Goal: Check status: Check status

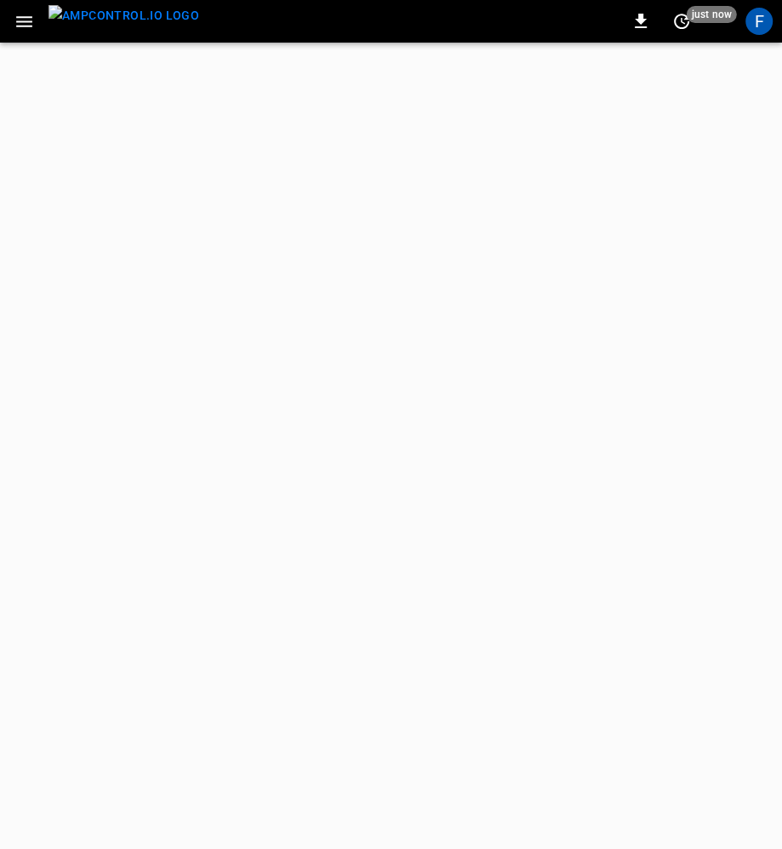
click at [763, 25] on div "F" at bounding box center [759, 21] width 27 height 27
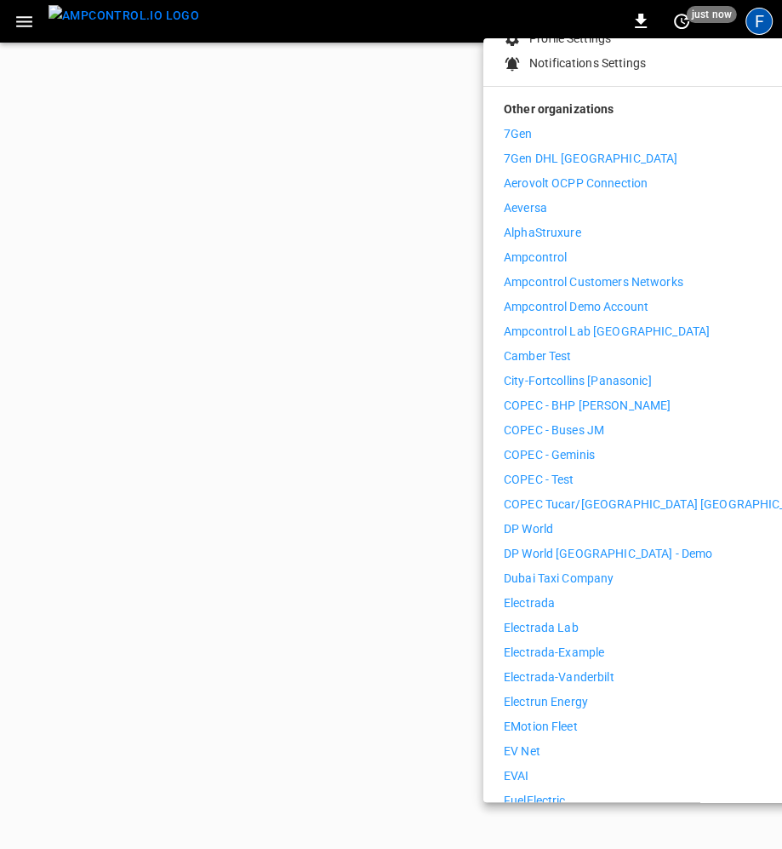
scroll to position [278, 0]
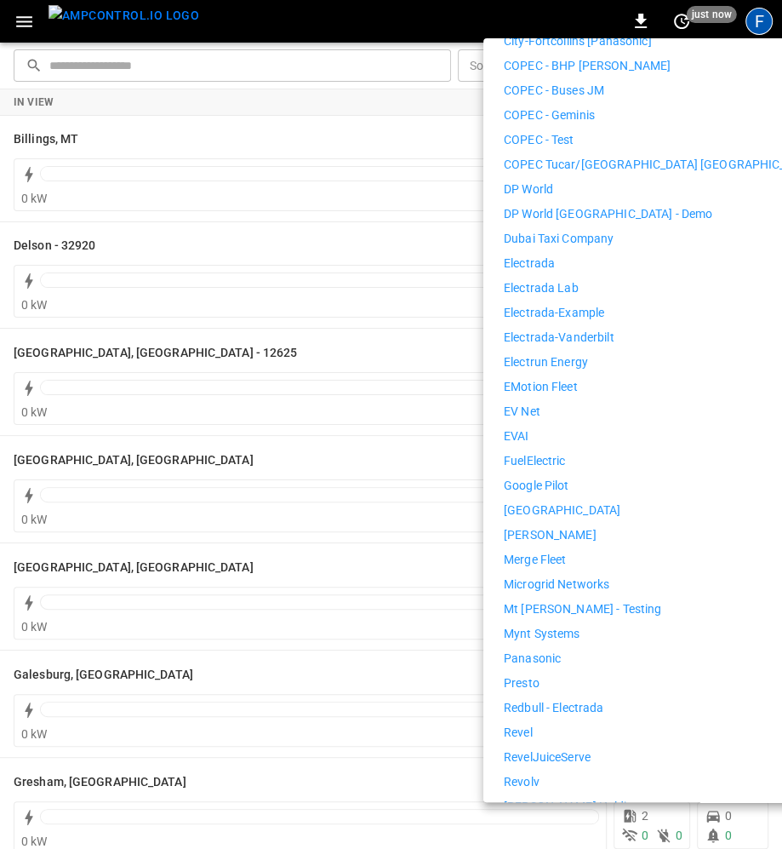
scroll to position [537, 0]
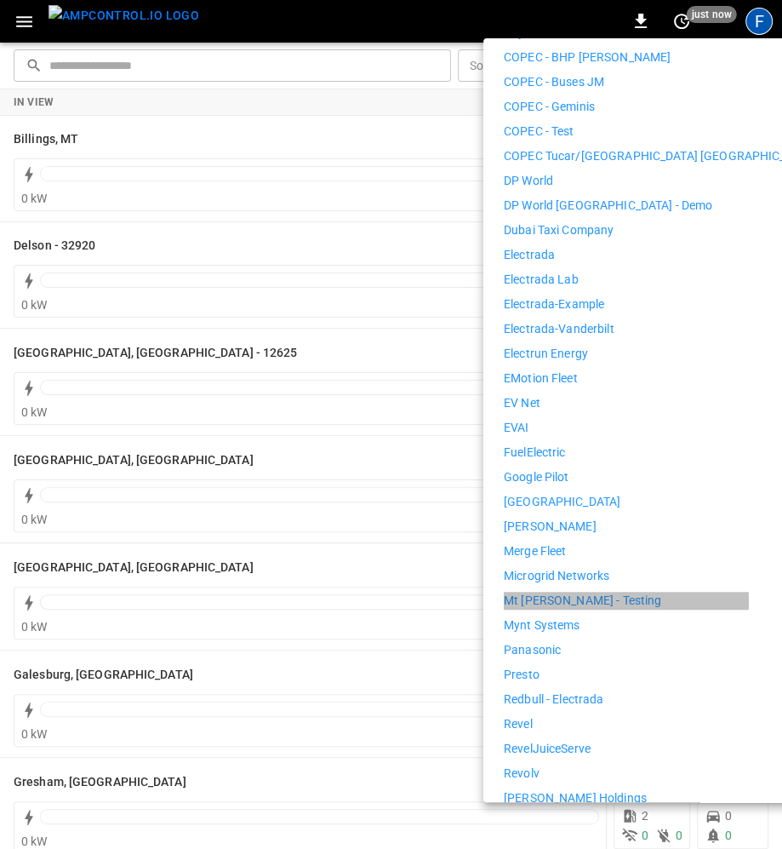
click at [574, 592] on p "Mt [PERSON_NAME] - Testing" at bounding box center [582, 601] width 157 height 18
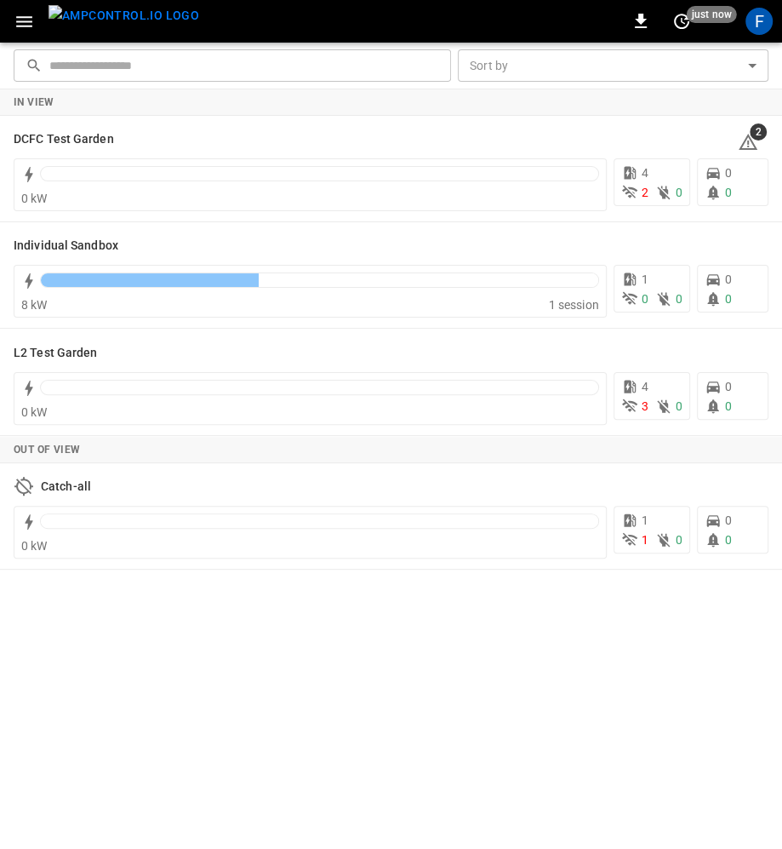
click at [21, 26] on icon "button" at bounding box center [24, 21] width 21 height 21
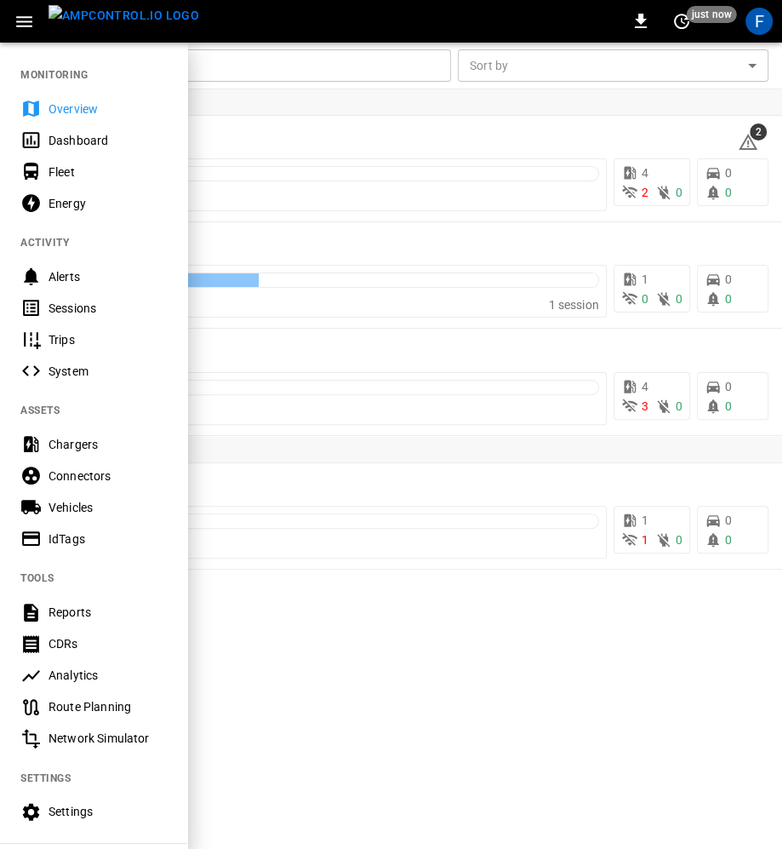
click at [63, 112] on div "Overview" at bounding box center [108, 108] width 118 height 17
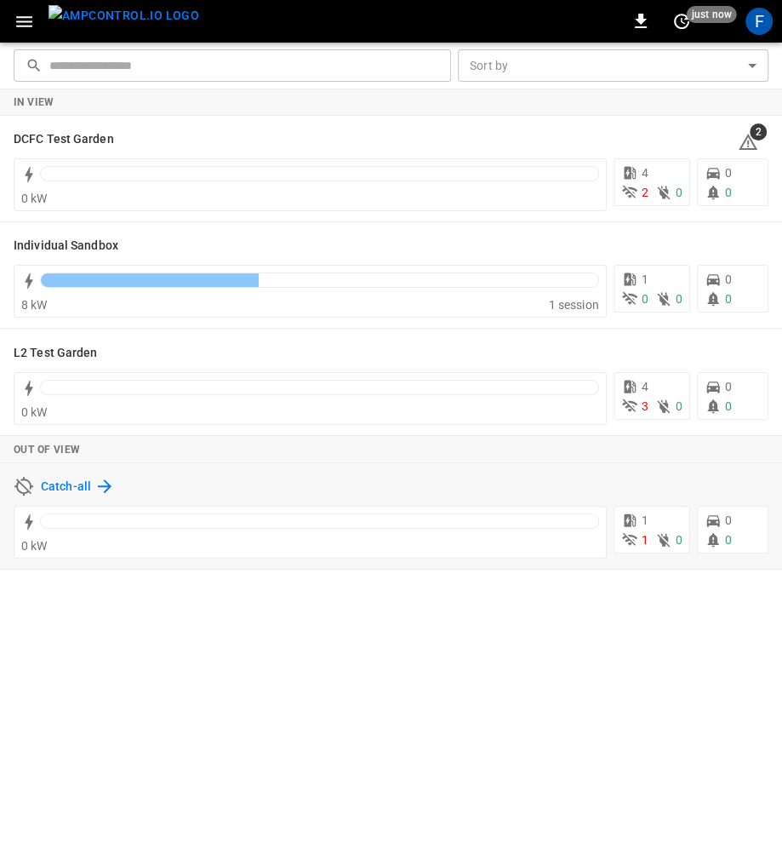
click at [88, 483] on h6 "Catch-all" at bounding box center [66, 487] width 50 height 19
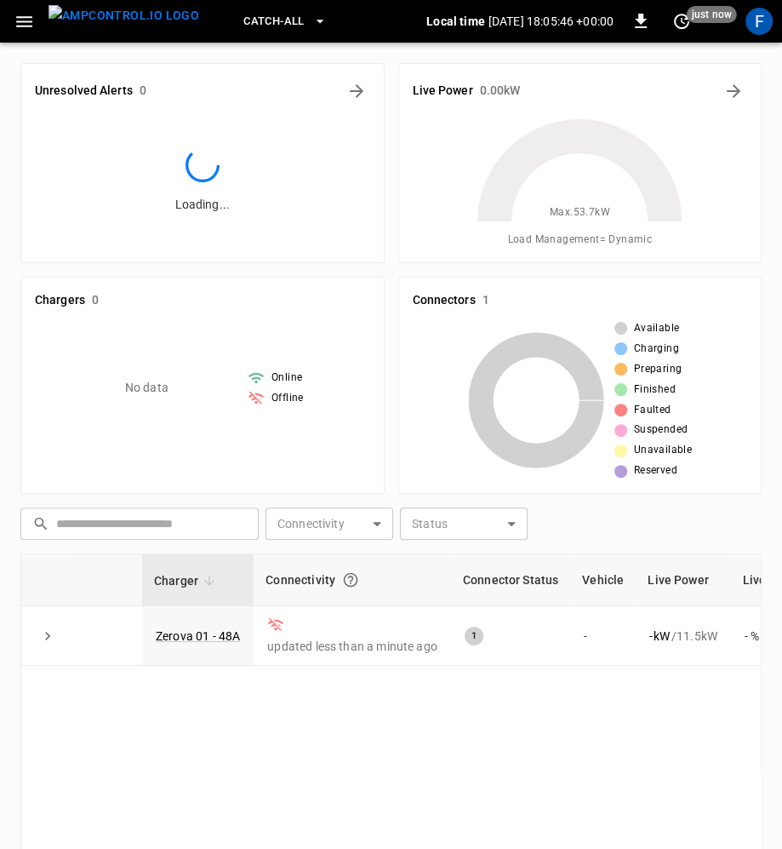
scroll to position [255, 0]
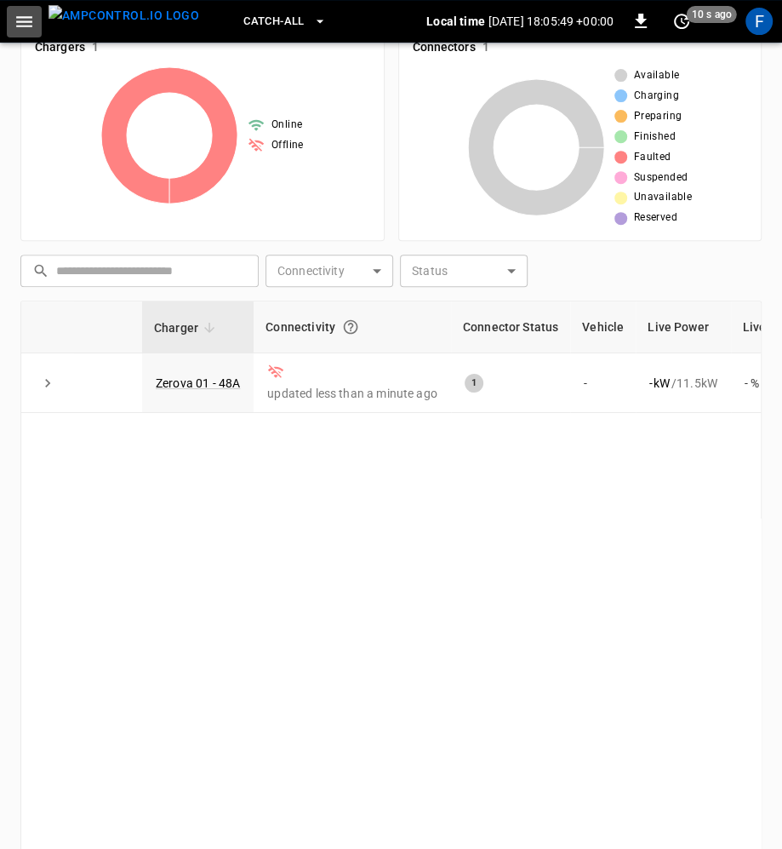
click at [23, 20] on icon "button" at bounding box center [24, 21] width 21 height 21
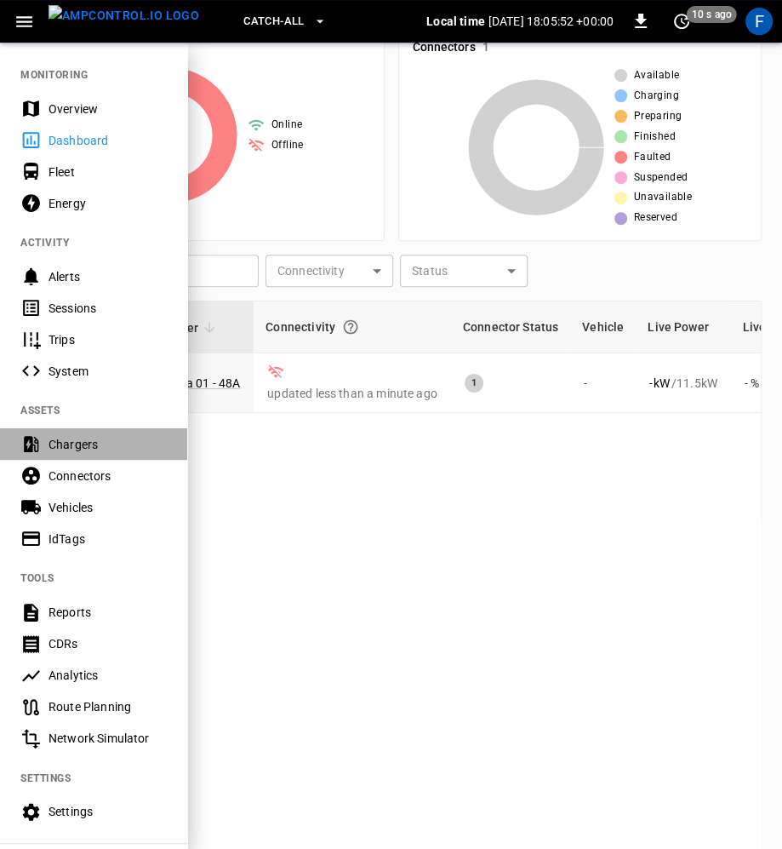
click at [83, 444] on div "Chargers" at bounding box center [108, 444] width 118 height 17
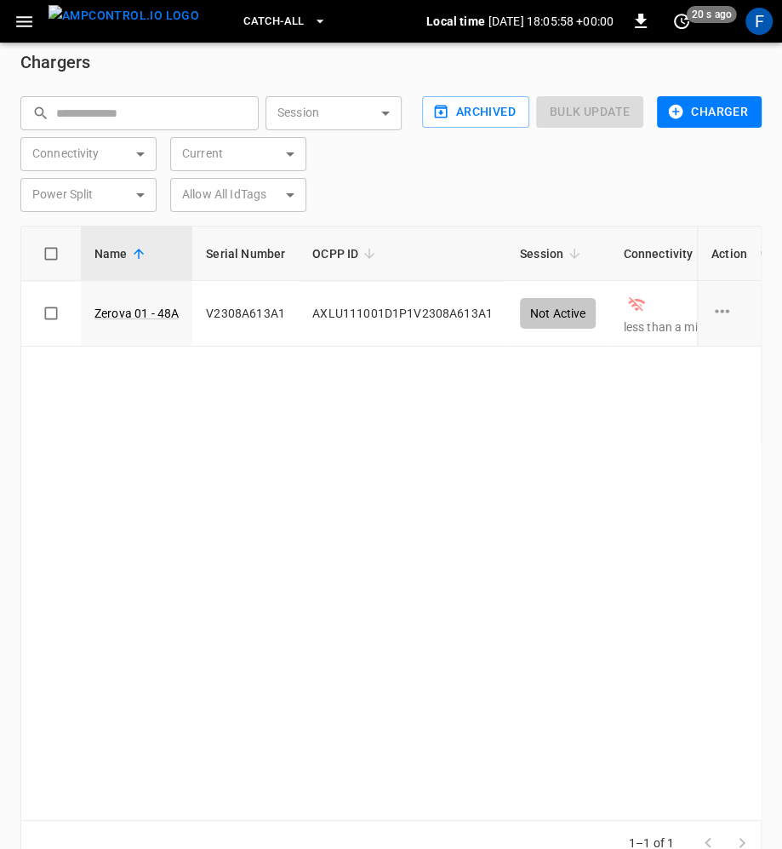
click at [692, 105] on button "Charger" at bounding box center [709, 111] width 105 height 31
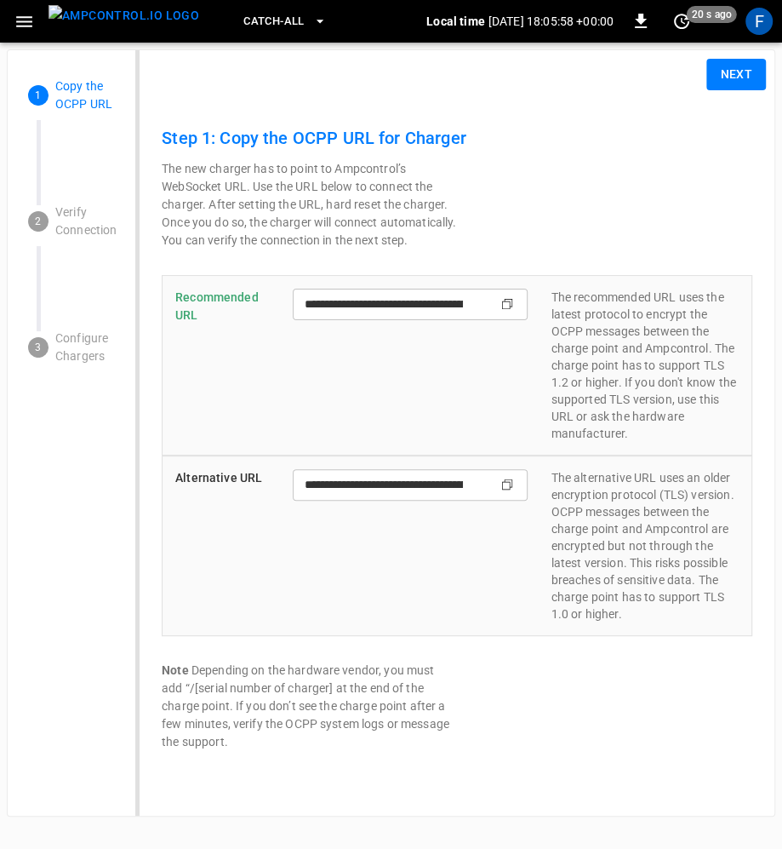
type input "**********"
click at [734, 66] on button "Next" at bounding box center [737, 74] width 60 height 31
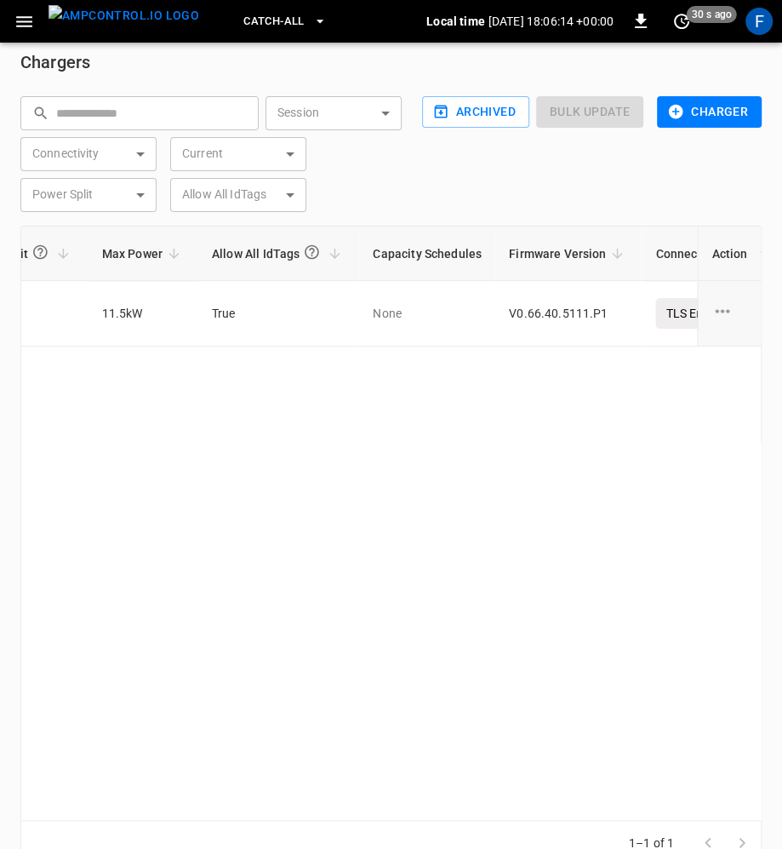
scroll to position [0, 1360]
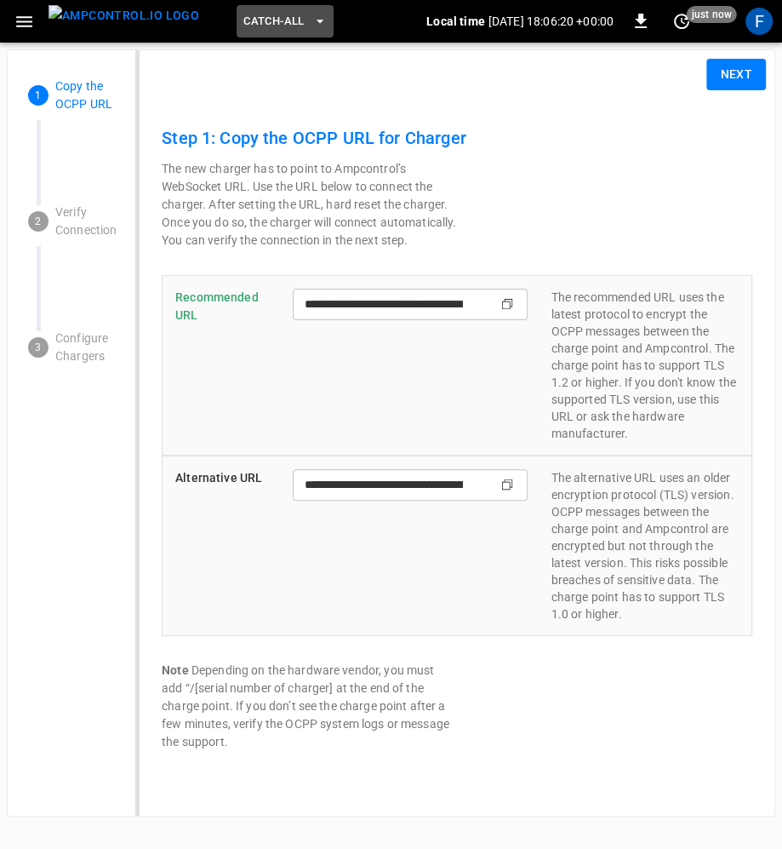
click at [243, 27] on span "Catch-all" at bounding box center [273, 22] width 60 height 20
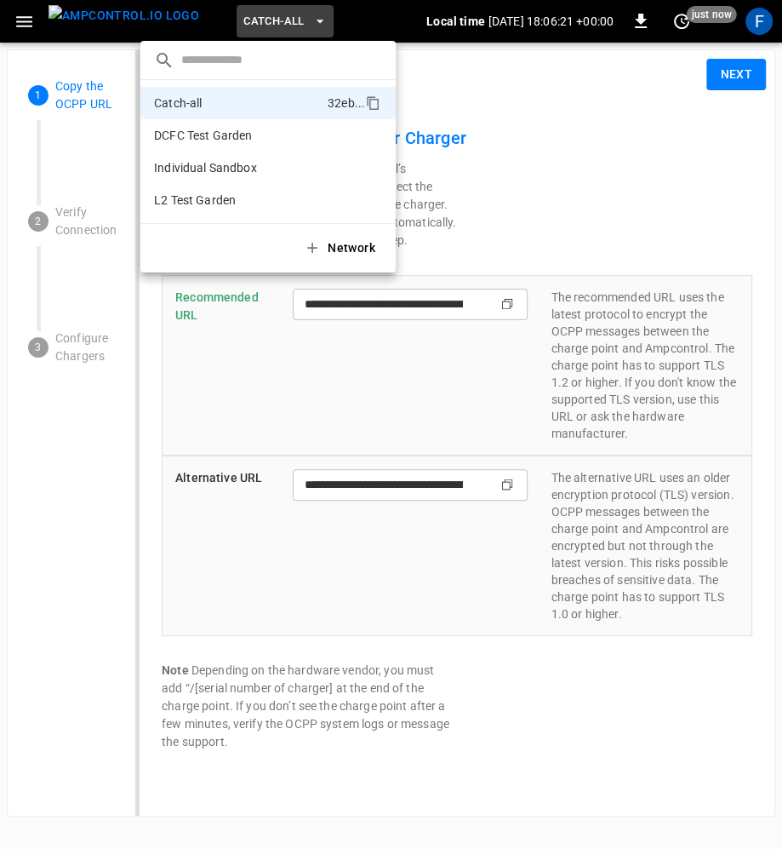
click at [183, 27] on div at bounding box center [391, 424] width 782 height 849
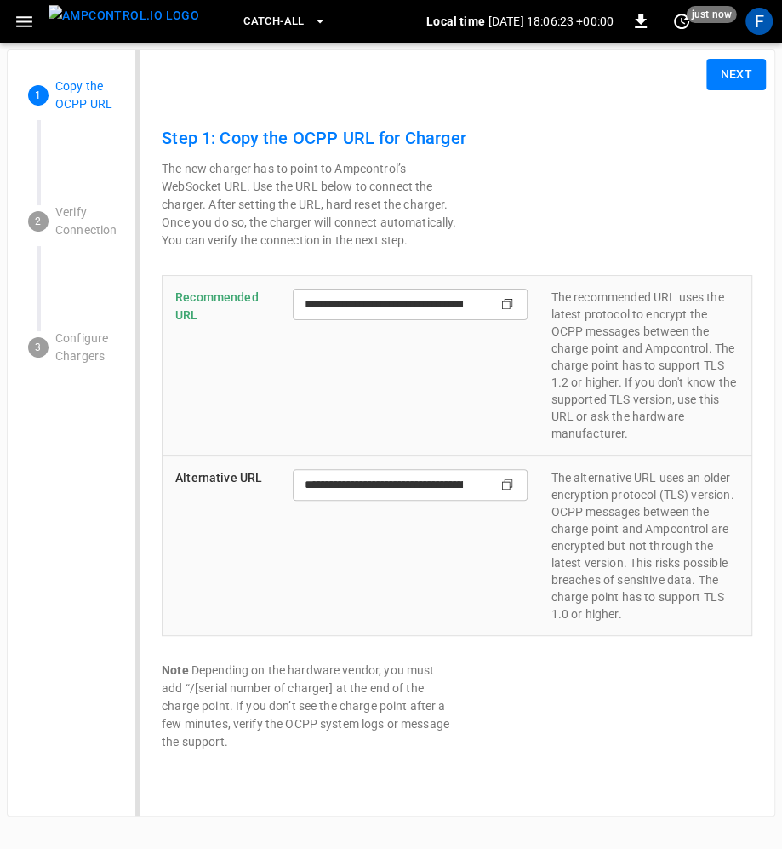
click at [733, 71] on button "Next" at bounding box center [737, 74] width 60 height 31
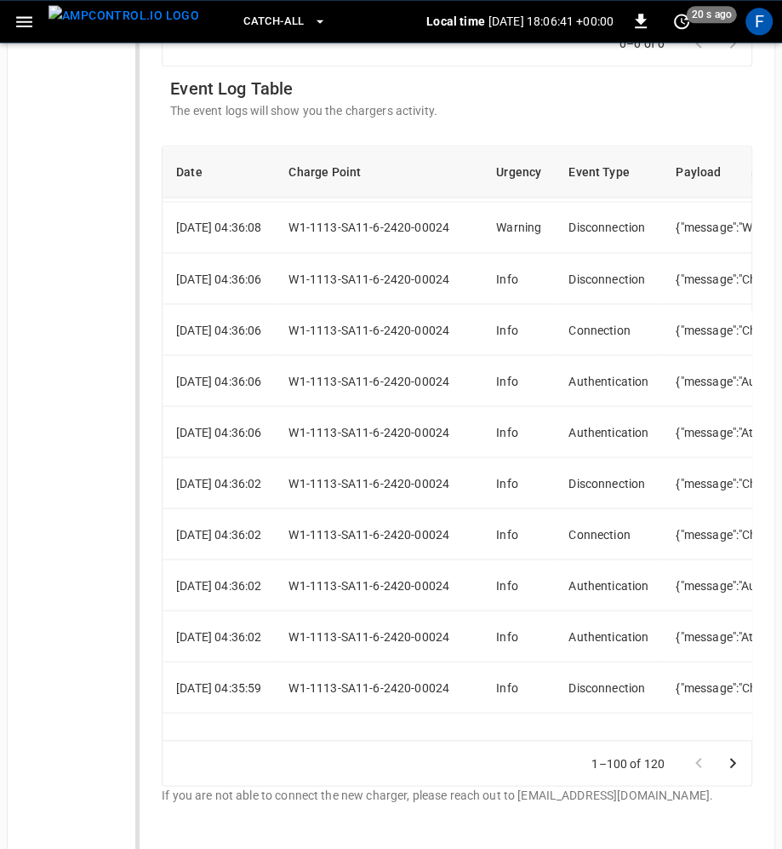
scroll to position [1070, 0]
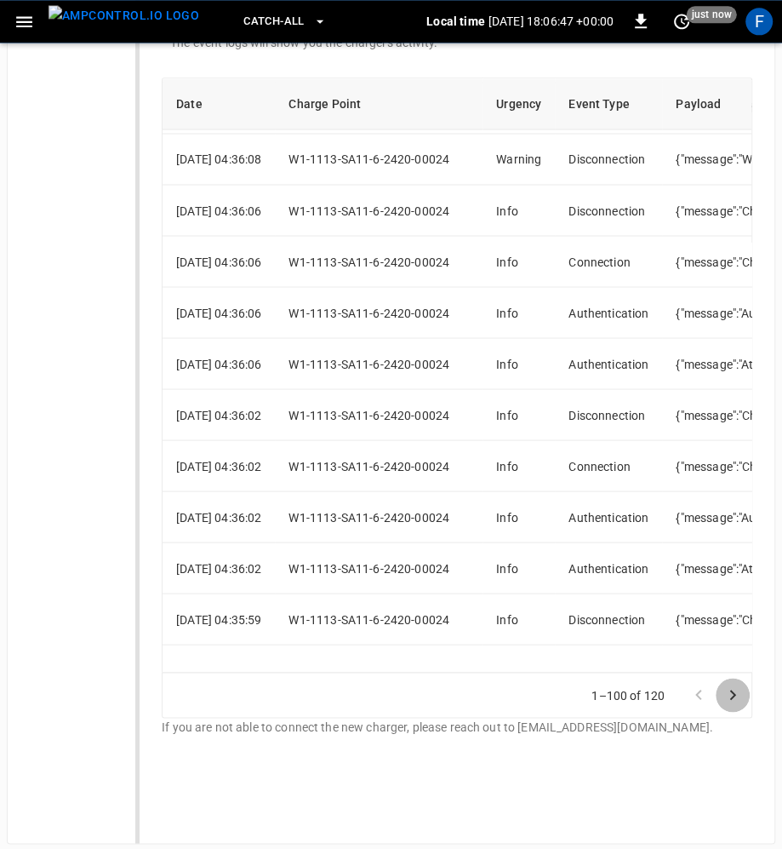
click at [734, 688] on icon "Go to next page" at bounding box center [733, 694] width 20 height 20
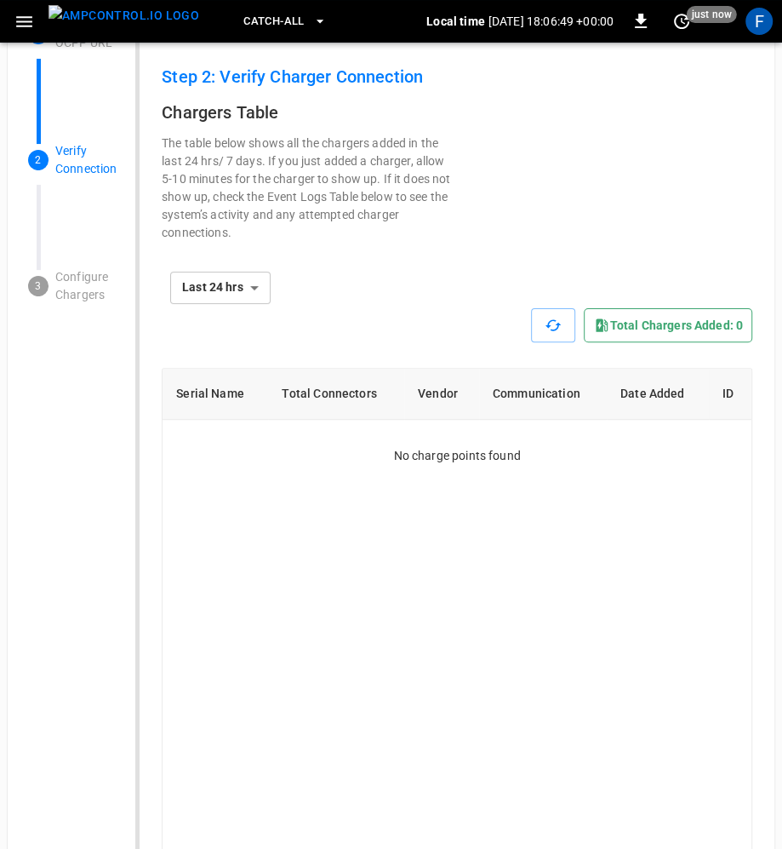
scroll to position [0, 0]
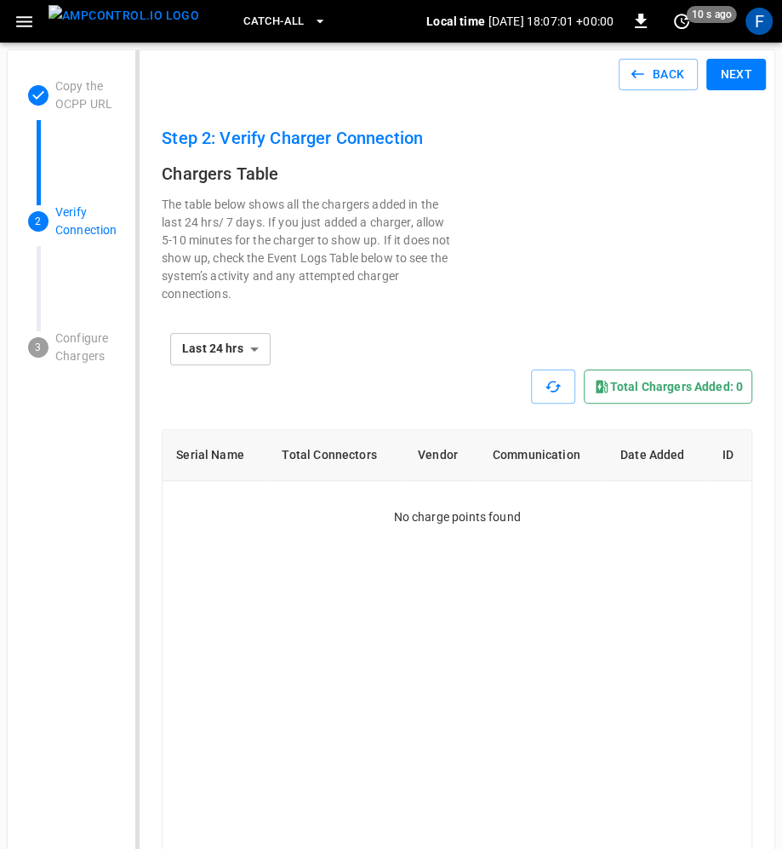
click at [546, 209] on div "**********" at bounding box center [457, 312] width 591 height 233
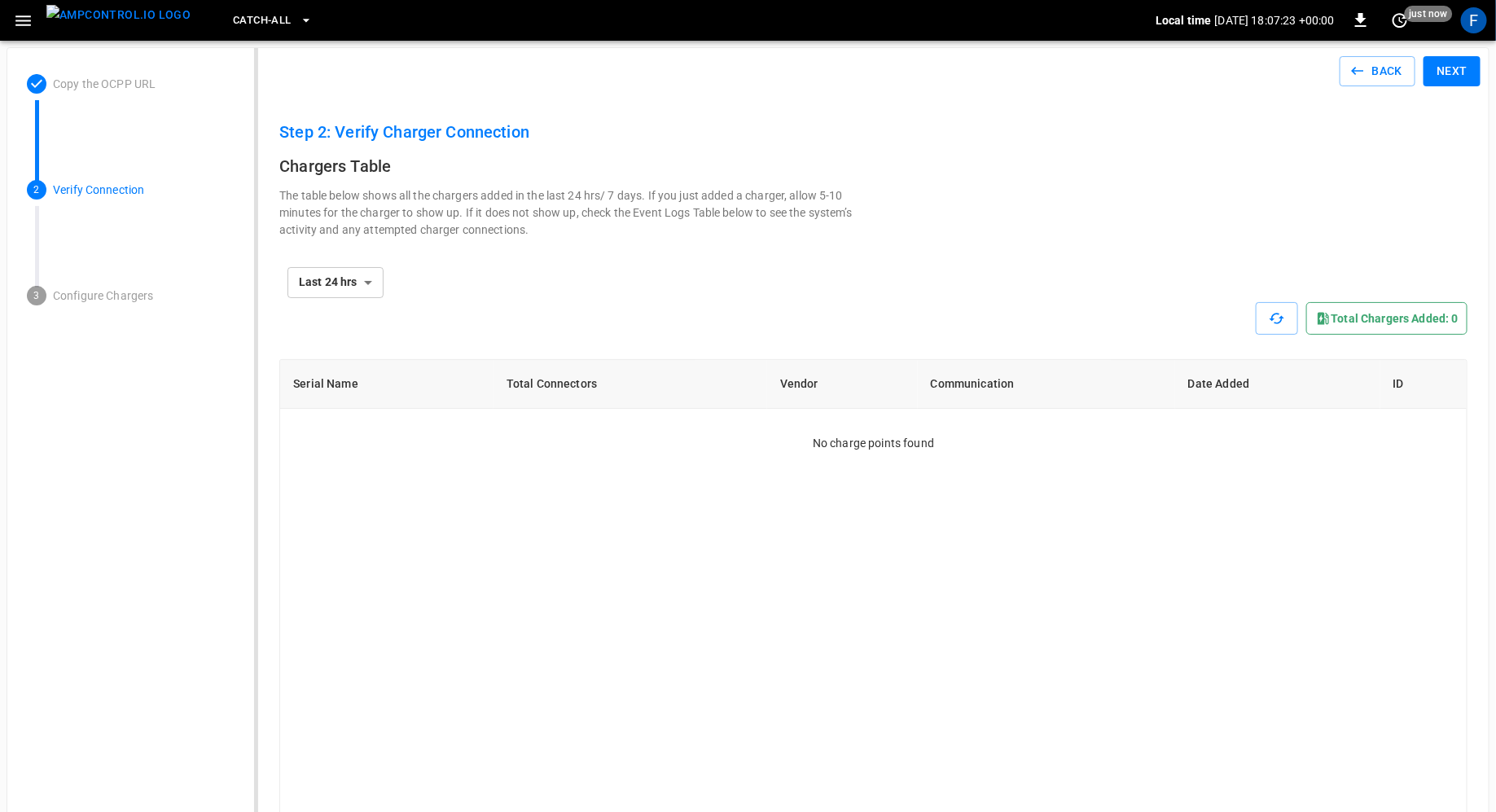
click at [105, 36] on button "menu" at bounding box center [119, 20] width 157 height 41
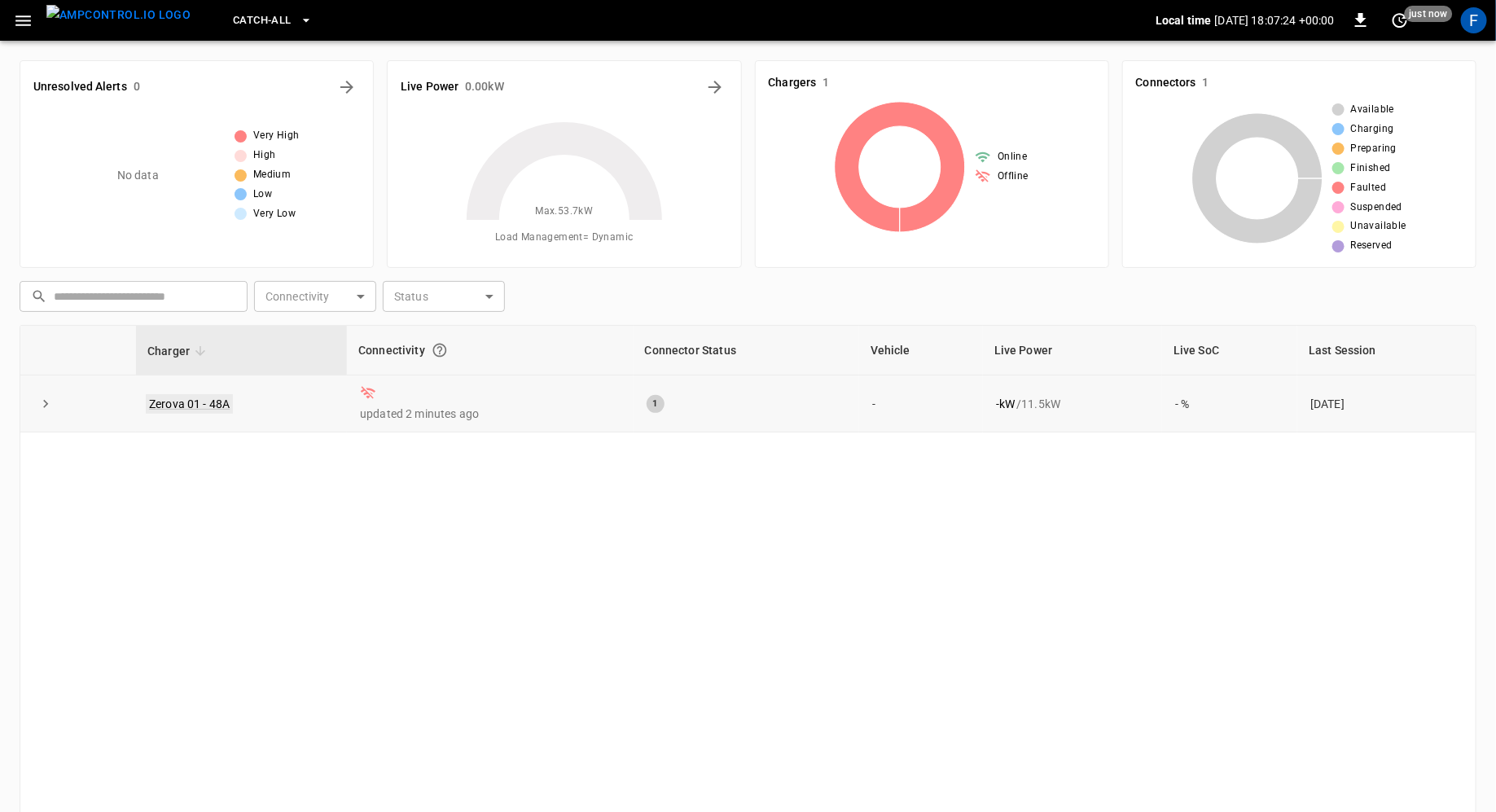
click at [202, 397] on link "Zerova 01 - 48A" at bounding box center [188, 404] width 87 height 19
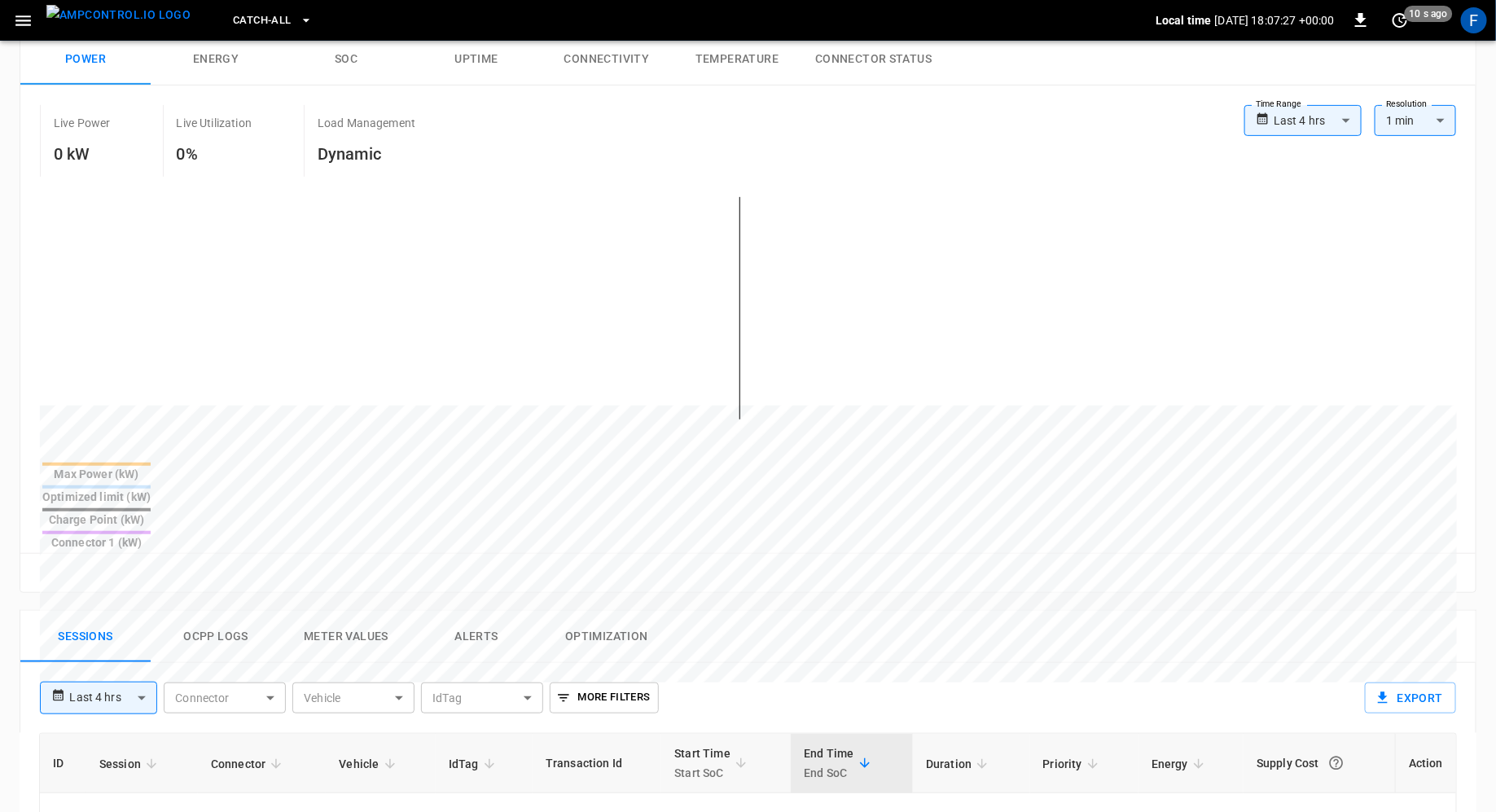
scroll to position [357, 0]
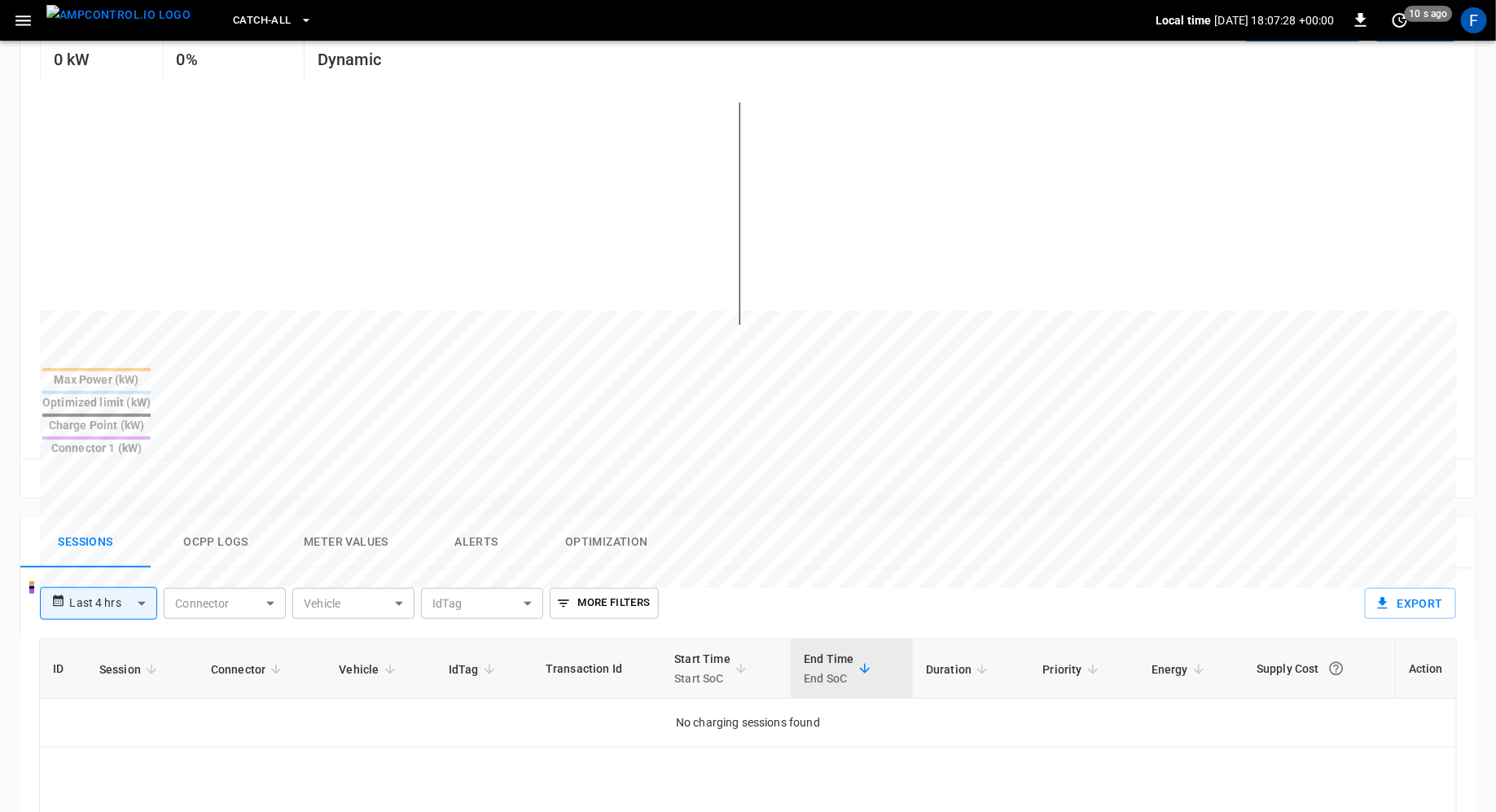
click at [216, 516] on button "Ocpp logs" at bounding box center [215, 542] width 130 height 52
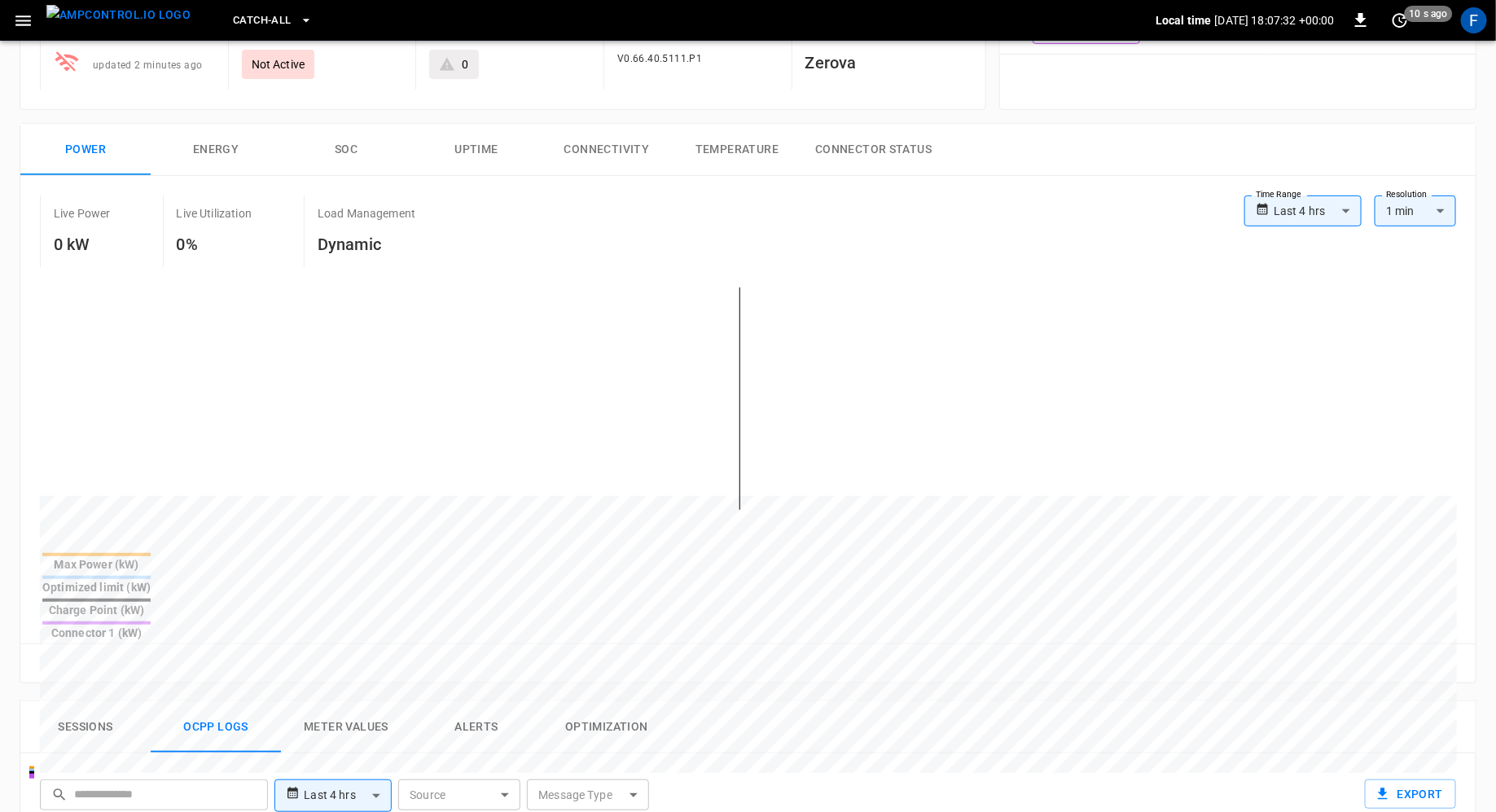
scroll to position [0, 0]
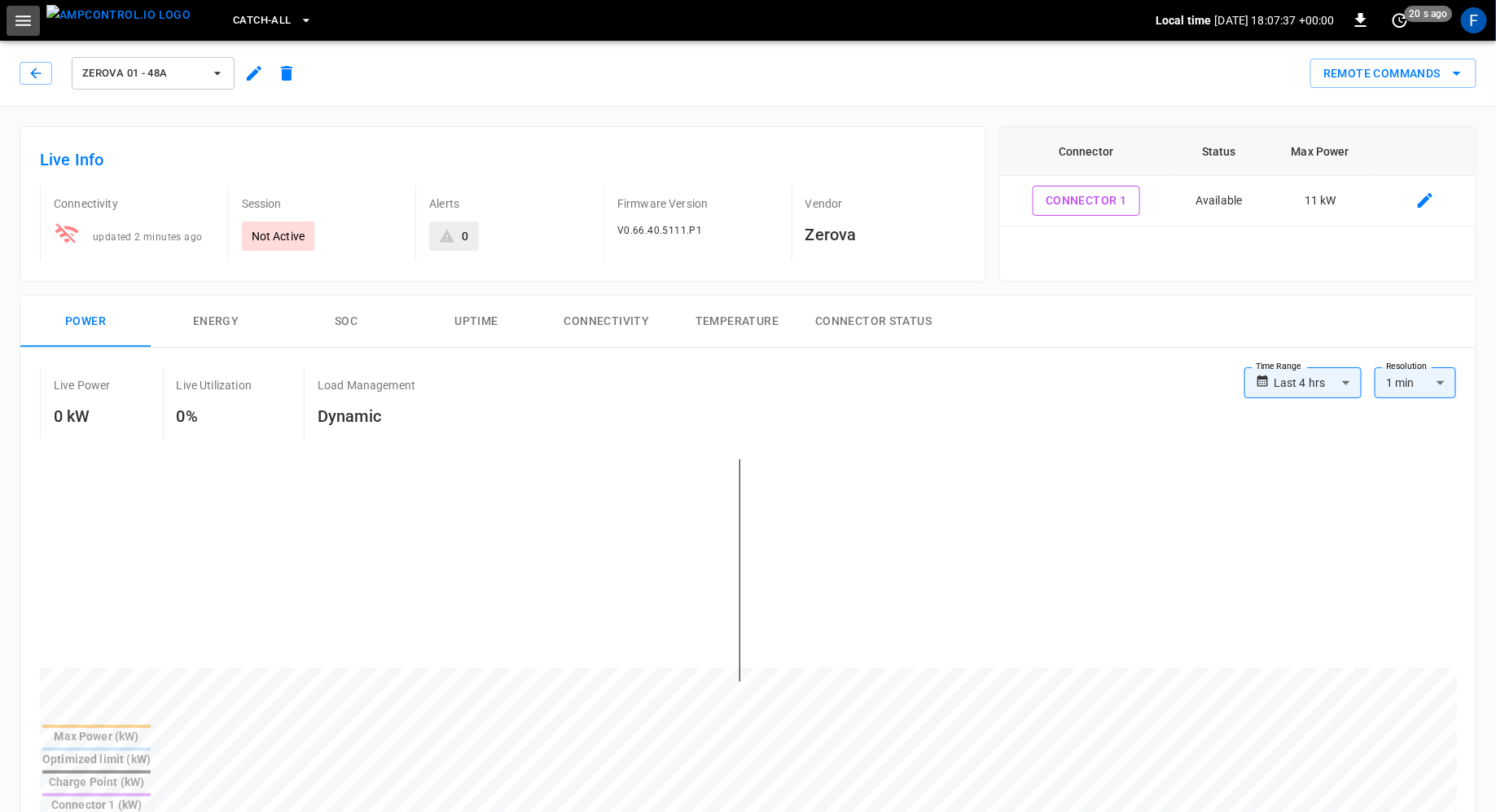
click at [36, 19] on button "button" at bounding box center [23, 20] width 33 height 30
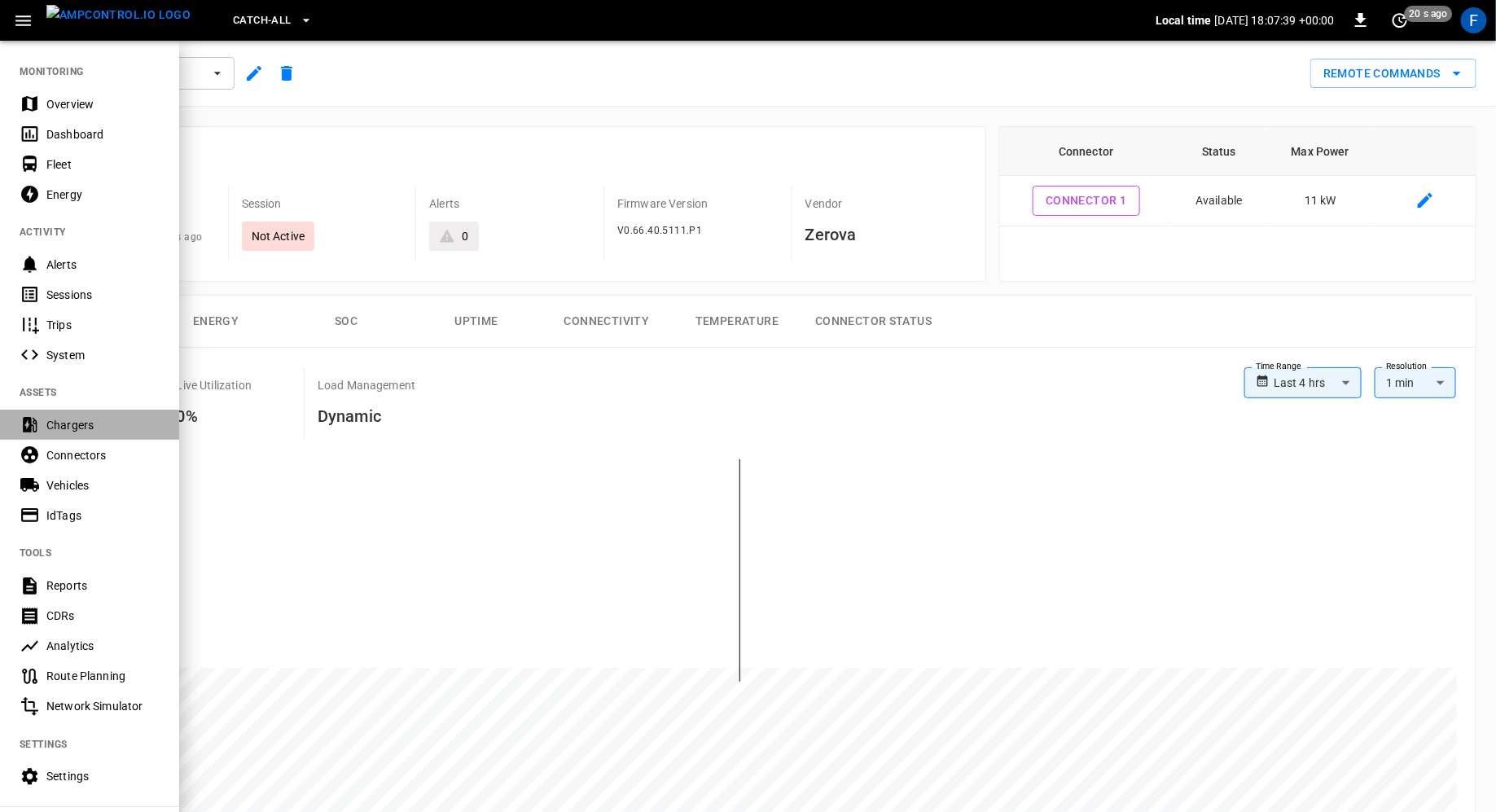
click at [128, 426] on div "Chargers" at bounding box center [103, 425] width 113 height 16
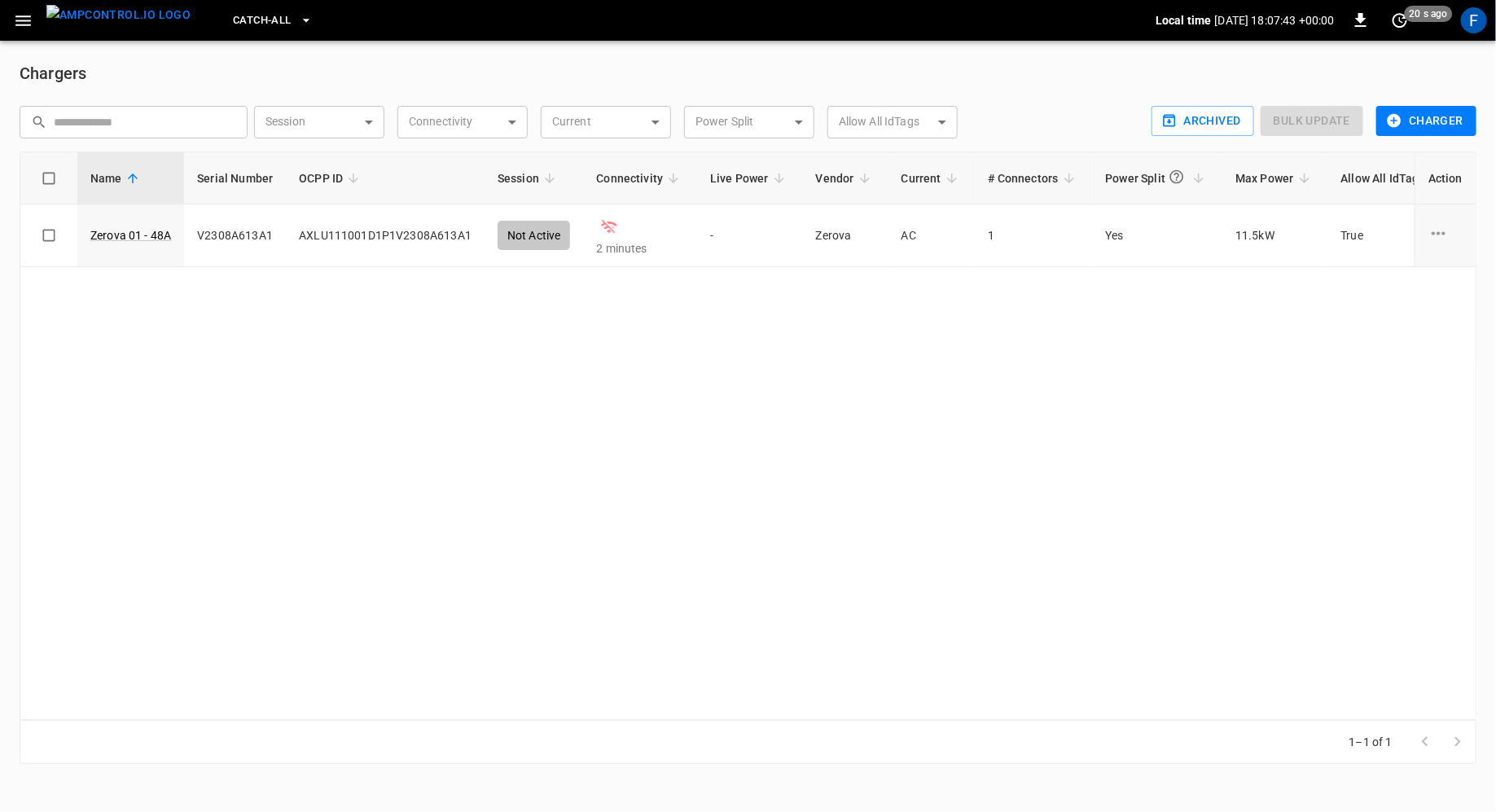
click at [235, 23] on span "Catch-all" at bounding box center [261, 21] width 57 height 19
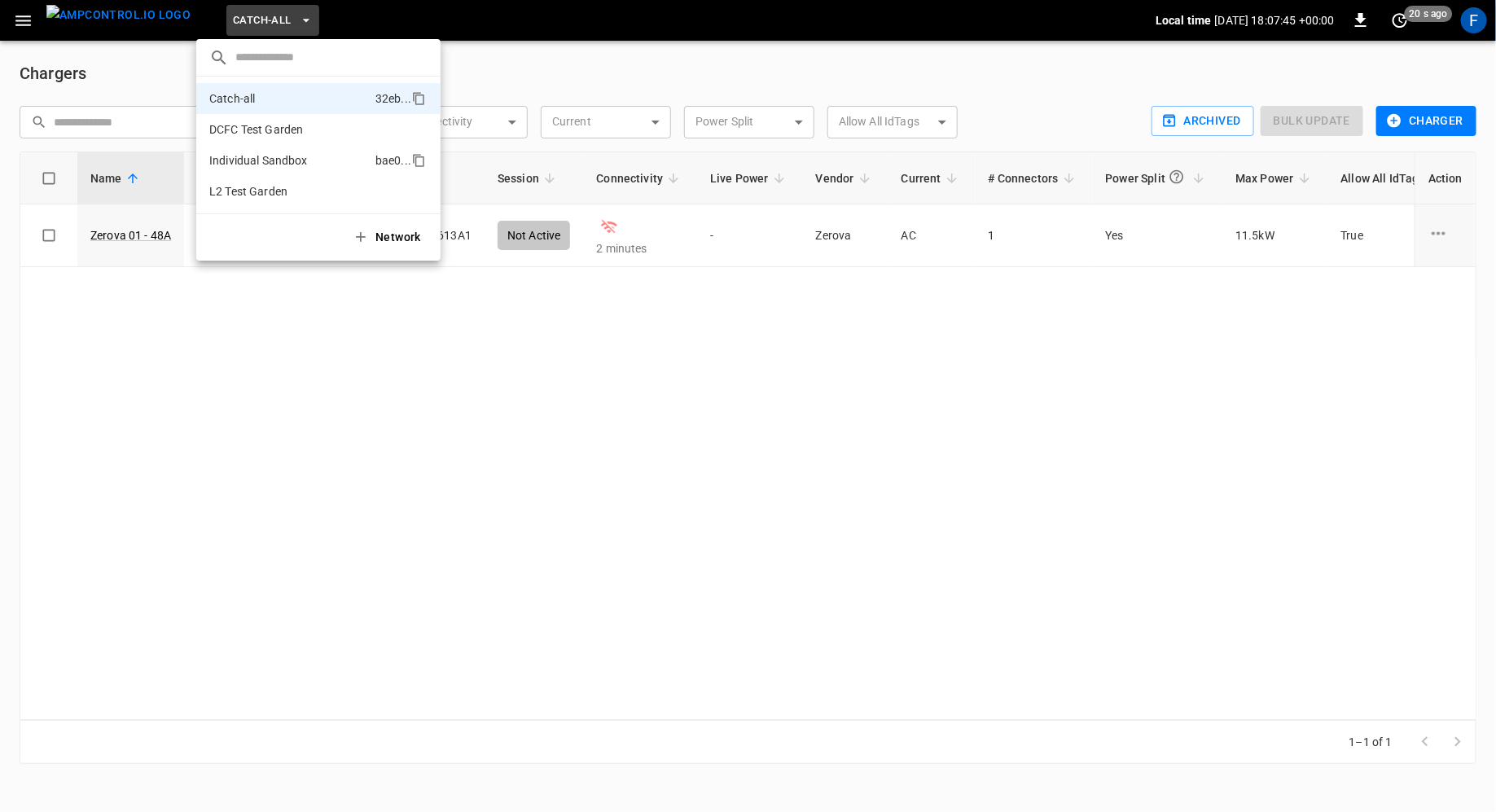
click at [268, 169] on li "Individual Sandbox bae0 ..." at bounding box center [318, 161] width 244 height 31
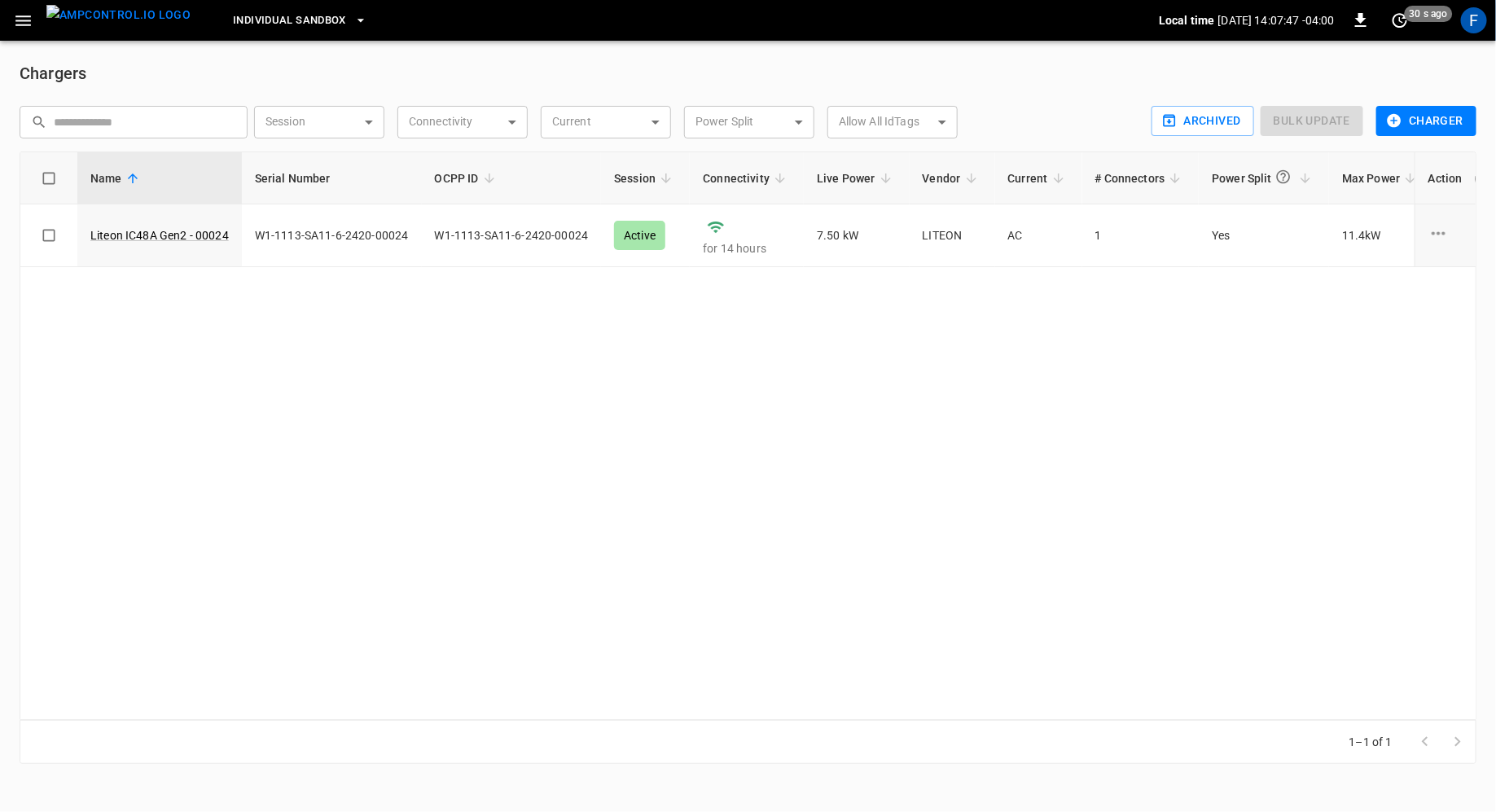
click at [279, 21] on span "Individual Sandbox" at bounding box center [289, 21] width 113 height 19
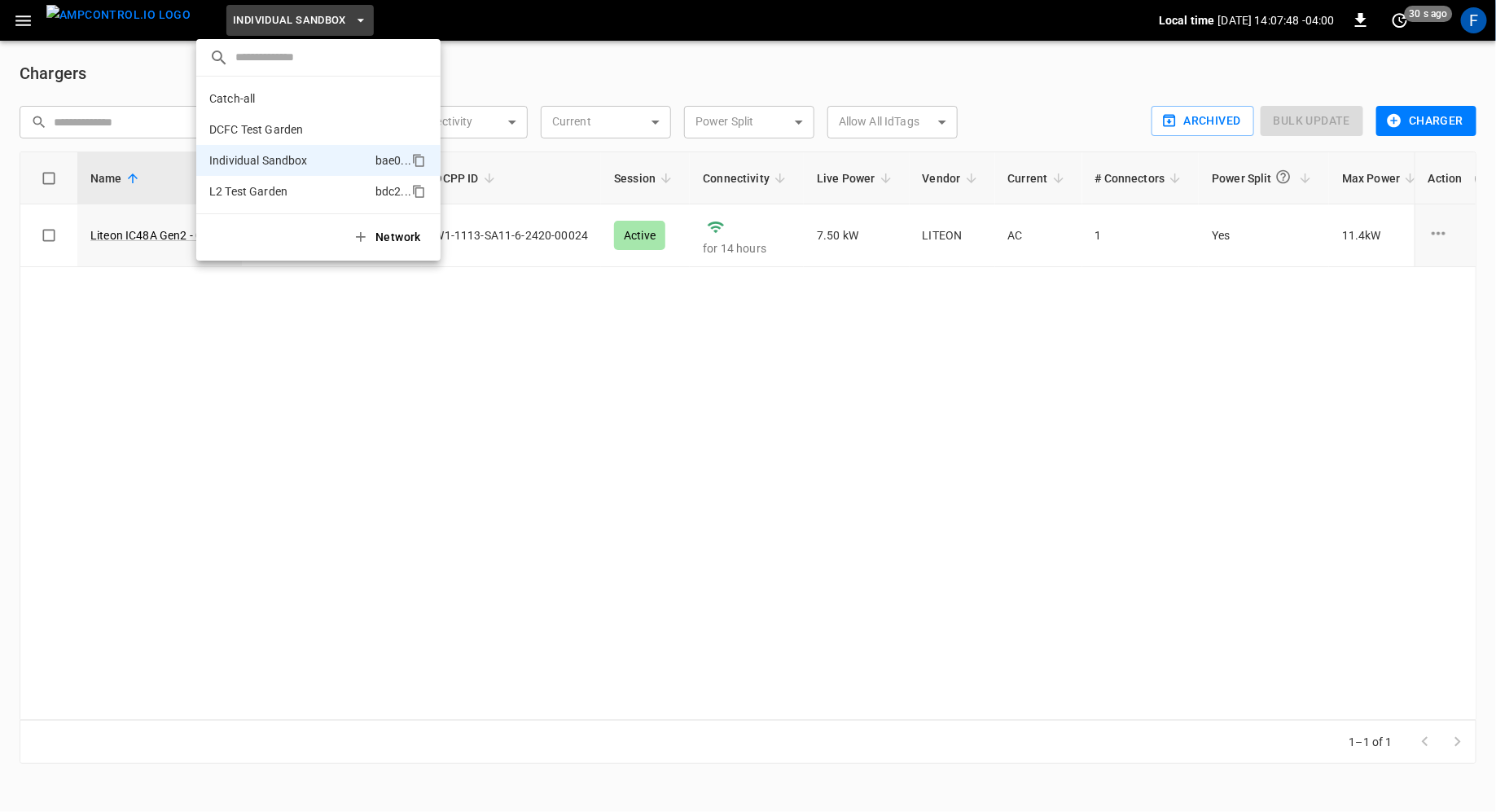
click at [292, 186] on li "L2 Test Garden bdc2 ..." at bounding box center [318, 191] width 244 height 31
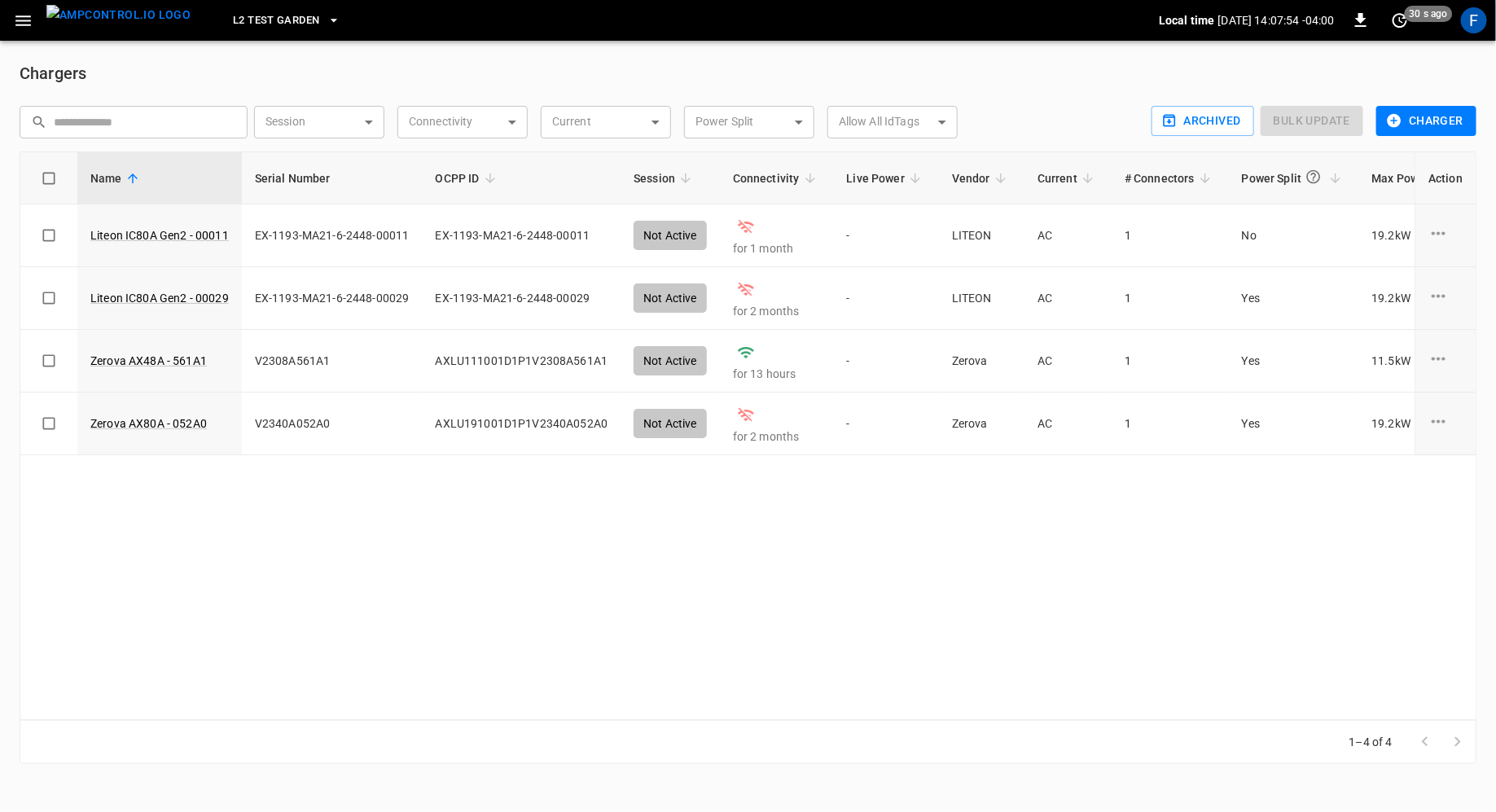
click at [254, 35] on div "L2 Test Garden" at bounding box center [681, 21] width 956 height 38
click at [258, 20] on span "L2 Test Garden" at bounding box center [275, 21] width 86 height 19
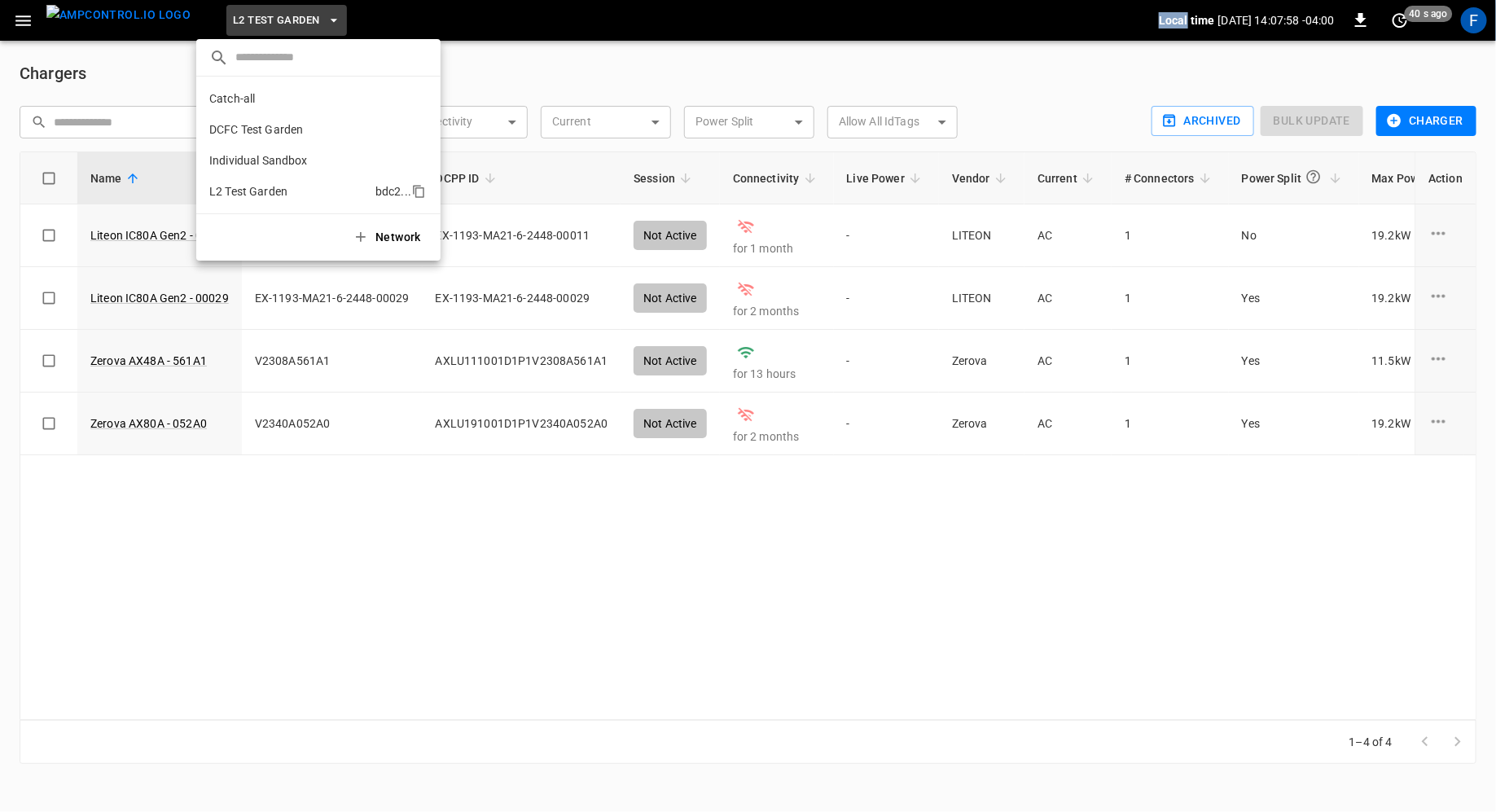
click at [249, 190] on p "L2 Test Garden" at bounding box center [249, 191] width 78 height 16
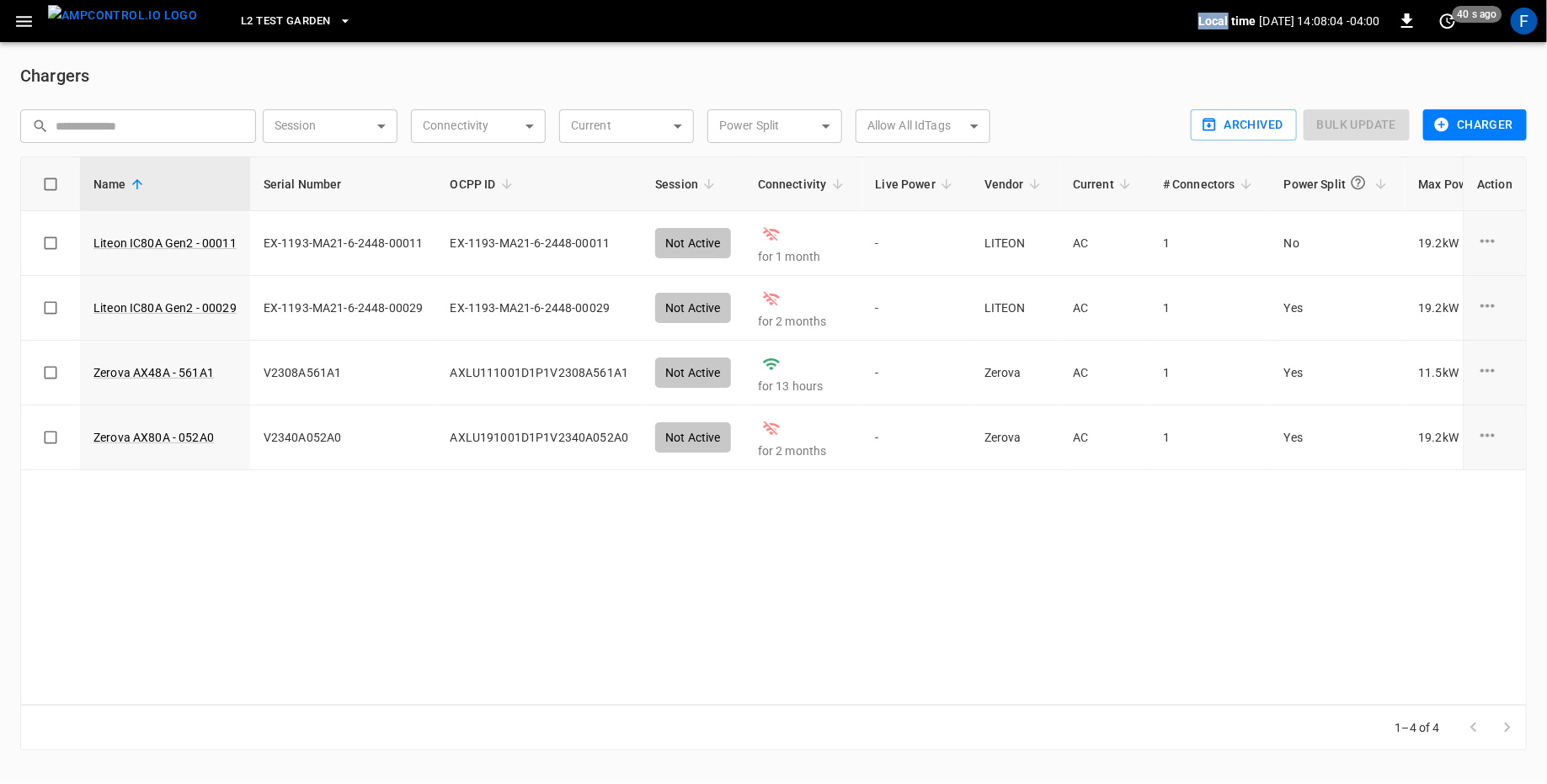
click at [773, 498] on div "Name Serial Number OCPP ID Session Connectivity Live Power Vendor Current # Con…" at bounding box center [773, 430] width 1506 height 549
click at [773, 131] on button "Archived" at bounding box center [1243, 125] width 106 height 31
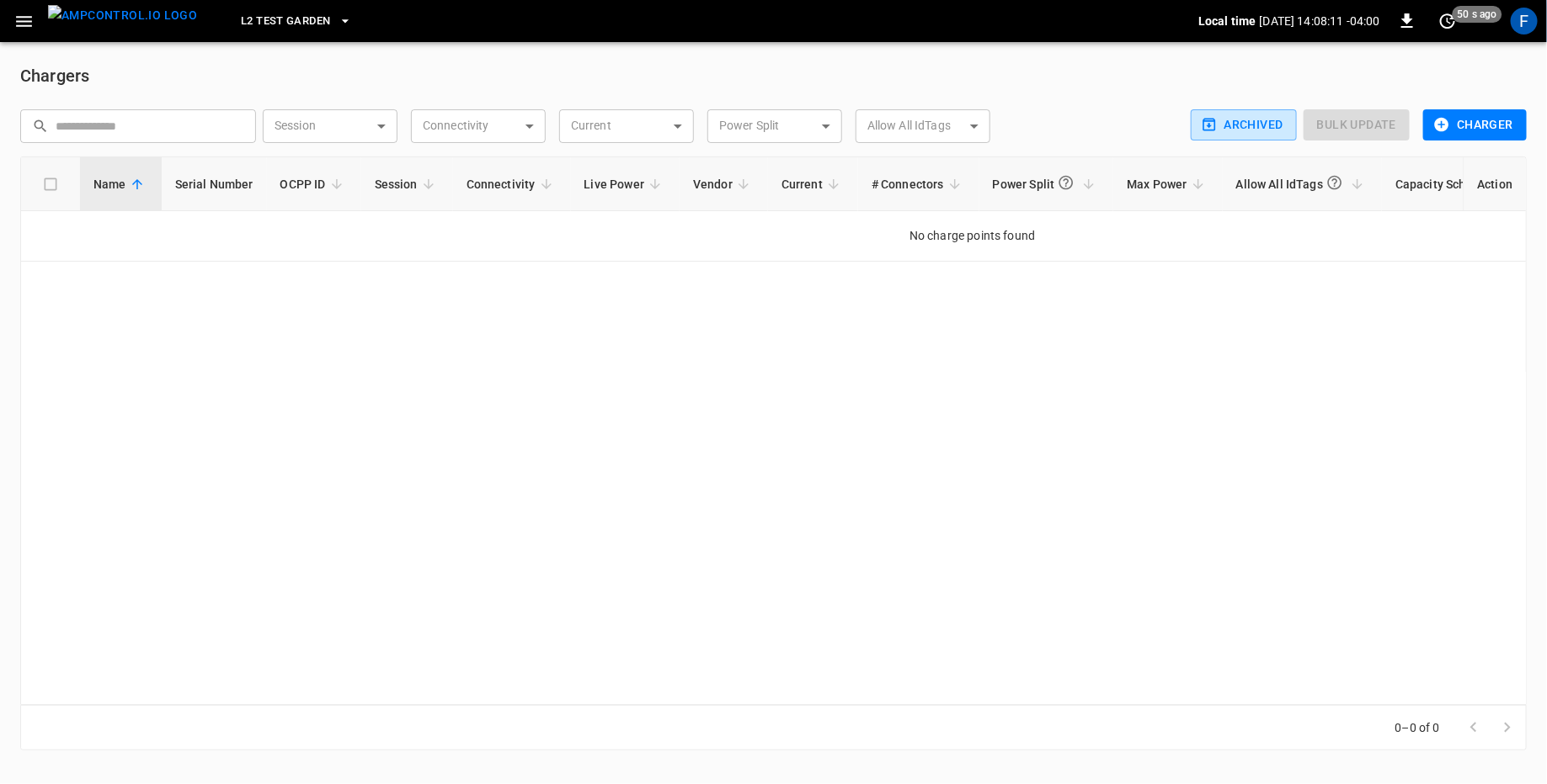
click at [308, 30] on button "L2 Test Garden" at bounding box center [297, 21] width 125 height 33
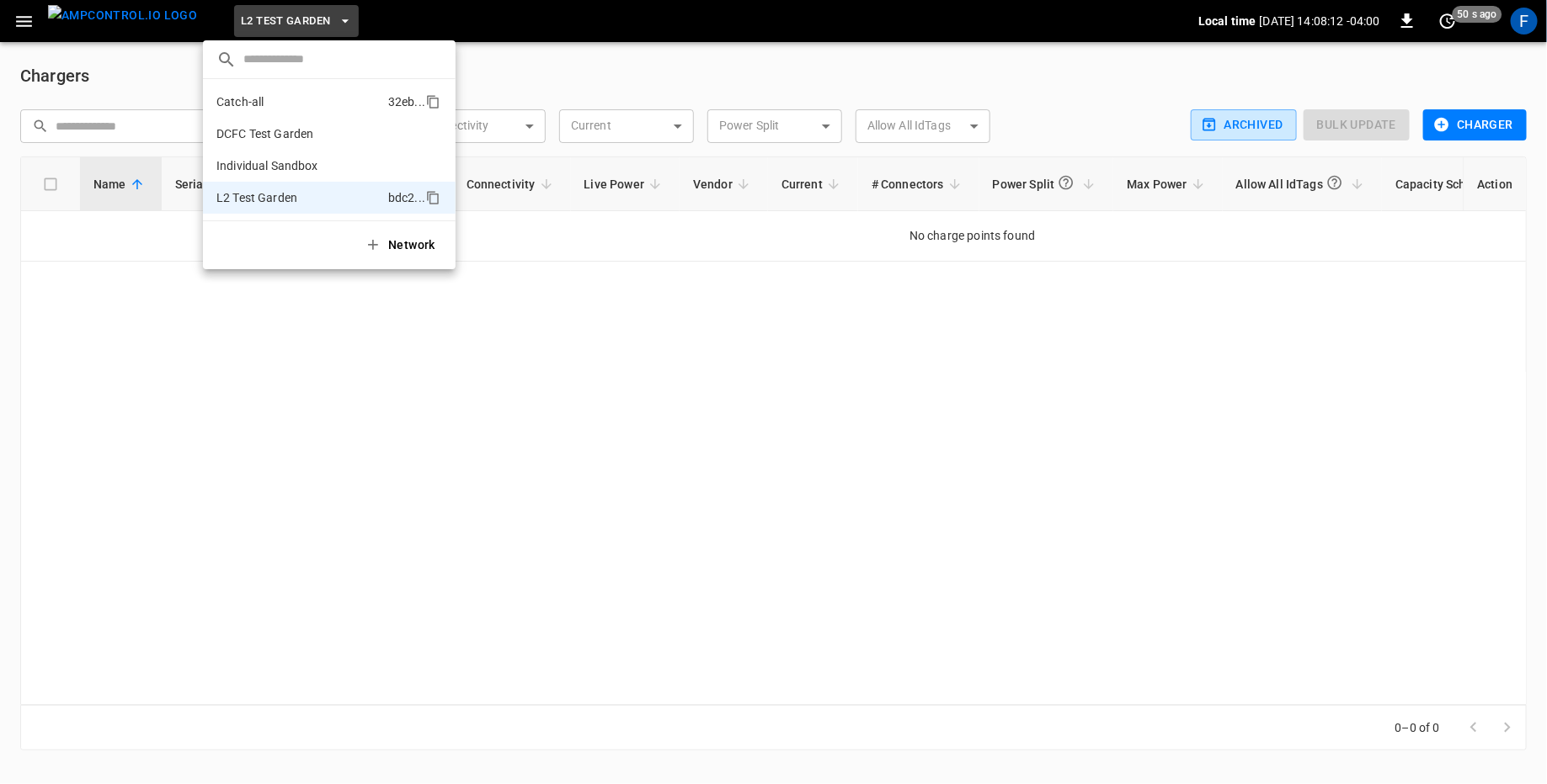
click at [302, 98] on li "Catch-all 32eb ..." at bounding box center [328, 102] width 252 height 32
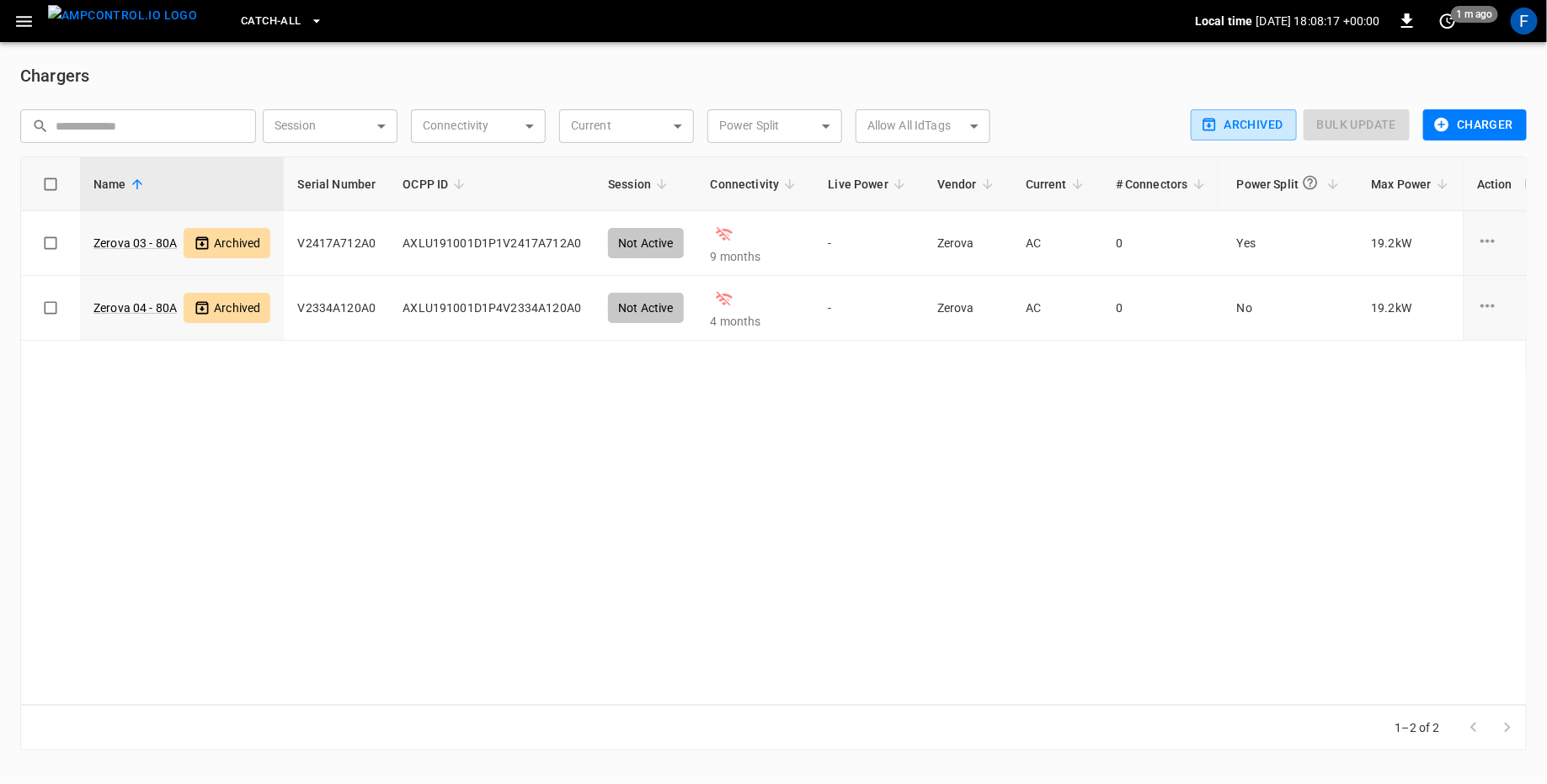
click at [773, 138] on div "Archived" at bounding box center [1243, 125] width 106 height 31
click at [773, 126] on button "Archived" at bounding box center [1243, 125] width 106 height 31
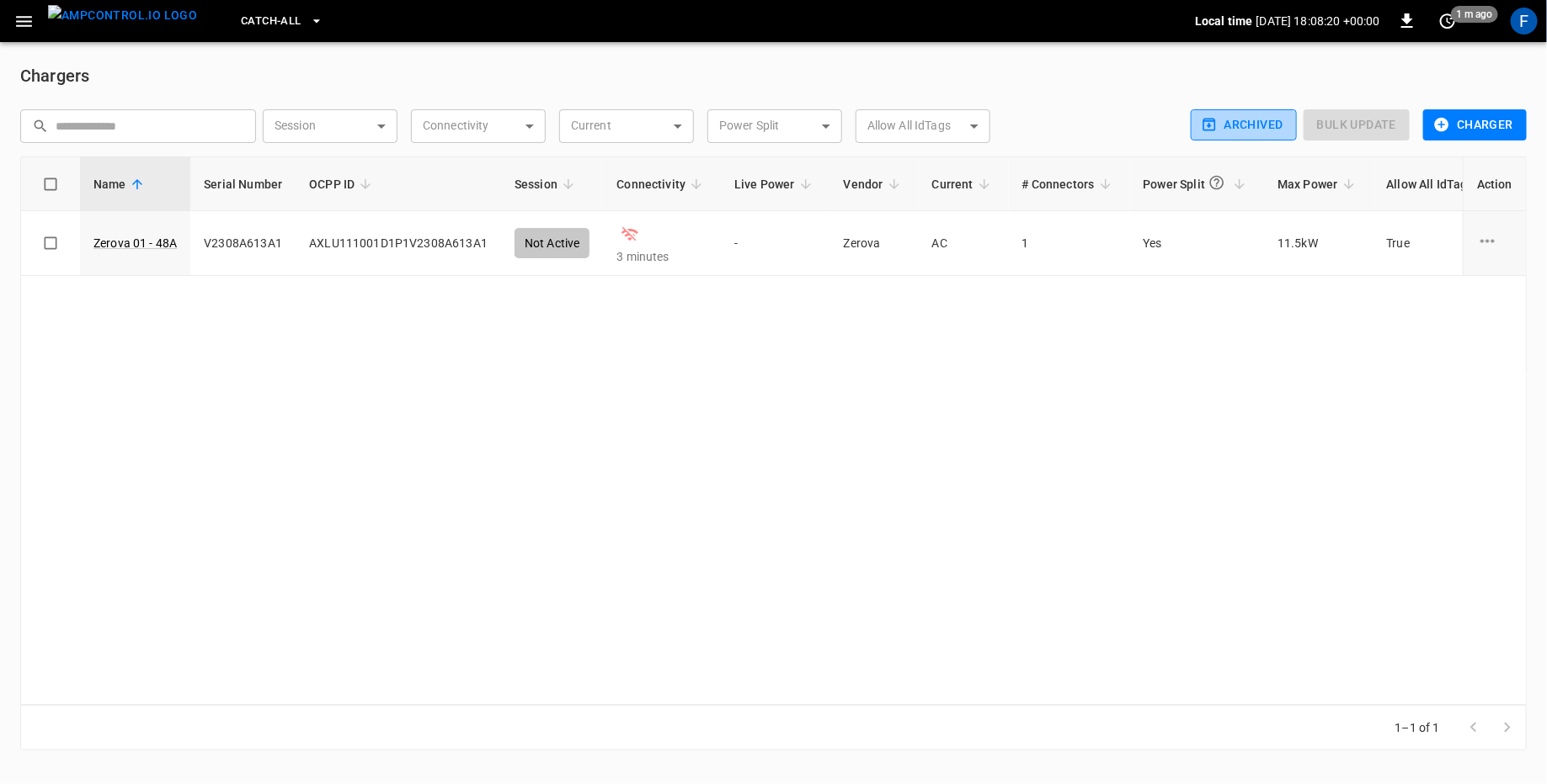
click at [773, 131] on button "Archived" at bounding box center [1243, 125] width 106 height 31
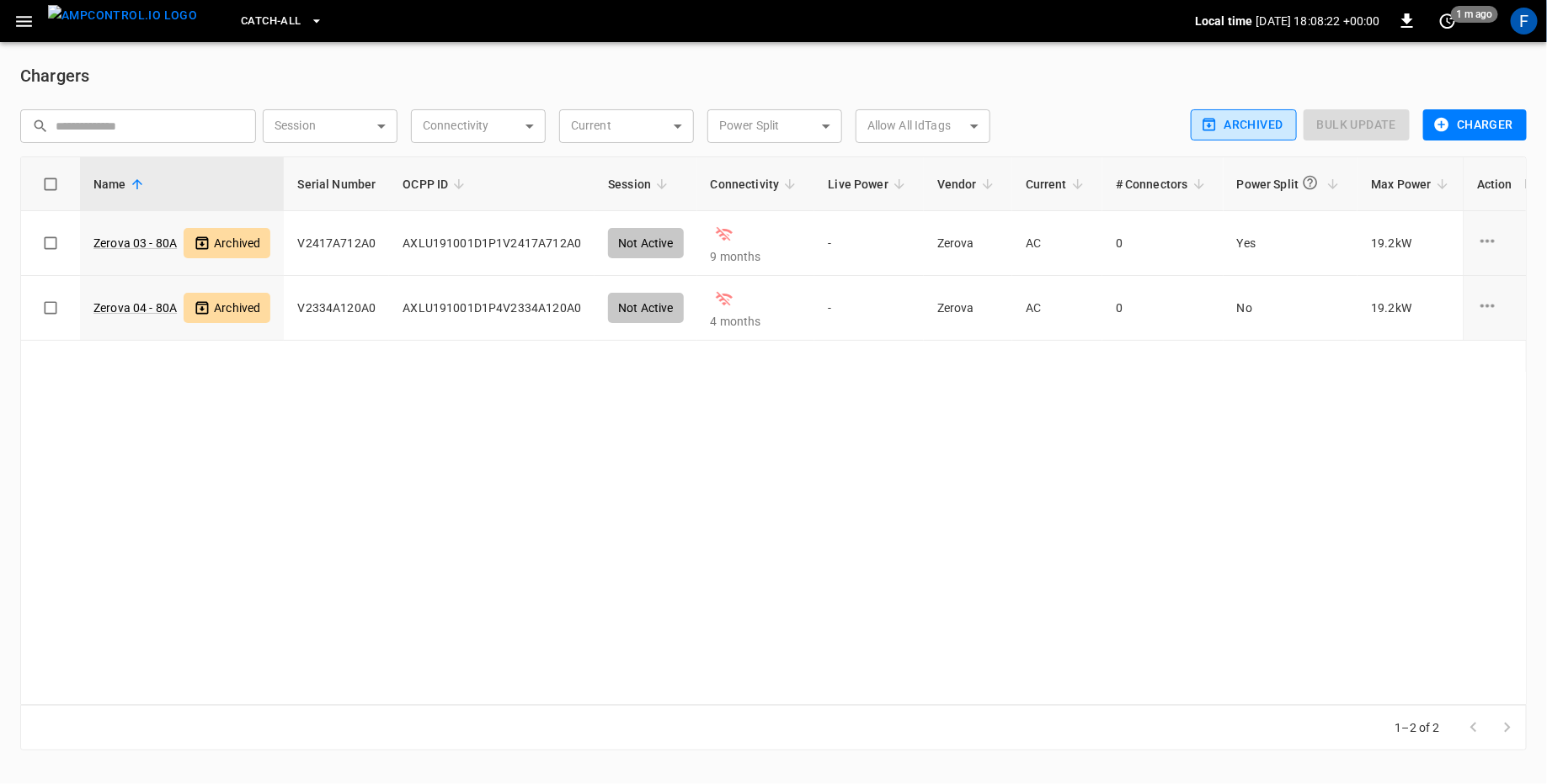
click at [773, 131] on button "Archived" at bounding box center [1243, 125] width 106 height 31
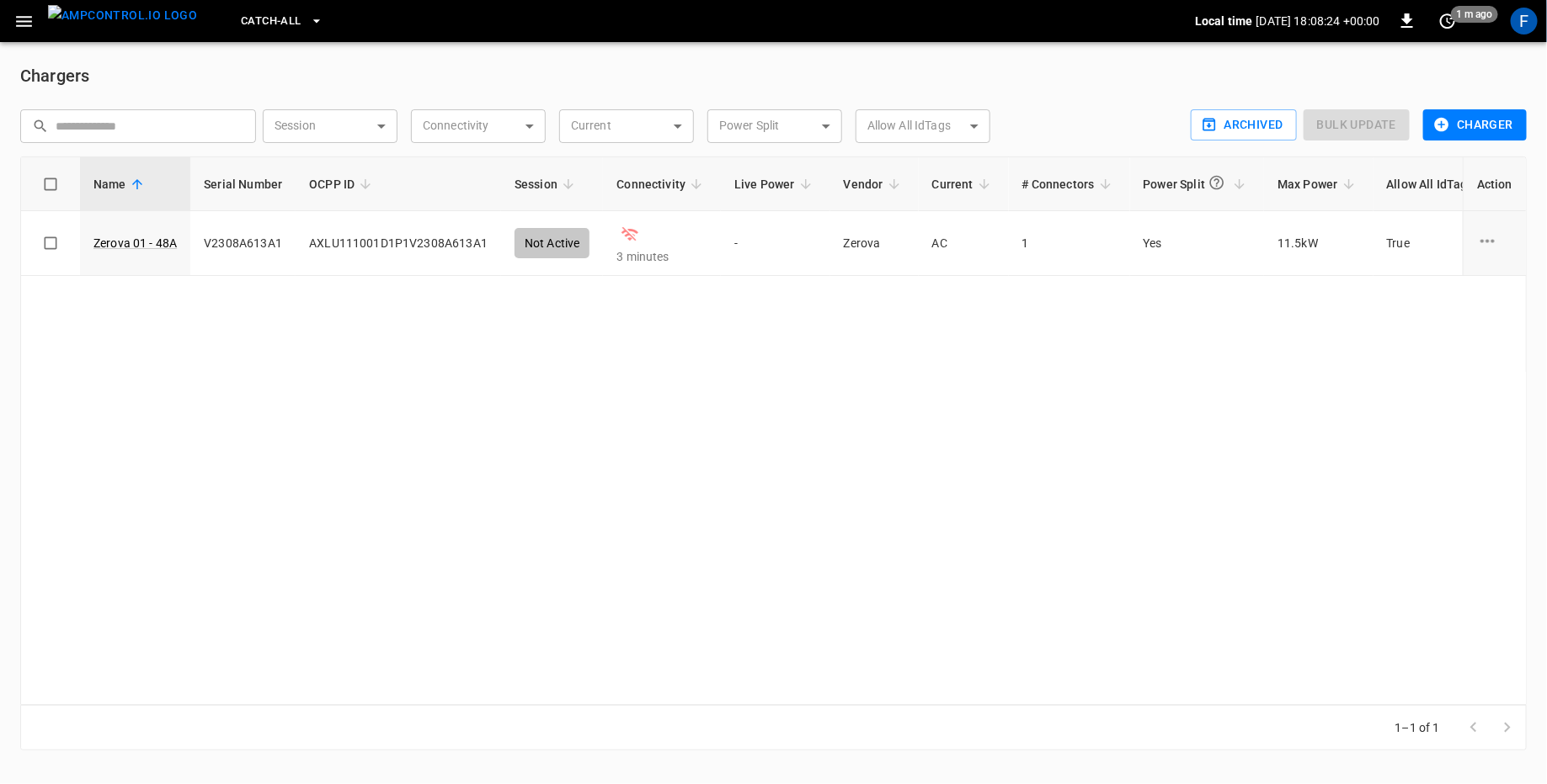
click at [240, 22] on span "Catch-all" at bounding box center [270, 22] width 59 height 20
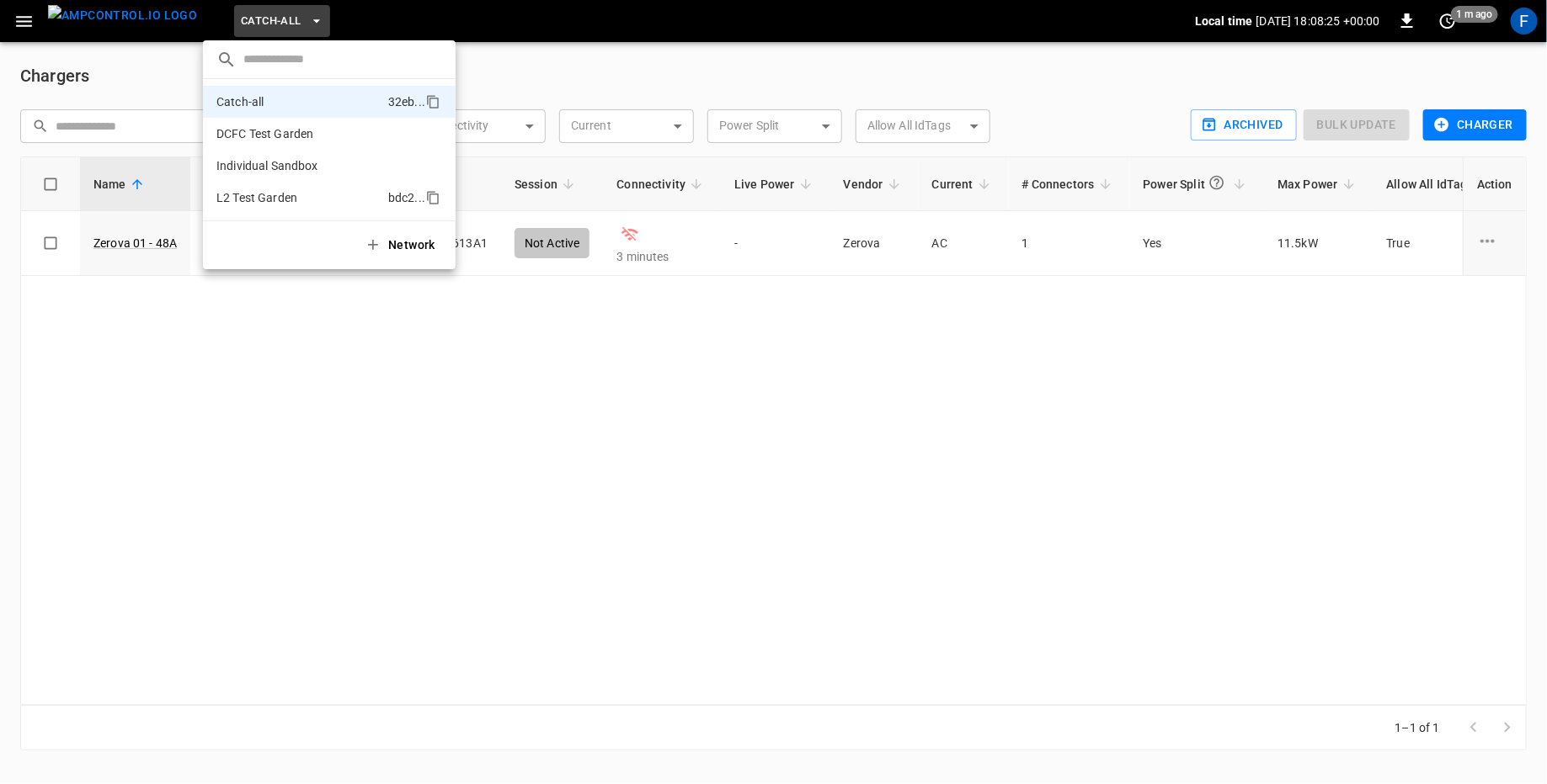
click at [257, 193] on p "L2 Test Garden" at bounding box center [257, 198] width 81 height 17
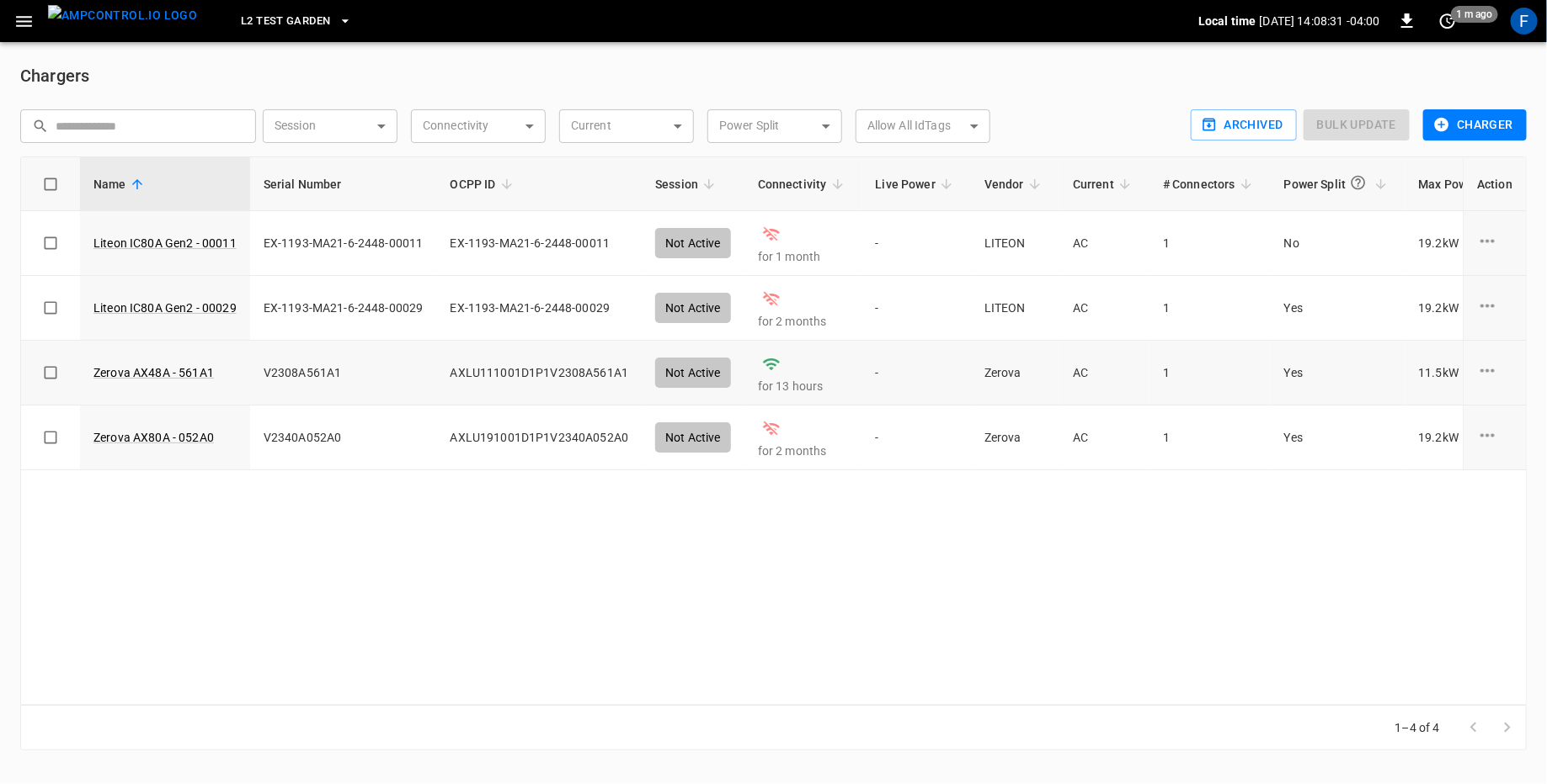
click at [292, 374] on td "V2308A561A1" at bounding box center [343, 374] width 187 height 65
click at [325, 447] on td "V2340A052A0" at bounding box center [343, 438] width 187 height 65
click at [289, 26] on span "L2 Test Garden" at bounding box center [285, 22] width 89 height 20
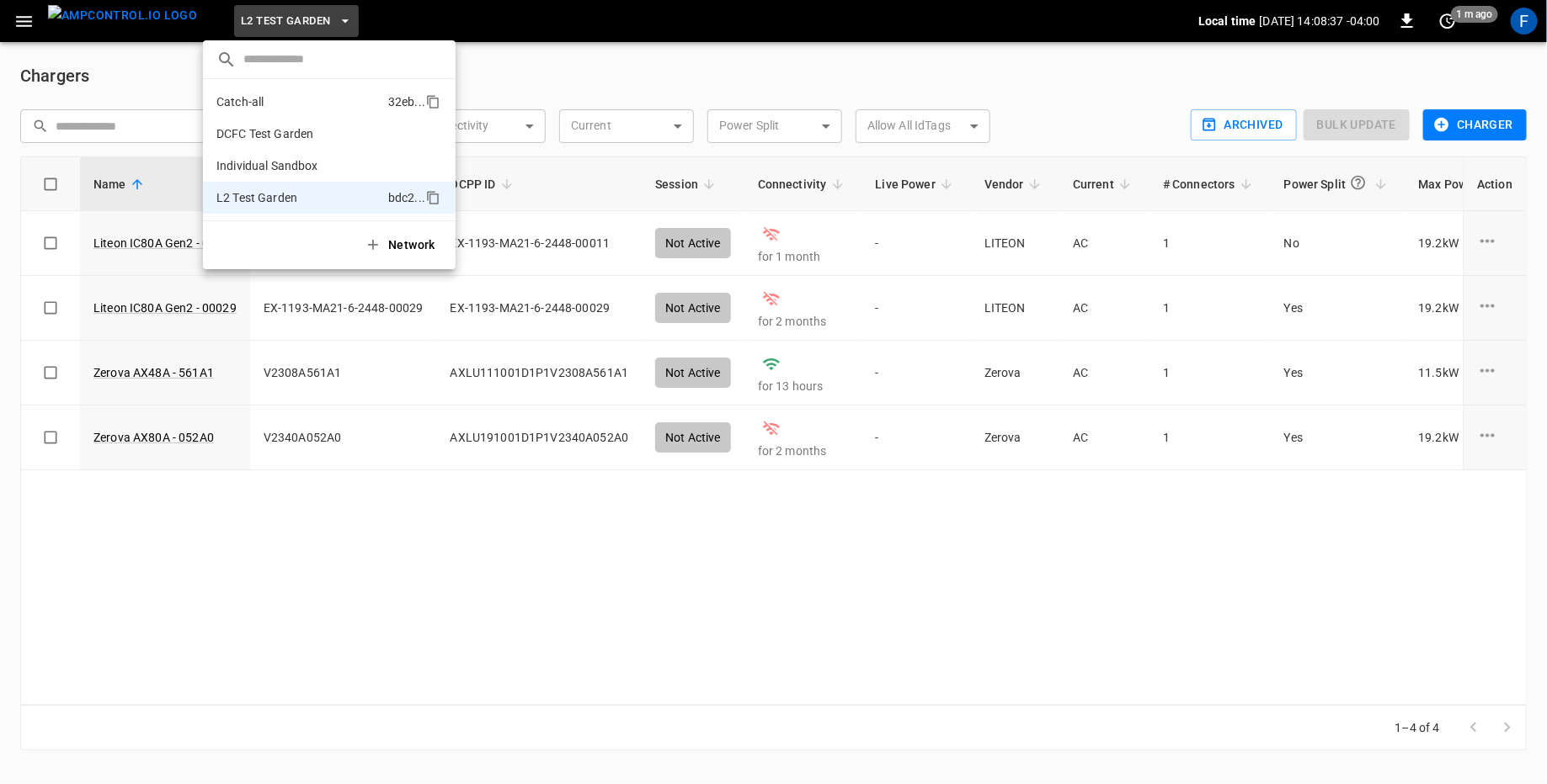
click at [315, 111] on li "Catch-all 32eb ..." at bounding box center [328, 102] width 252 height 32
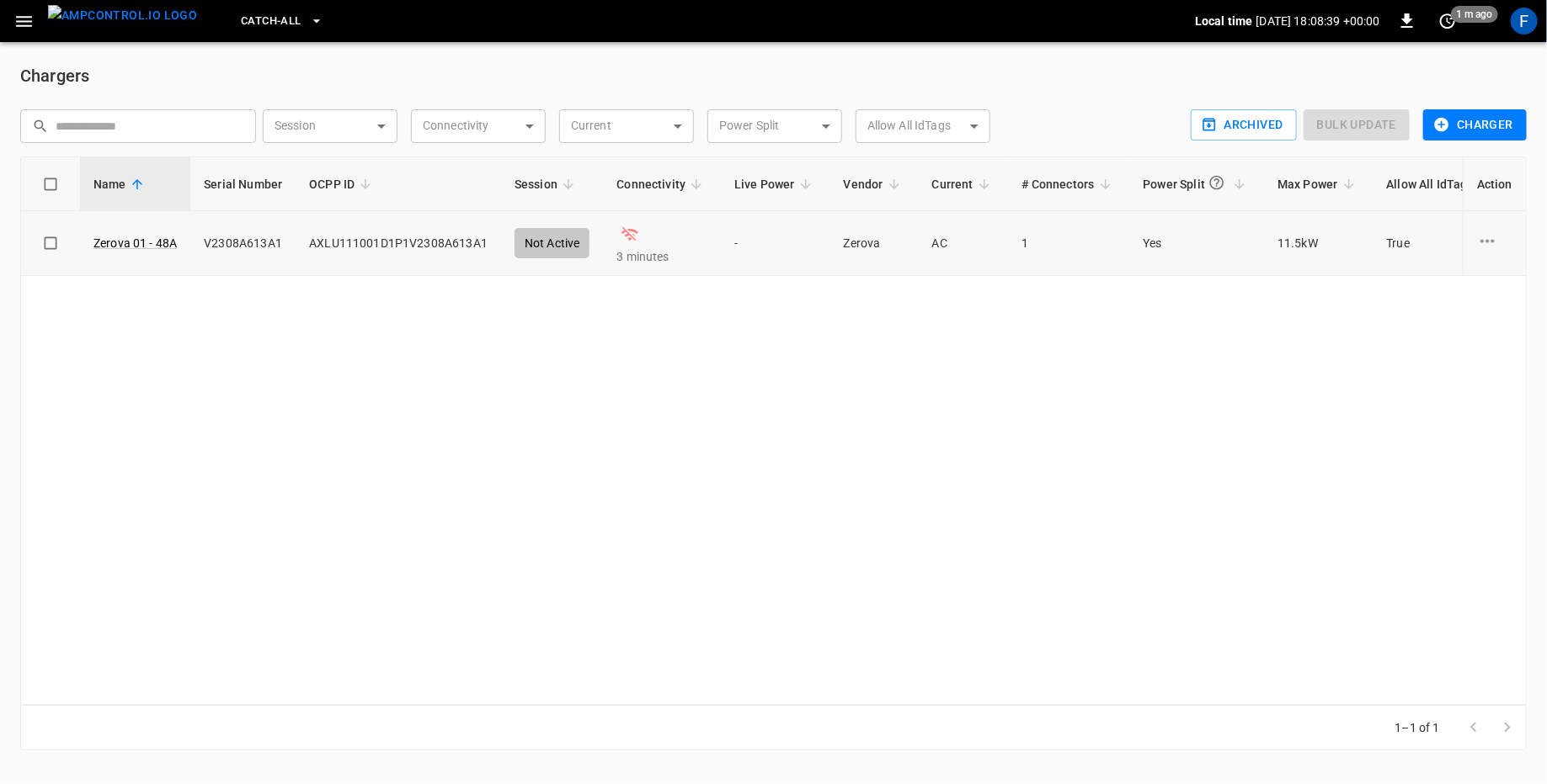
click at [265, 245] on td "V2308A613A1" at bounding box center [242, 244] width 105 height 65
click at [265, 251] on td "V2308A613A1" at bounding box center [242, 244] width 105 height 65
click at [241, 246] on td "V2308A613A1" at bounding box center [242, 244] width 105 height 65
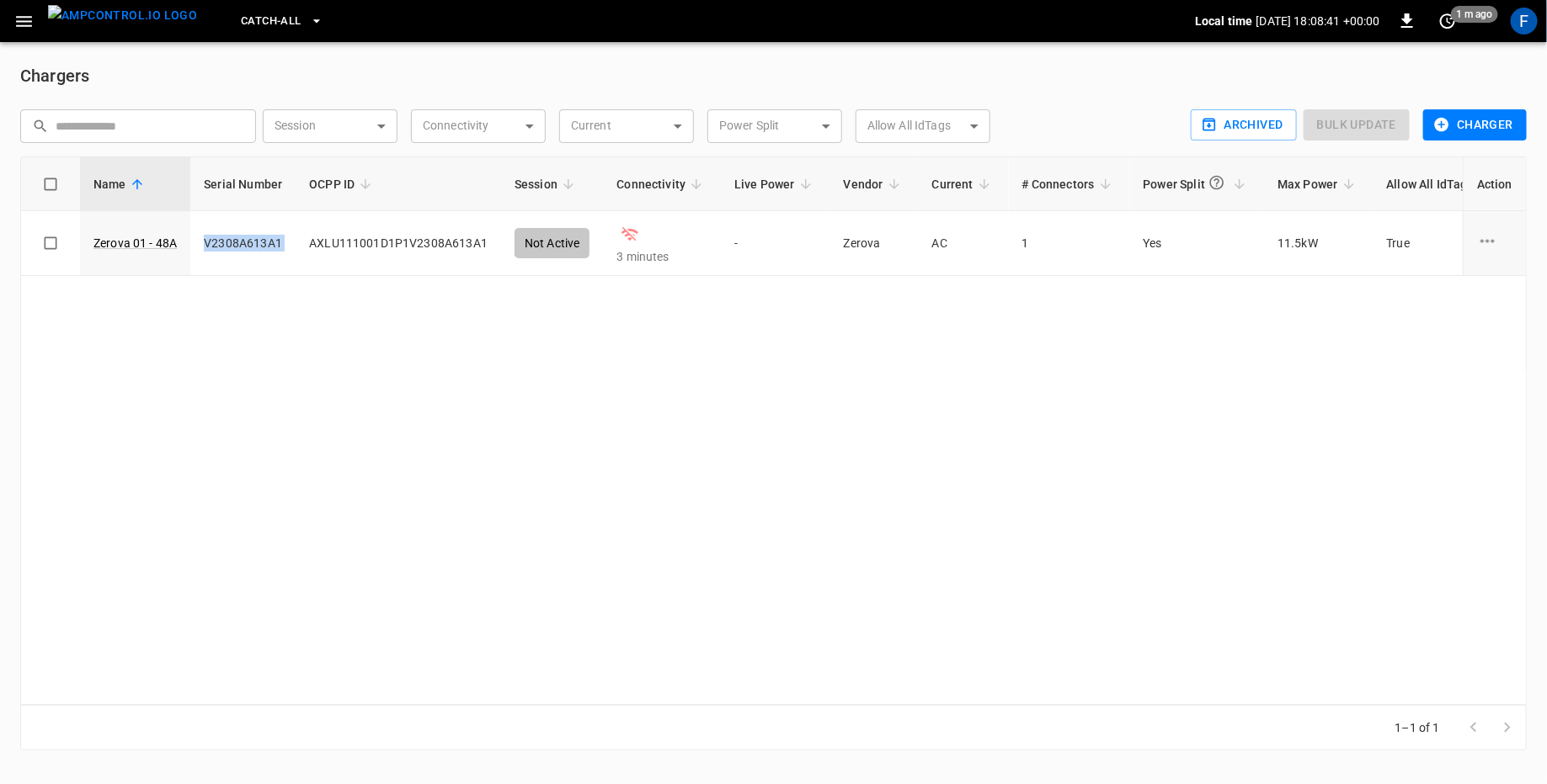
click at [270, 28] on button "Catch-all" at bounding box center [282, 21] width 95 height 33
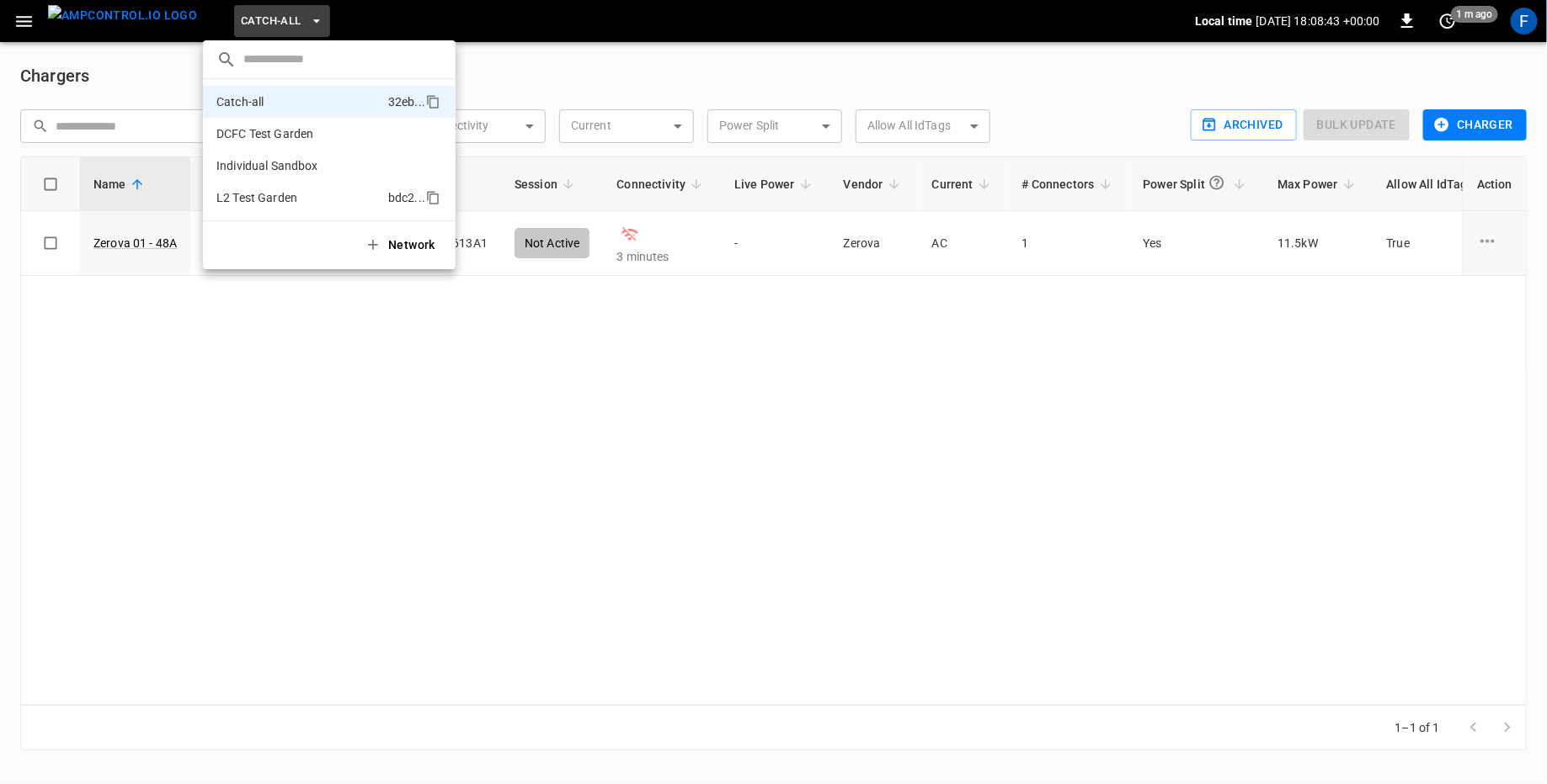
click at [270, 203] on p "L2 Test Garden" at bounding box center [257, 198] width 81 height 17
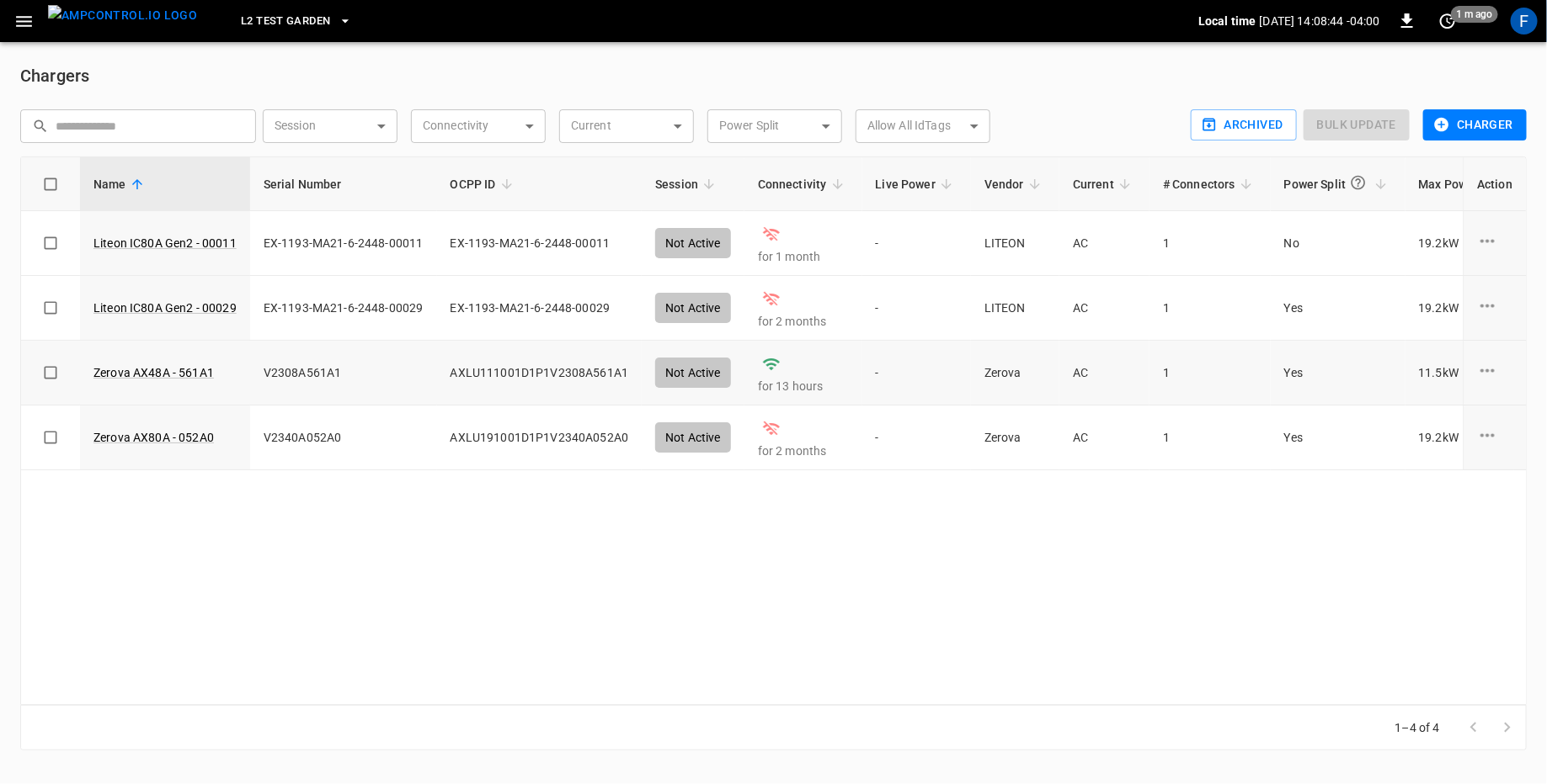
click at [306, 368] on td "V2308A561A1" at bounding box center [343, 374] width 187 height 65
copy td "V2308A561A1"
click at [287, 22] on span "L2 Test Garden" at bounding box center [285, 22] width 89 height 20
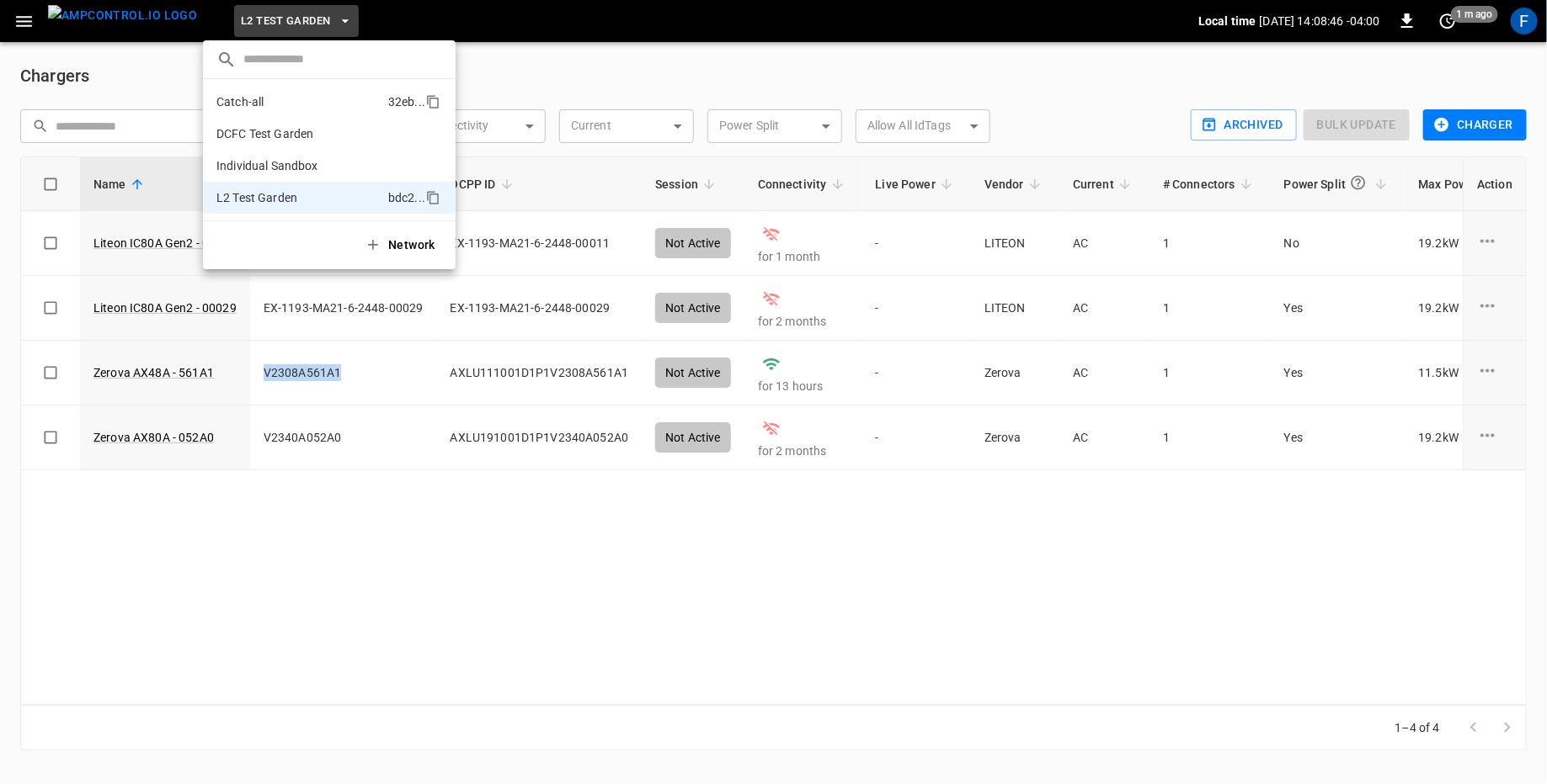
click at [278, 105] on li "Catch-all 32eb ..." at bounding box center [328, 102] width 252 height 32
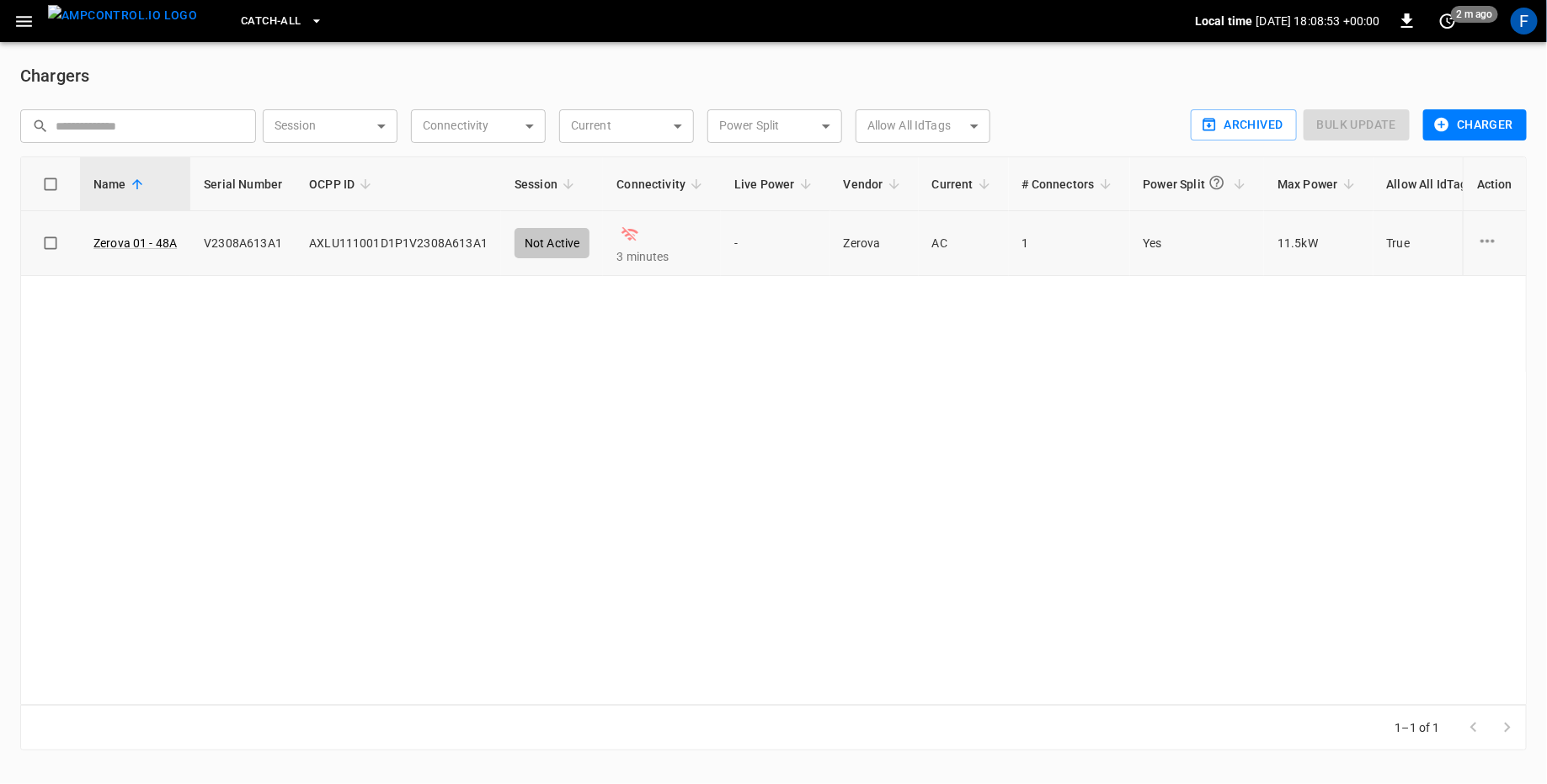
click at [385, 231] on td "AXLU111001D1P1V2308A613A1" at bounding box center [399, 244] width 206 height 65
click at [355, 235] on td "AXLU111001D1P1V2308A613A1" at bounding box center [399, 244] width 206 height 65
copy td "AXLU111001D1P1V2308A613A1"
click at [256, 24] on span "Catch-all" at bounding box center [270, 22] width 59 height 20
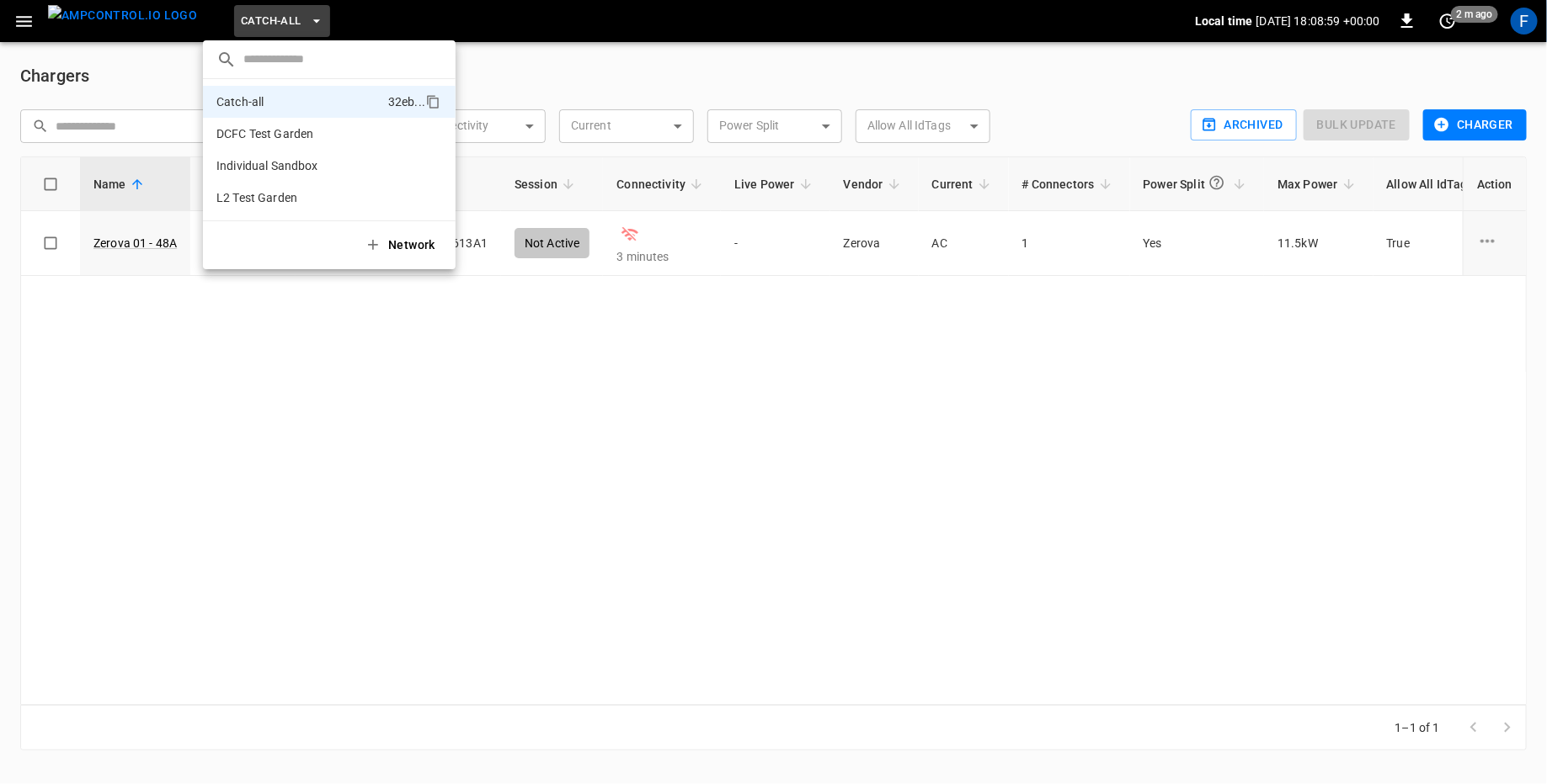
click at [272, 376] on div at bounding box center [774, 392] width 1547 height 784
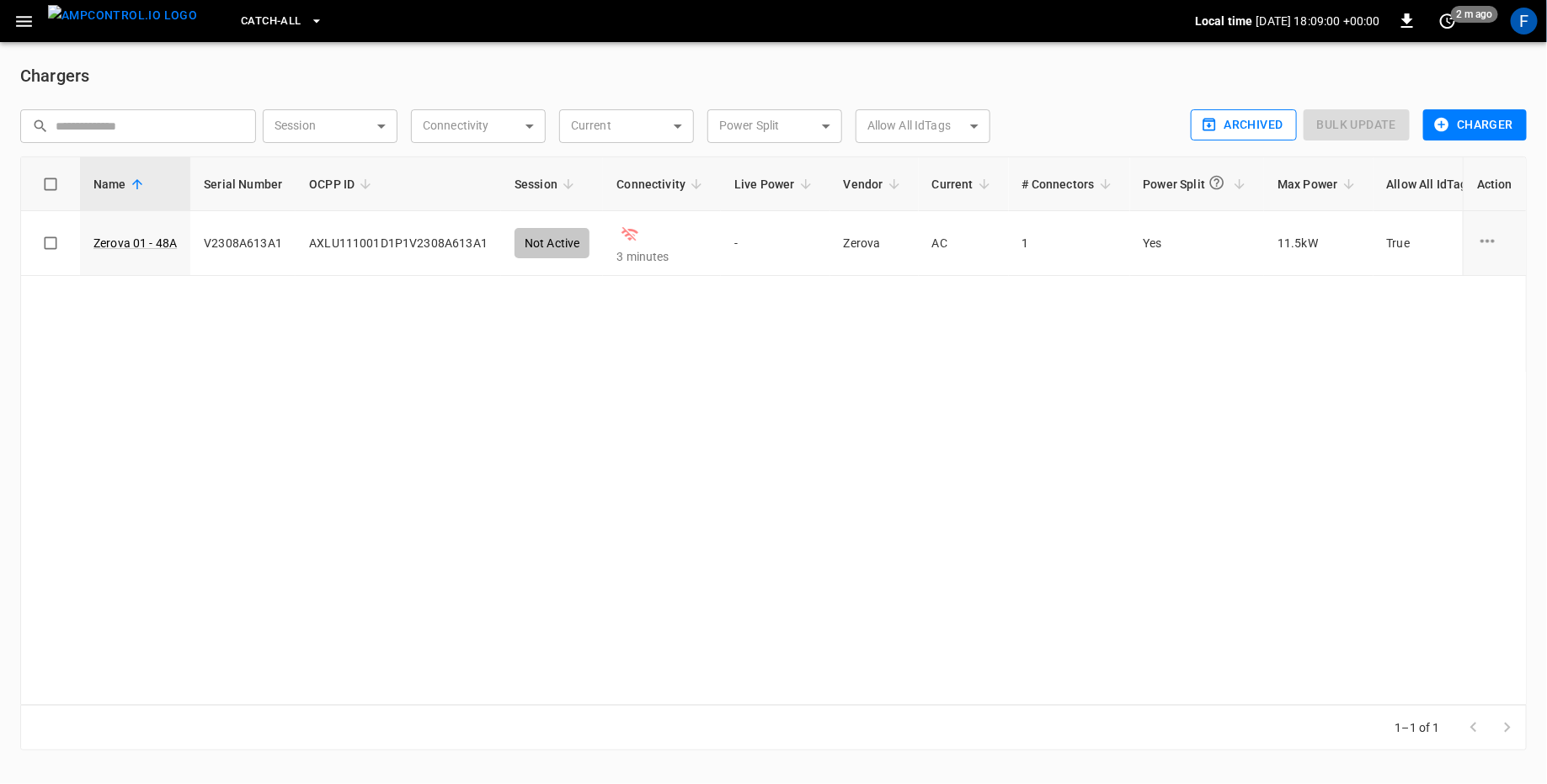
click at [773, 130] on button "Archived" at bounding box center [1243, 125] width 106 height 31
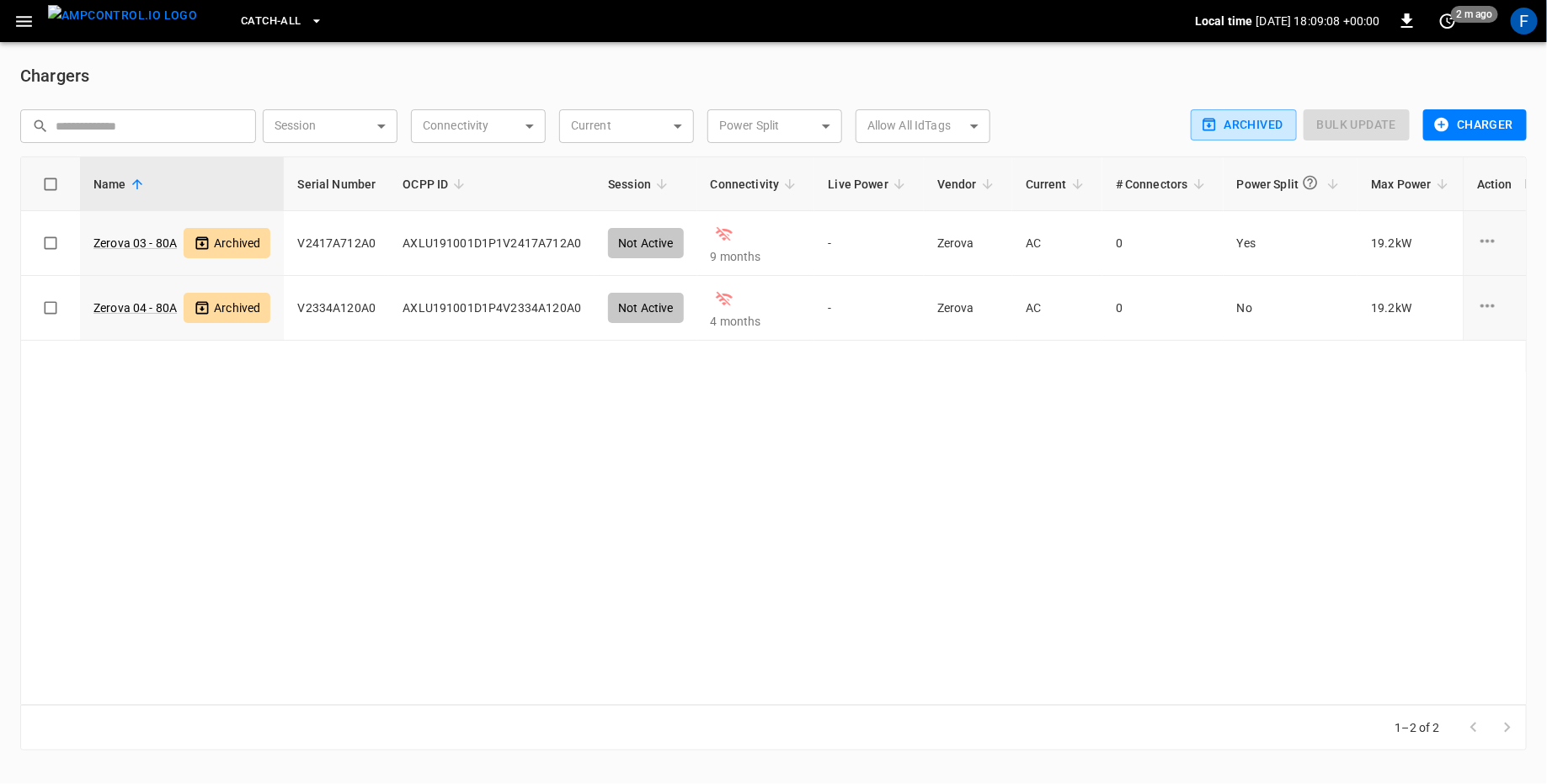
click at [273, 24] on button "Catch-all" at bounding box center [282, 21] width 95 height 33
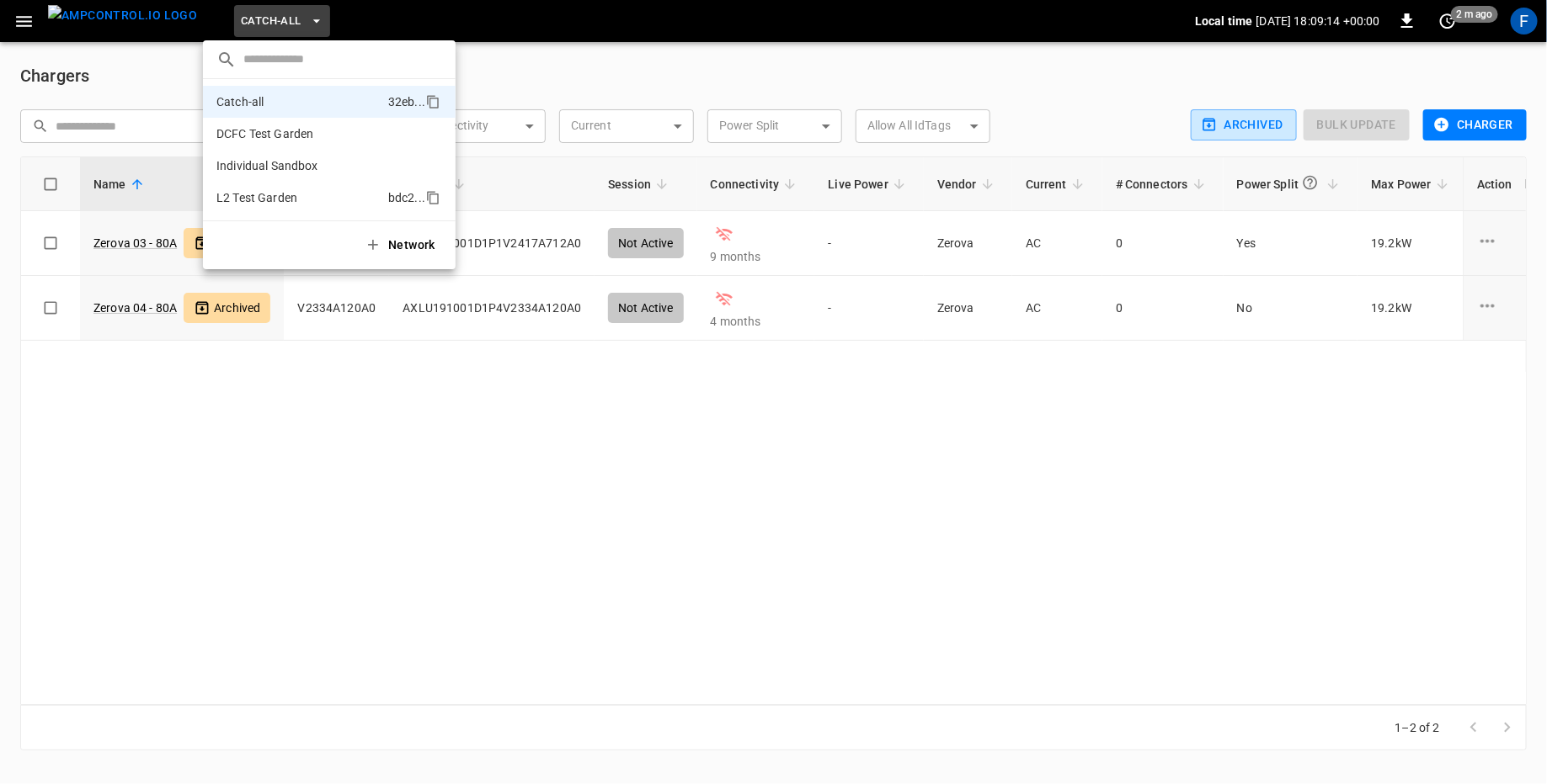
click at [313, 195] on li "L2 Test Garden bdc2 ..." at bounding box center [328, 198] width 252 height 32
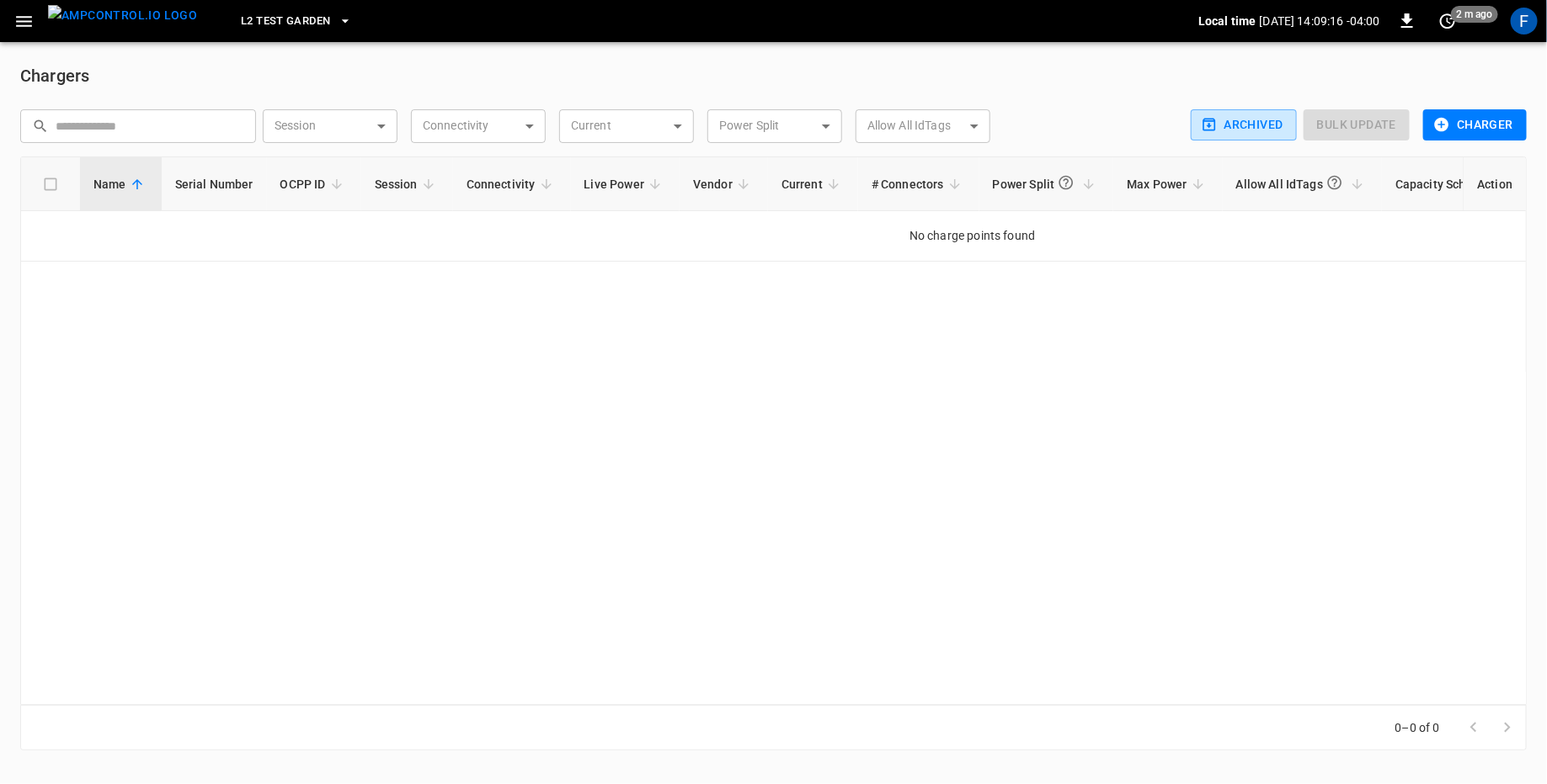
click at [281, 44] on div "Chargers ​ ​ Session ​ Session Connectivity ​ Connectivity Current ​ Current Po…" at bounding box center [774, 406] width 1547 height 729
click at [258, 24] on span "L2 Test Garden" at bounding box center [285, 22] width 89 height 20
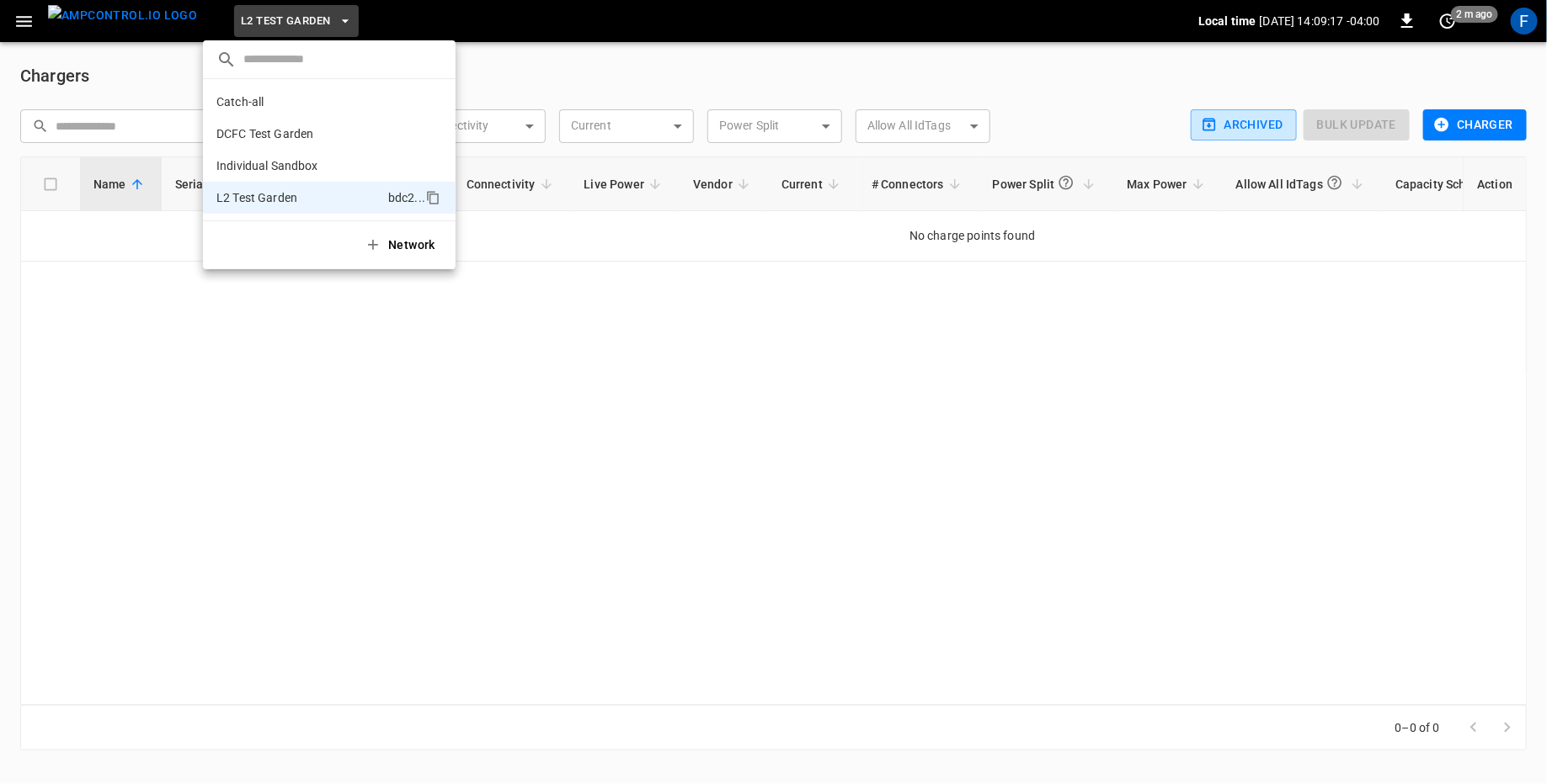
click at [143, 25] on div at bounding box center [774, 392] width 1547 height 784
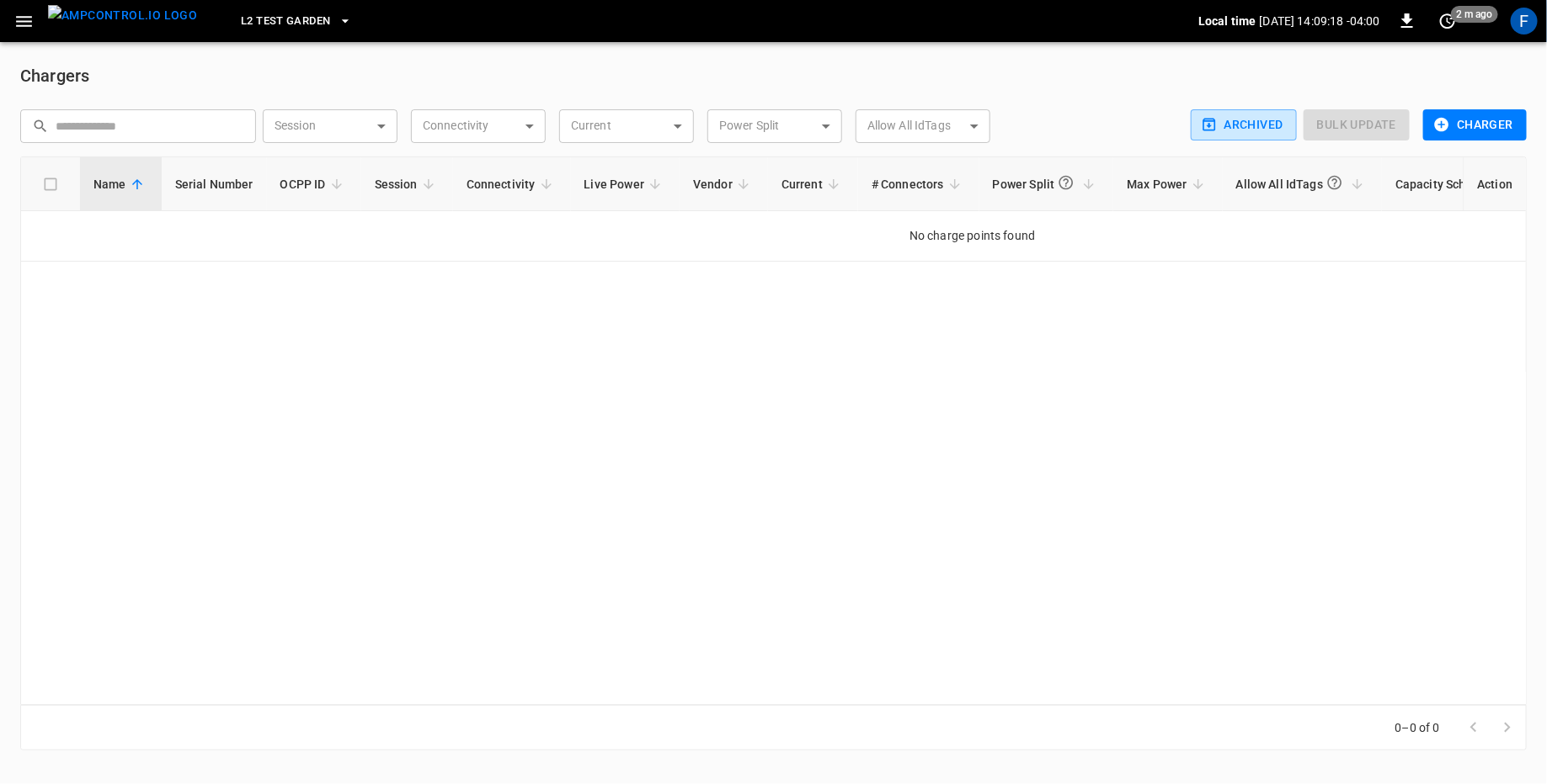
click at [115, 26] on img "menu" at bounding box center [123, 15] width 149 height 21
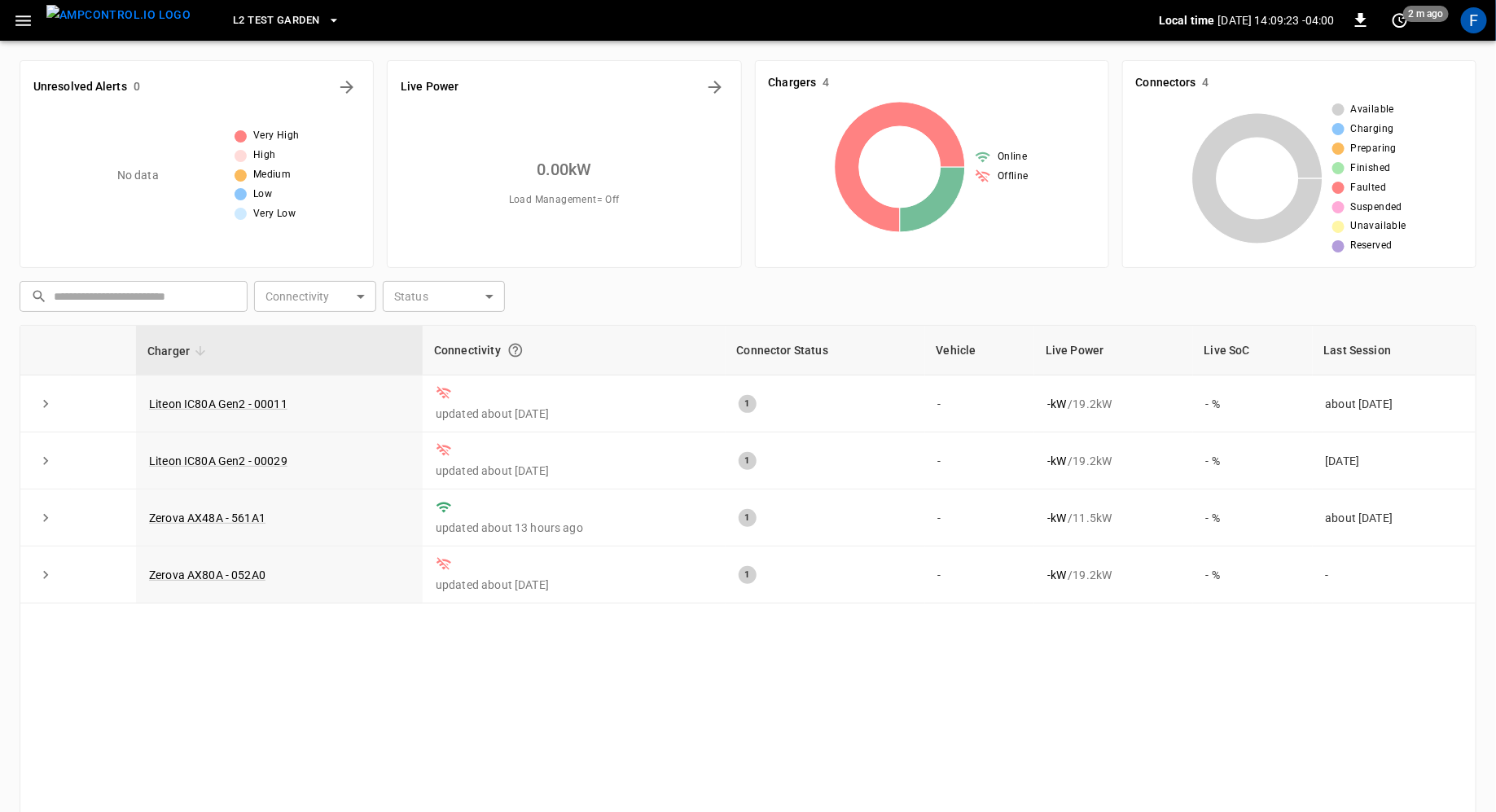
click at [747, 2] on div "L2 Test Garden Local time 2025-08-14 14:09:23 -04:00 0 2 m ago F" at bounding box center [748, 20] width 1496 height 41
click at [747, 16] on div "F" at bounding box center [1473, 20] width 26 height 26
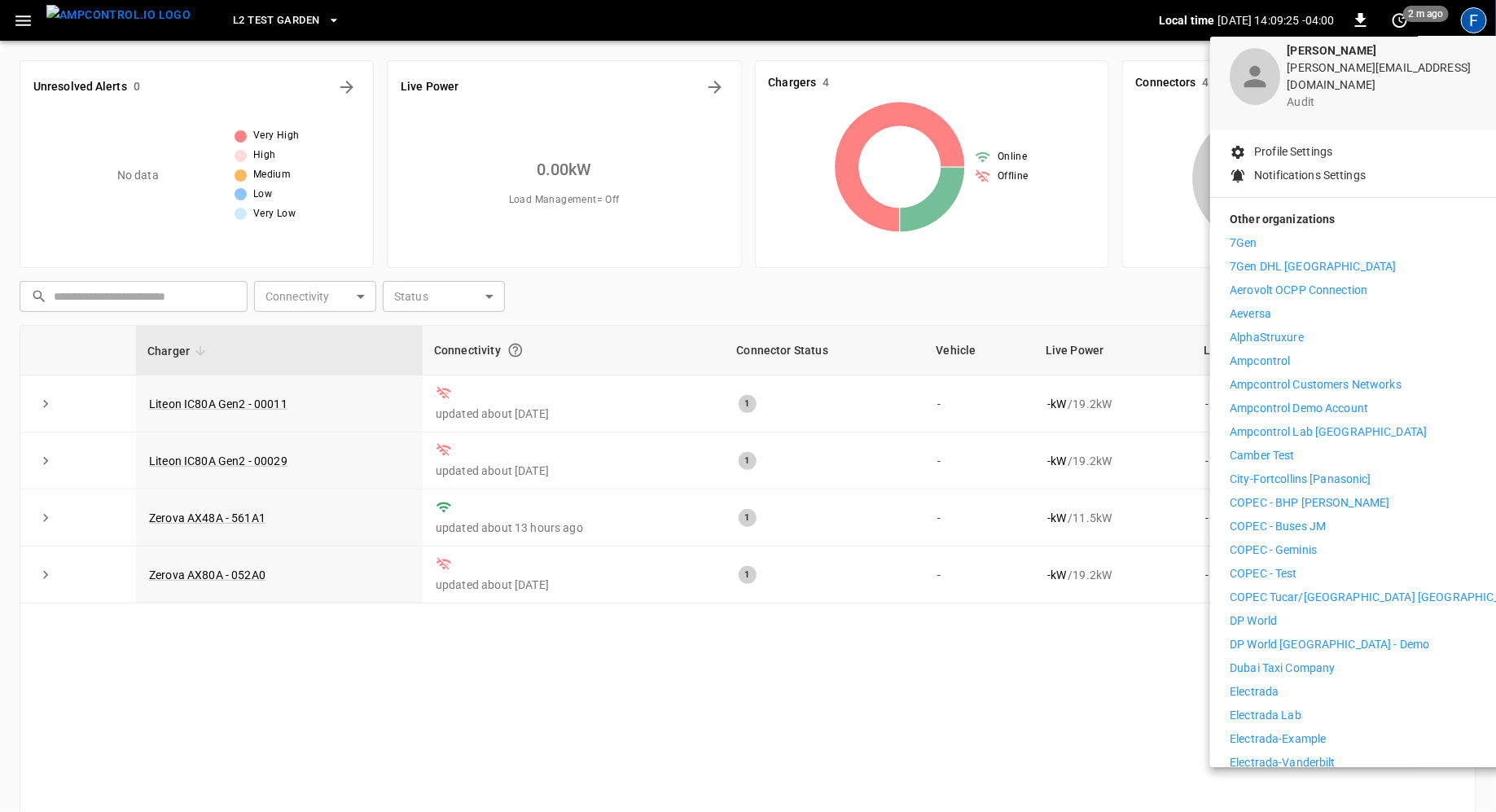
scroll to position [201, 0]
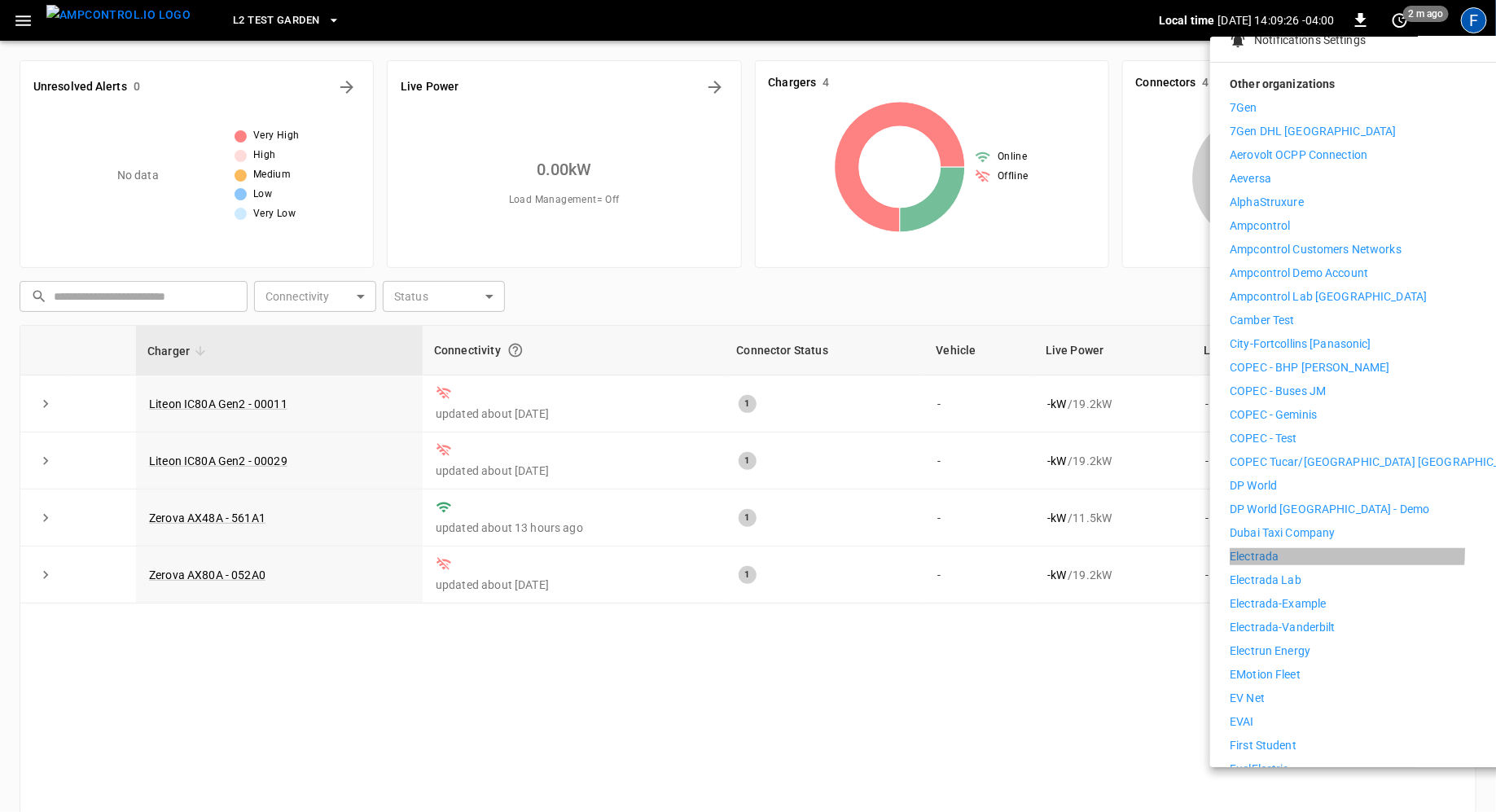
click at [747, 548] on p "Electrada" at bounding box center [1253, 557] width 49 height 17
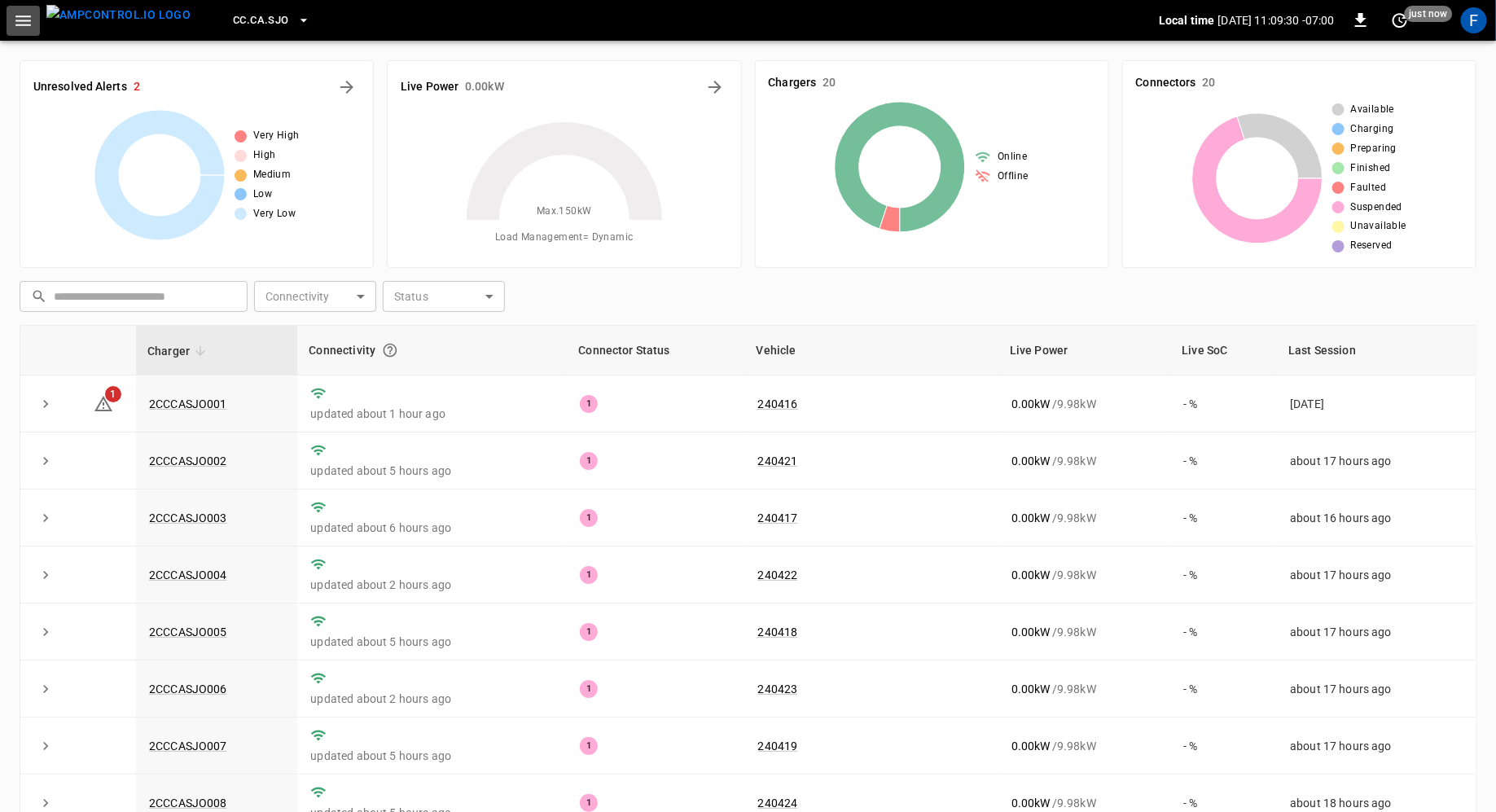
click at [20, 33] on button "button" at bounding box center [23, 20] width 33 height 30
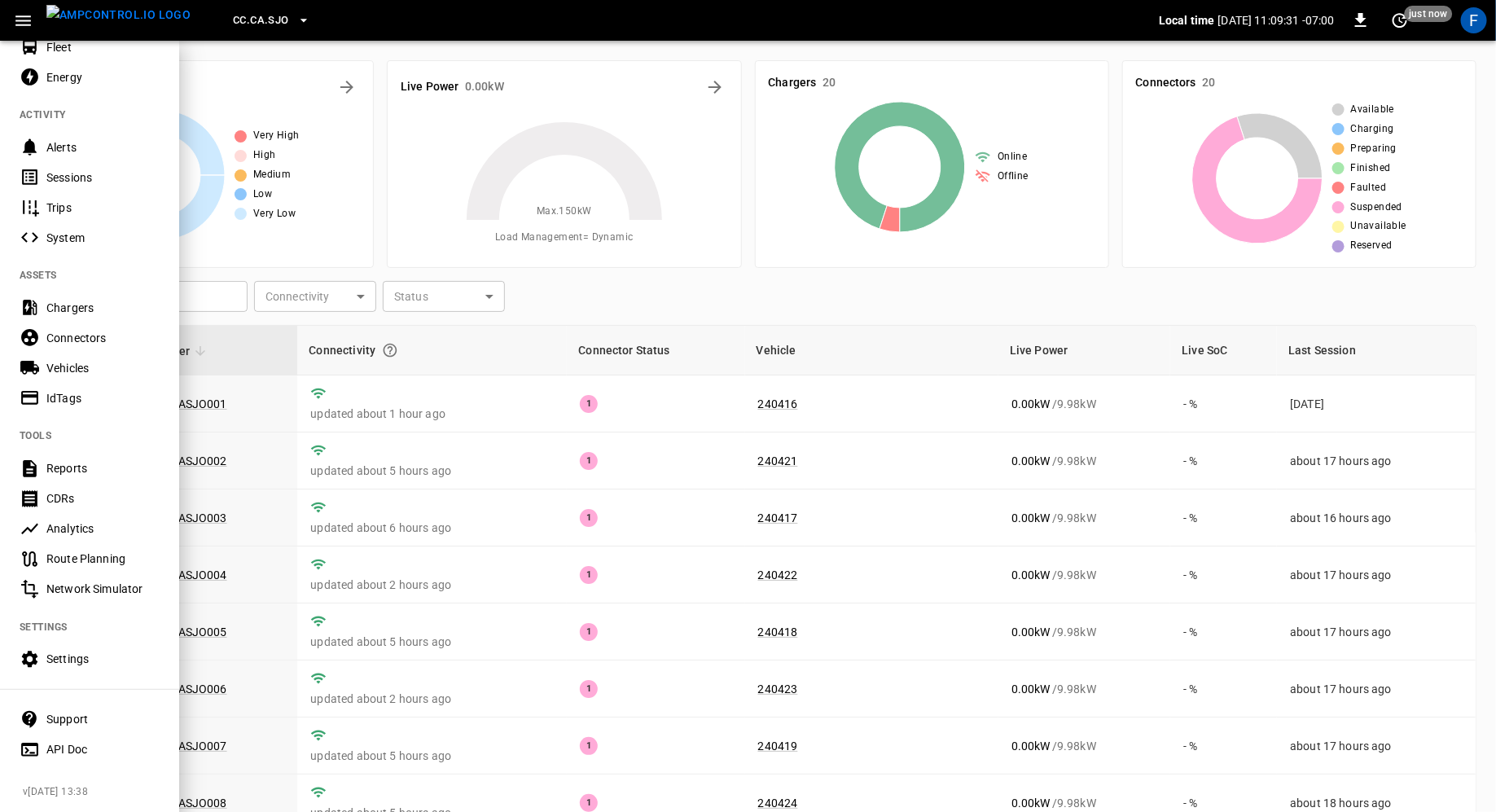
scroll to position [117, 0]
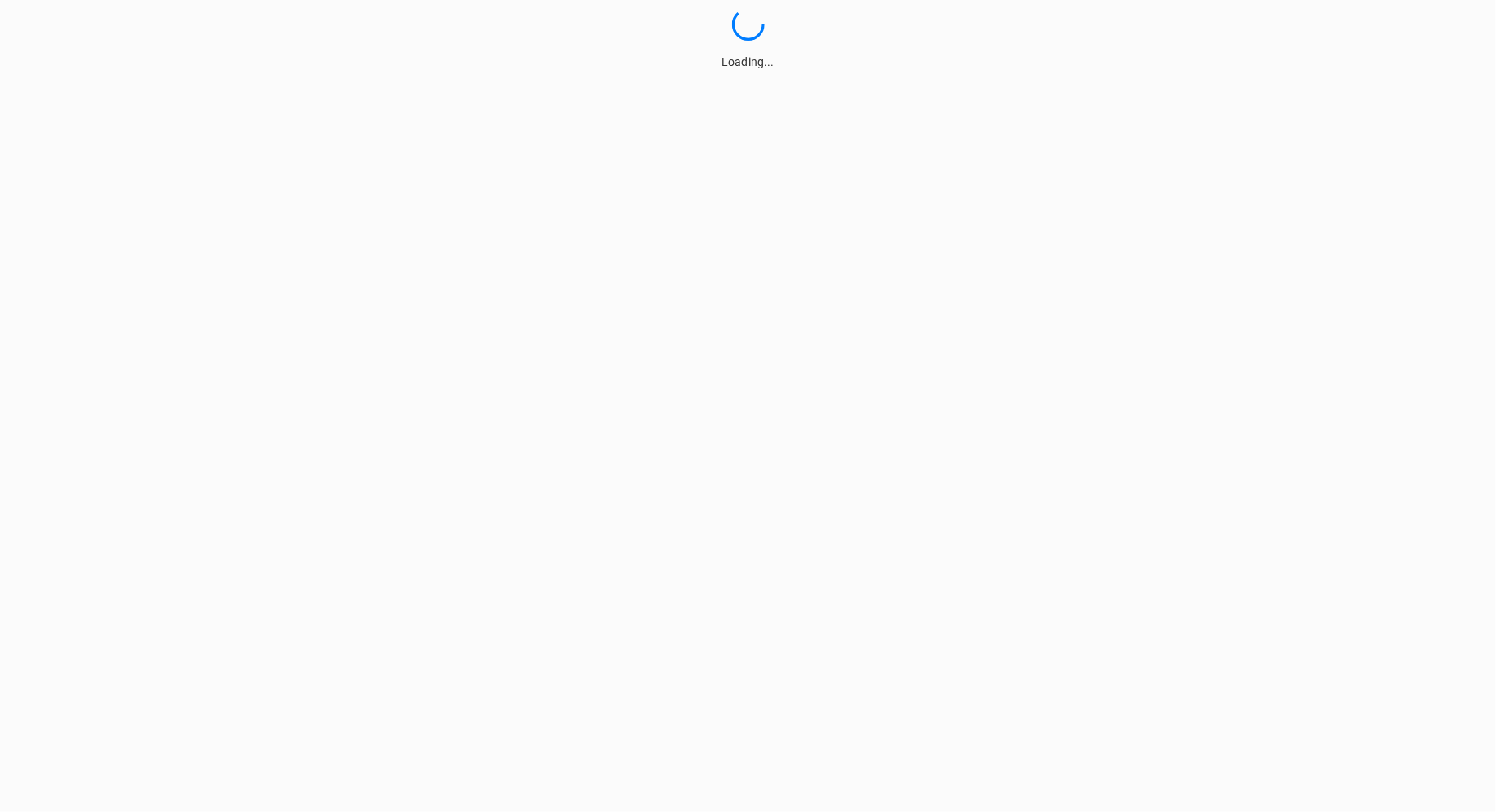
drag, startPoint x: 0, startPoint y: 0, endPoint x: 255, endPoint y: 15, distance: 255.4
click at [238, 21] on div "Loading..." at bounding box center [748, 40] width 1496 height 63
click at [239, 31] on div "Loading..." at bounding box center [748, 40] width 1496 height 63
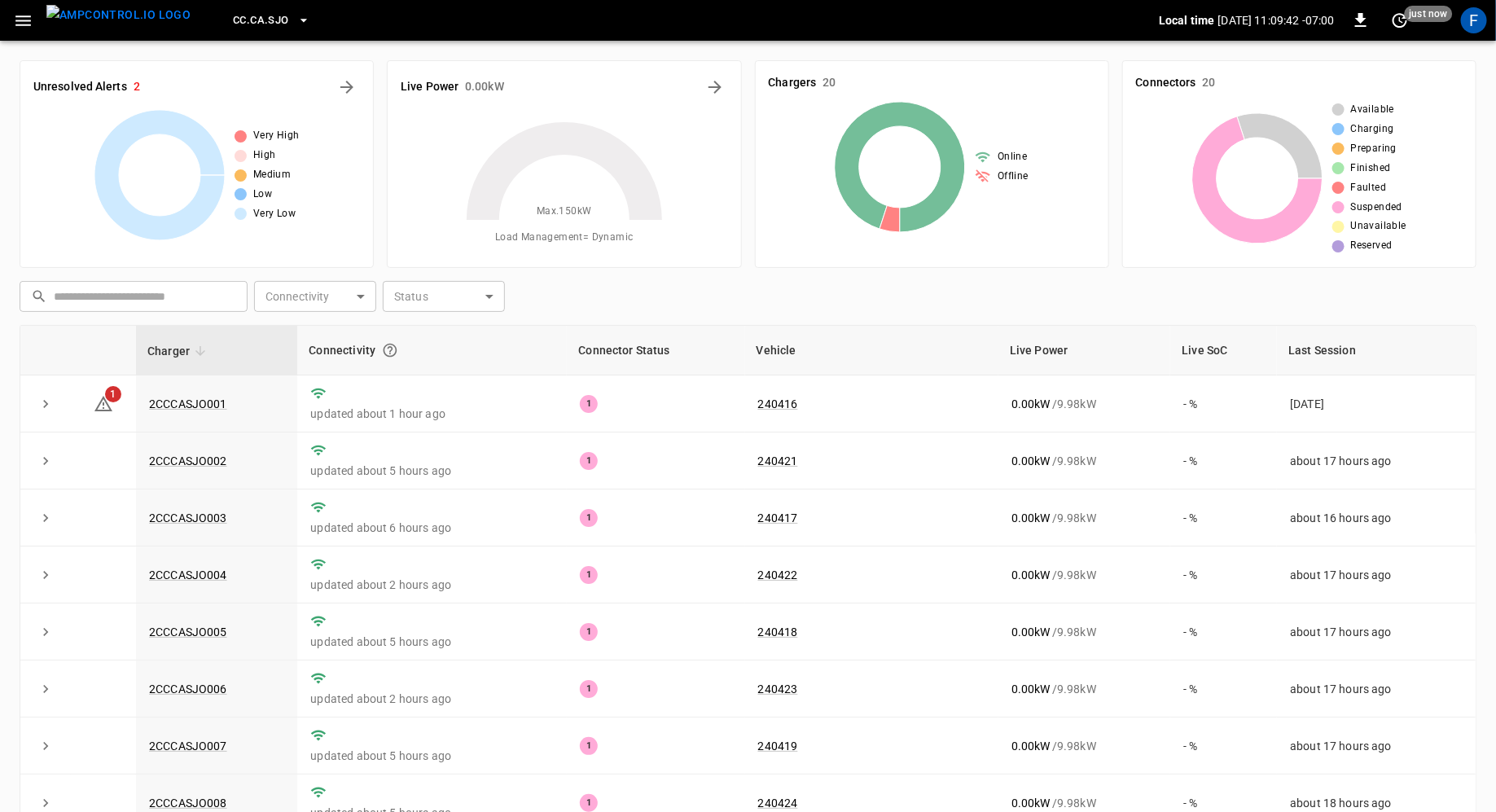
click at [237, 25] on span "CC.CA.SJO" at bounding box center [260, 21] width 55 height 19
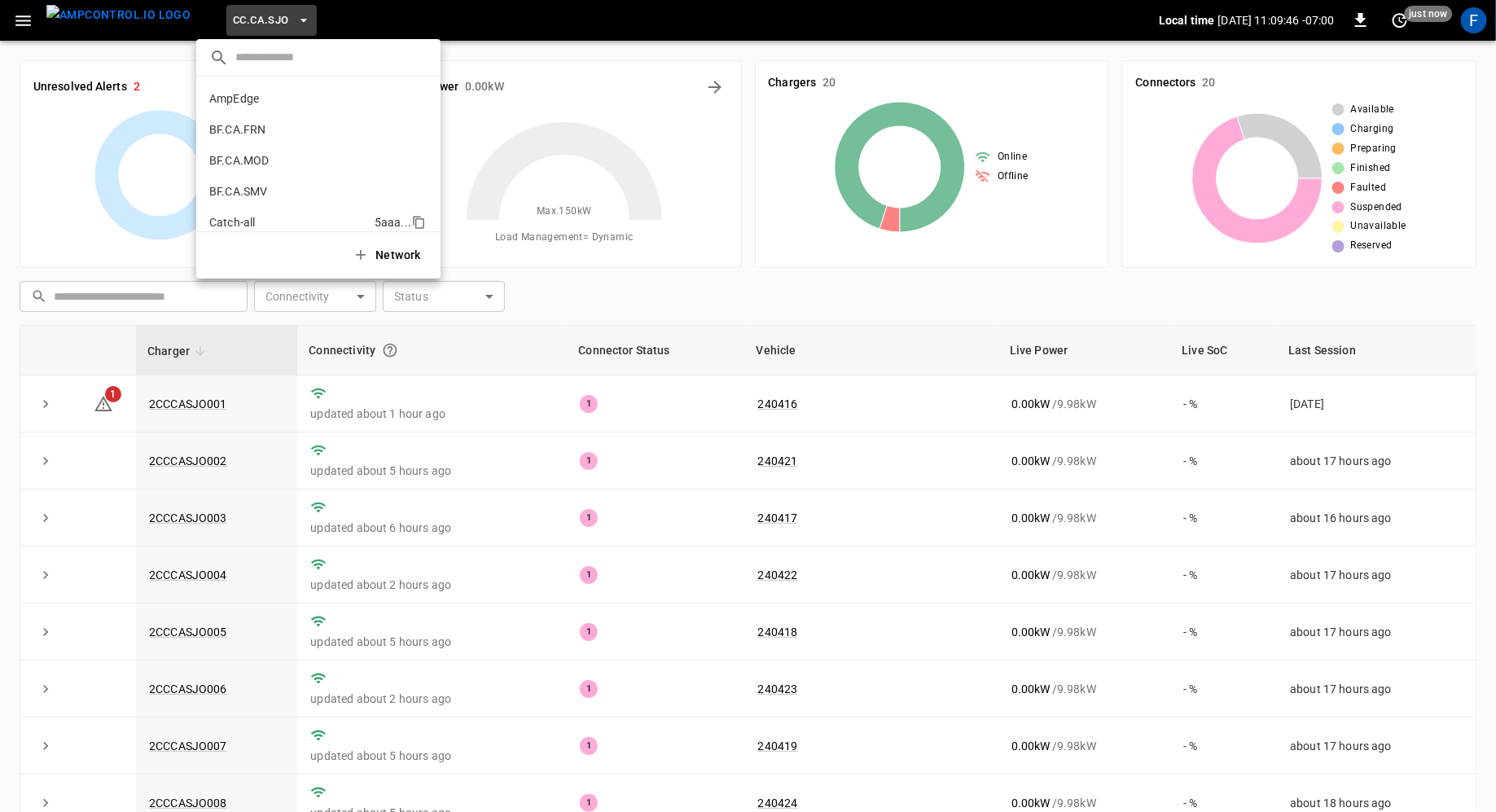
click at [246, 212] on li "Catch-all 5aaa ..." at bounding box center [318, 222] width 244 height 31
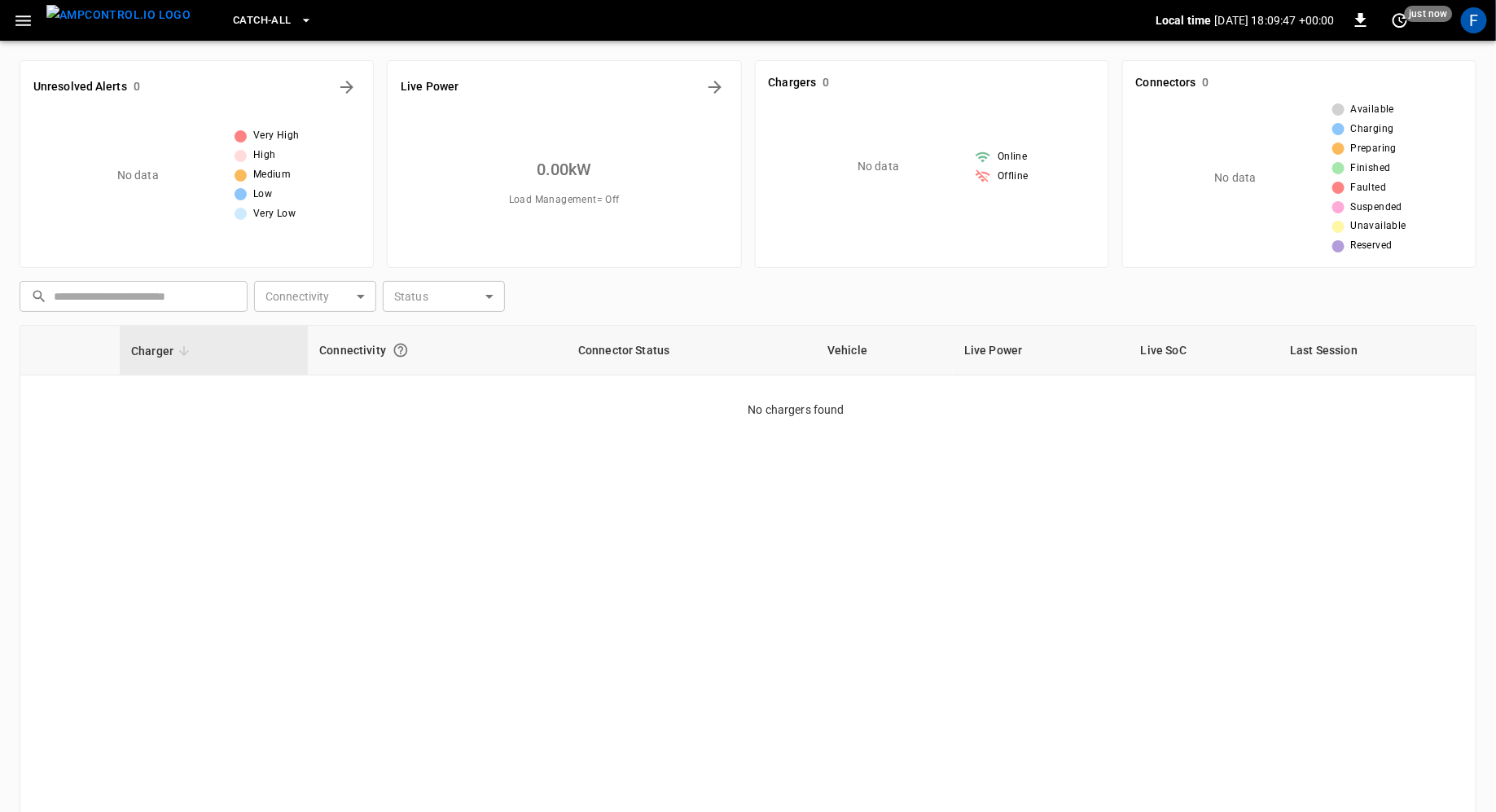
click at [227, 7] on button "Catch-all" at bounding box center [273, 20] width 92 height 32
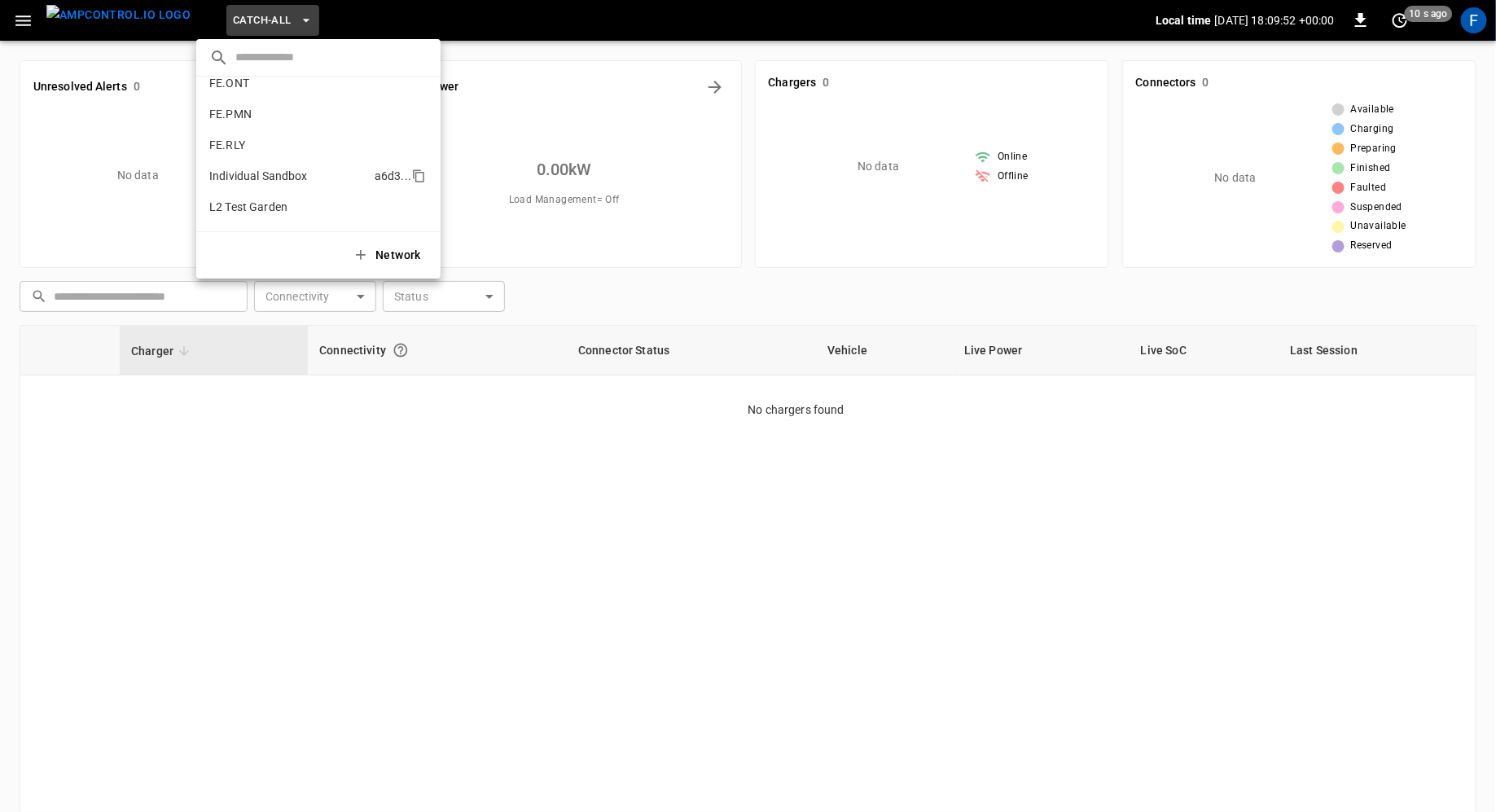
scroll to position [720, 0]
click at [286, 175] on p "L2 Test Garden" at bounding box center [249, 183] width 78 height 16
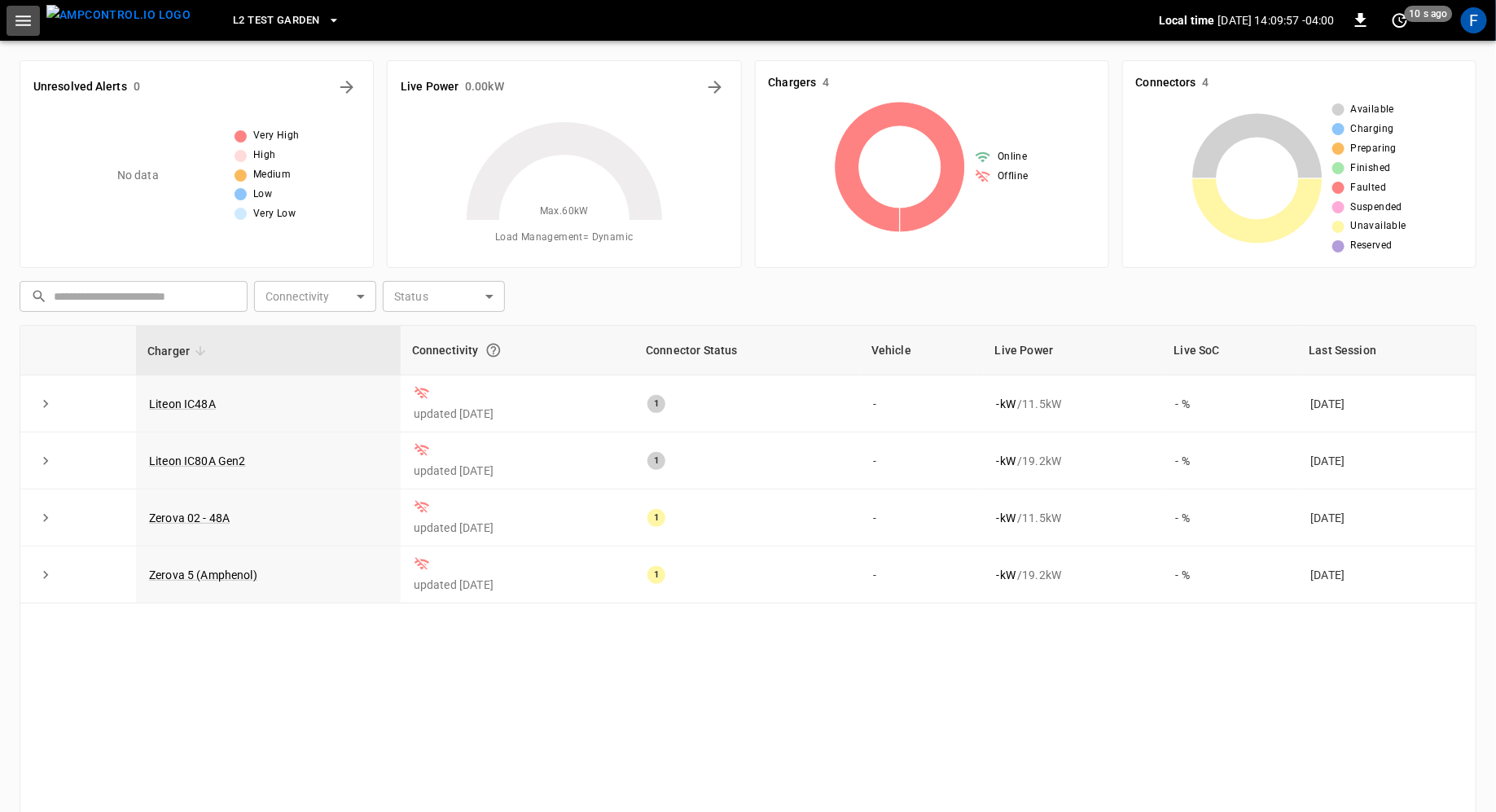
click at [30, 28] on icon "button" at bounding box center [23, 20] width 20 height 20
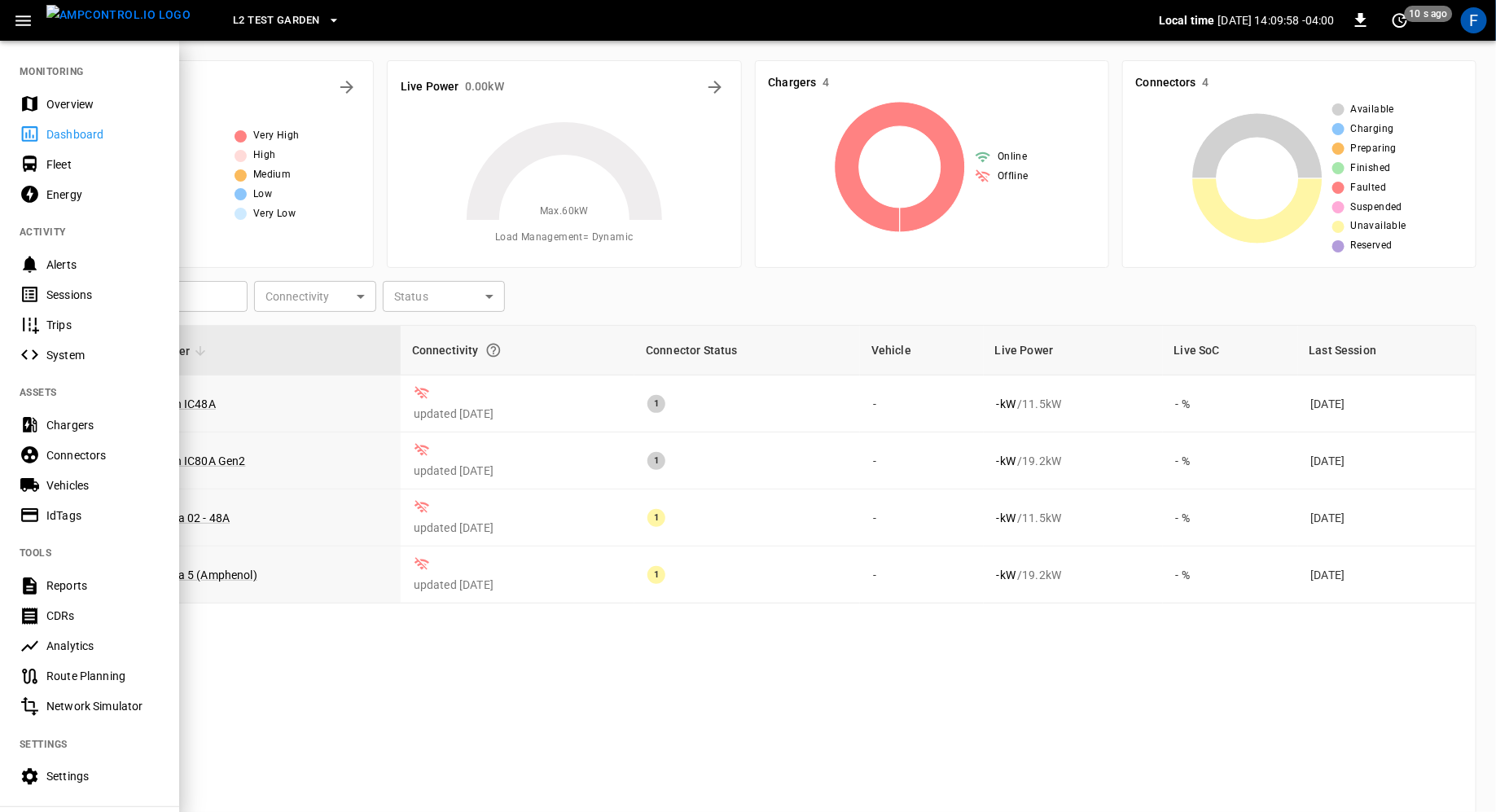
click at [88, 423] on div "Chargers" at bounding box center [103, 425] width 113 height 16
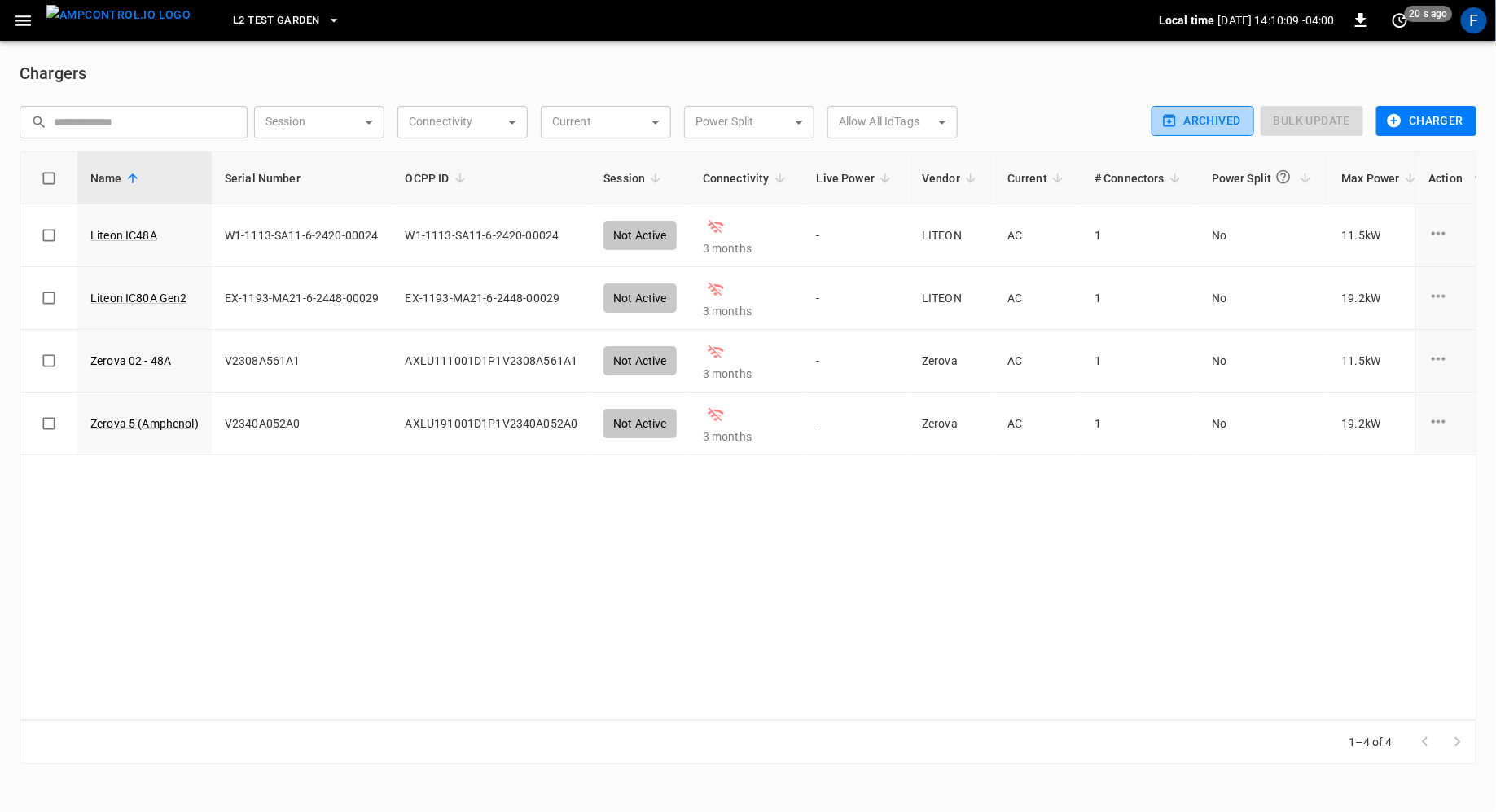
click at [1207, 118] on button "Archived" at bounding box center [1202, 121] width 102 height 30
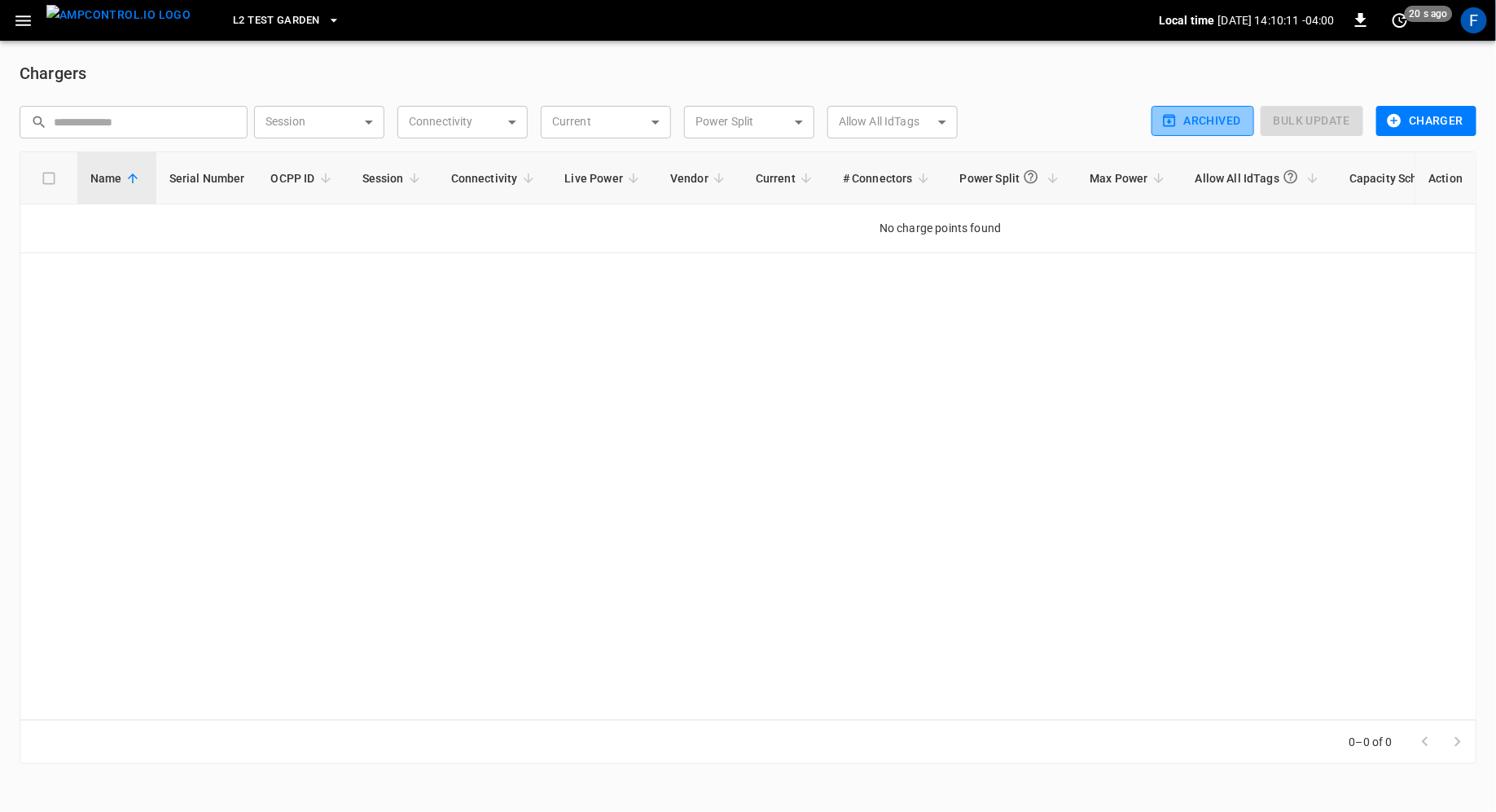
click at [1228, 107] on button "Archived" at bounding box center [1202, 121] width 102 height 30
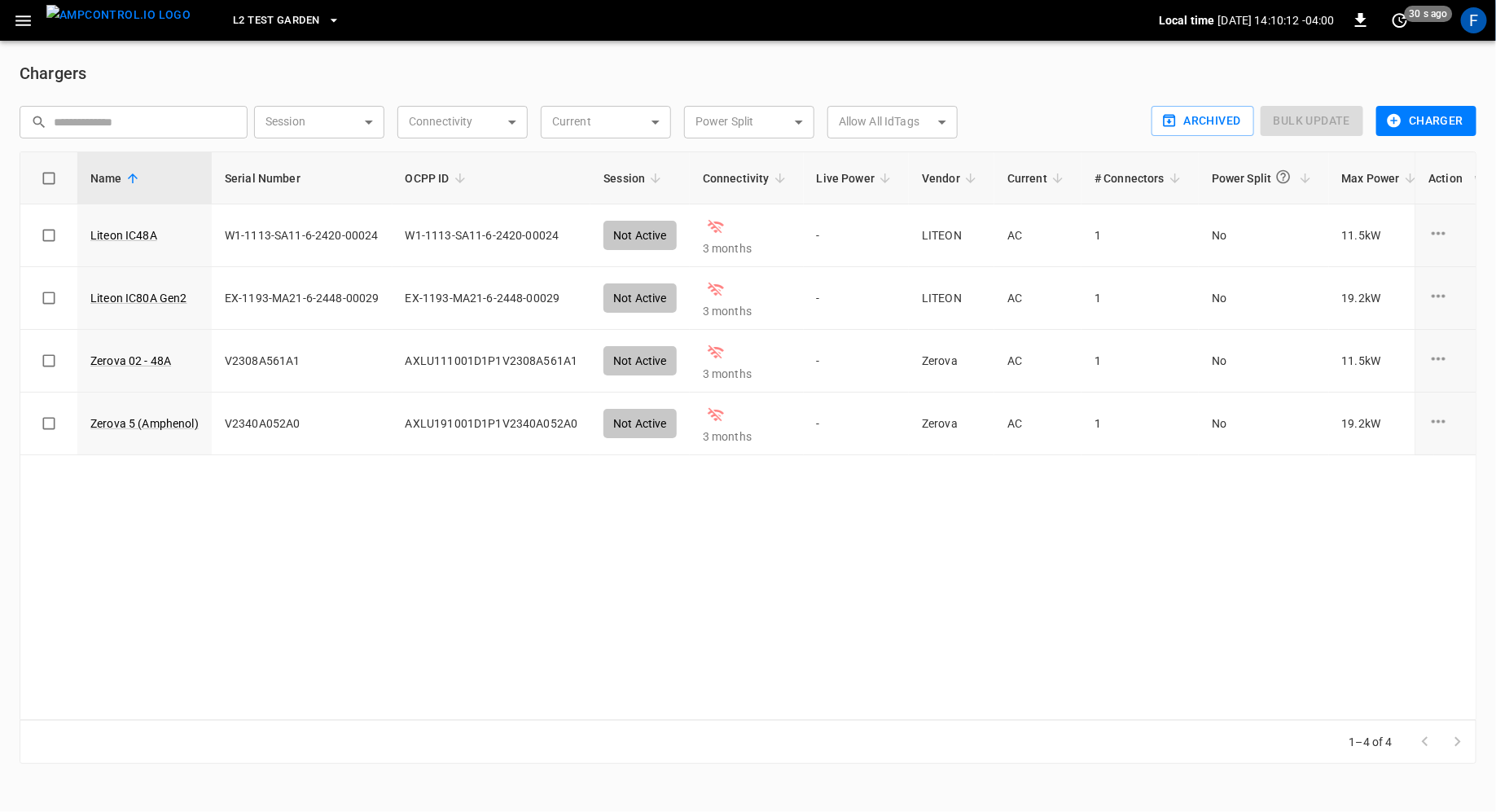
click at [260, 13] on span "L2 Test Garden" at bounding box center [275, 21] width 86 height 19
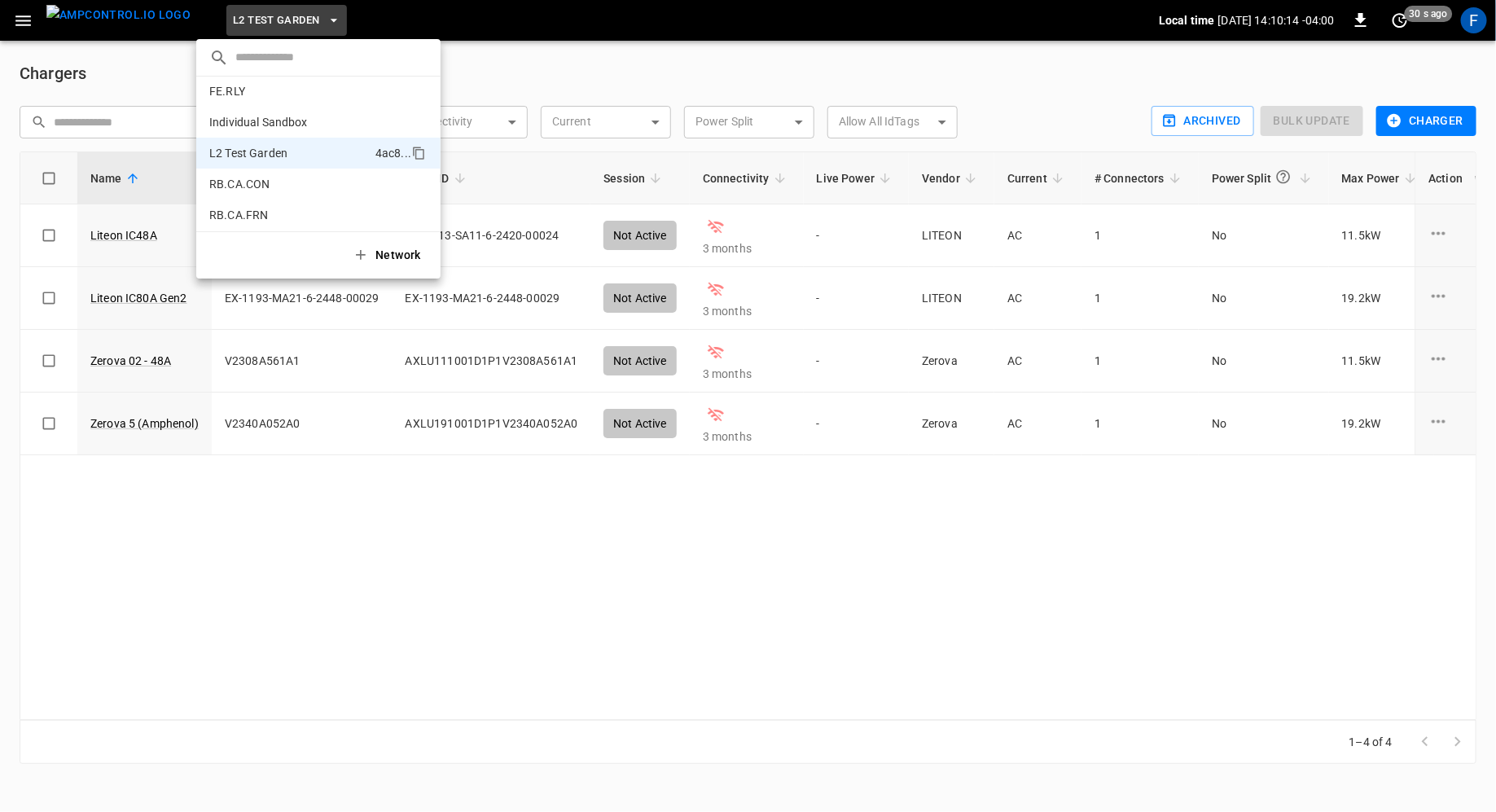
scroll to position [746, 0]
click at [338, 129] on li "Individual Sandbox a6d3 ..." at bounding box center [318, 126] width 244 height 31
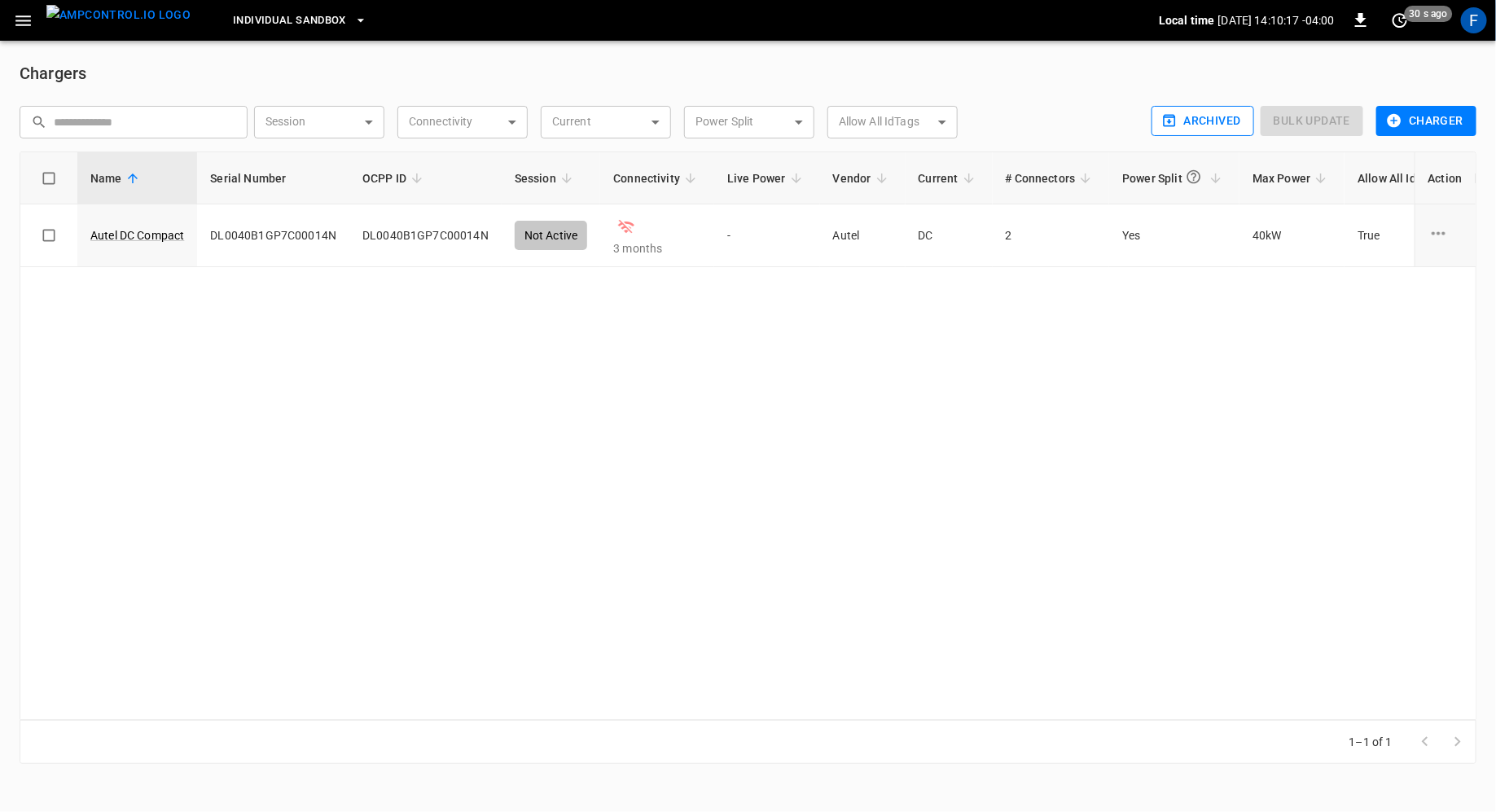
click at [1201, 121] on button "Archived" at bounding box center [1202, 121] width 102 height 30
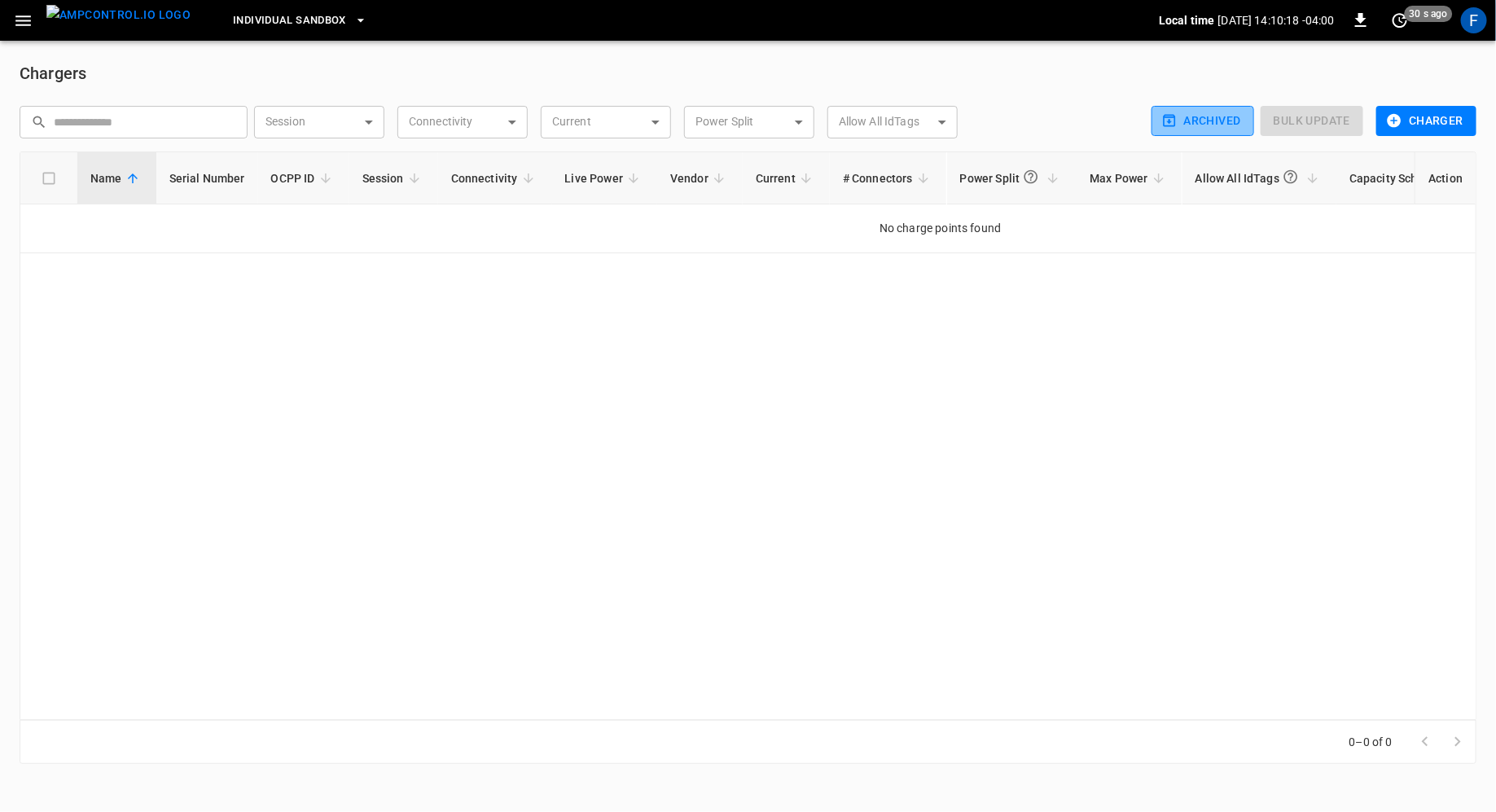
click at [1201, 121] on button "Archived" at bounding box center [1202, 121] width 102 height 30
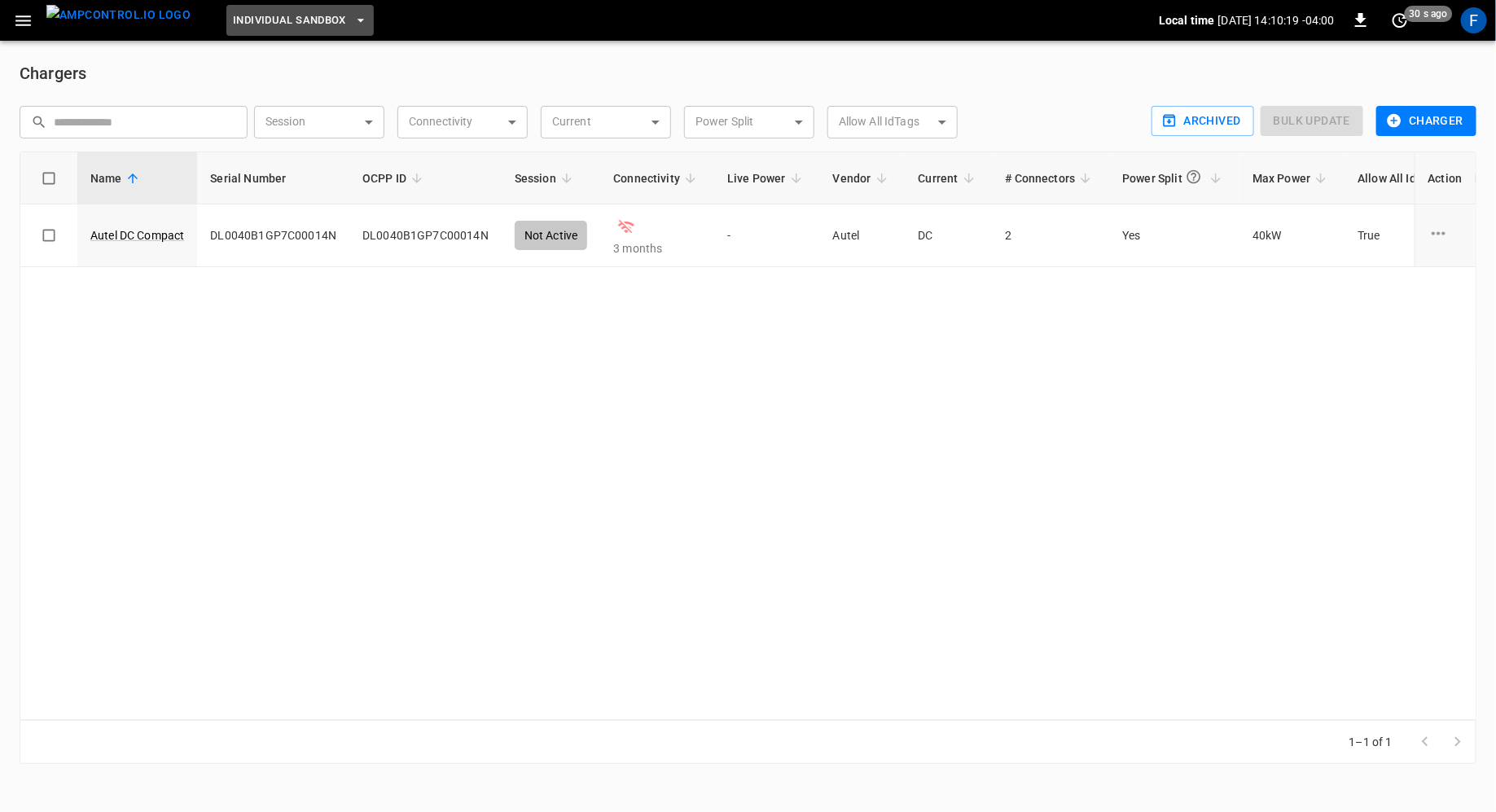
click at [260, 11] on span "Individual Sandbox" at bounding box center [289, 21] width 113 height 19
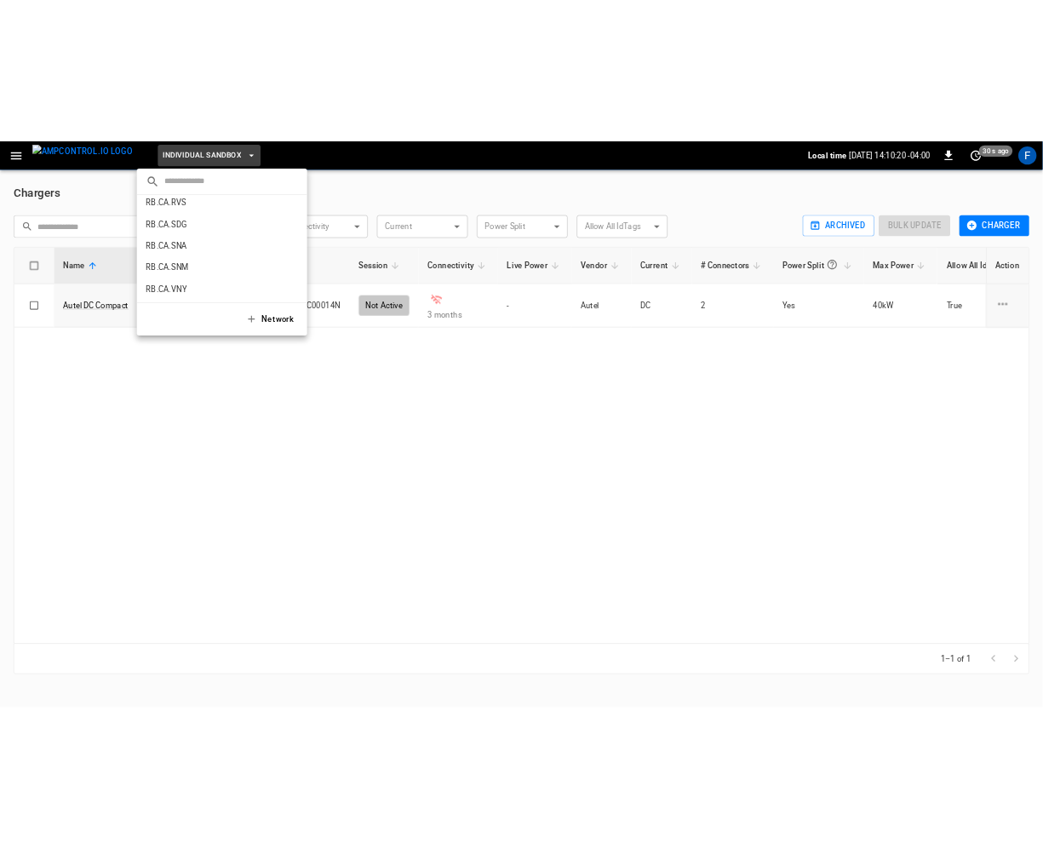
scroll to position [1034, 0]
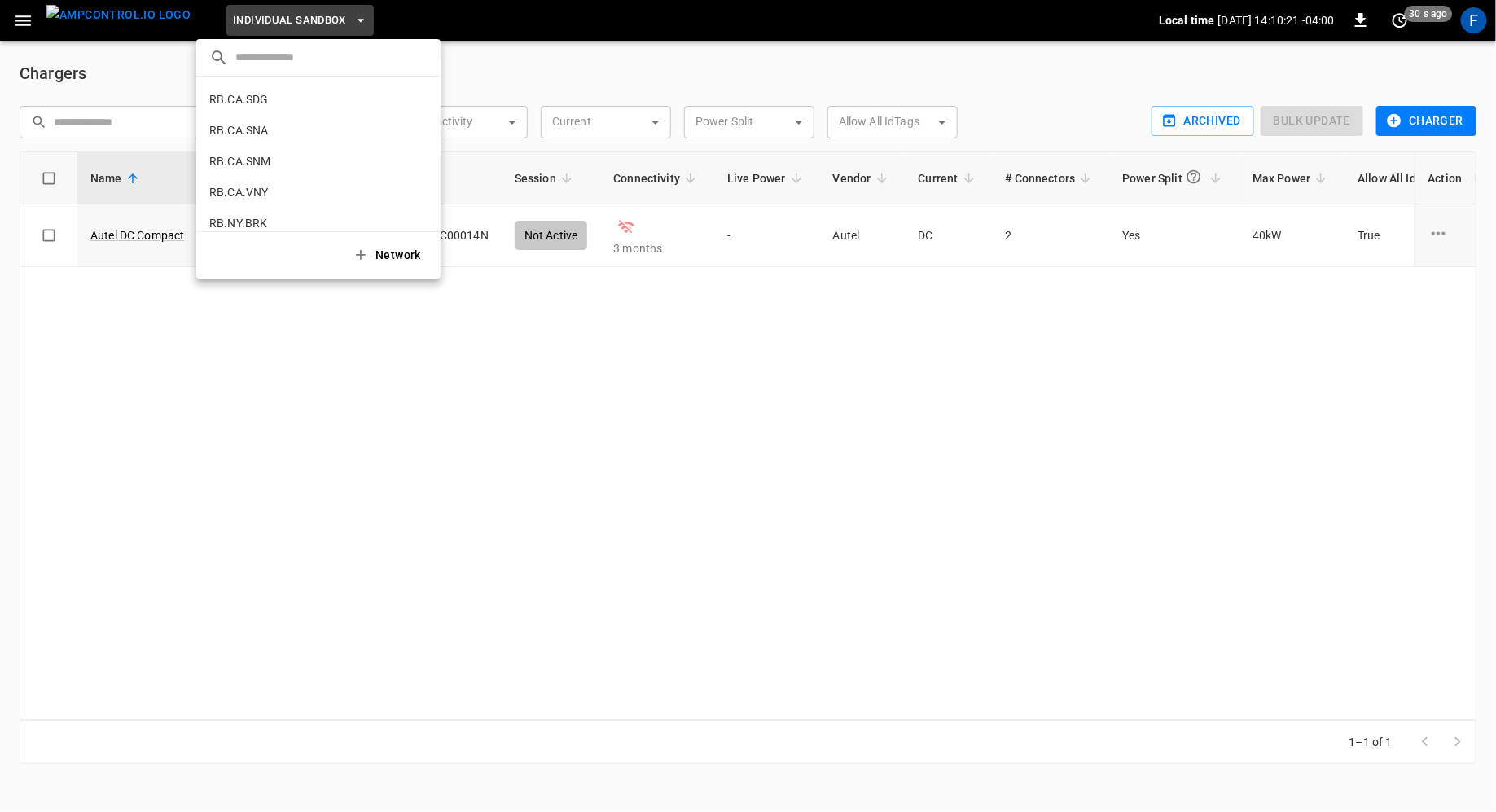
click at [335, 521] on div at bounding box center [748, 406] width 1496 height 812
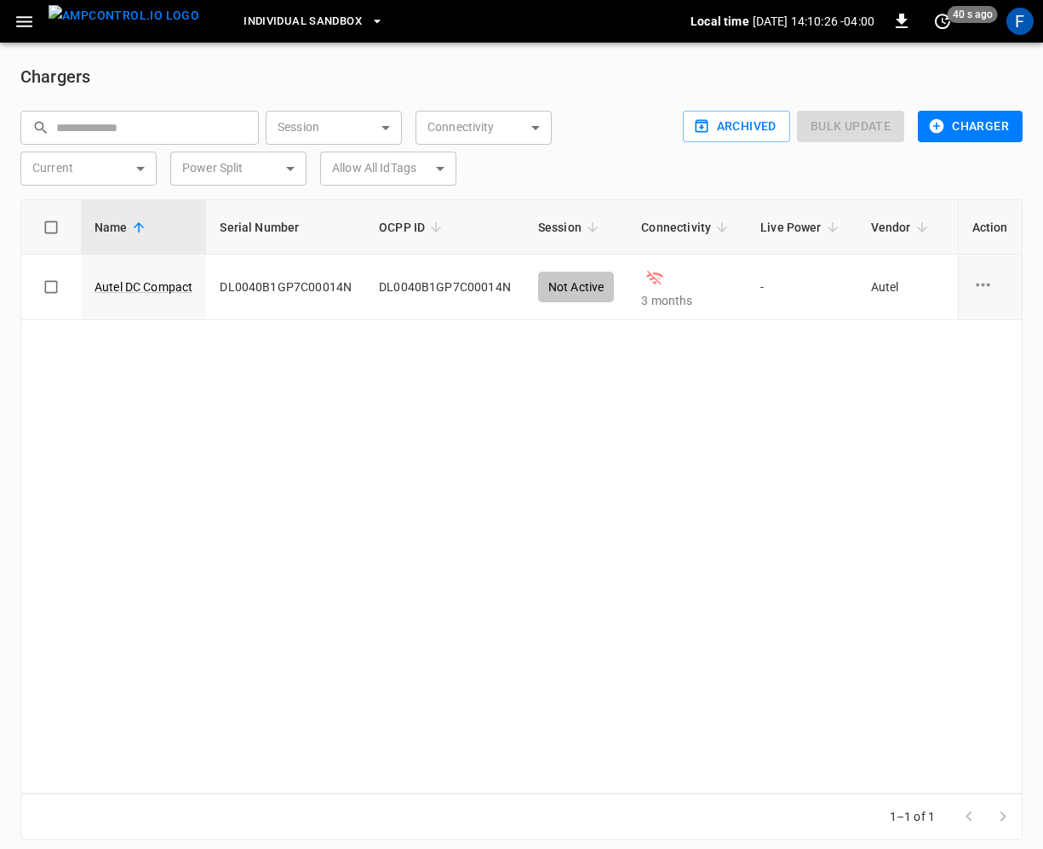
click at [152, 22] on img "menu" at bounding box center [124, 15] width 151 height 21
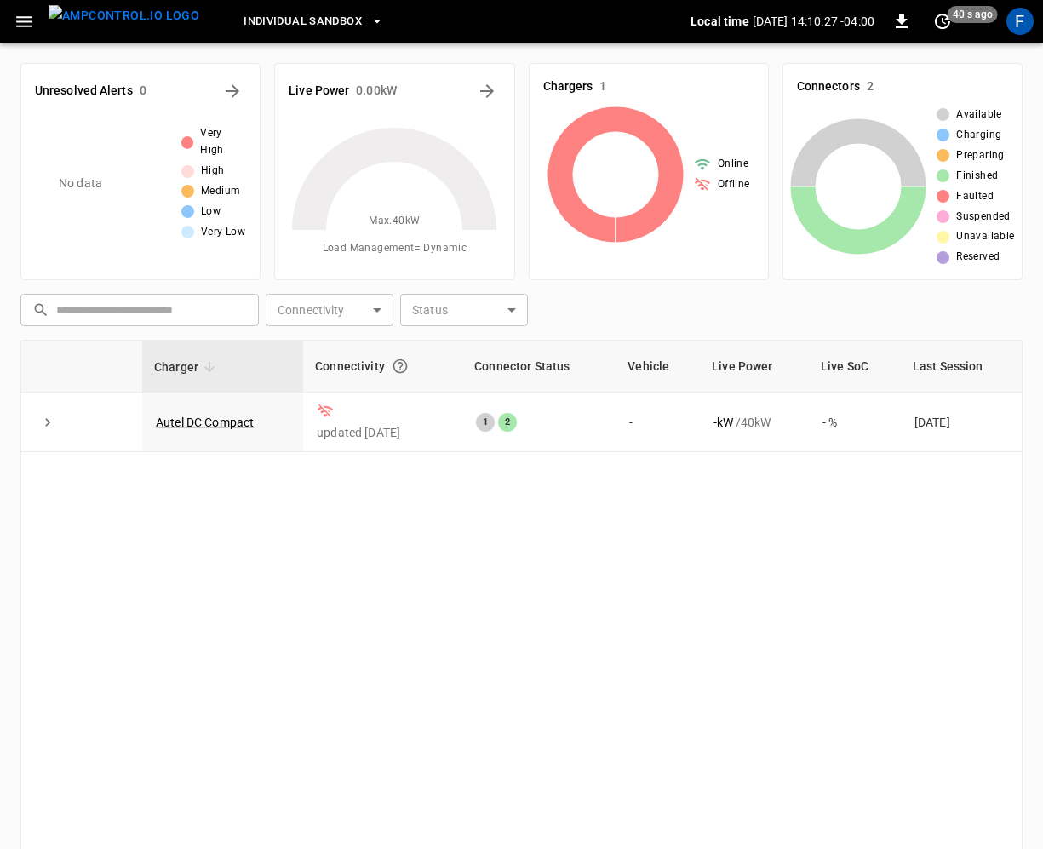
click at [29, 11] on icon "button" at bounding box center [24, 21] width 21 height 21
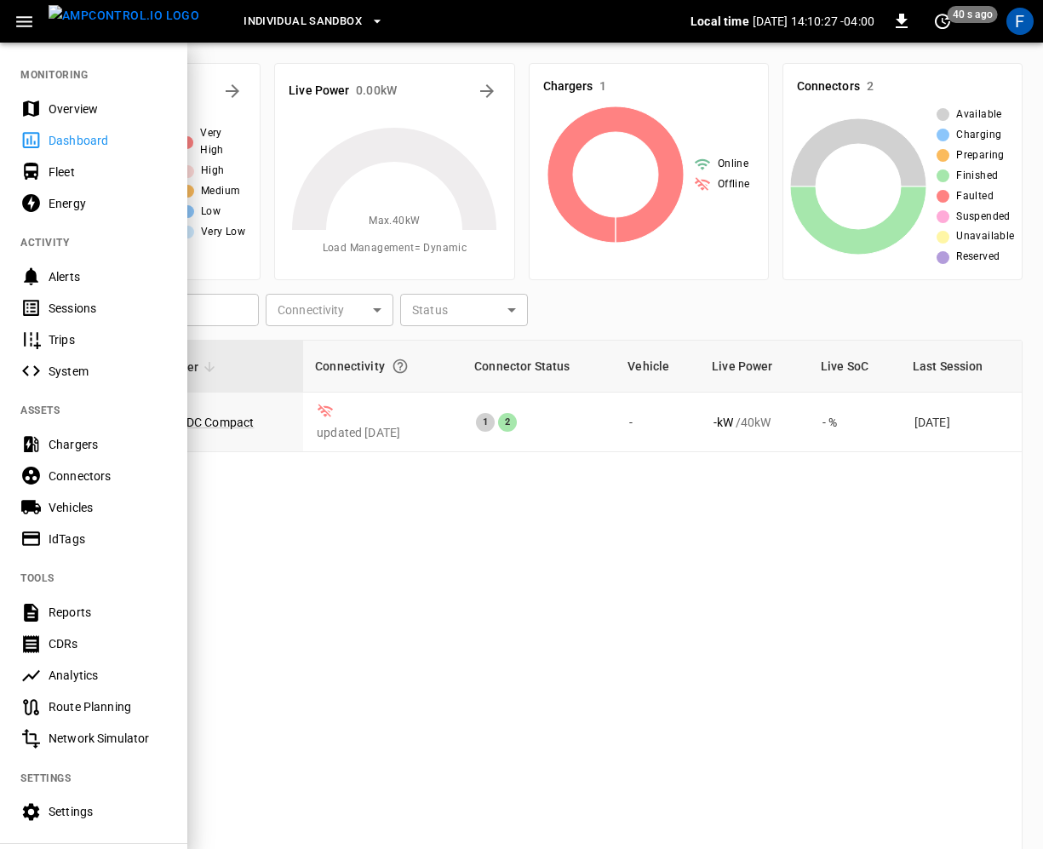
click at [71, 113] on div "Overview" at bounding box center [108, 108] width 118 height 17
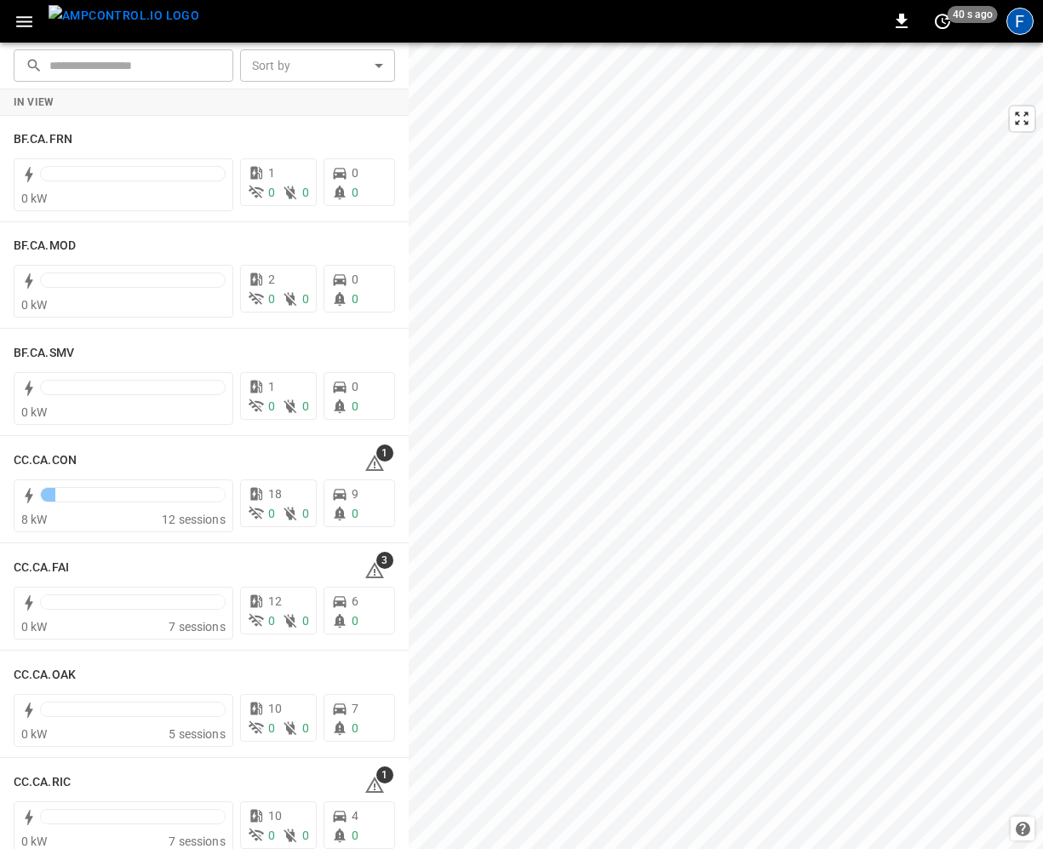
click at [1011, 24] on div "F" at bounding box center [1019, 21] width 27 height 27
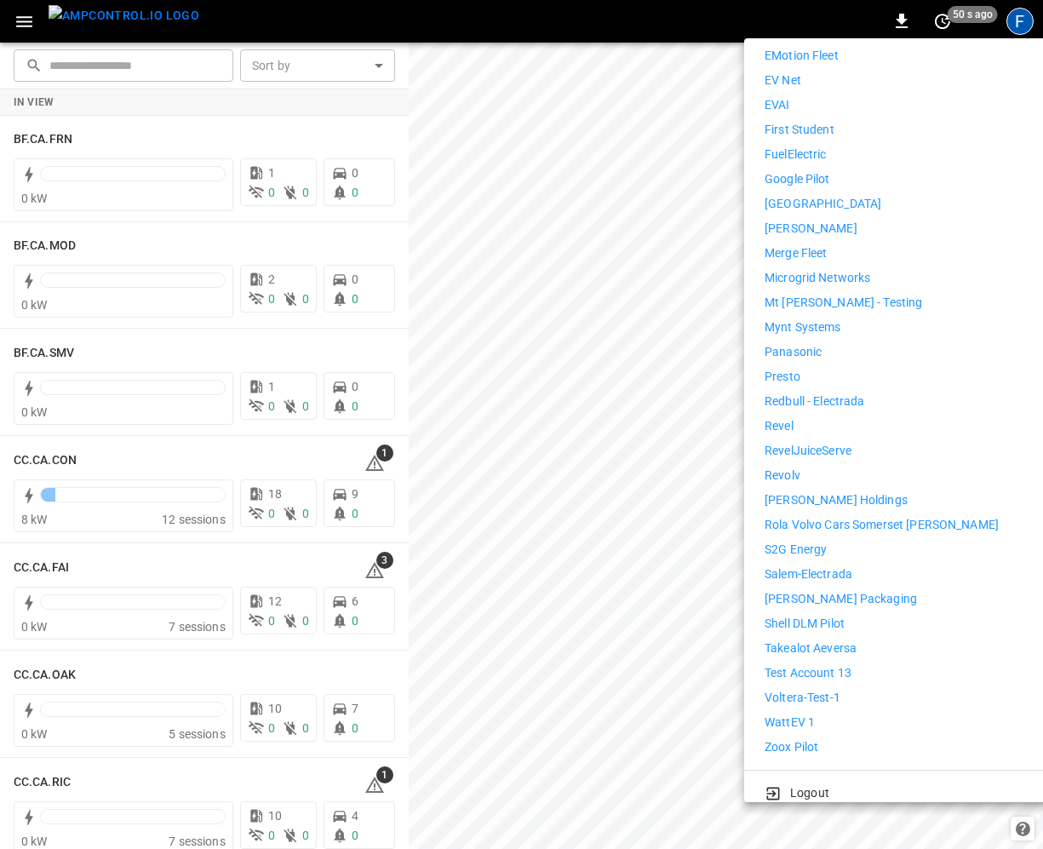
scroll to position [787, 0]
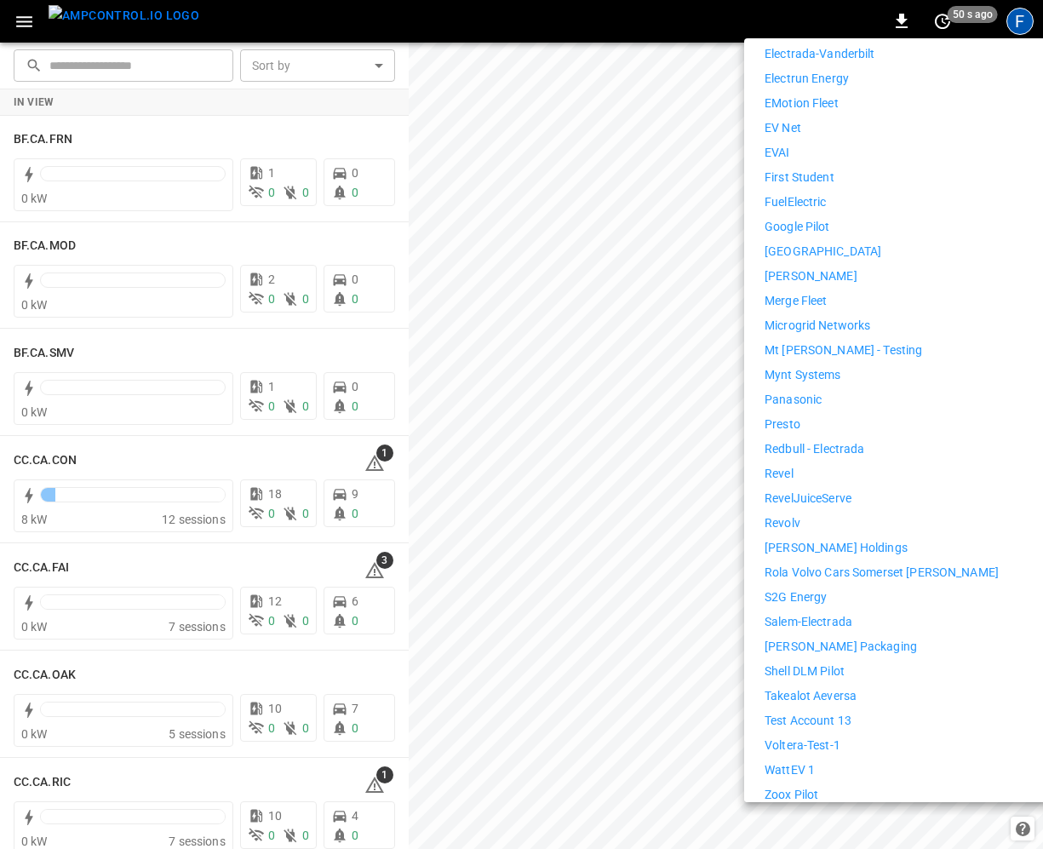
click at [847, 341] on p "Mt [PERSON_NAME] - Testing" at bounding box center [842, 350] width 157 height 18
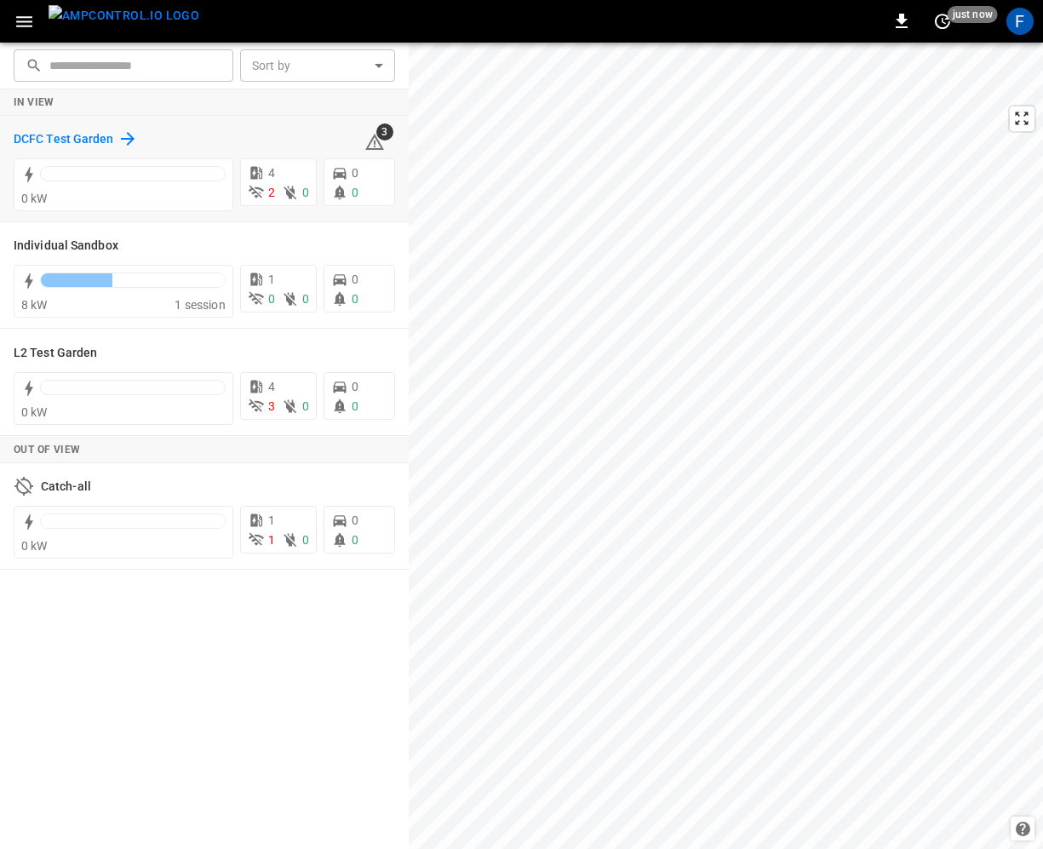
click at [78, 129] on div "DCFC Test Garden" at bounding box center [76, 139] width 124 height 20
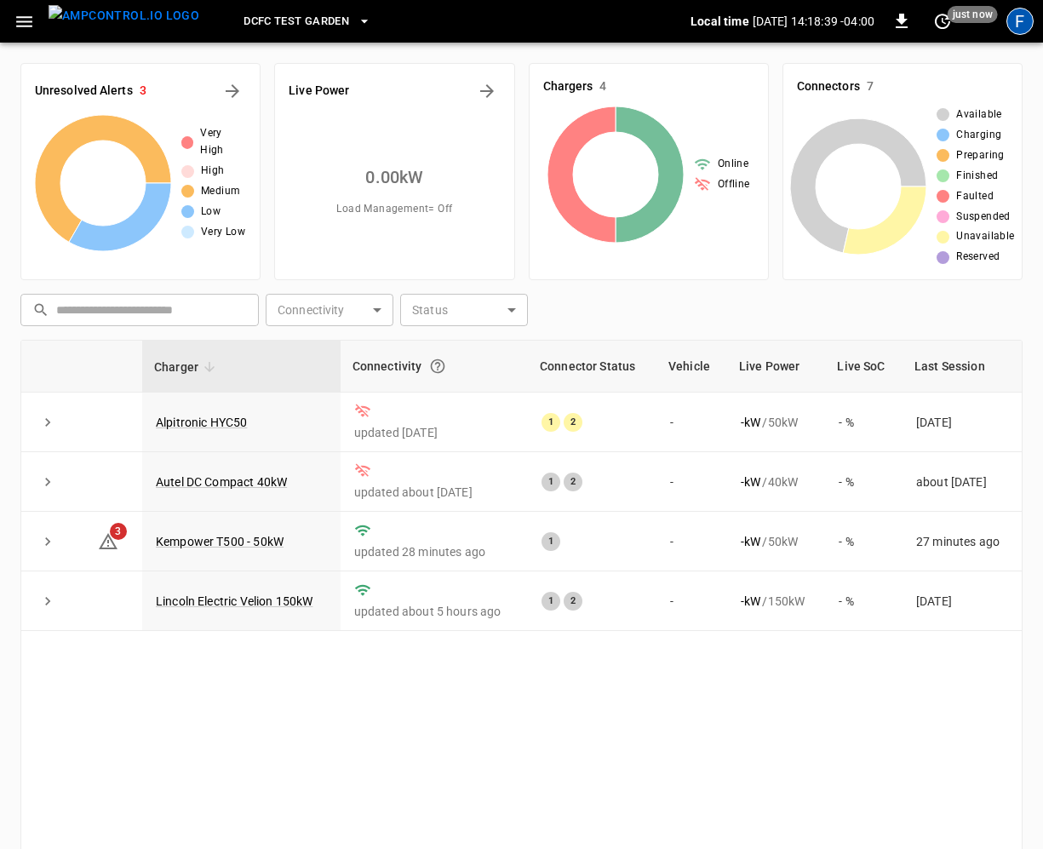
click at [1028, 25] on div "F" at bounding box center [1019, 21] width 27 height 27
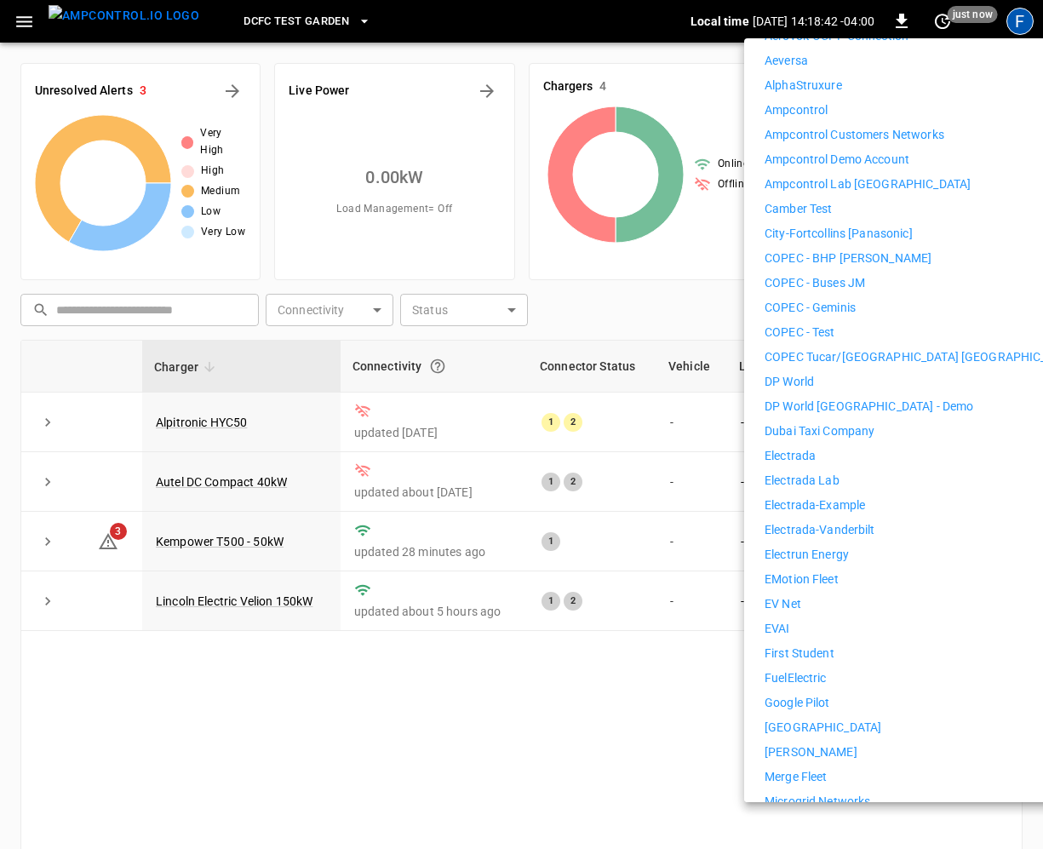
scroll to position [346, 0]
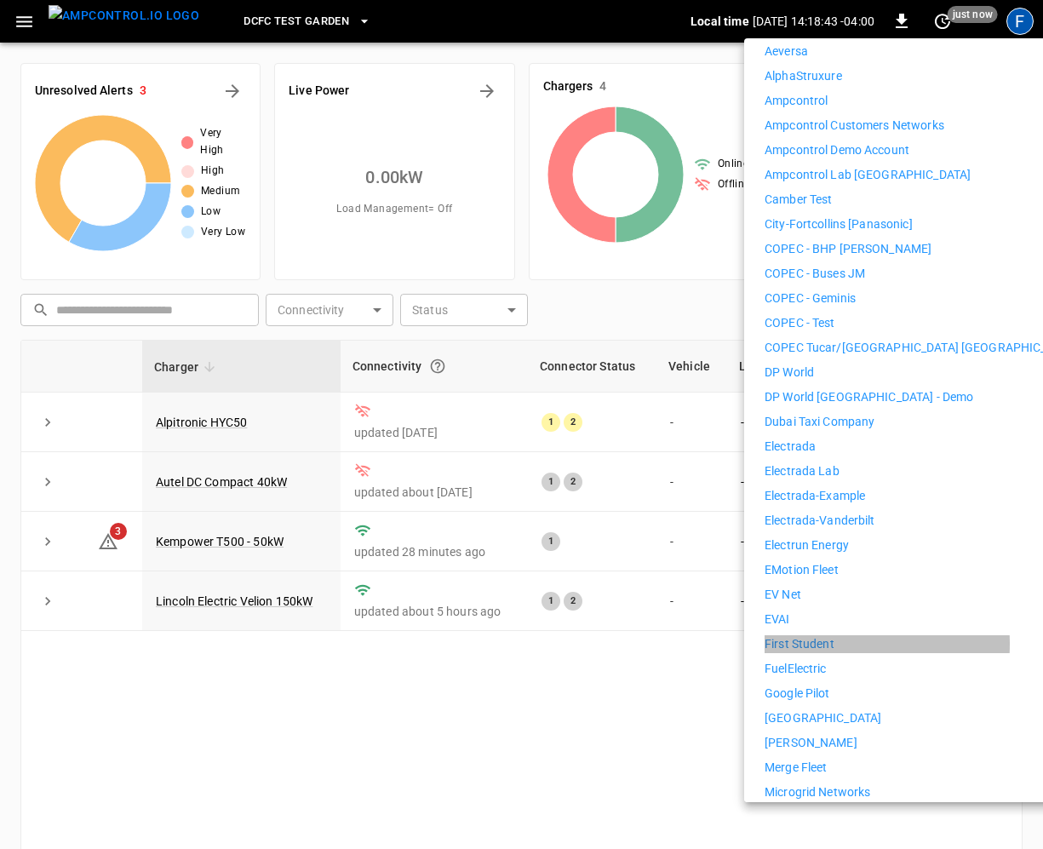
click at [803, 635] on p "First Student" at bounding box center [799, 644] width 70 height 18
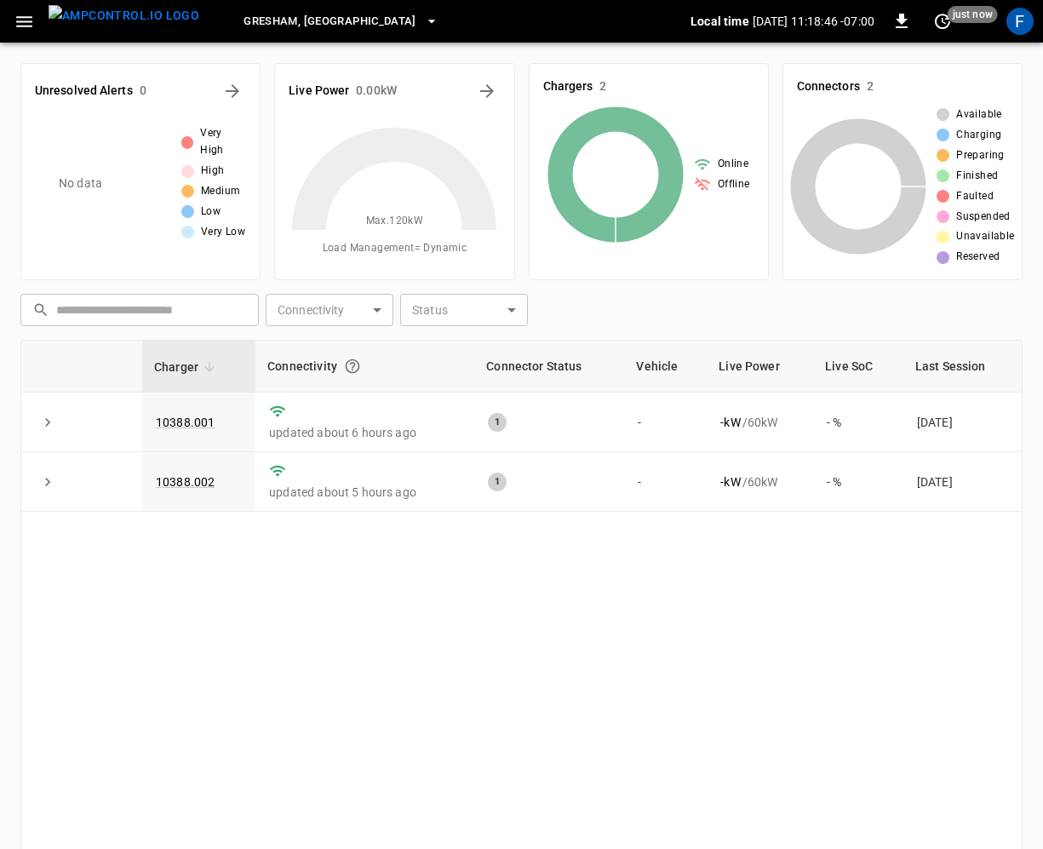
click at [1015, 25] on div "F" at bounding box center [1019, 21] width 27 height 27
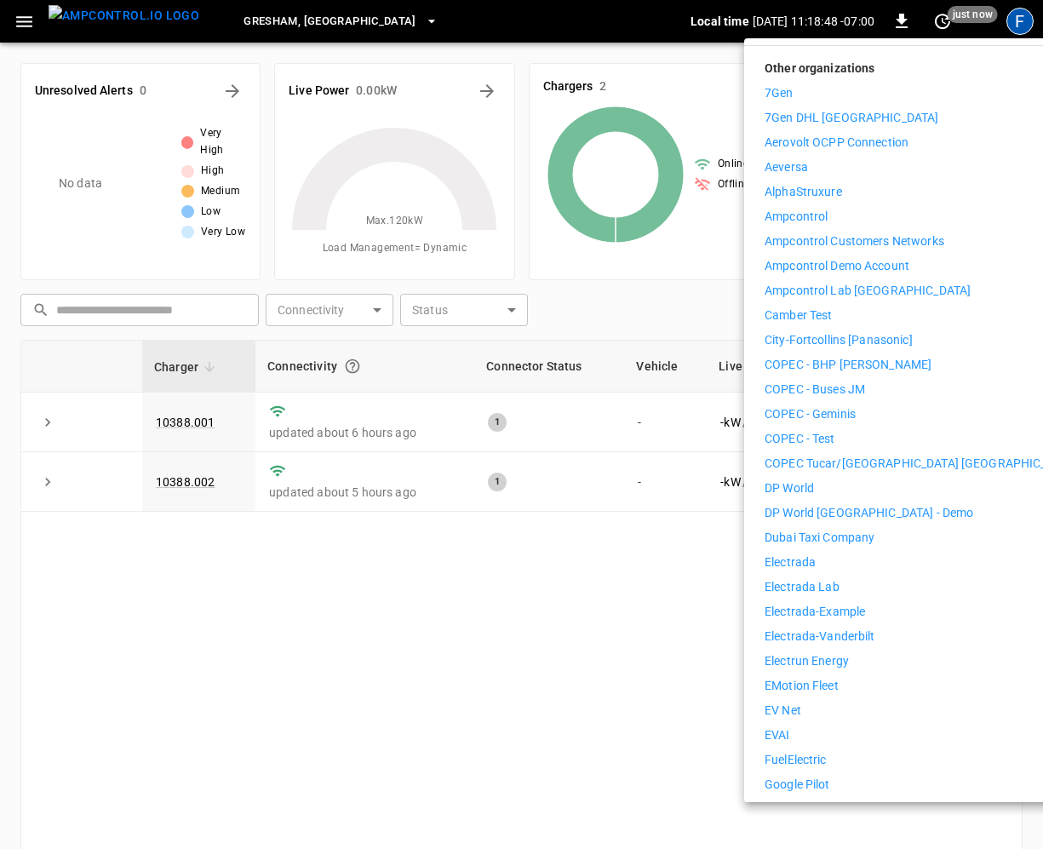
scroll to position [234, 0]
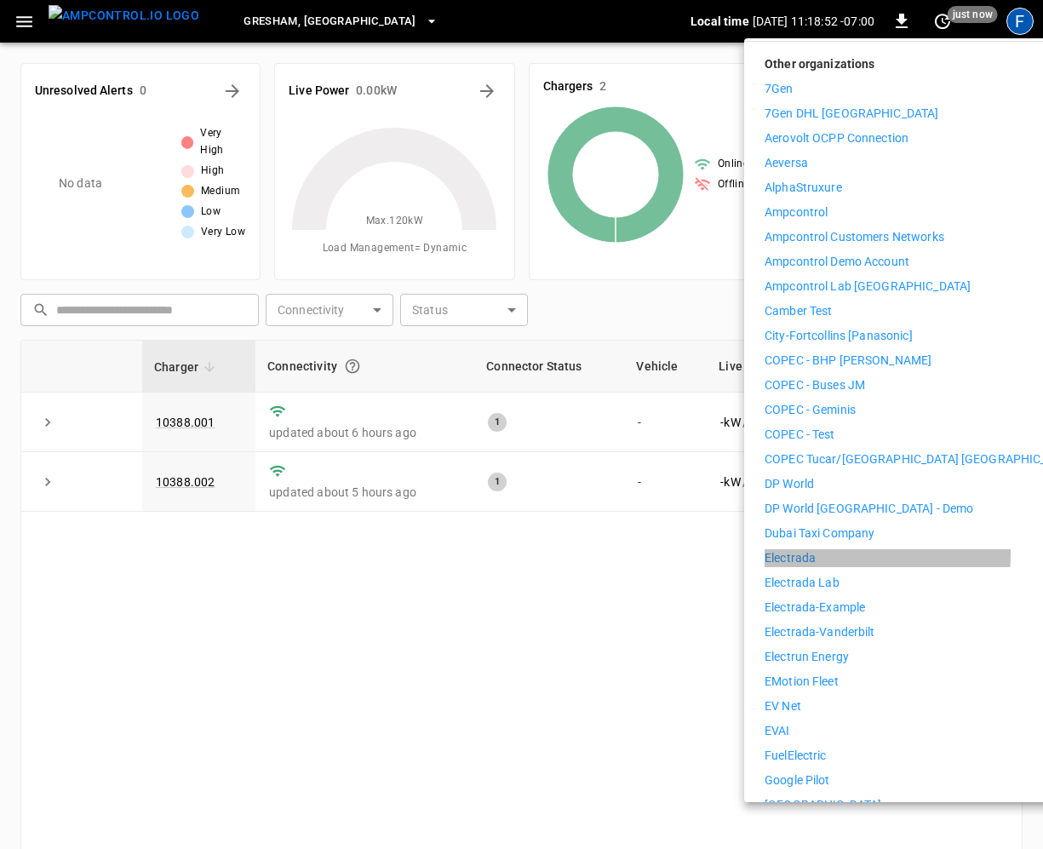
click at [795, 549] on p "Electrada" at bounding box center [789, 558] width 51 height 18
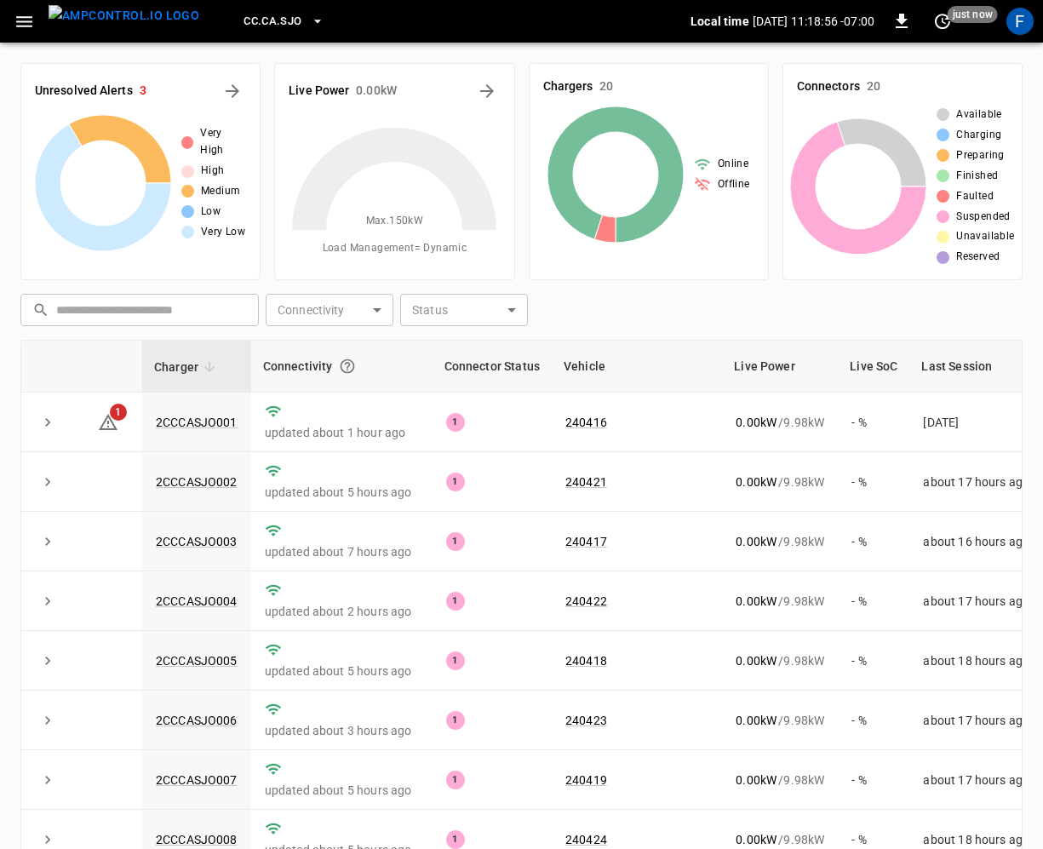
click at [305, 11] on div "CC.CA.SJO" at bounding box center [452, 22] width 478 height 40
click at [274, 18] on button "CC.CA.SJO" at bounding box center [284, 21] width 94 height 33
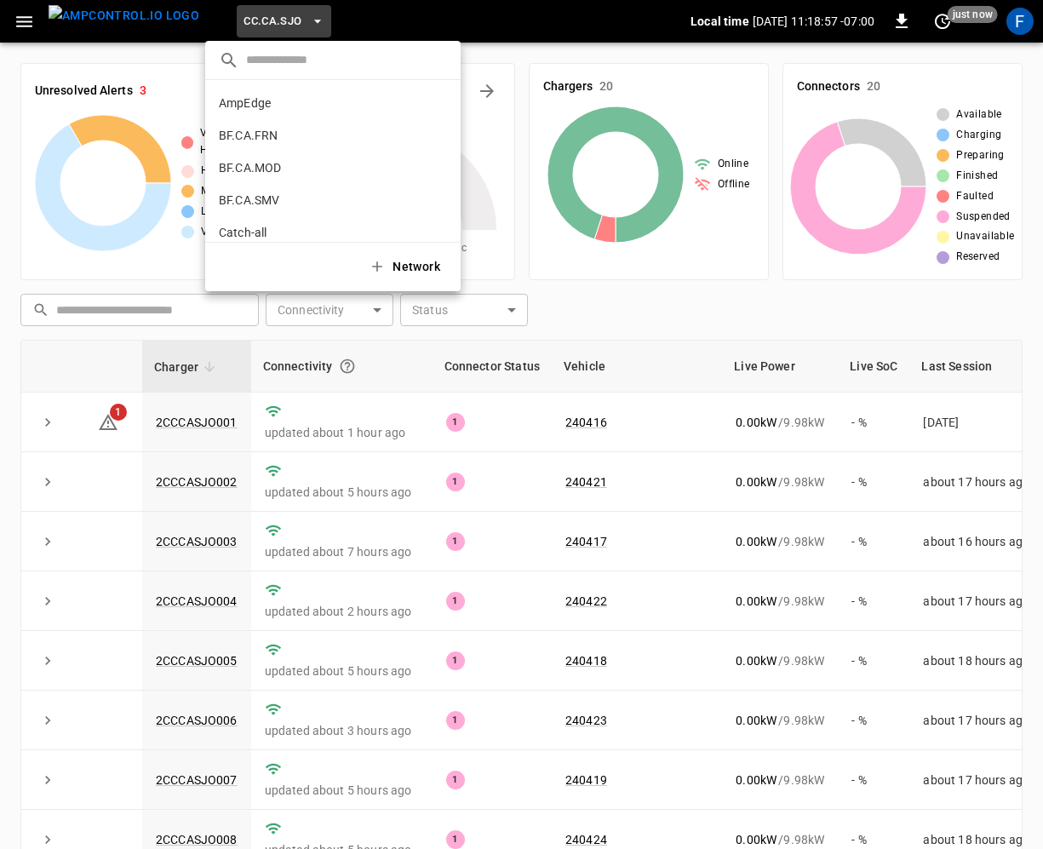
scroll to position [318, 0]
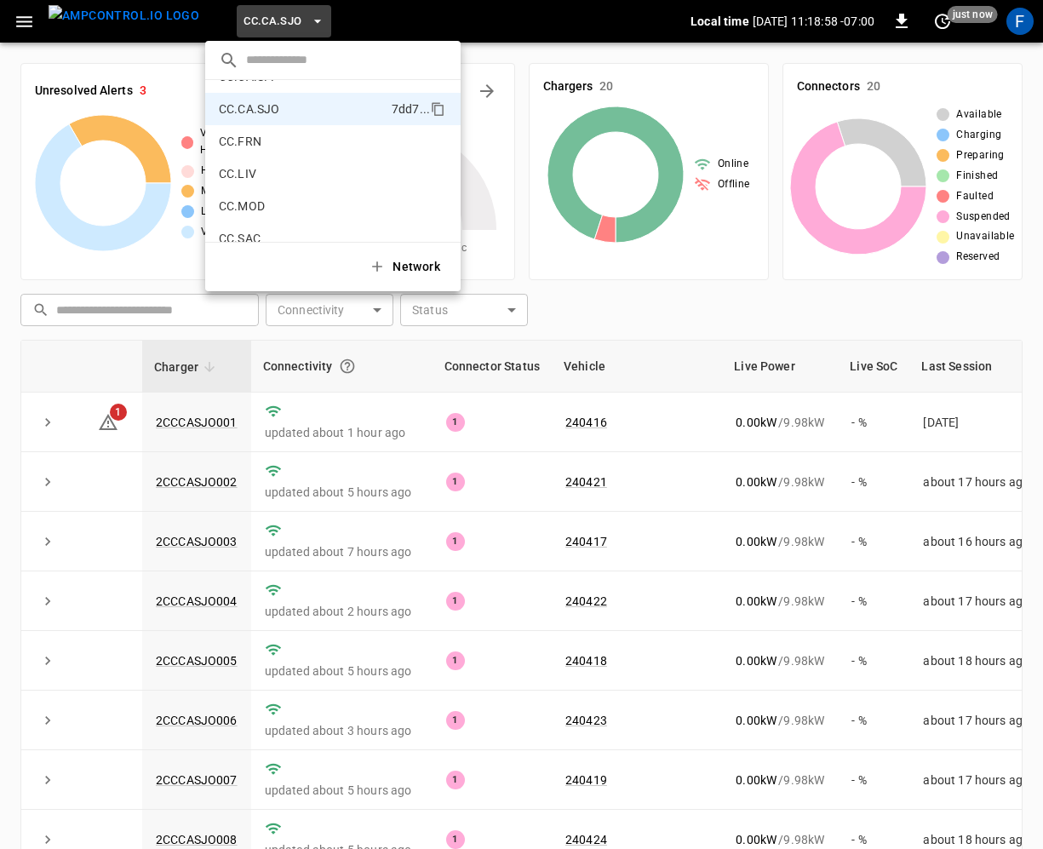
click at [257, 64] on input "text" at bounding box center [346, 60] width 201 height 25
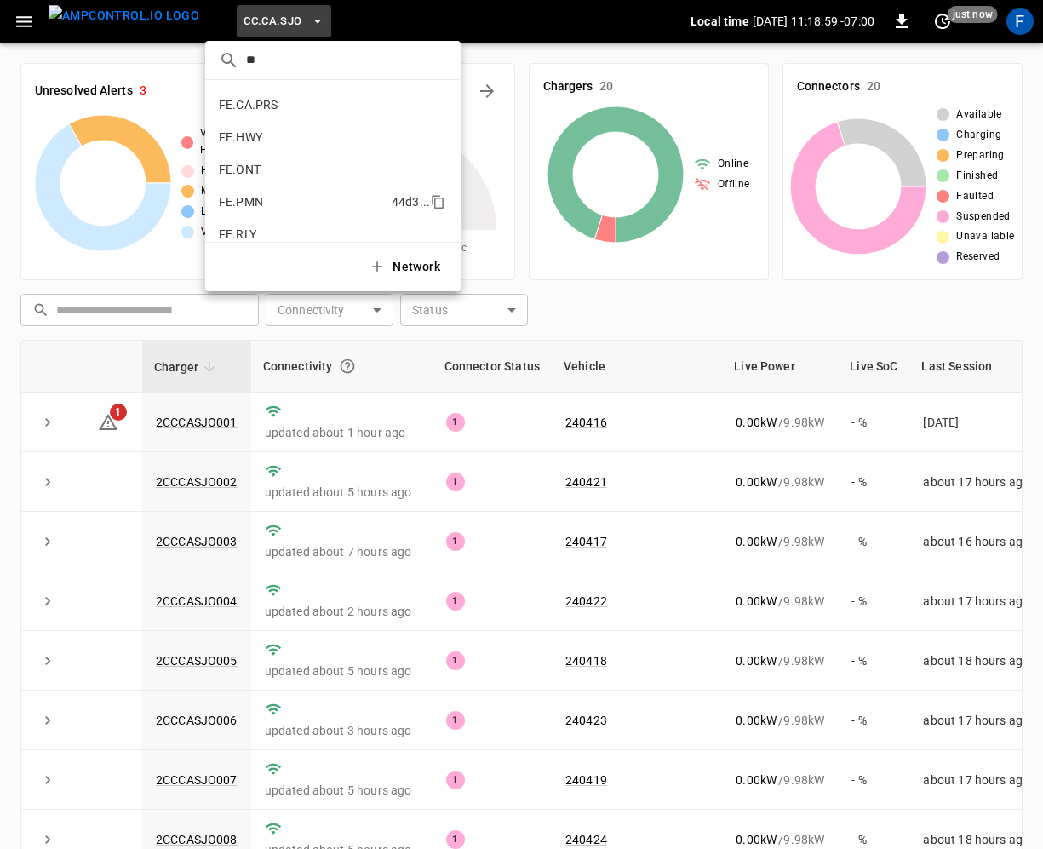
type input "**"
click at [248, 199] on p "FE.PMN" at bounding box center [241, 201] width 44 height 17
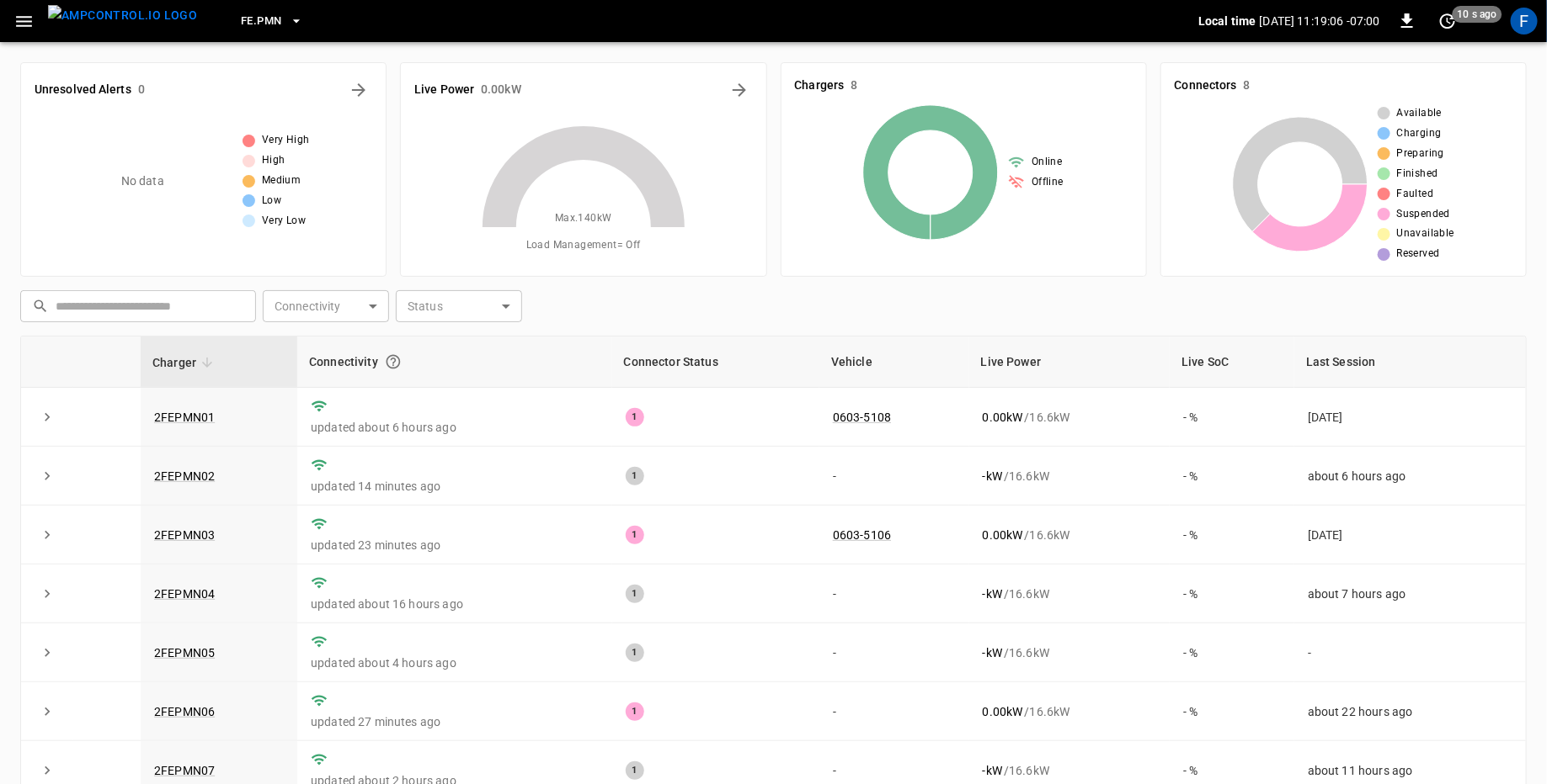
scroll to position [28, 0]
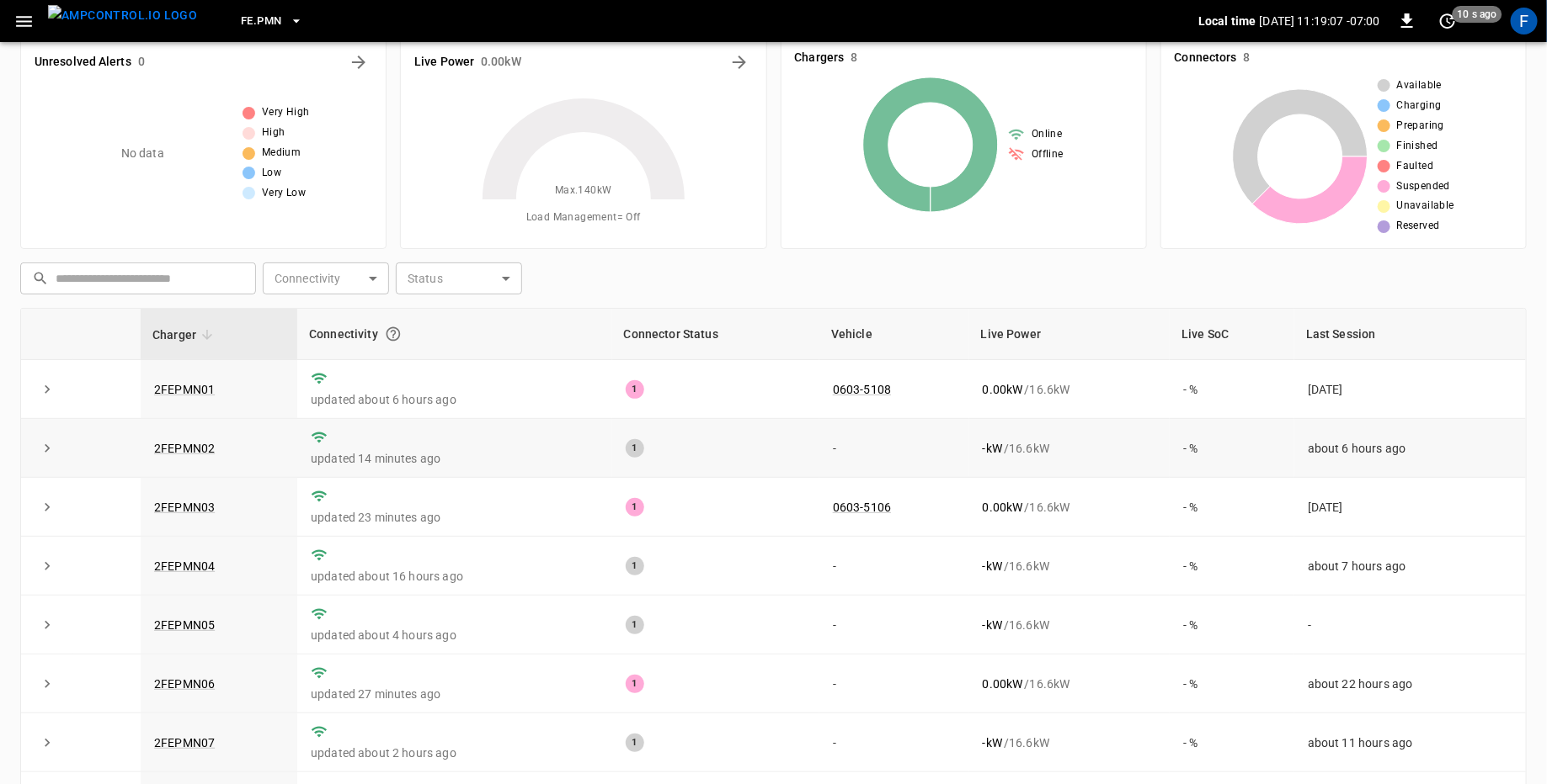
click at [197, 454] on td "2FEPMN02" at bounding box center [219, 449] width 156 height 59
click at [203, 443] on link "2FEPMN02" at bounding box center [184, 449] width 67 height 20
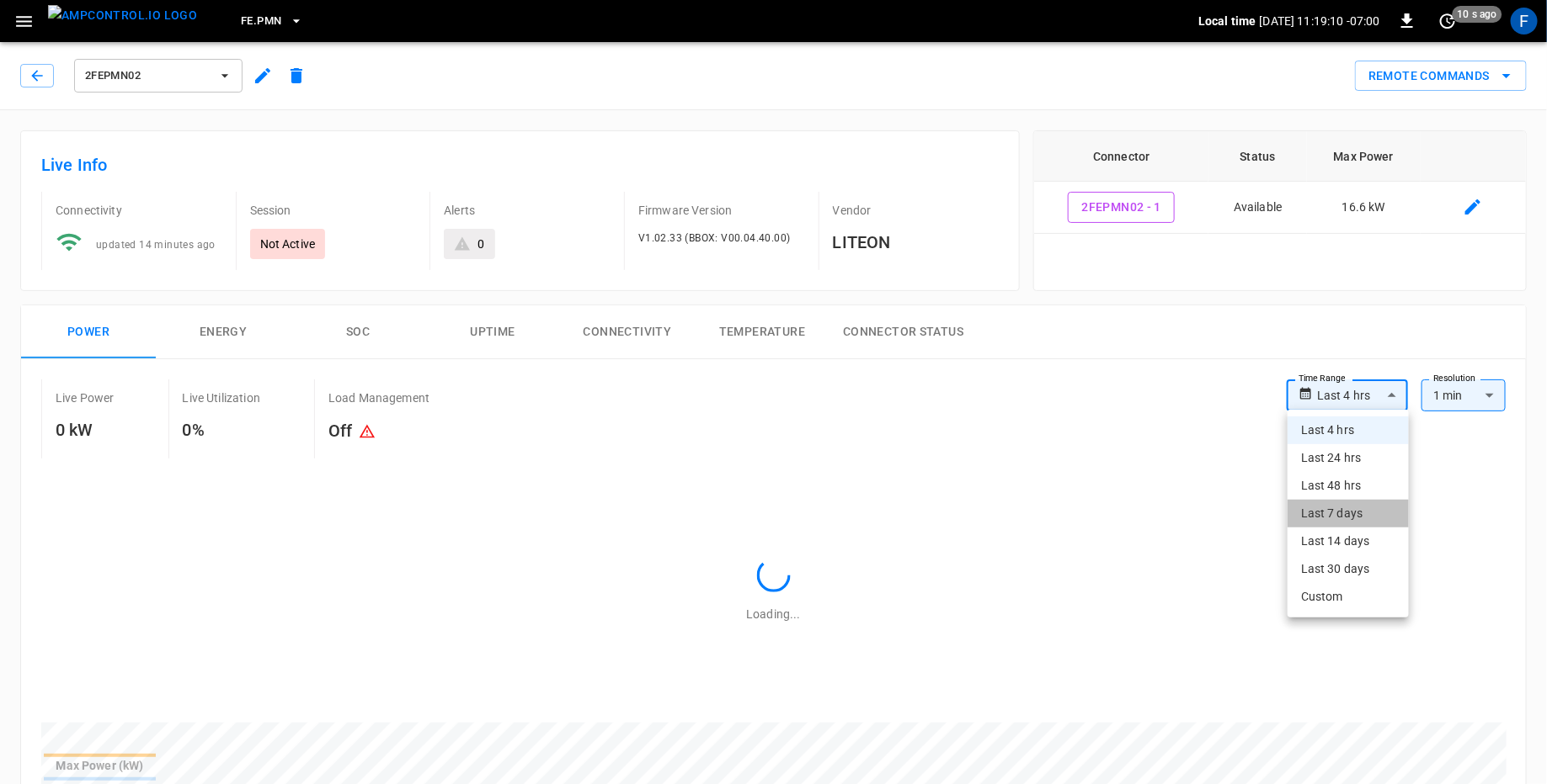
click at [1031, 512] on li "Last 7 days" at bounding box center [1348, 514] width 122 height 28
type input "**********"
type input "***"
type input "**********"
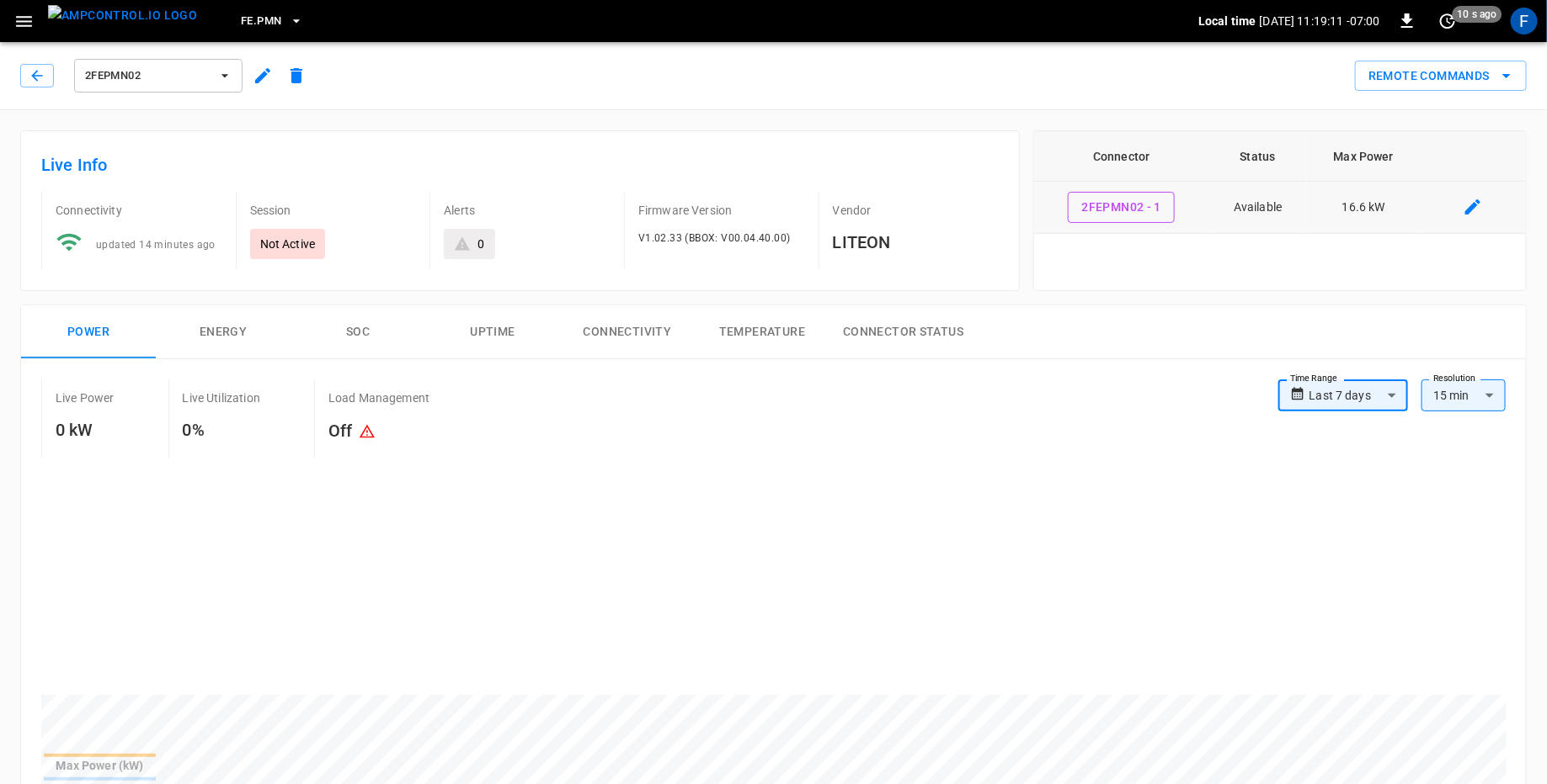
scroll to position [312, 0]
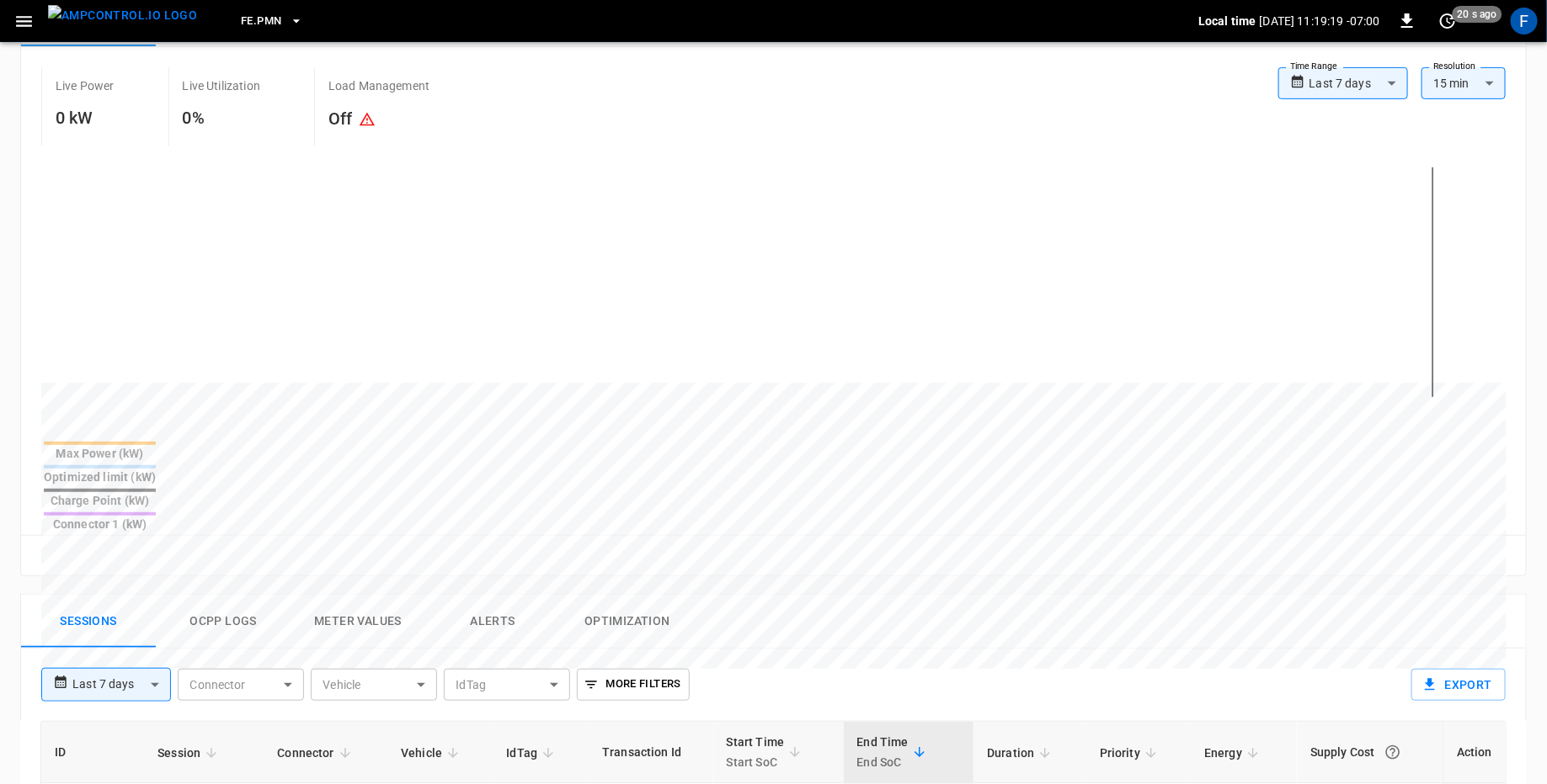
drag, startPoint x: 1230, startPoint y: 393, endPoint x: 1439, endPoint y: 396, distance: 209.0
click at [1031, 396] on div at bounding box center [774, 296] width 1465 height 286
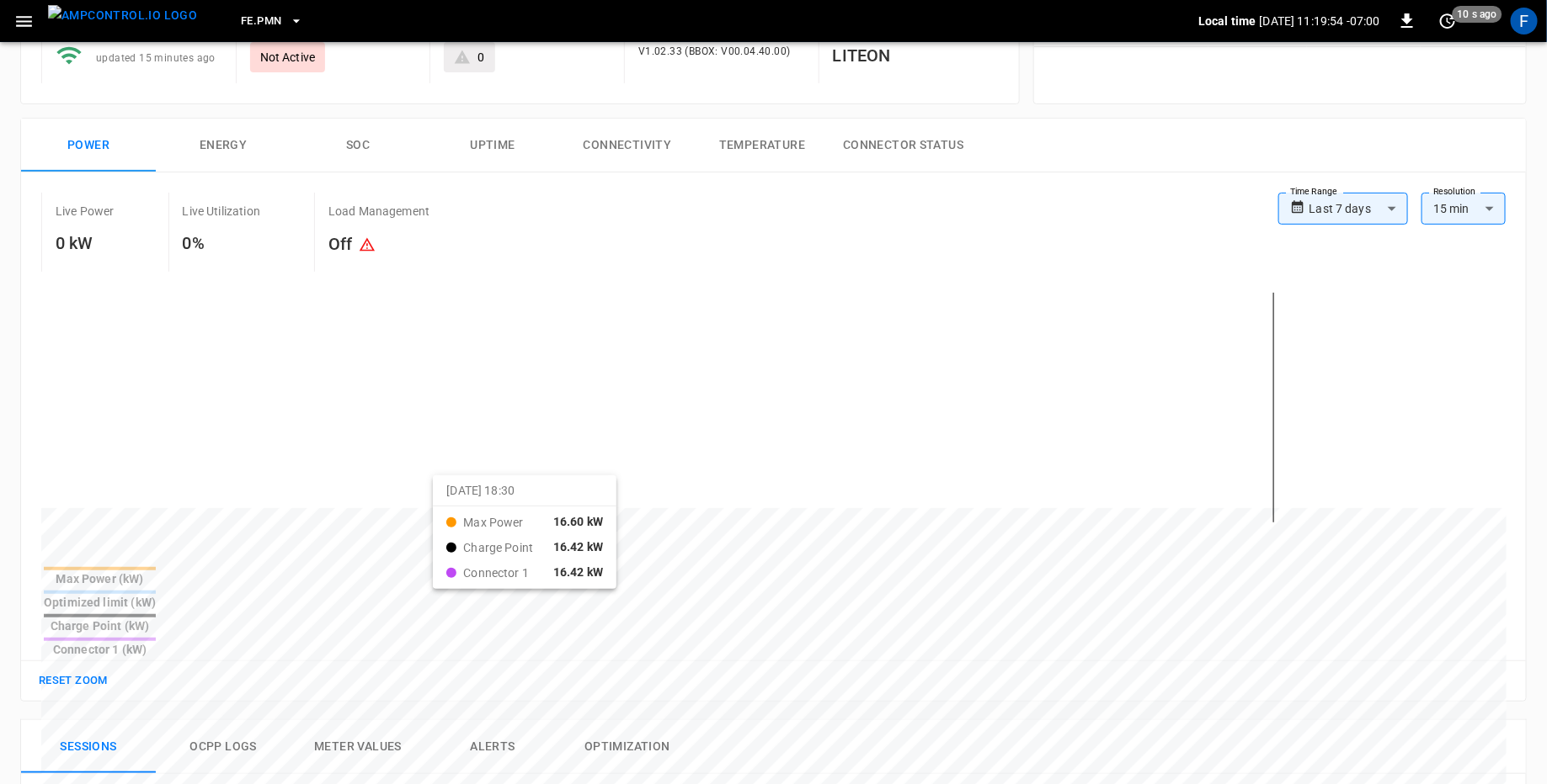
scroll to position [183, 0]
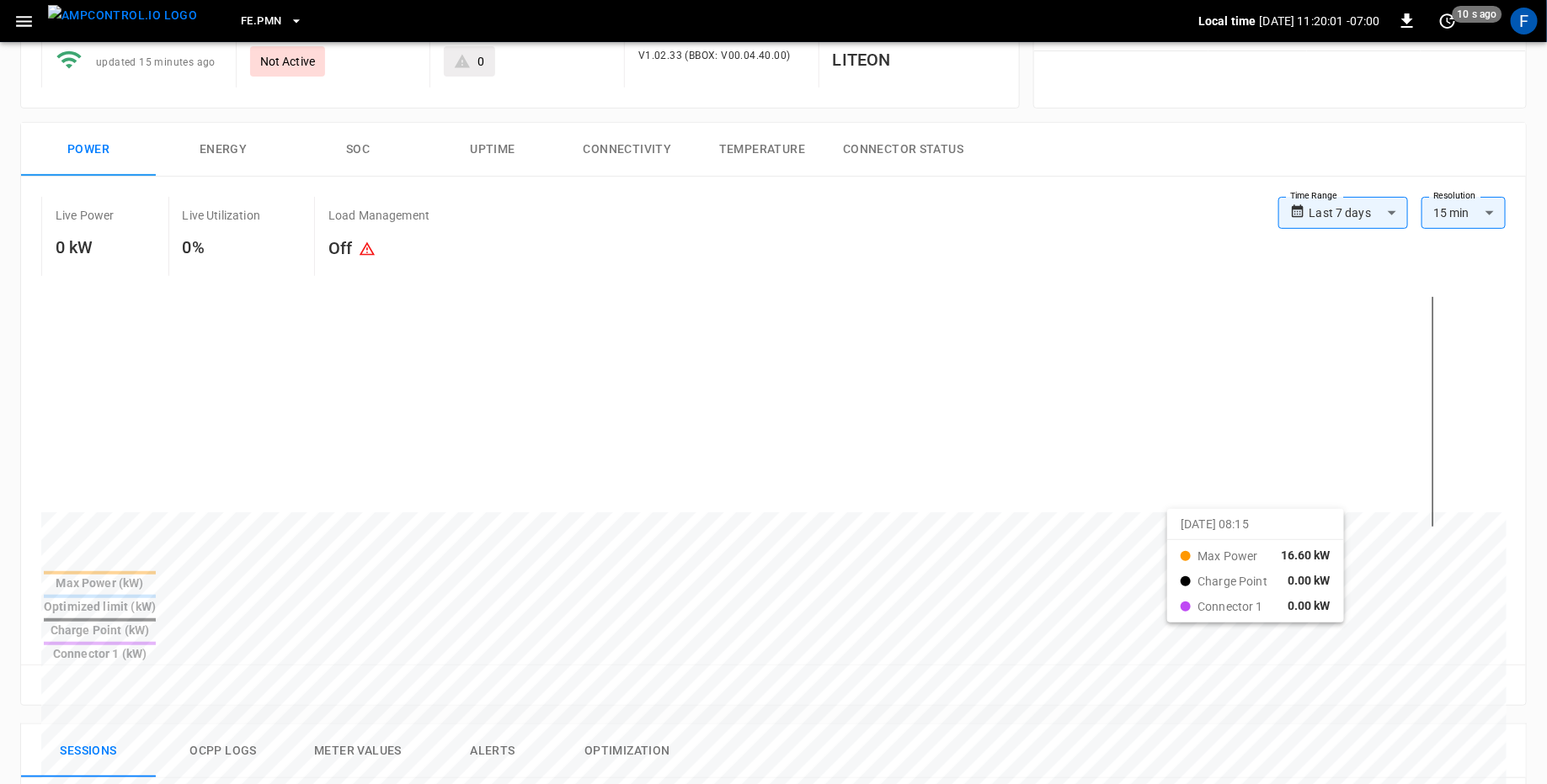
drag, startPoint x: 1337, startPoint y: 525, endPoint x: 1425, endPoint y: 520, distance: 88.1
click at [1031, 520] on div at bounding box center [774, 425] width 1465 height 286
drag, startPoint x: 1336, startPoint y: 522, endPoint x: 1453, endPoint y: 511, distance: 117.5
drag, startPoint x: 1344, startPoint y: 493, endPoint x: 1421, endPoint y: 495, distance: 77.0
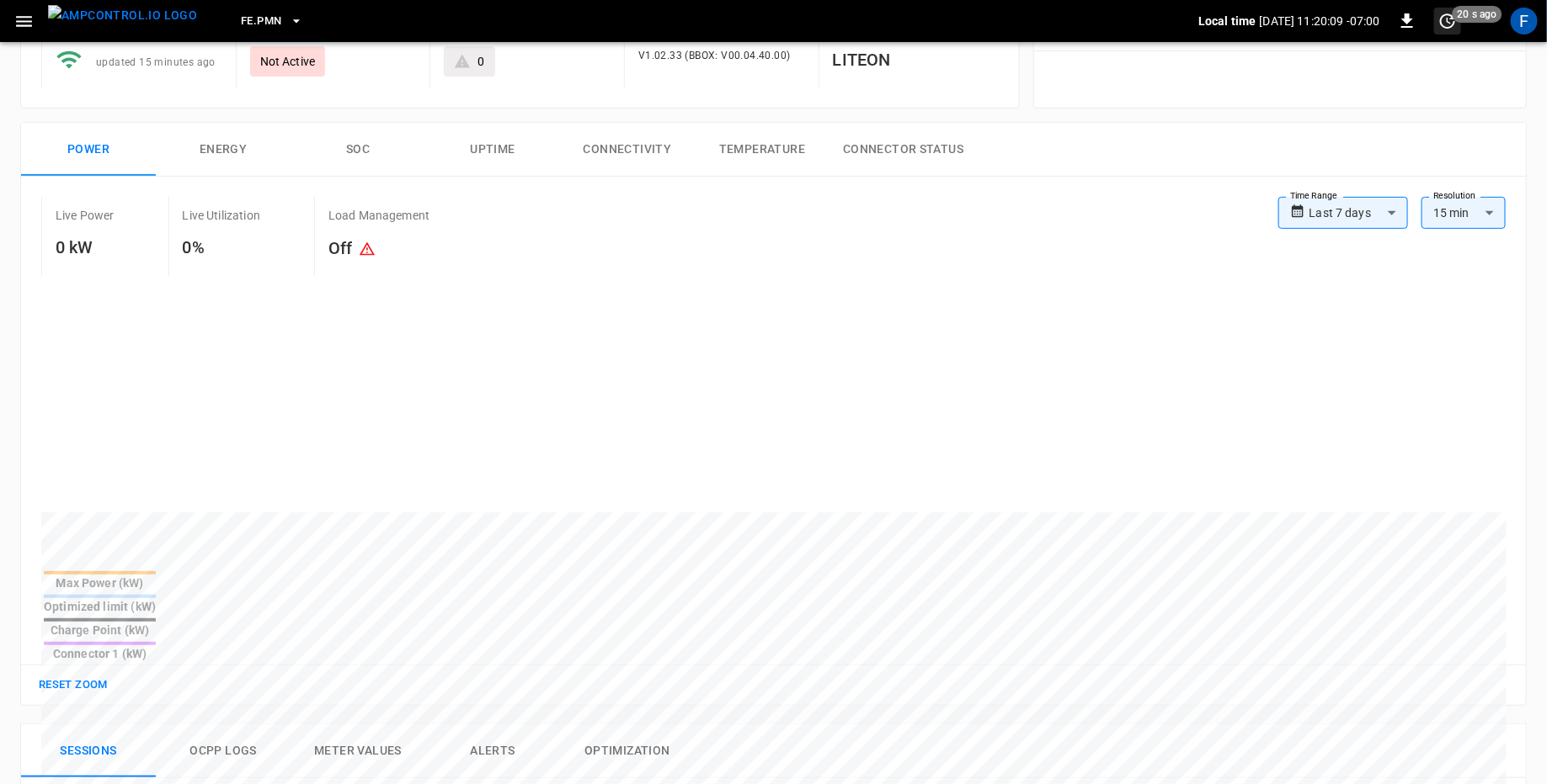
click at [1031, 25] on icon "set refresh interval" at bounding box center [1447, 21] width 20 height 20
click at [1031, 147] on li "Off" at bounding box center [1394, 138] width 134 height 28
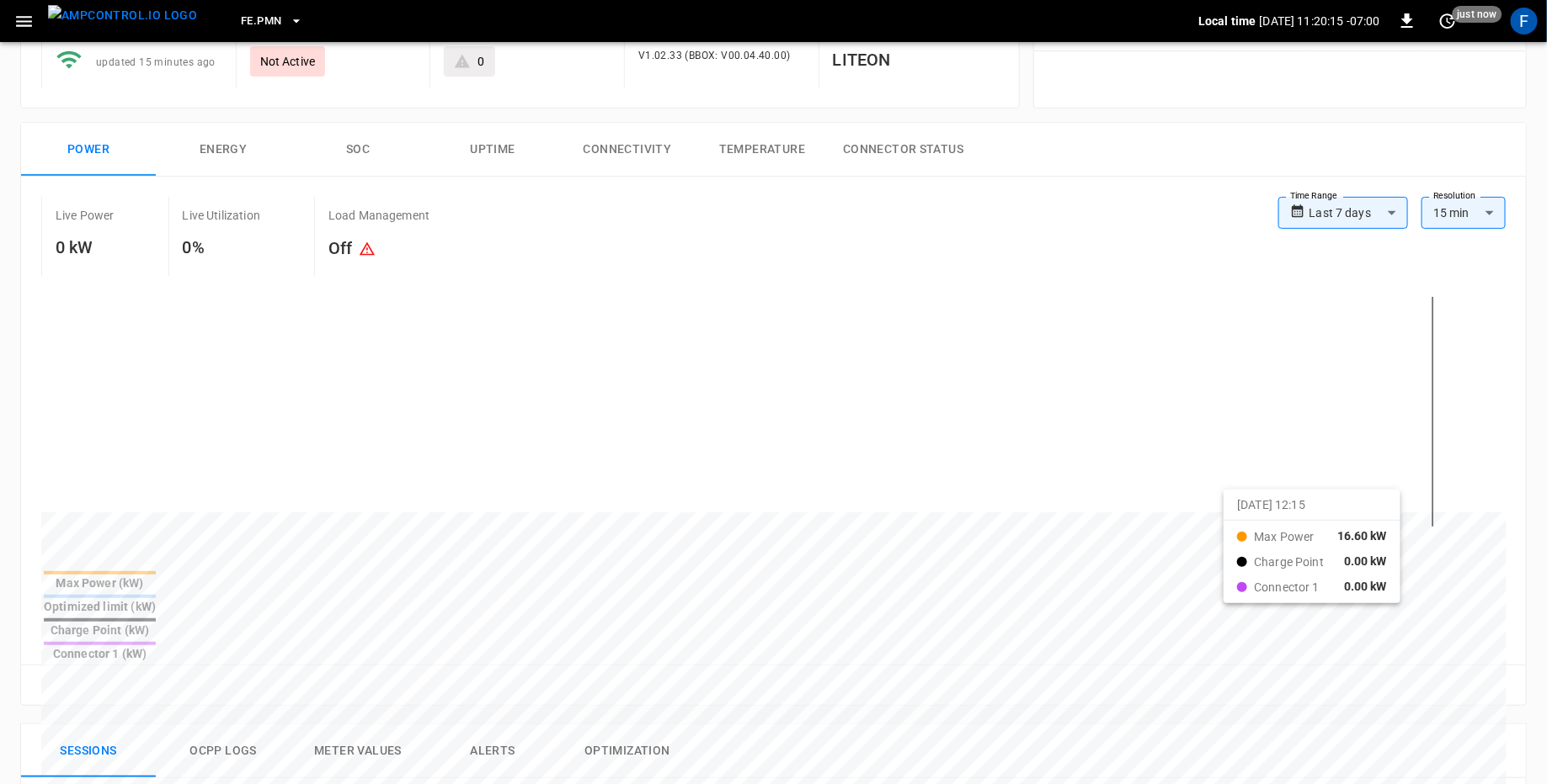
drag, startPoint x: 1244, startPoint y: 502, endPoint x: 1450, endPoint y: 505, distance: 206.0
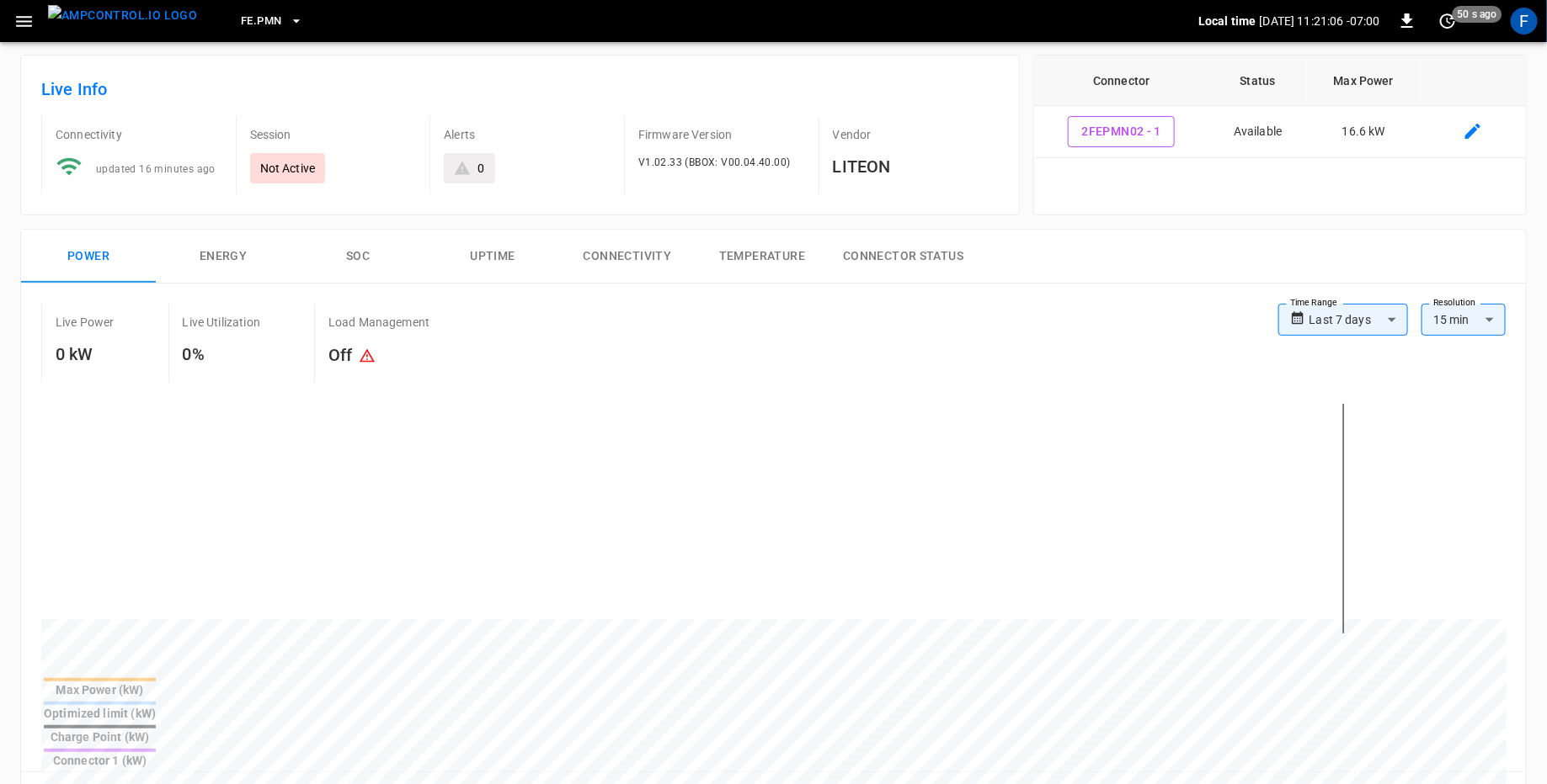
scroll to position [0, 0]
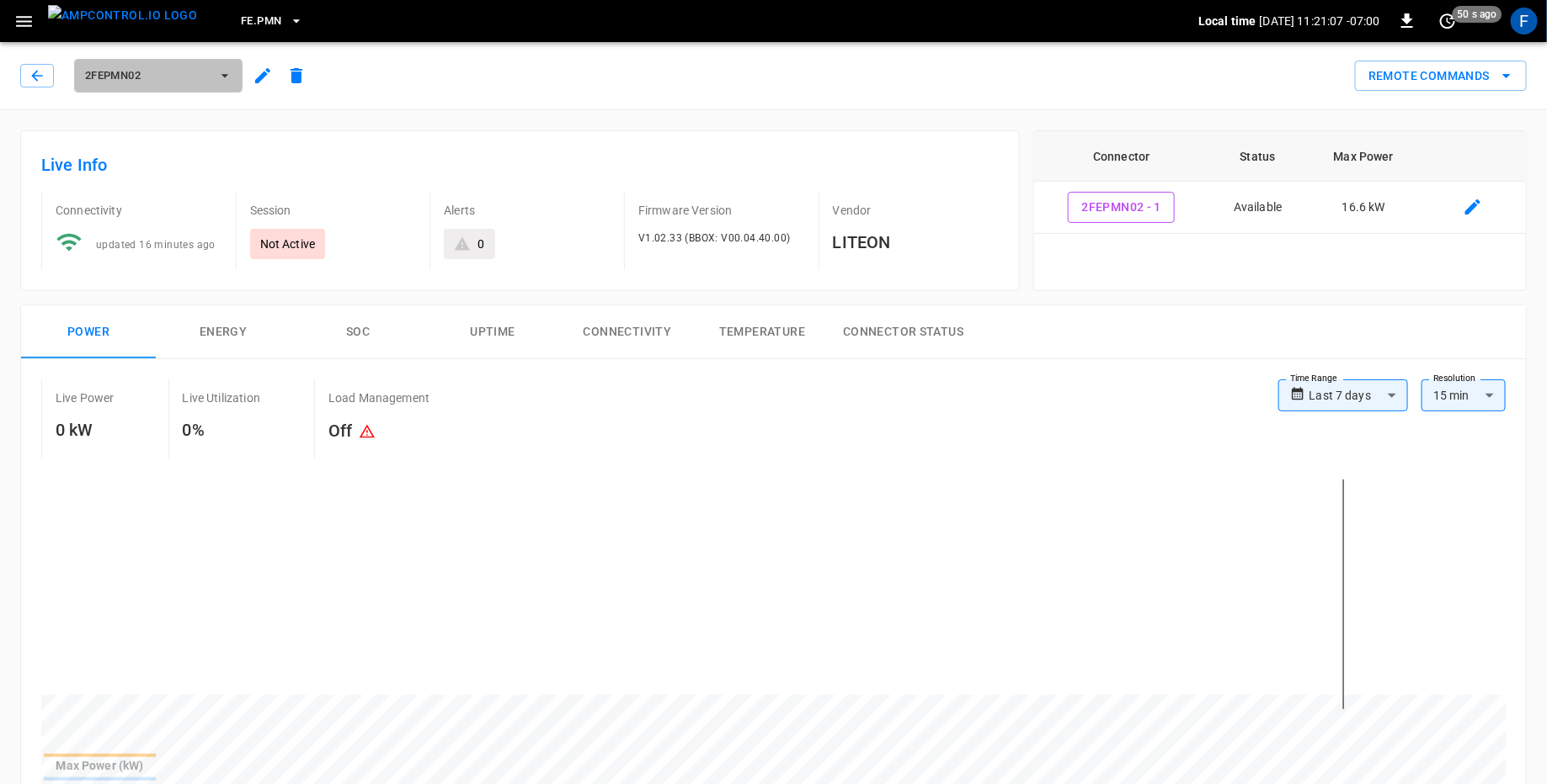
click at [188, 81] on span "2FEPMN02" at bounding box center [147, 76] width 125 height 20
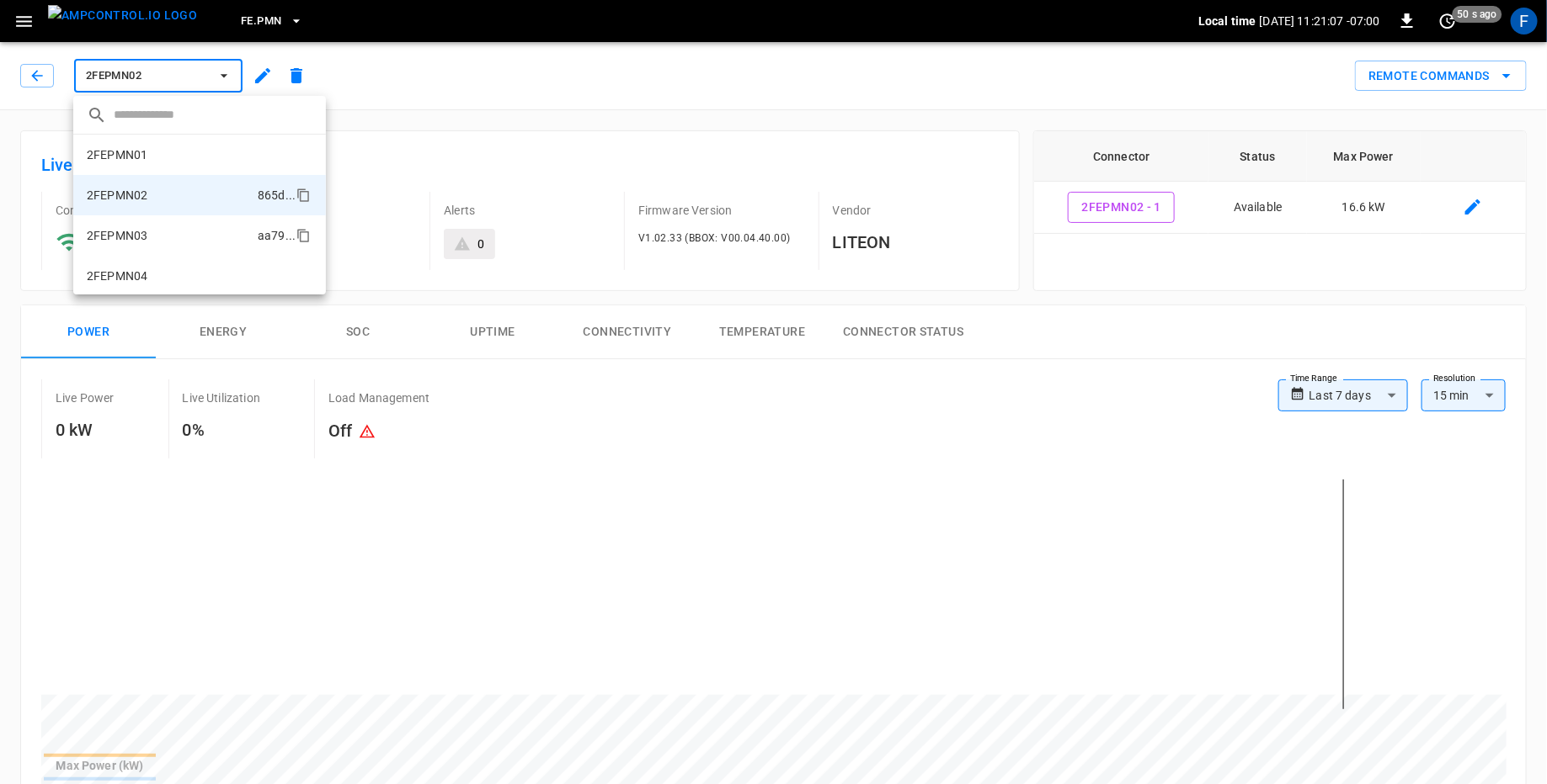
scroll to position [28, 0]
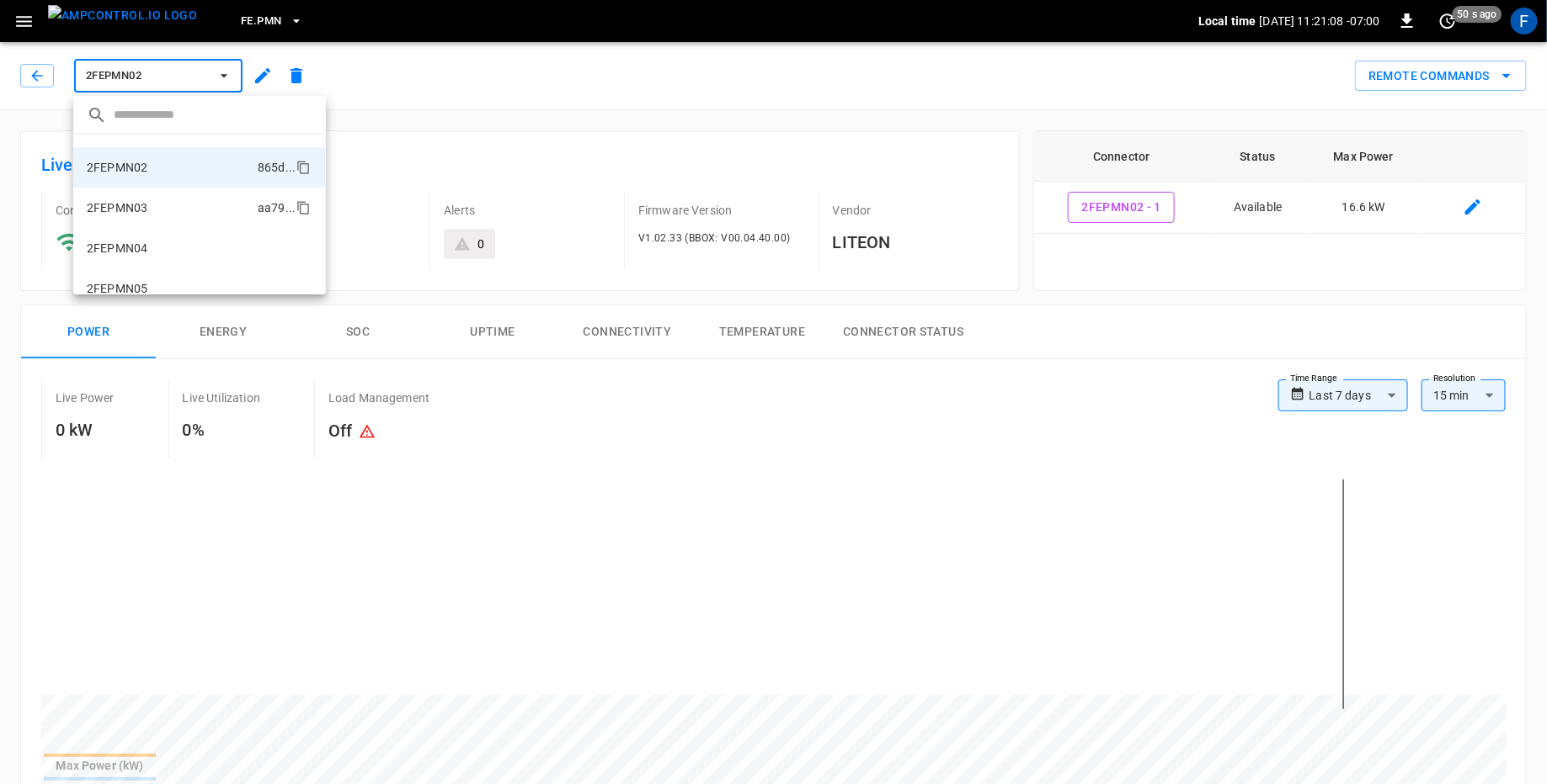
click at [189, 215] on li "2FEPMN03 aa79 ..." at bounding box center [199, 208] width 252 height 41
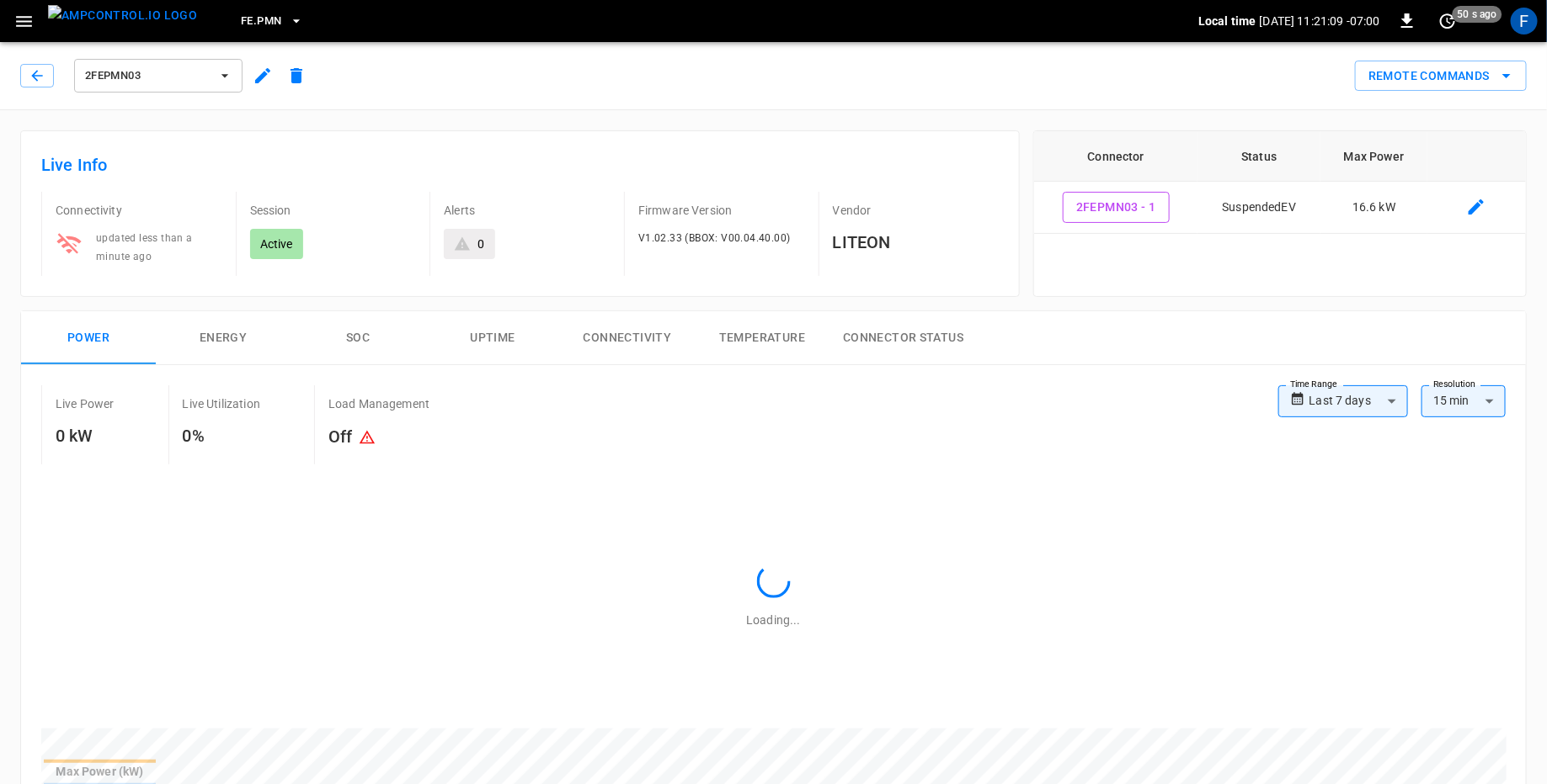
click at [163, 81] on span "2FEPMN03" at bounding box center [147, 76] width 125 height 20
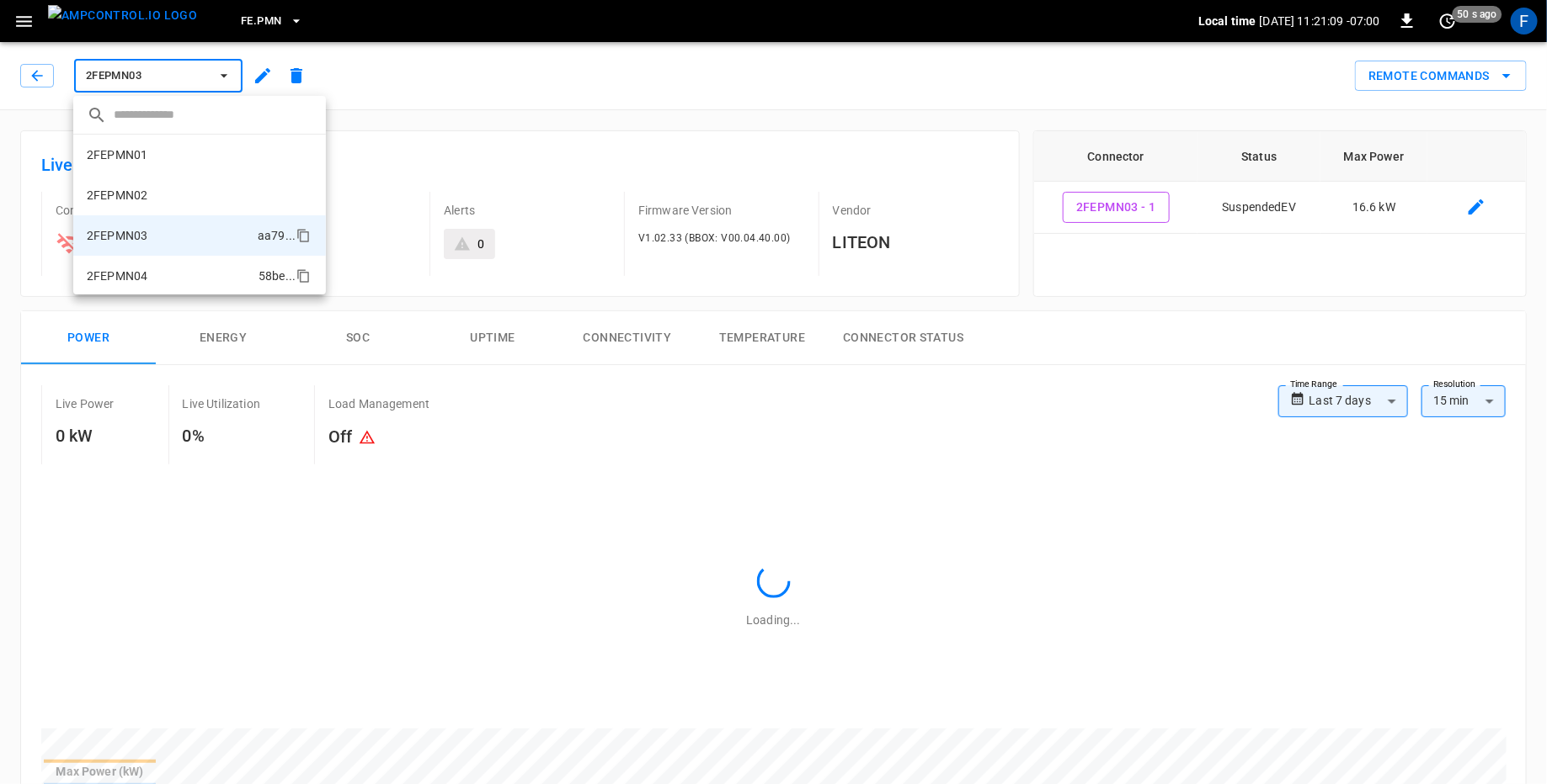
scroll to position [68, 0]
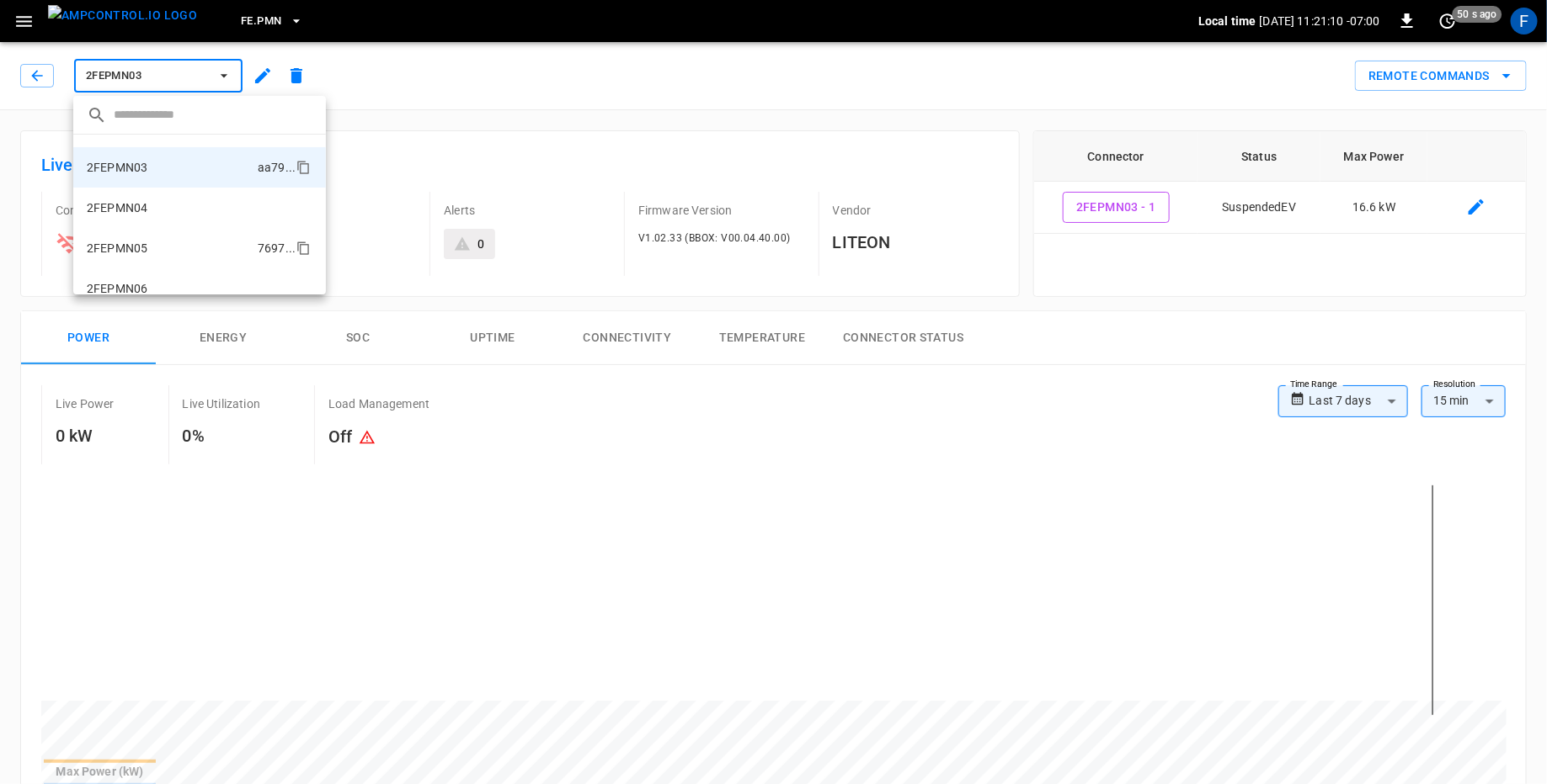
click at [150, 257] on li "2FEPMN05 7697 ..." at bounding box center [199, 248] width 252 height 41
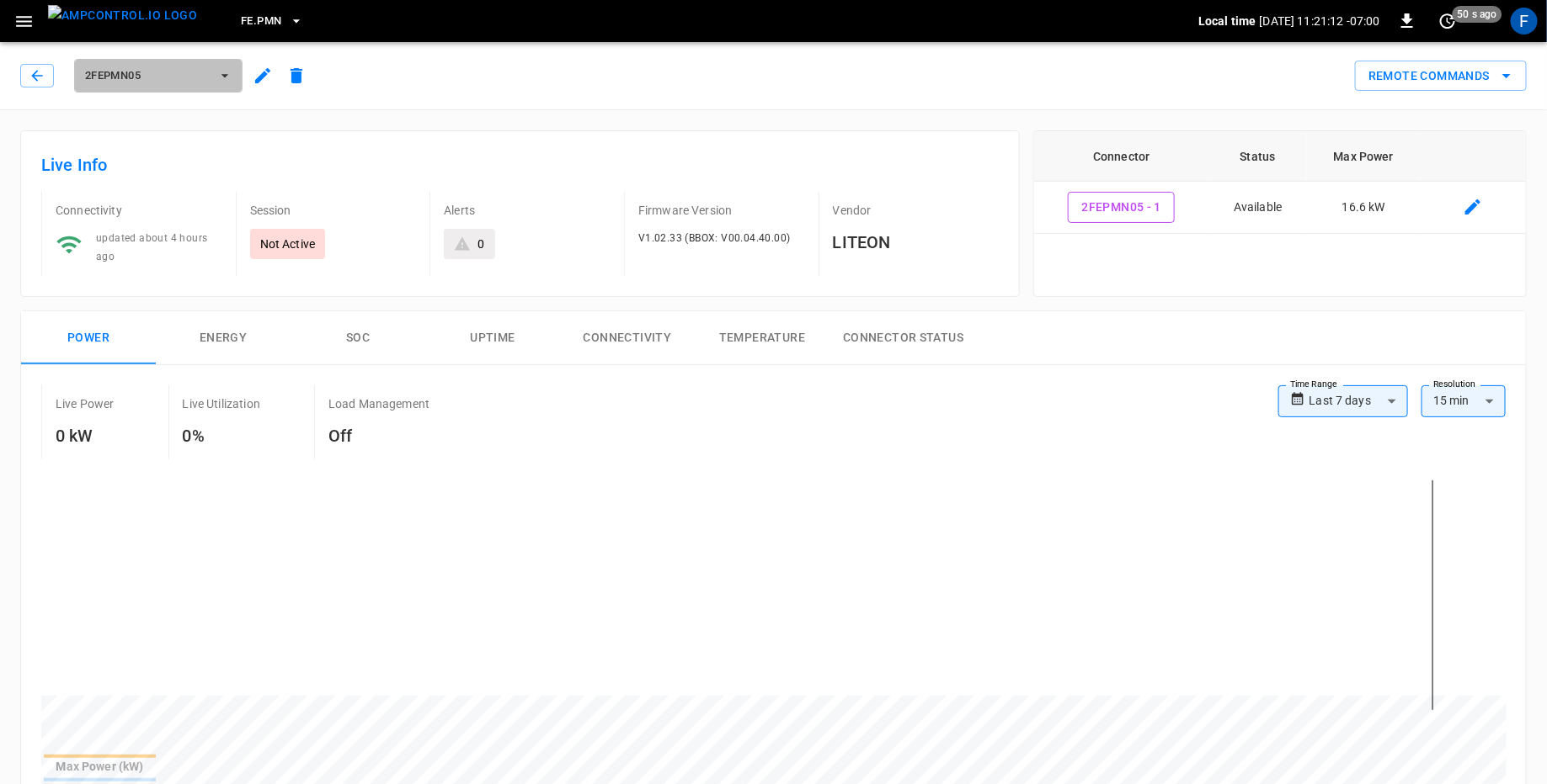
click at [153, 78] on span "2FEPMN05" at bounding box center [147, 76] width 125 height 20
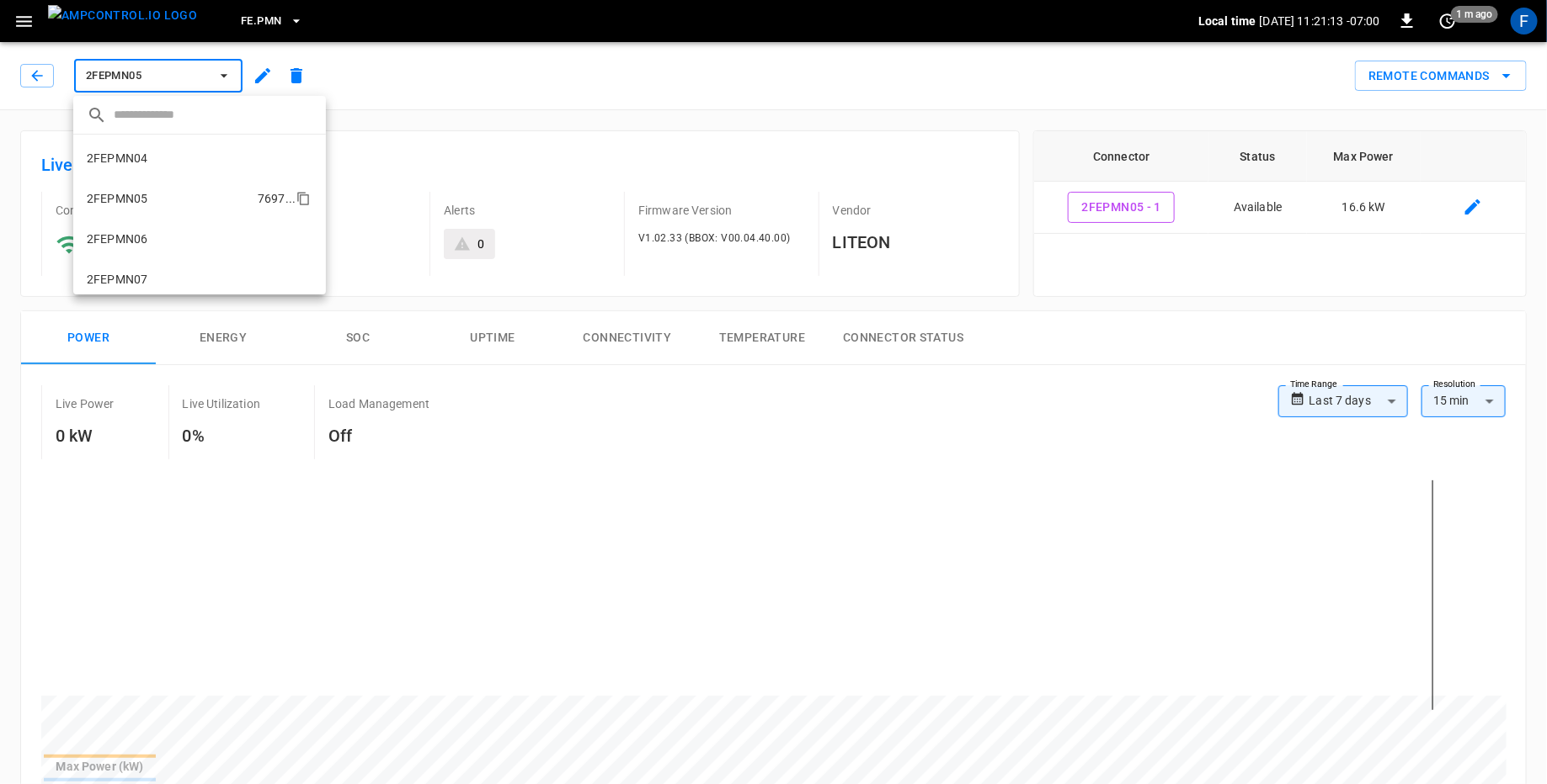
scroll to position [113, 0]
click at [153, 173] on li "2FEPMN04 58be ..." at bounding box center [199, 163] width 252 height 41
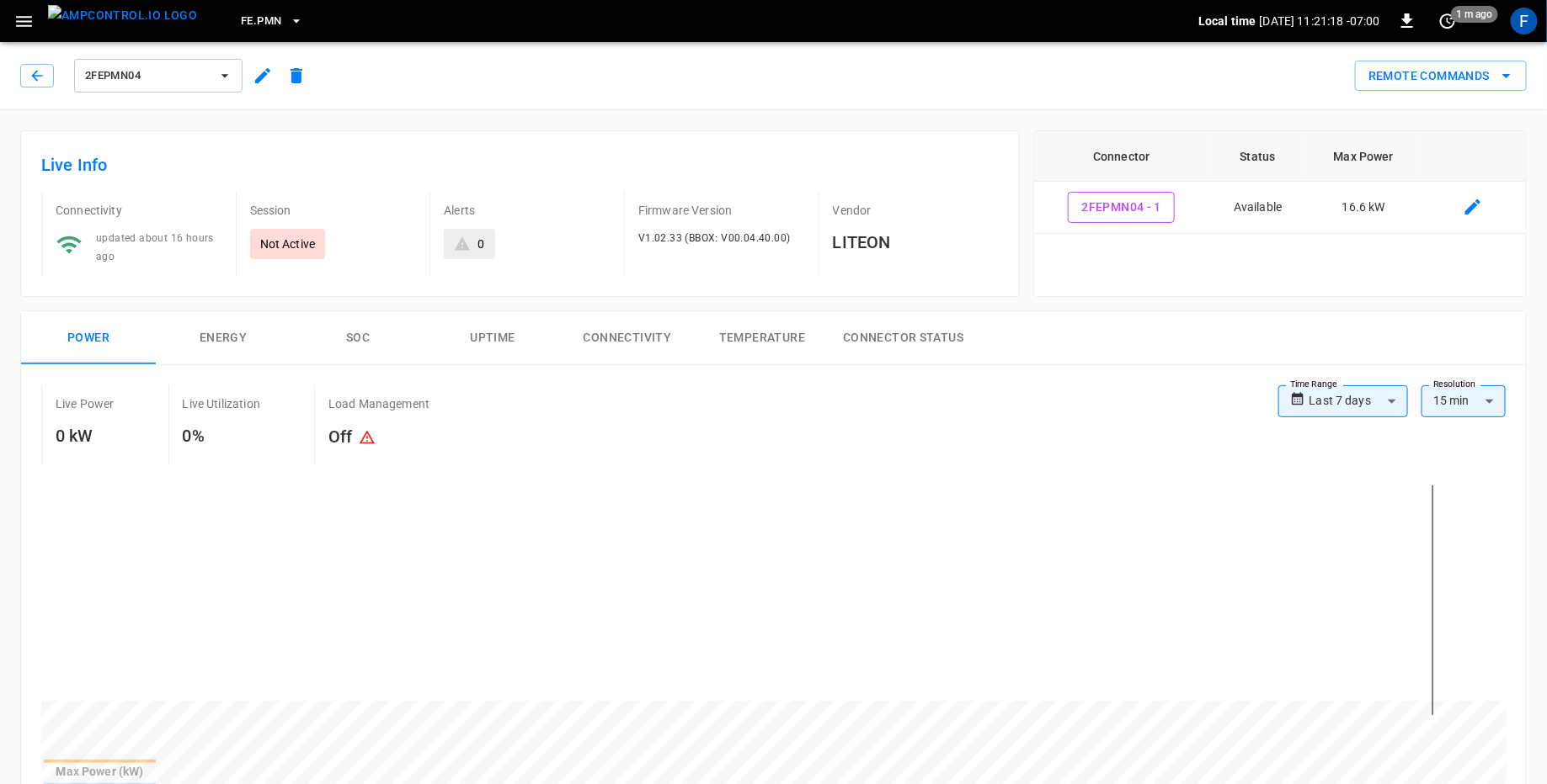
click at [229, 81] on icon "button" at bounding box center [225, 75] width 17 height 17
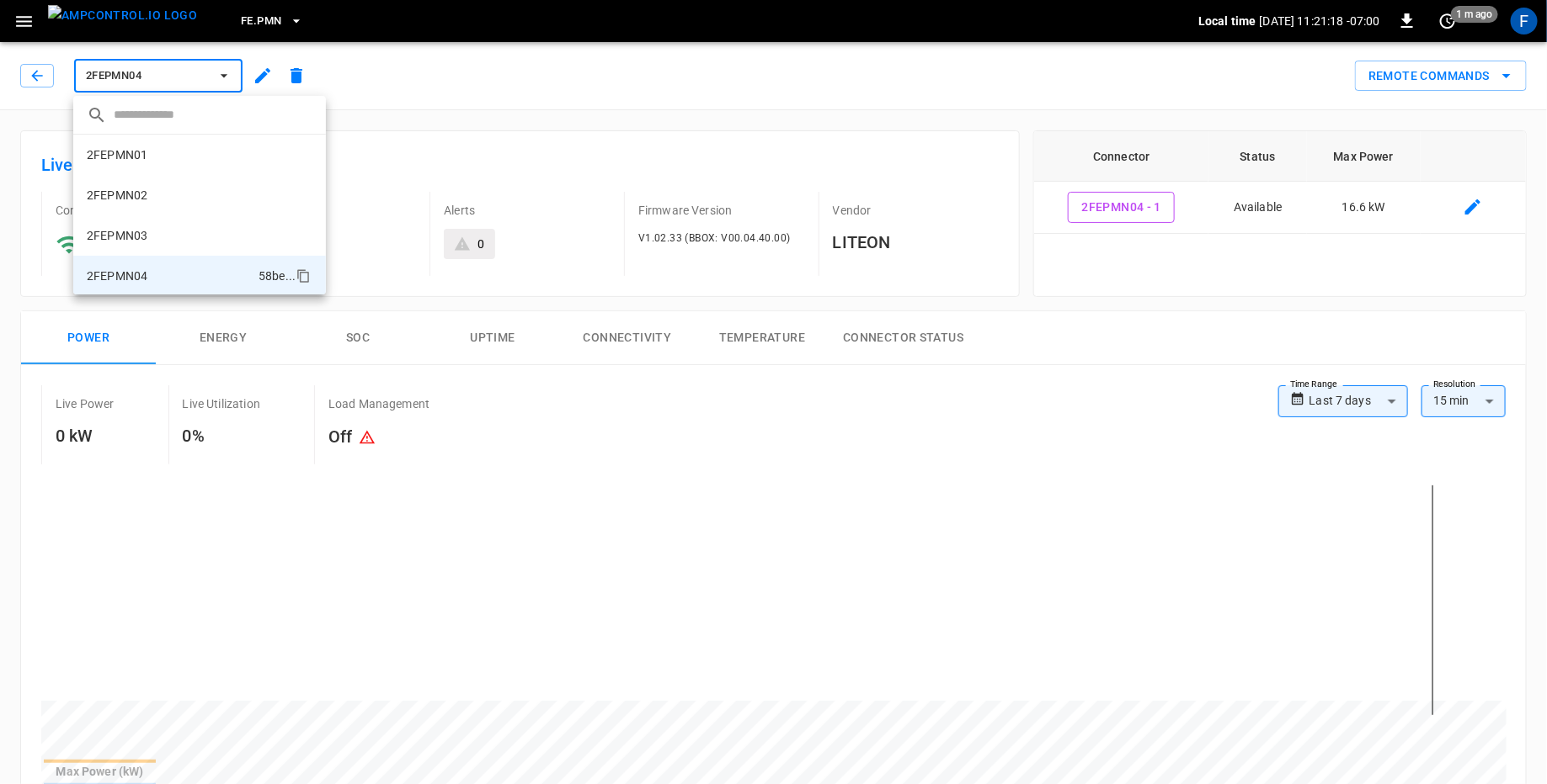
scroll to position [110, 0]
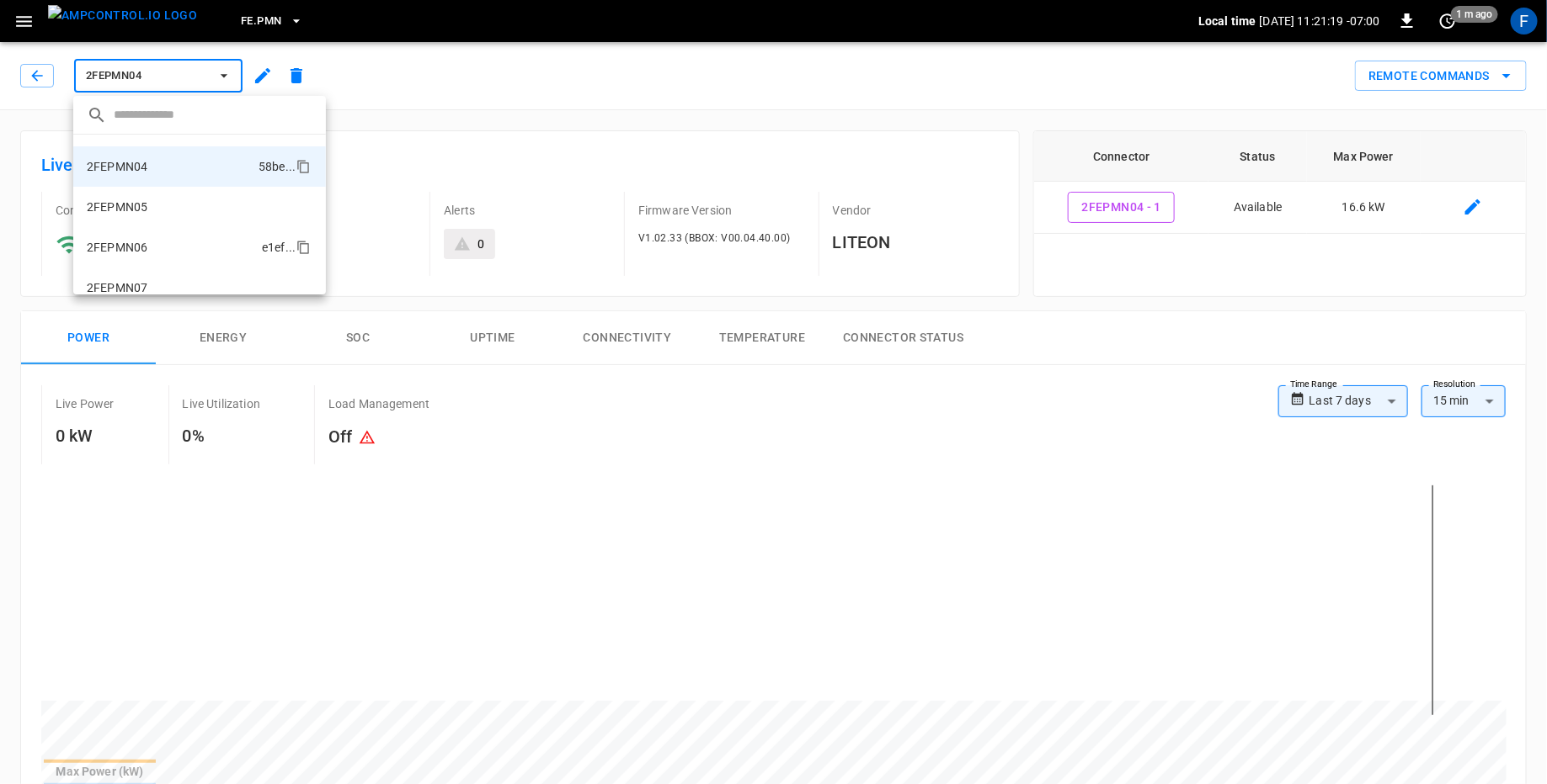
click at [223, 244] on li "2FEPMN06 e1ef ..." at bounding box center [199, 247] width 252 height 41
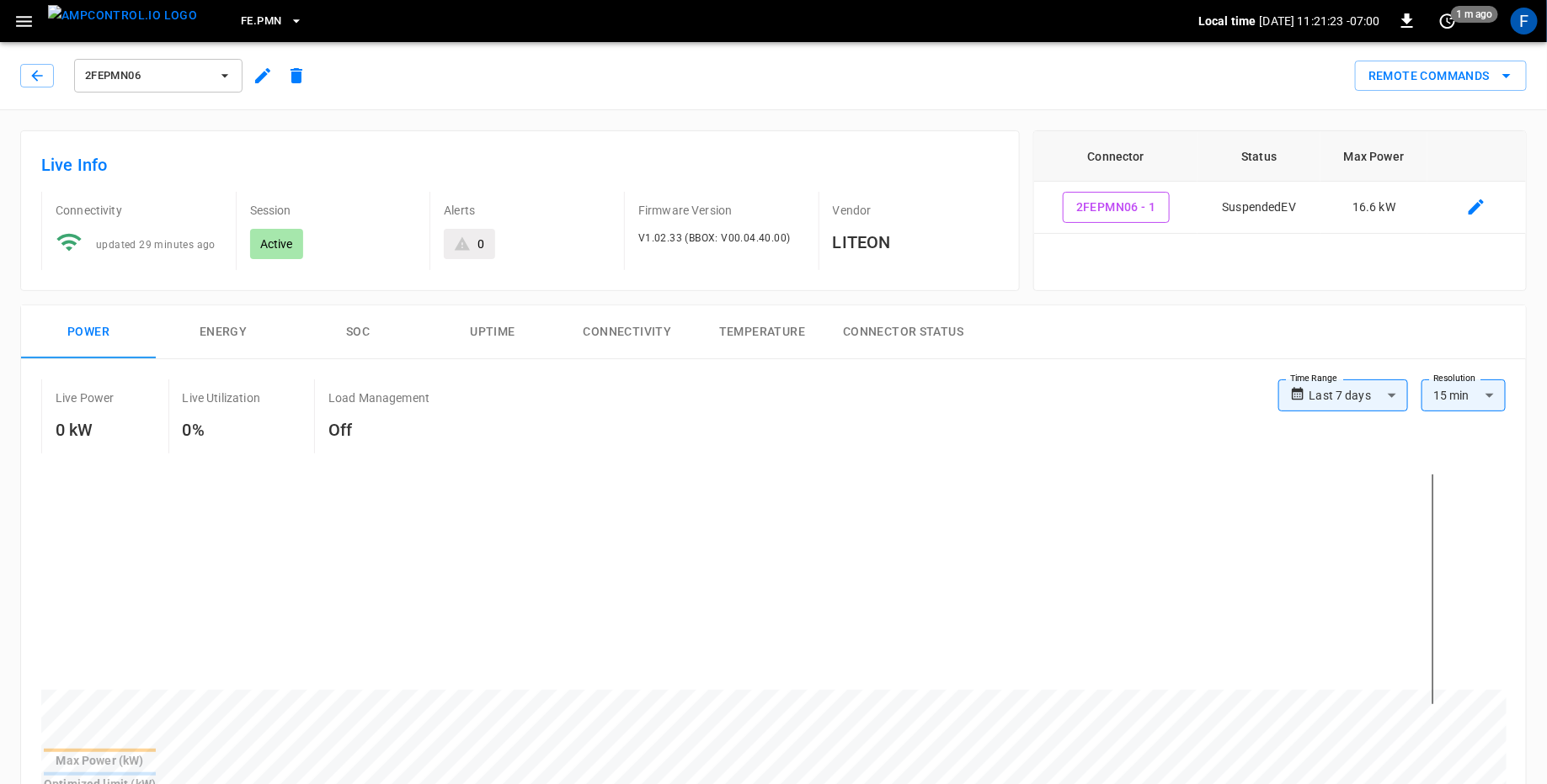
click at [187, 83] on span "2FEPMN06" at bounding box center [147, 76] width 125 height 20
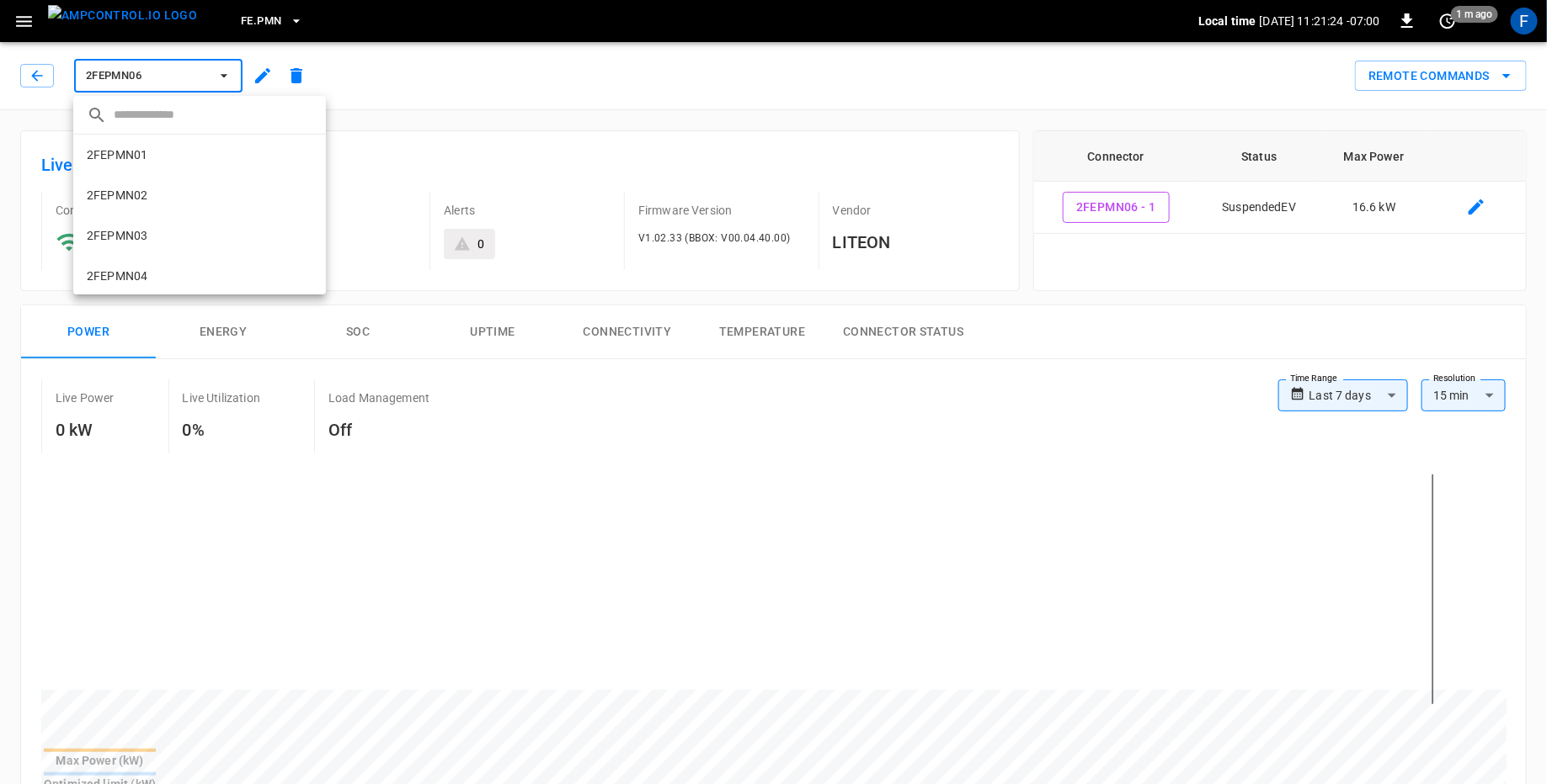
scroll to position [162, 0]
click at [184, 223] on li "2FEPMN07 7291 ..." at bounding box center [199, 234] width 252 height 41
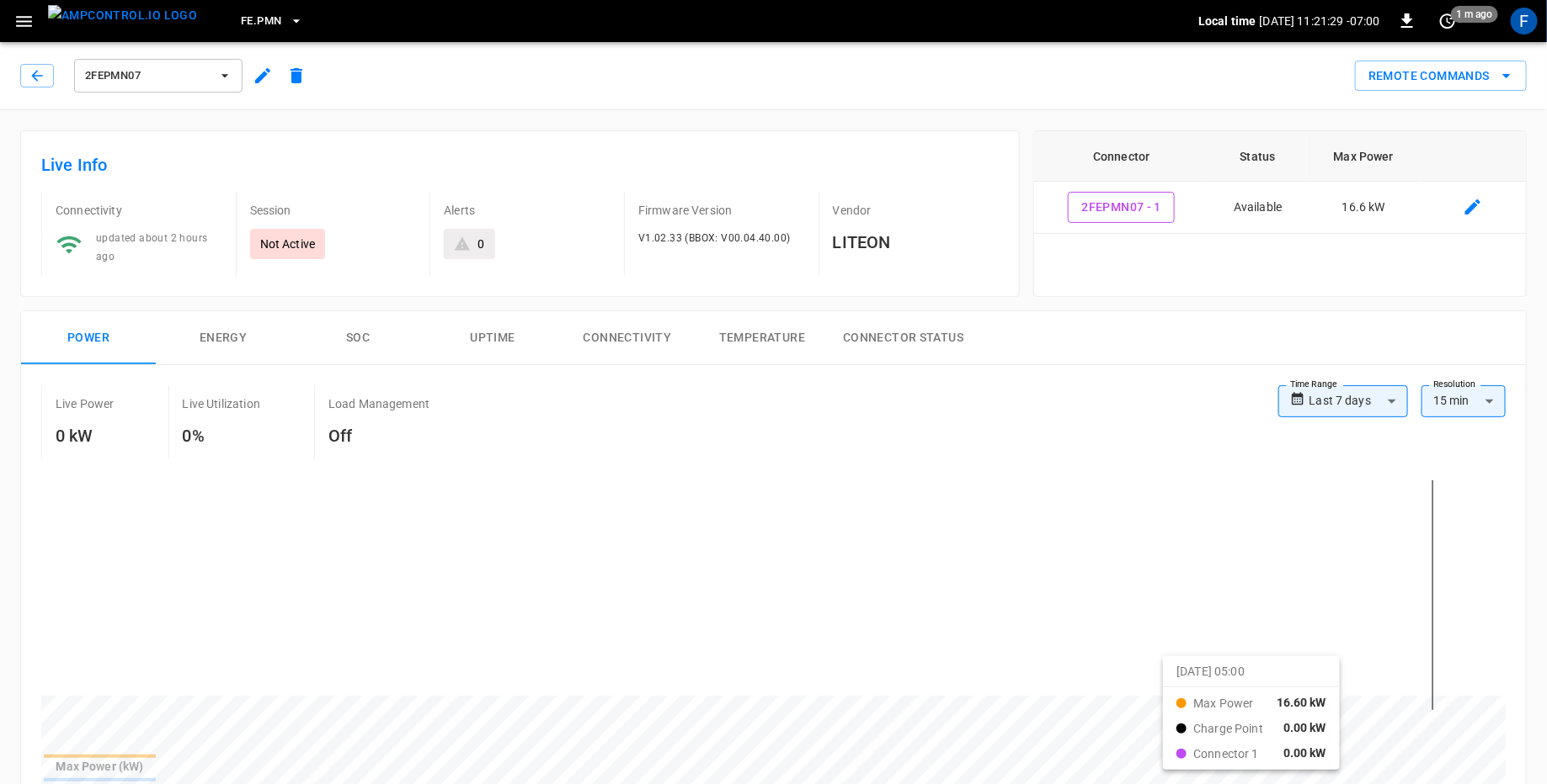
drag, startPoint x: 1054, startPoint y: 676, endPoint x: 1185, endPoint y: 668, distance: 131.2
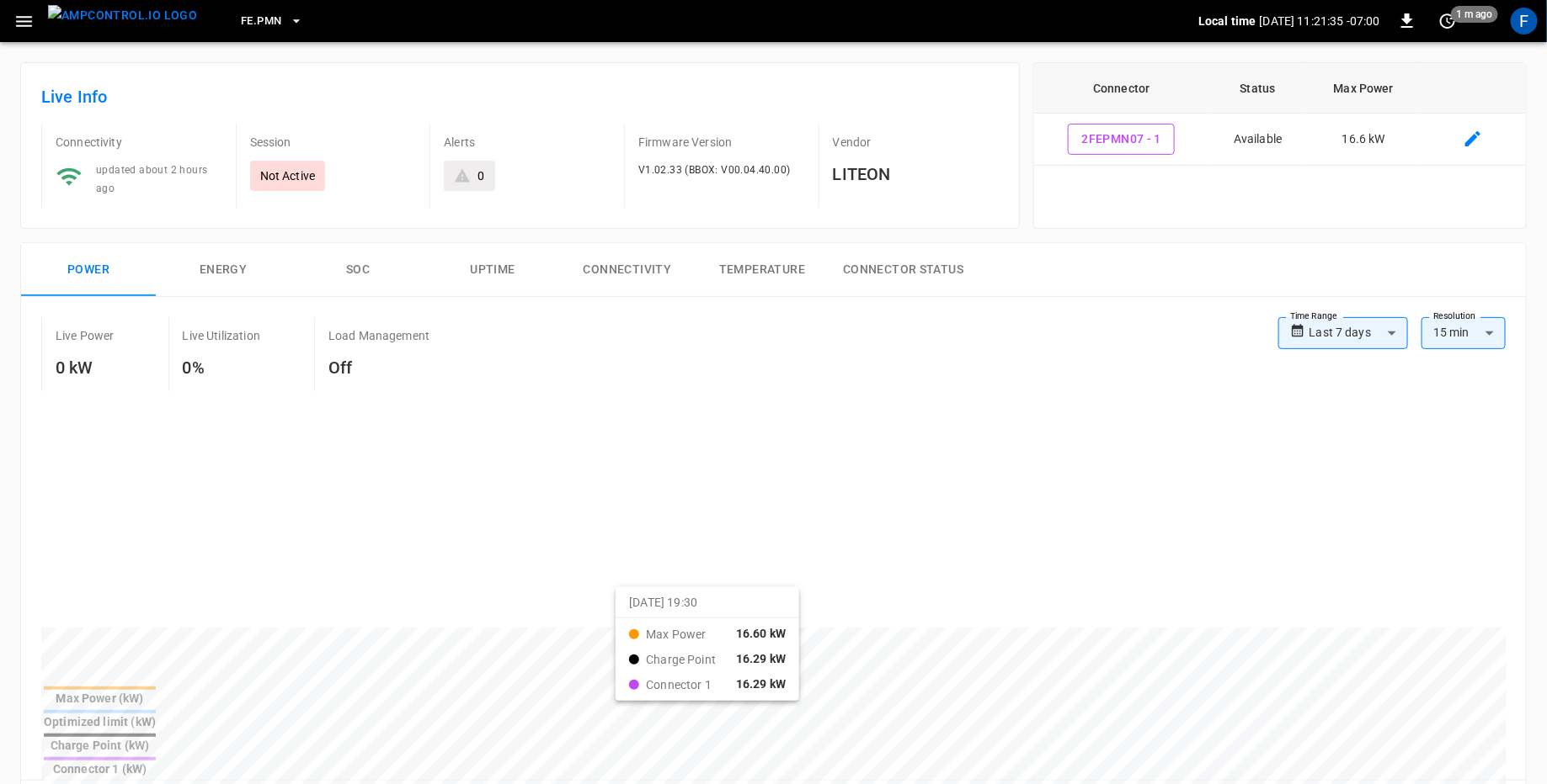
scroll to position [73, 0]
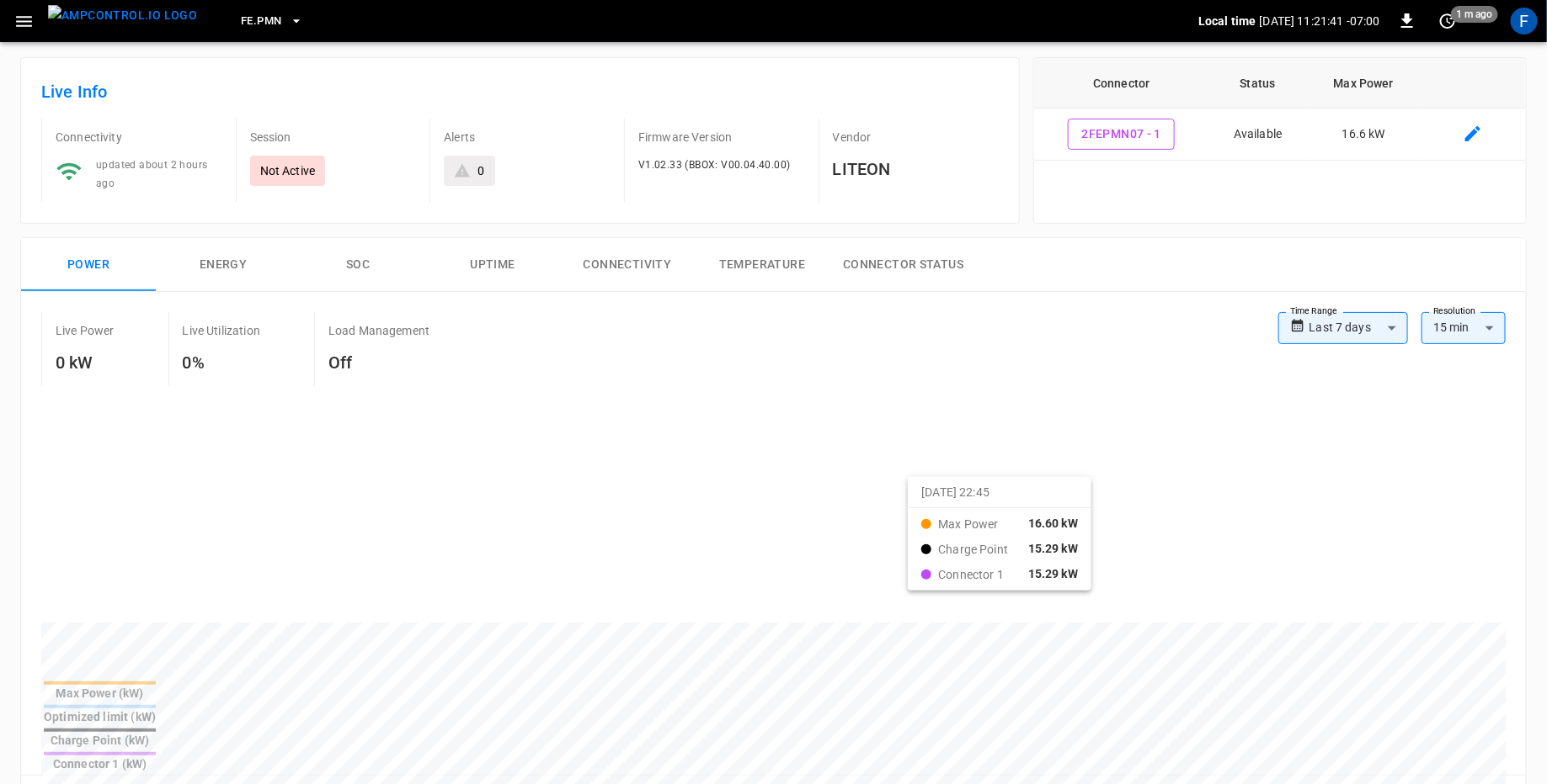
click at [1031, 320] on body "**********" at bounding box center [774, 751] width 1547 height 1649
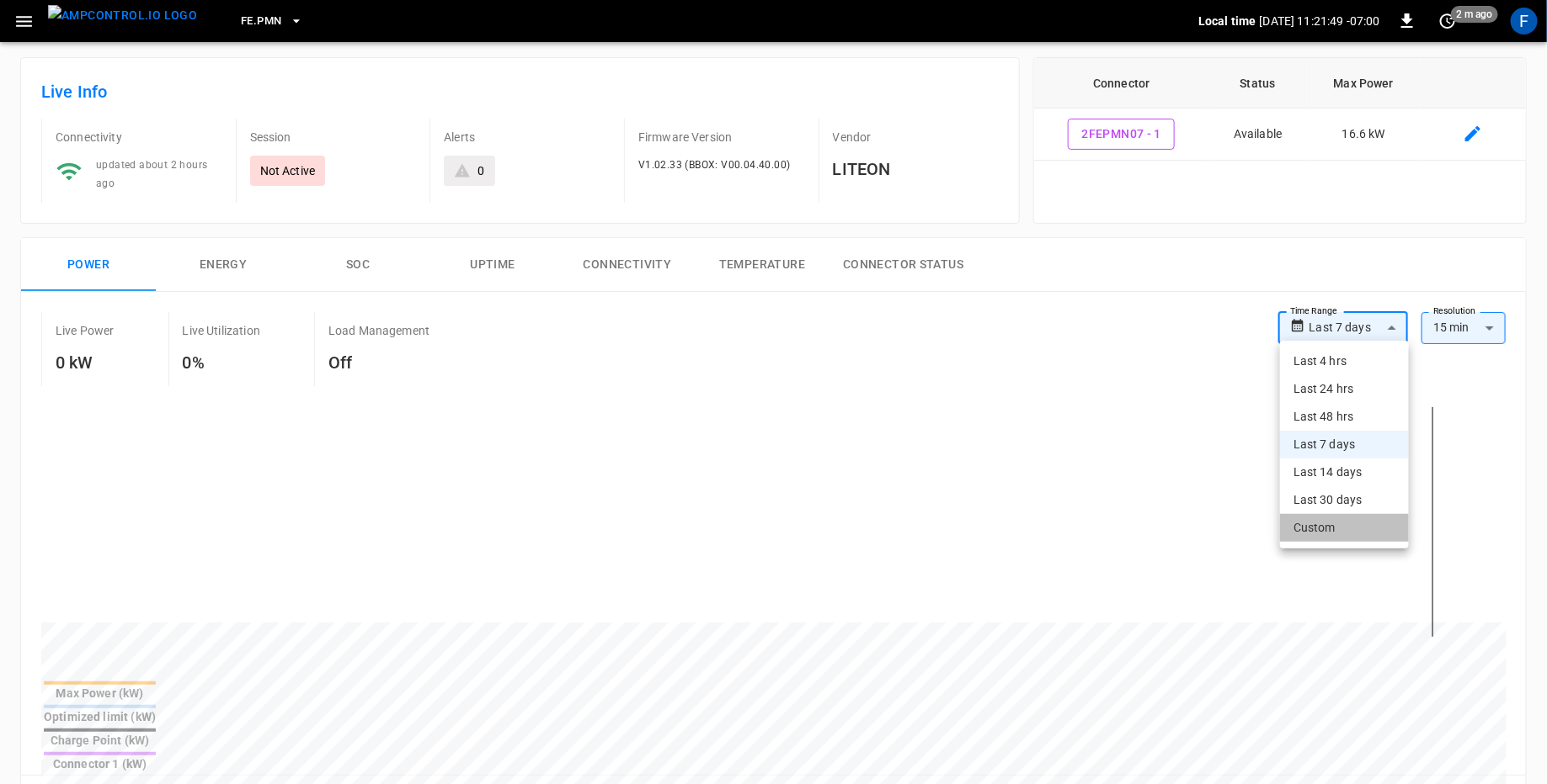
click at [1031, 532] on li "Custom" at bounding box center [1344, 528] width 129 height 28
type input "******"
type input "**"
type input "******"
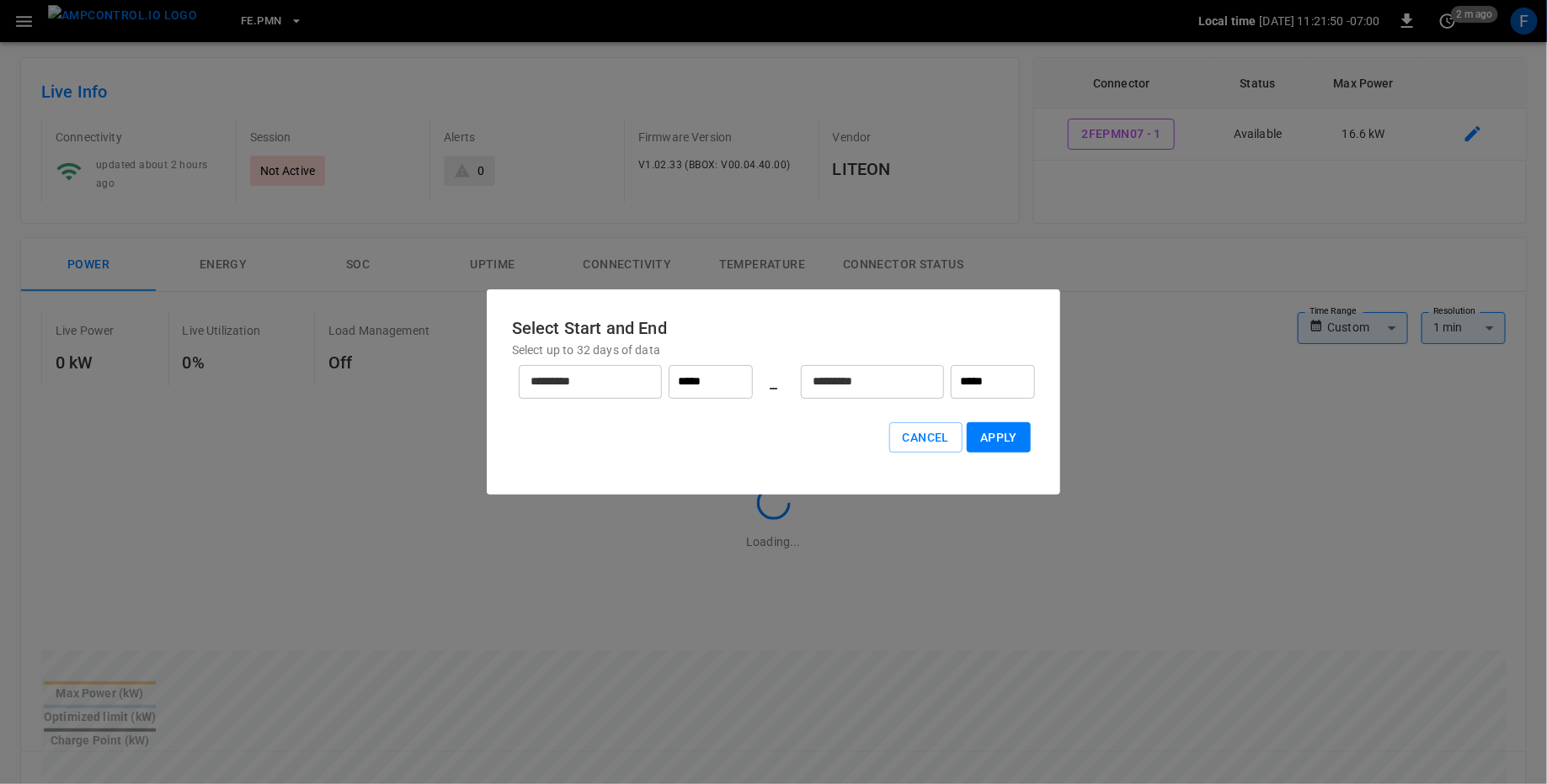
click at [585, 382] on input "*********" at bounding box center [581, 381] width 125 height 44
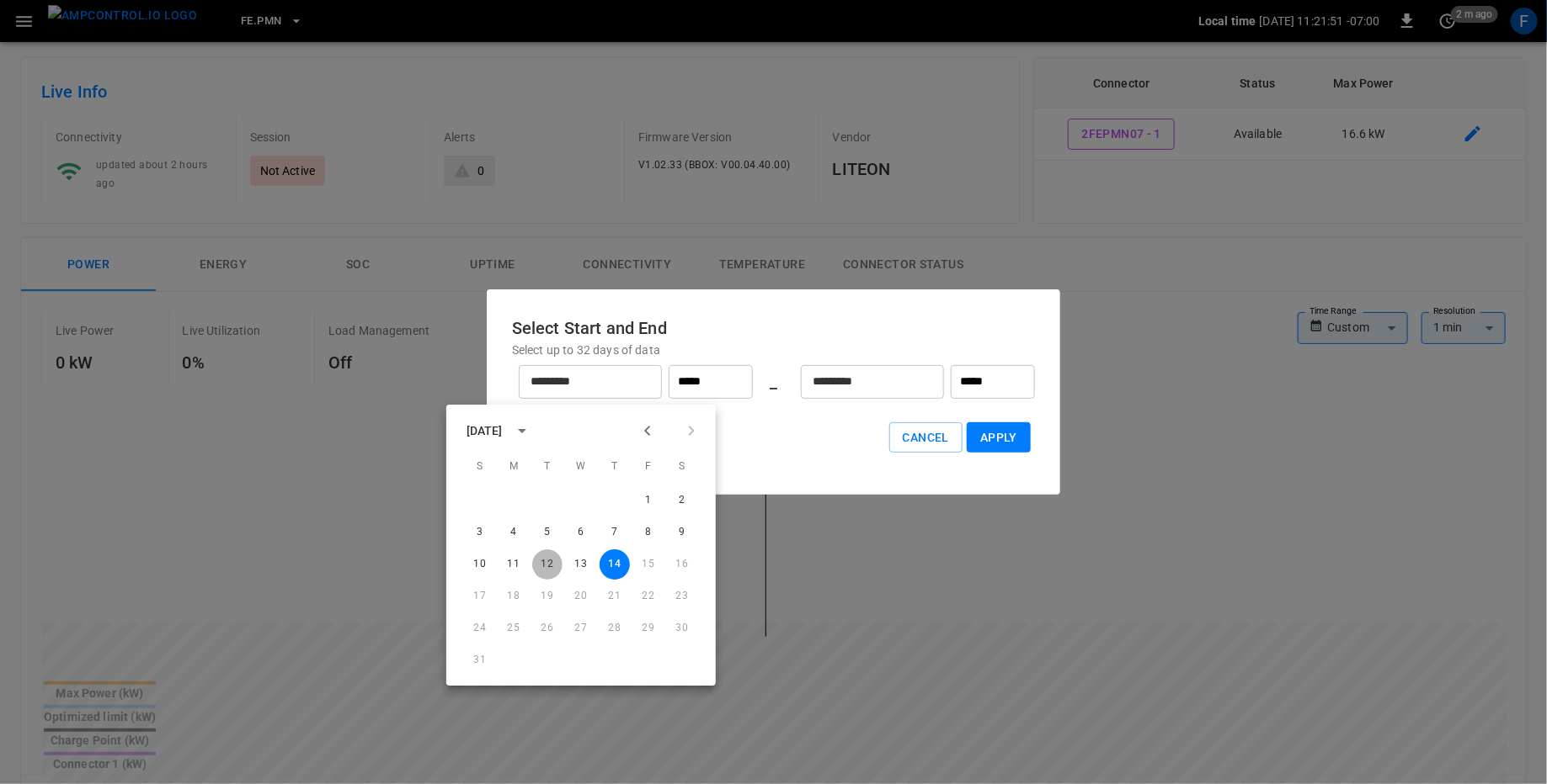
click at [537, 565] on button "12" at bounding box center [547, 565] width 31 height 31
type input "*********"
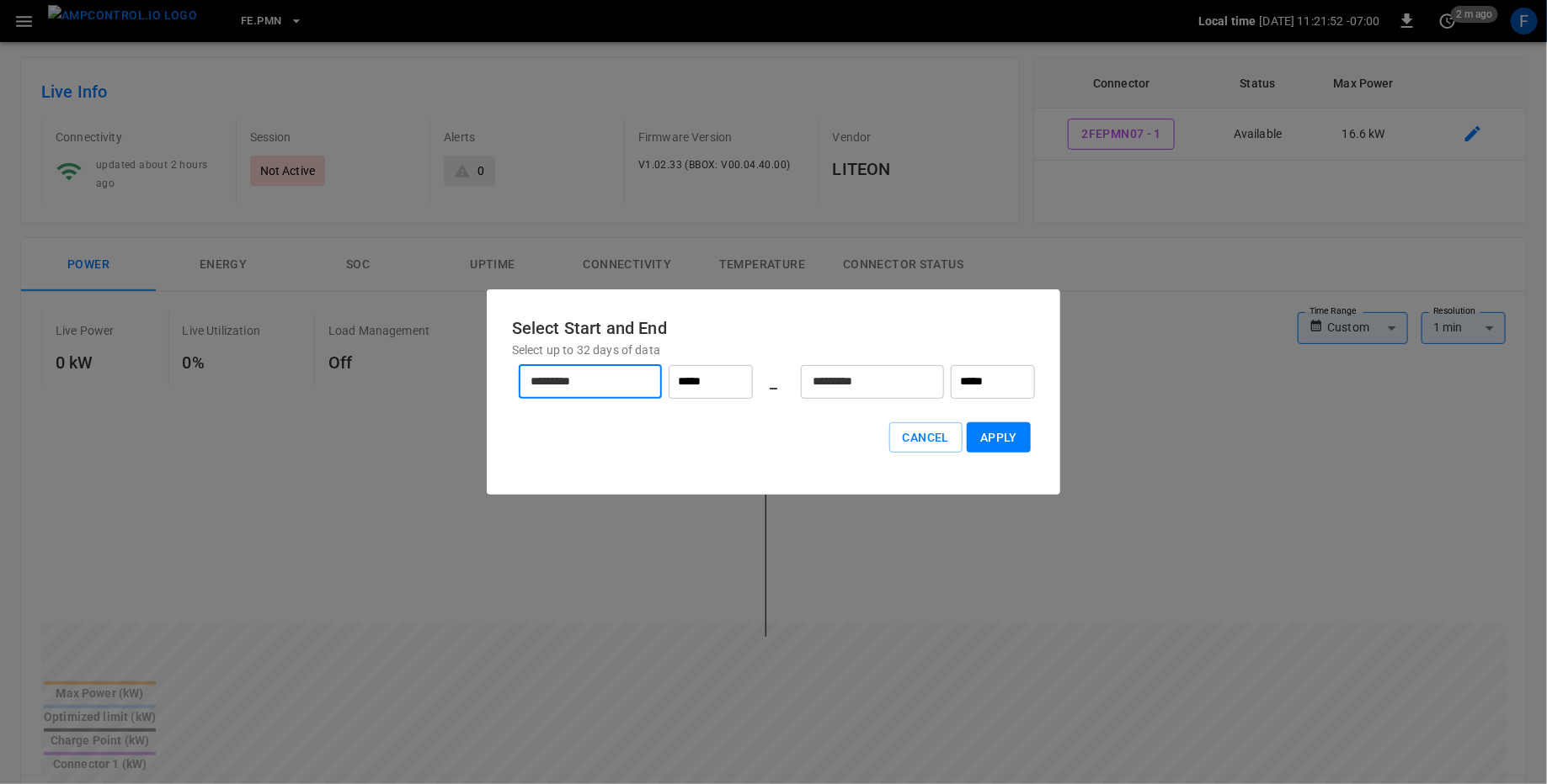
click at [707, 370] on input "*****" at bounding box center [710, 382] width 84 height 34
click at [883, 363] on input "*********" at bounding box center [864, 381] width 125 height 44
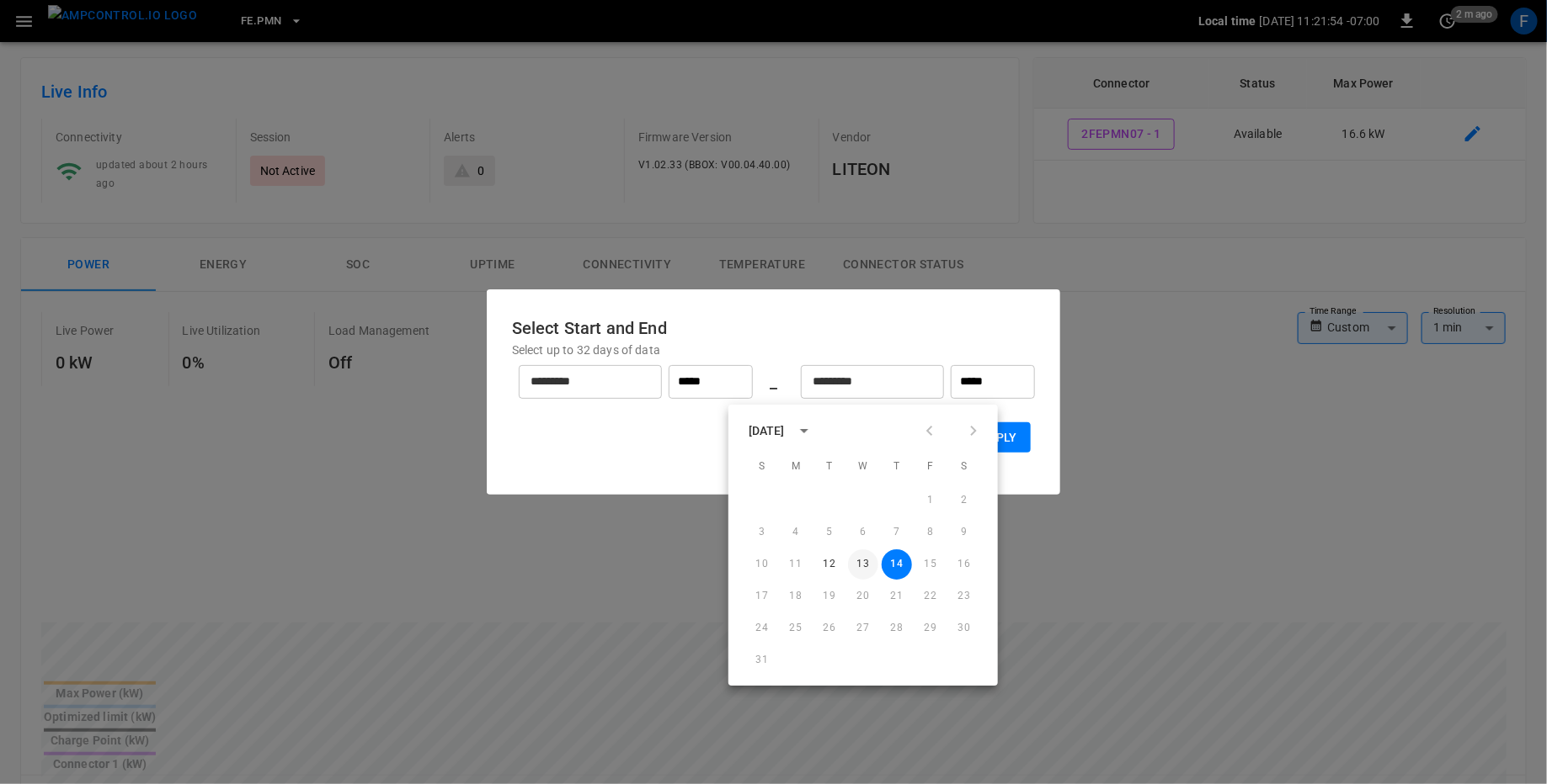
click at [867, 562] on button "13" at bounding box center [863, 565] width 31 height 31
type input "*********"
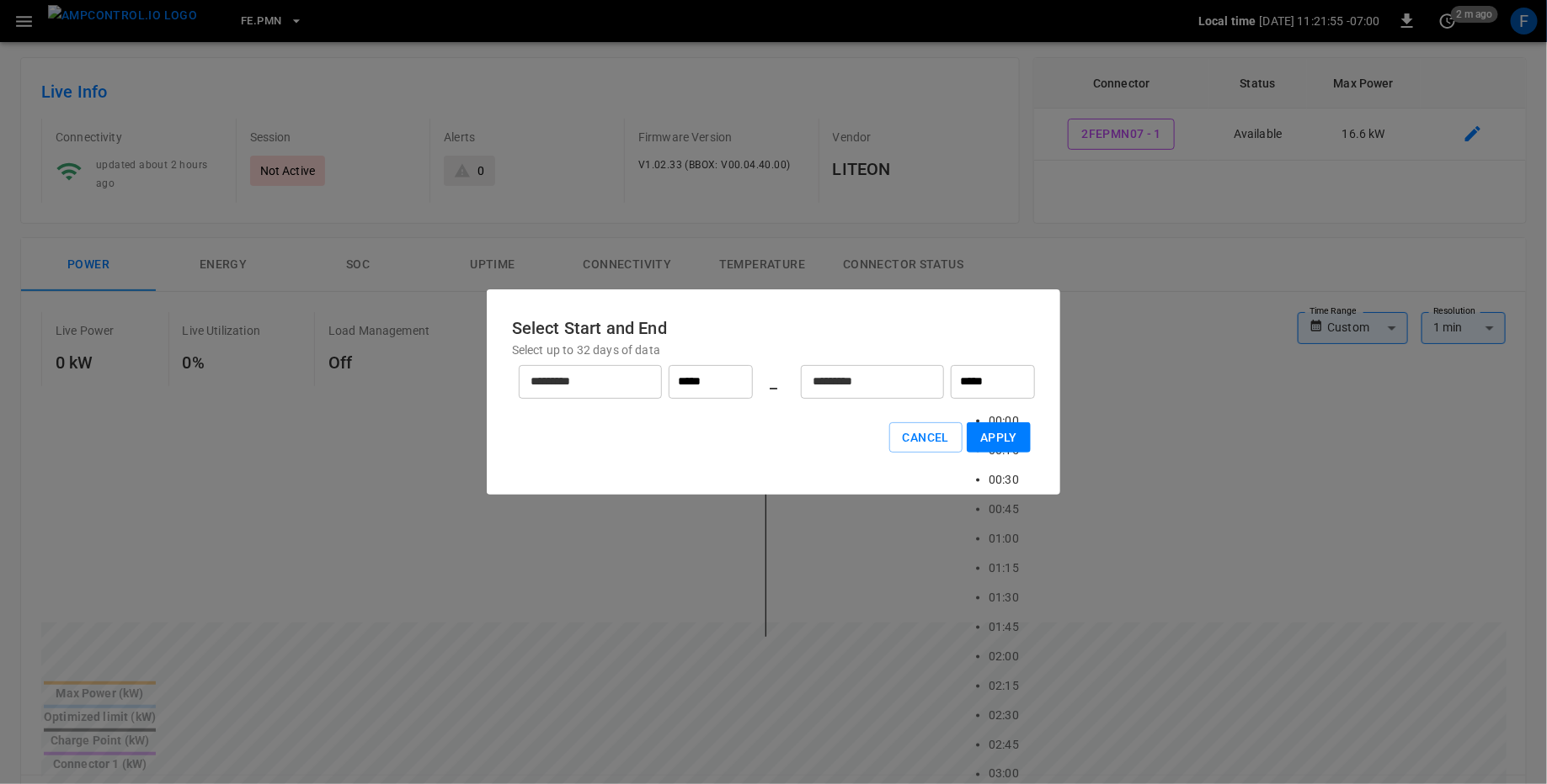
click at [1011, 389] on input "*****" at bounding box center [992, 382] width 84 height 34
type input "*****"
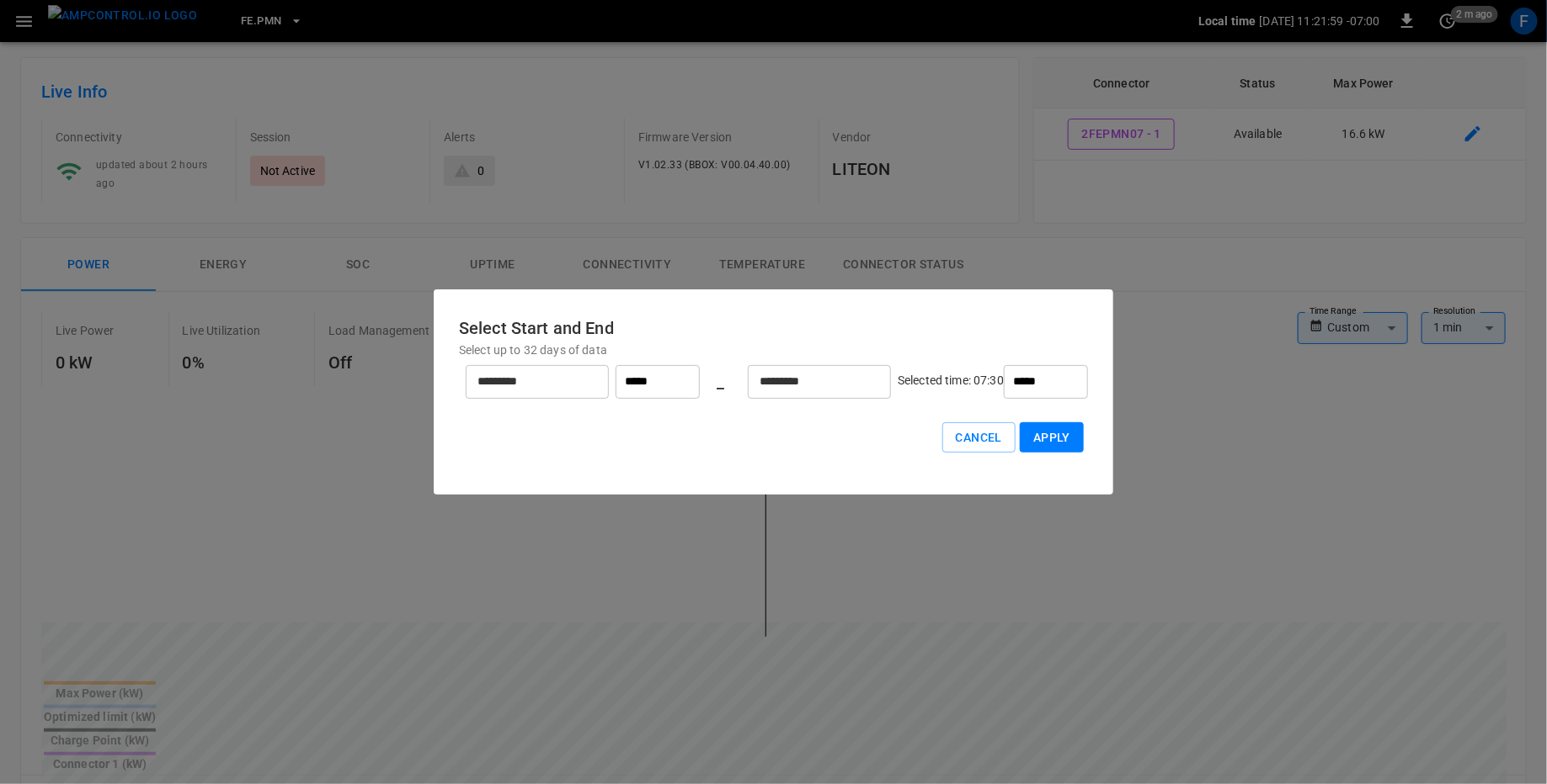
click at [1020, 439] on button "Apply" at bounding box center [1051, 437] width 64 height 31
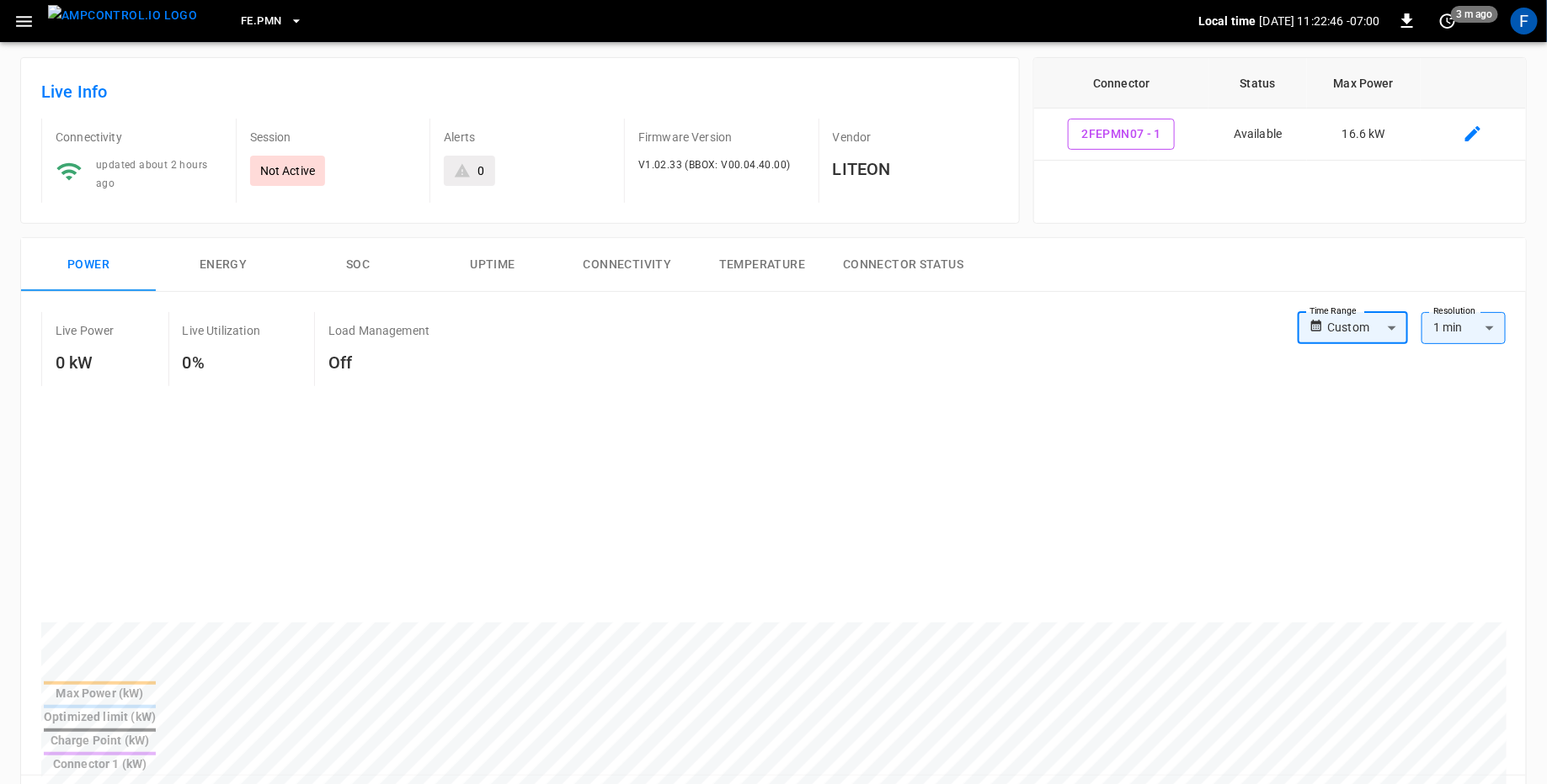
click at [234, 31] on button "FE.PMN" at bounding box center [272, 21] width 76 height 33
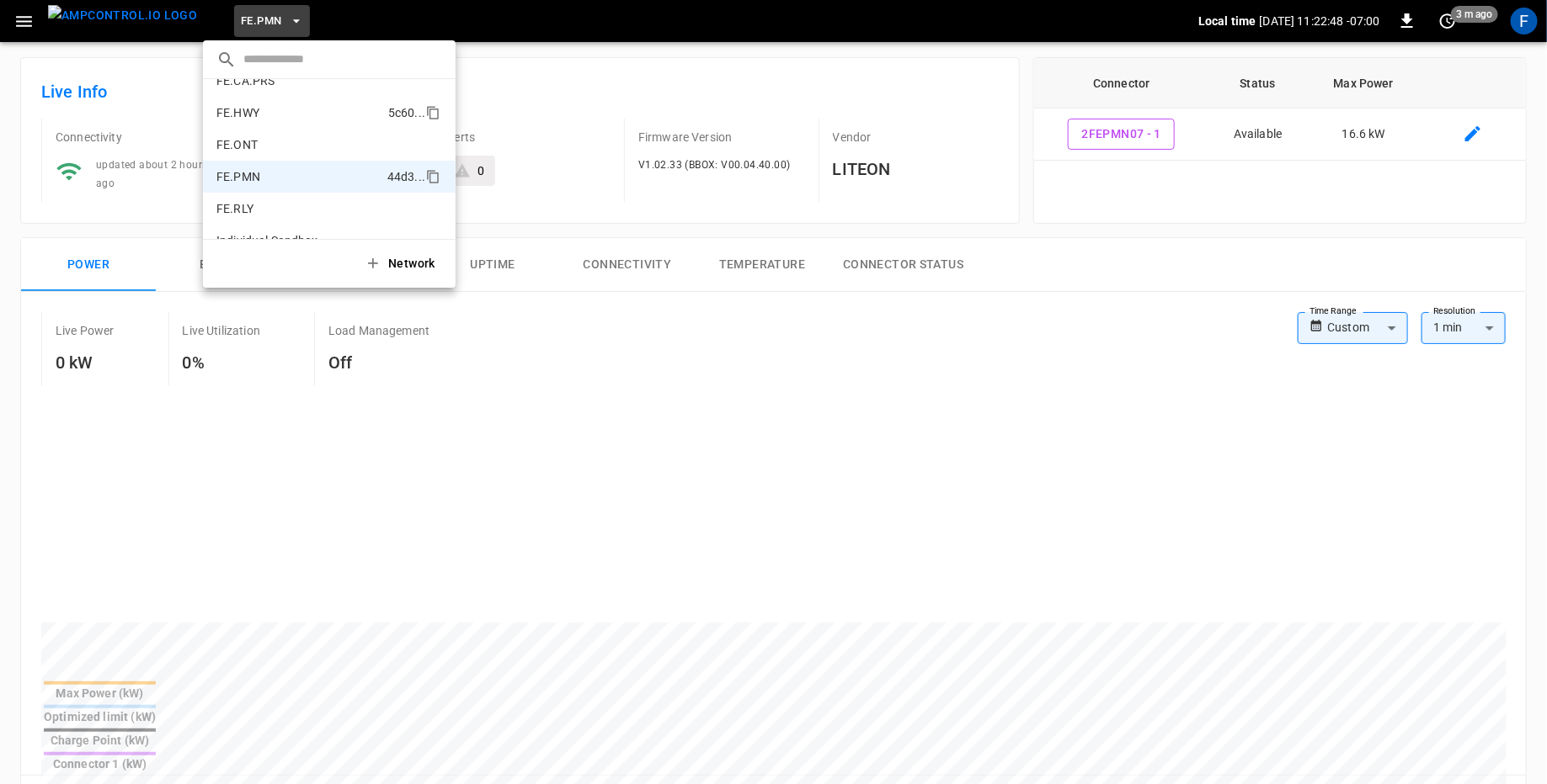
scroll to position [654, 0]
click at [729, 78] on div at bounding box center [774, 392] width 1547 height 784
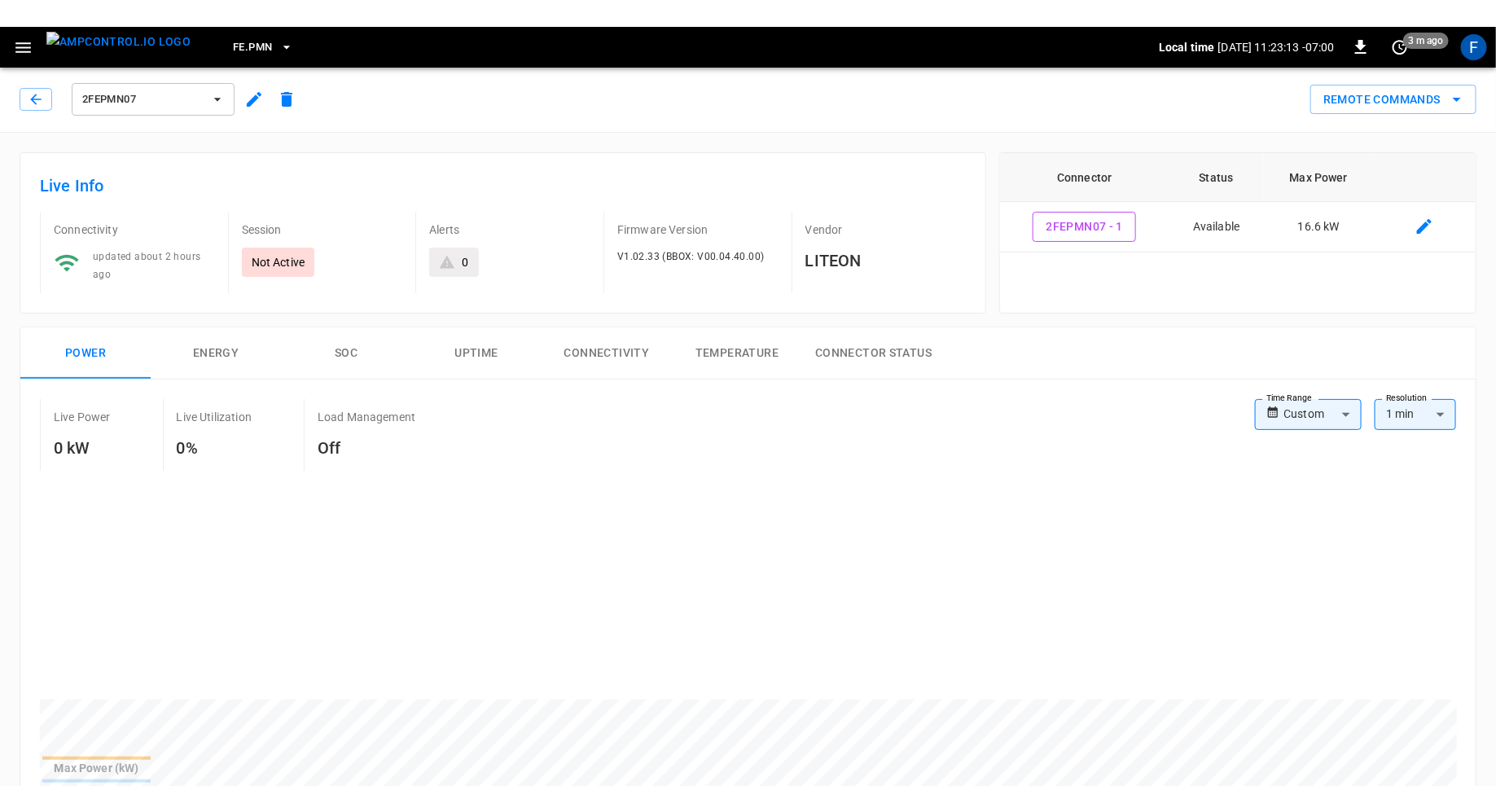
scroll to position [0, 0]
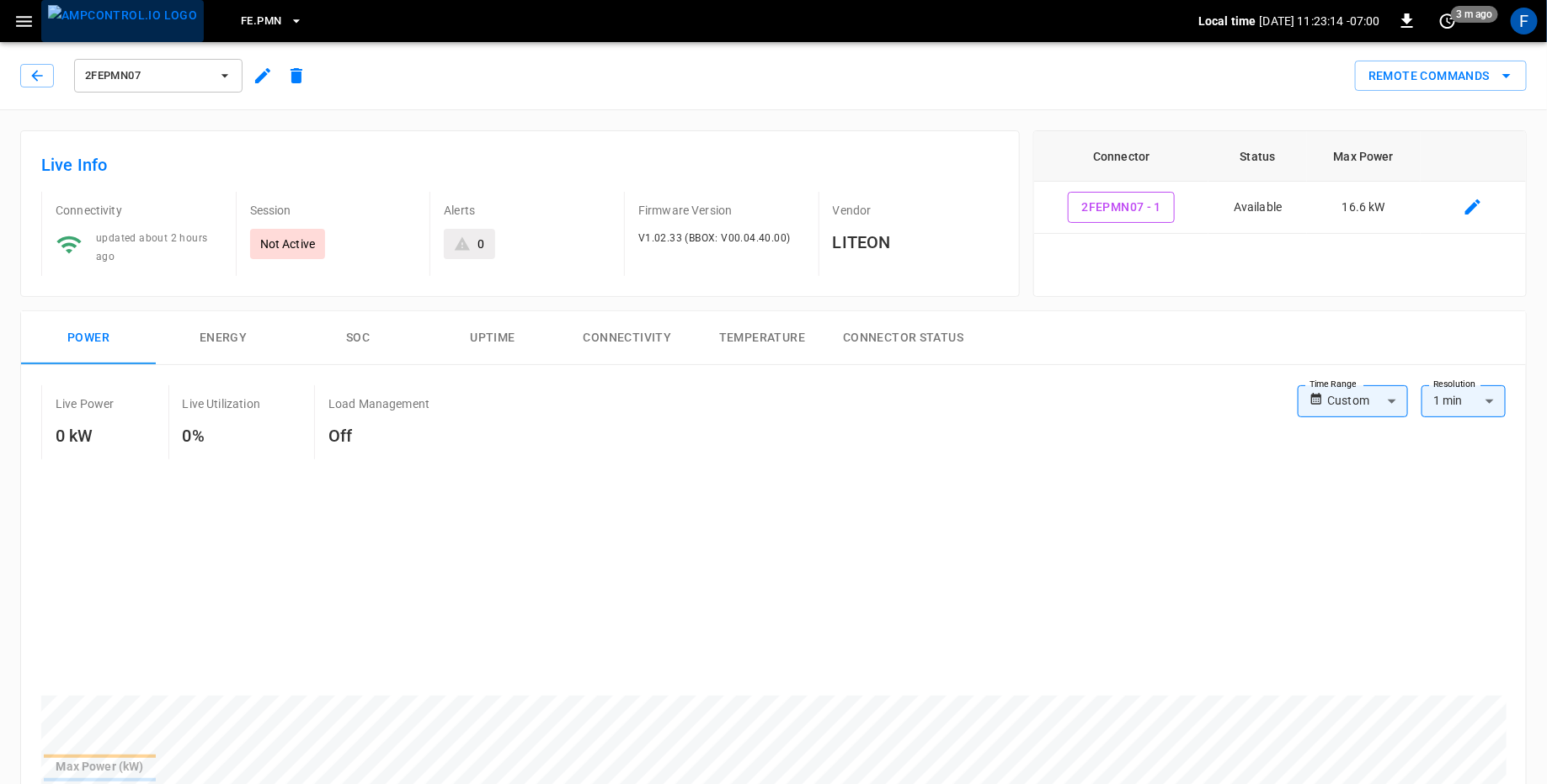
click at [135, 20] on img "menu" at bounding box center [123, 15] width 149 height 21
